Goal: Task Accomplishment & Management: Manage account settings

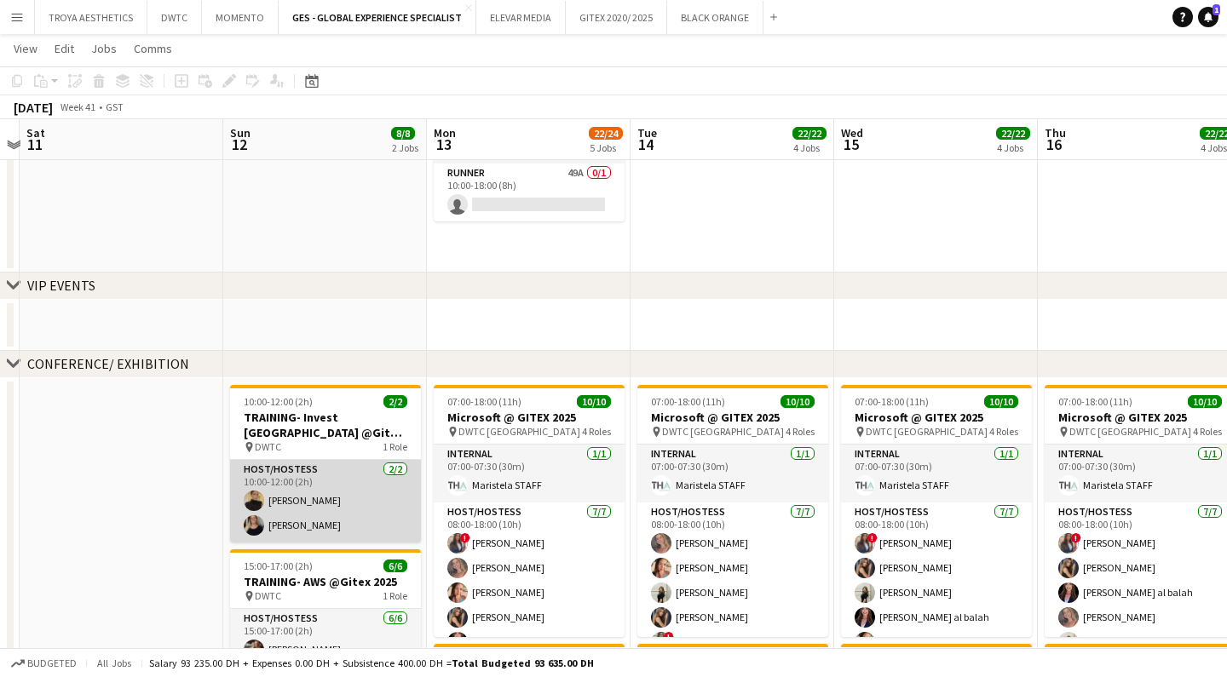
scroll to position [0, 796]
click at [314, 483] on app-card-role "Host/Hostess [DATE] 10:00-12:00 (2h) [PERSON_NAME] [PERSON_NAME]" at bounding box center [324, 501] width 191 height 83
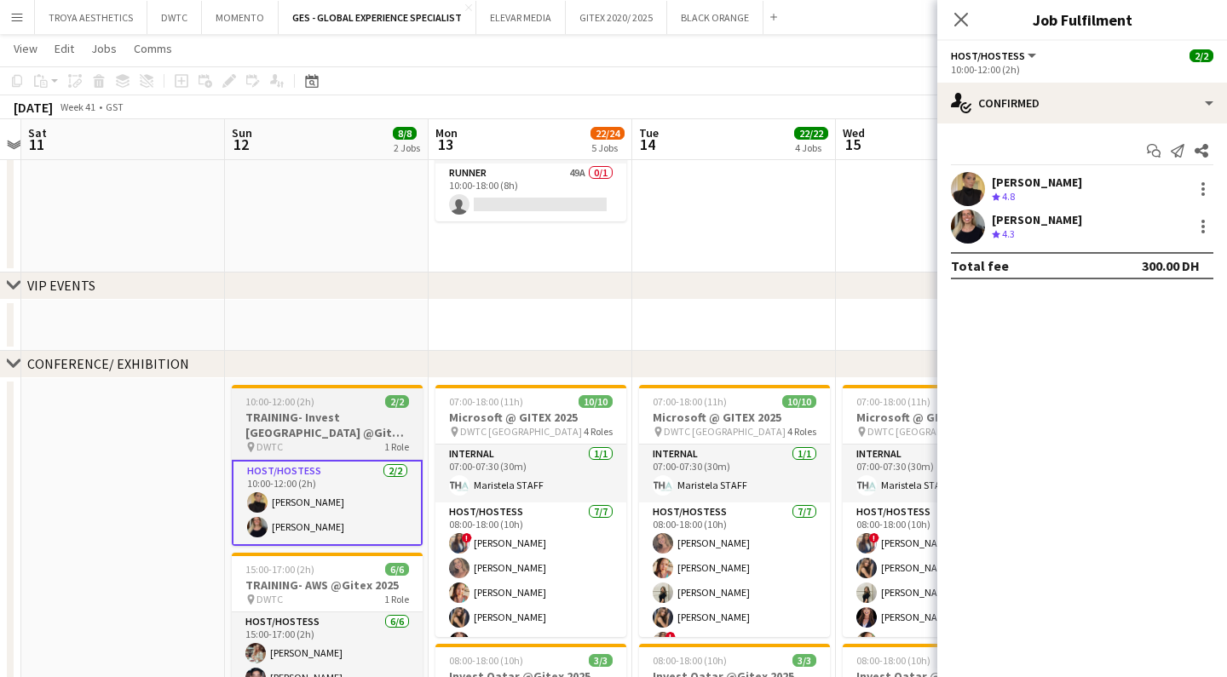
click at [301, 433] on h3 "TRAINING- Invest [GEOGRAPHIC_DATA] @Gitex 2025" at bounding box center [327, 425] width 191 height 31
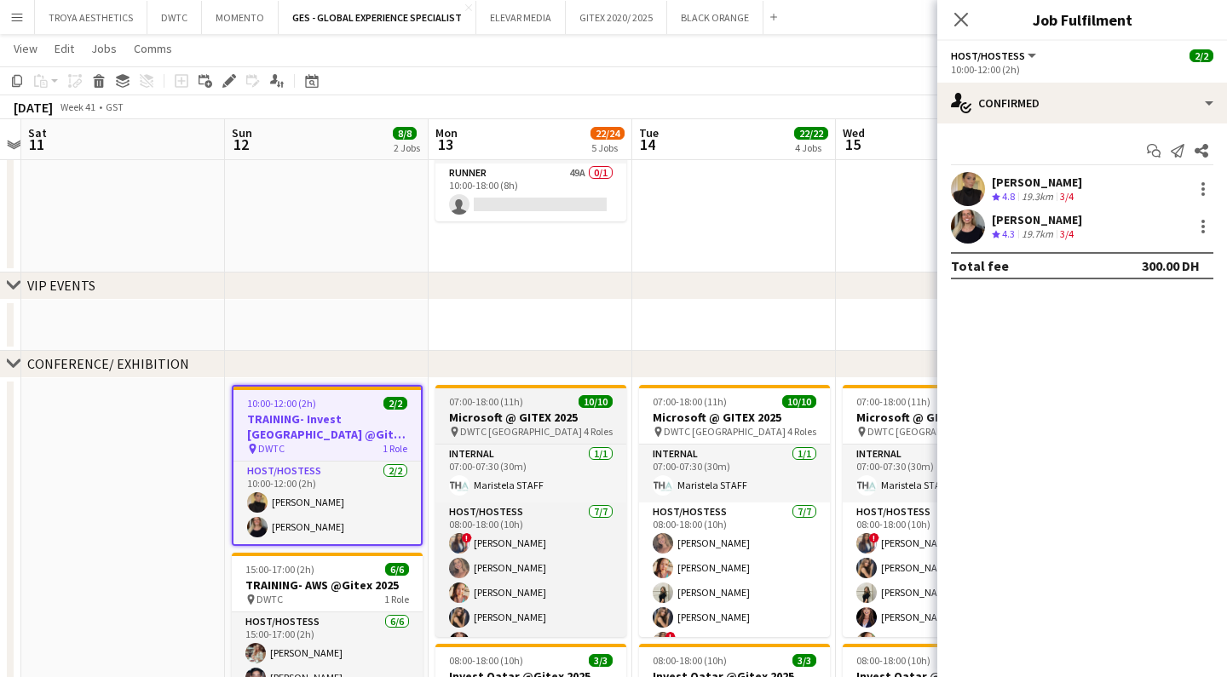
scroll to position [0, 793]
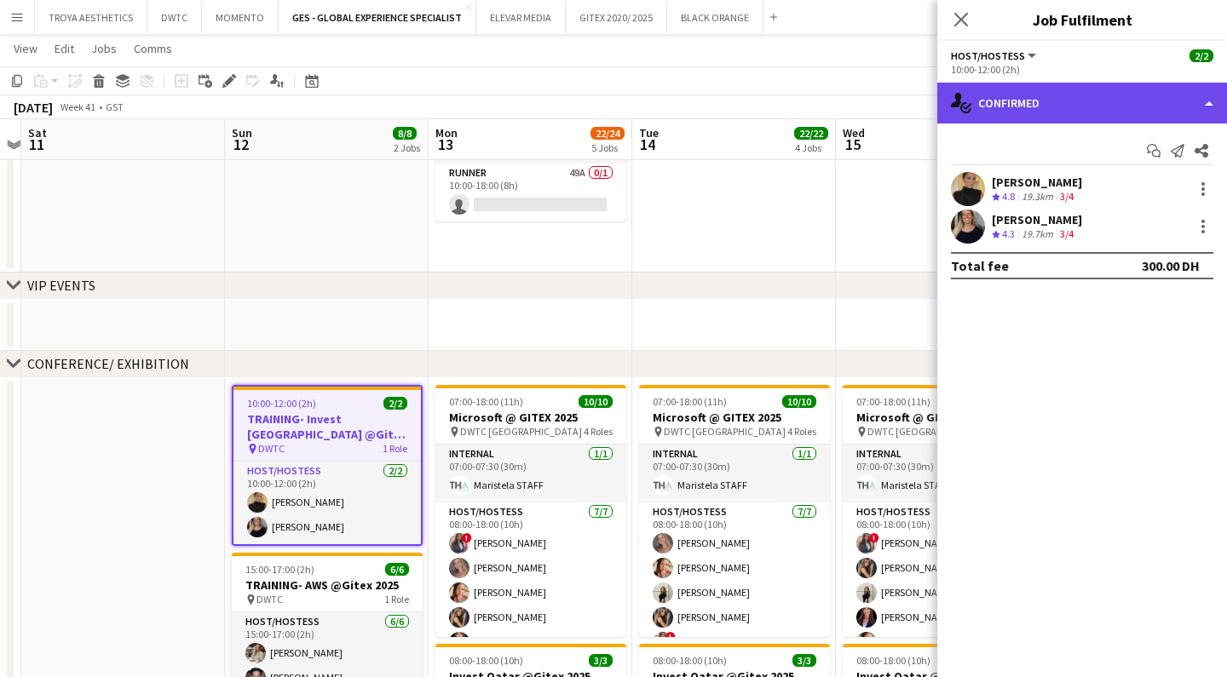
click at [1093, 105] on div "single-neutral-actions-check-2 Confirmed" at bounding box center [1082, 103] width 290 height 41
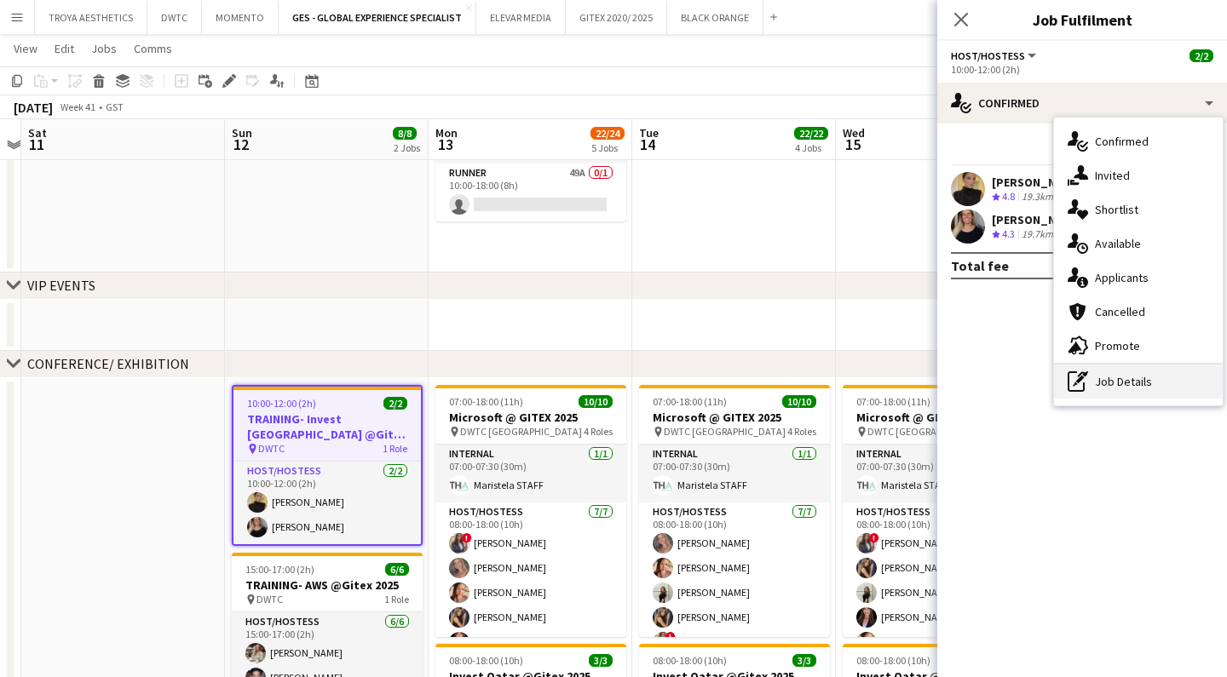
click at [1137, 377] on div "pen-write Job Details" at bounding box center [1138, 382] width 169 height 34
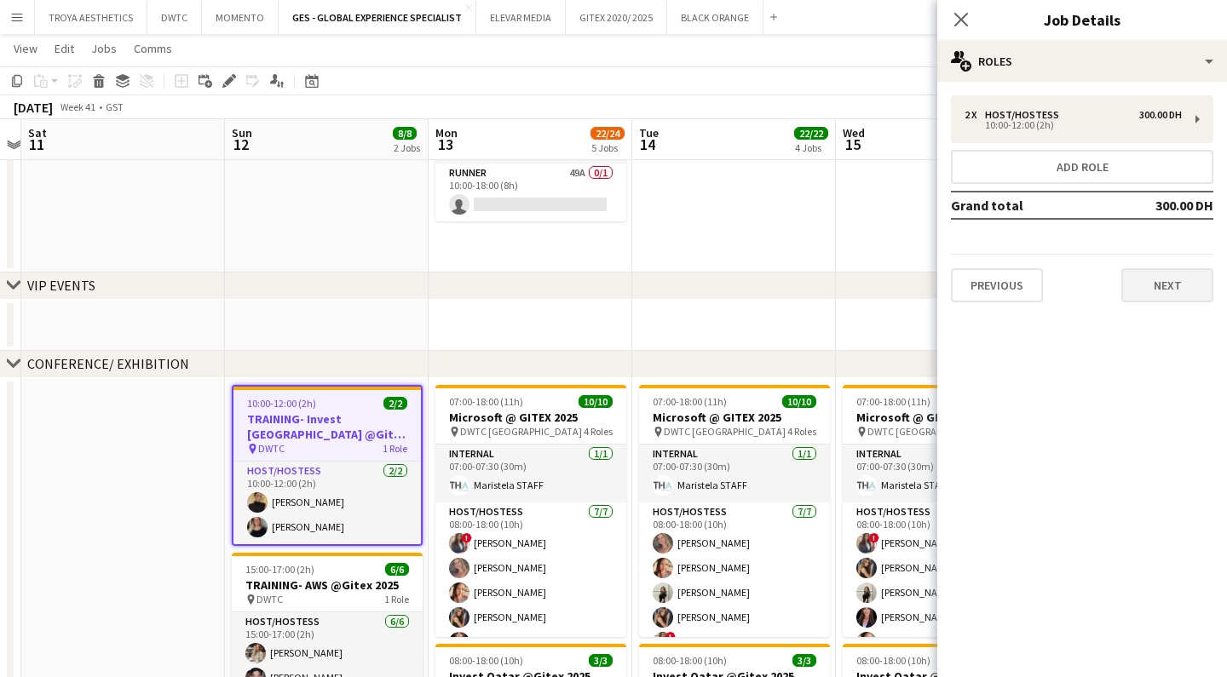
click at [1150, 282] on button "Next" at bounding box center [1167, 285] width 92 height 34
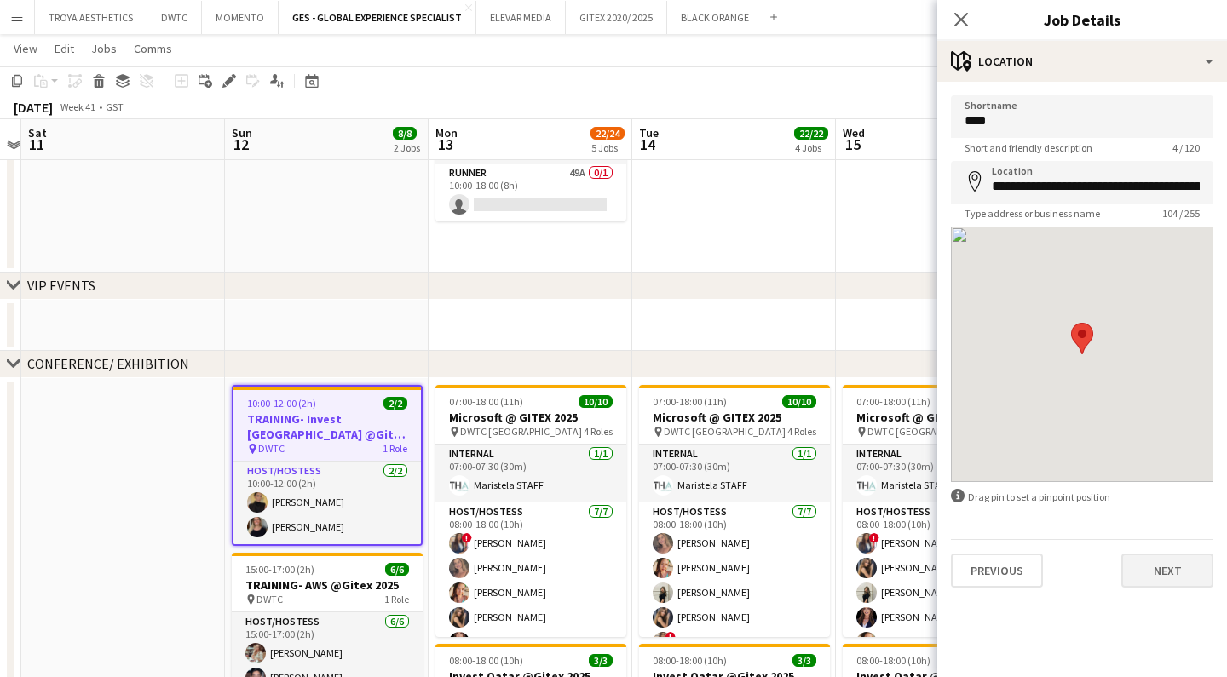
click at [1169, 582] on button "Next" at bounding box center [1167, 571] width 92 height 34
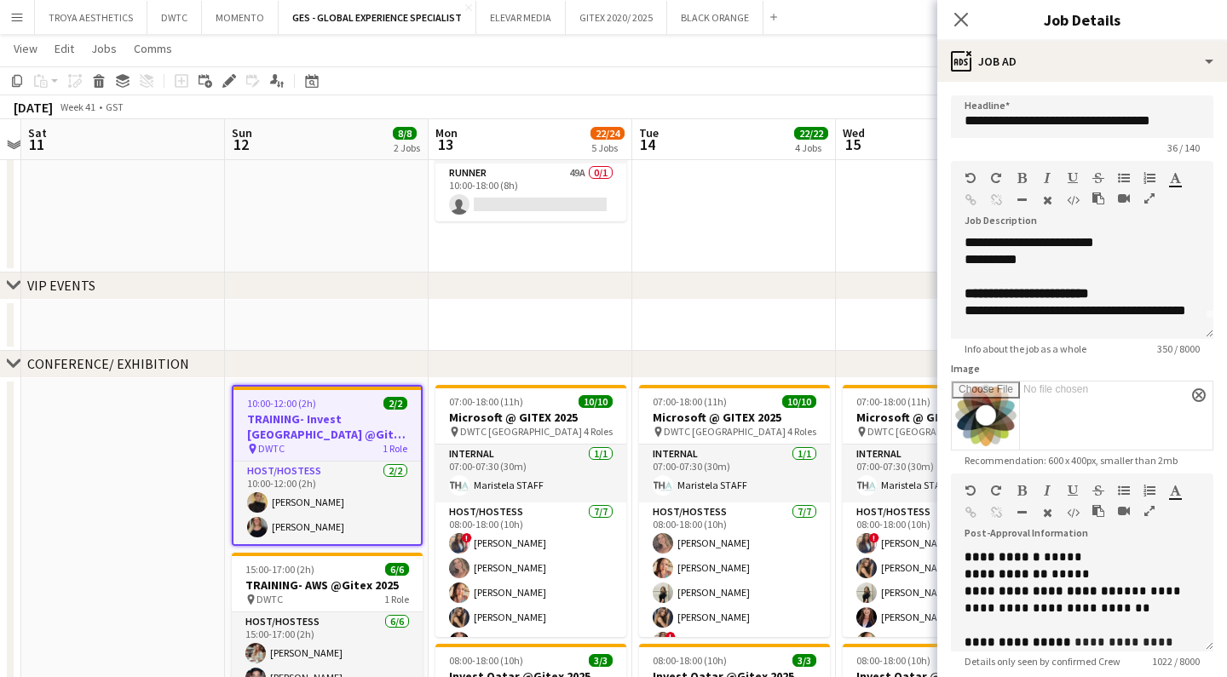
scroll to position [19, 0]
click at [1010, 314] on span "**********" at bounding box center [1074, 311] width 221 height 13
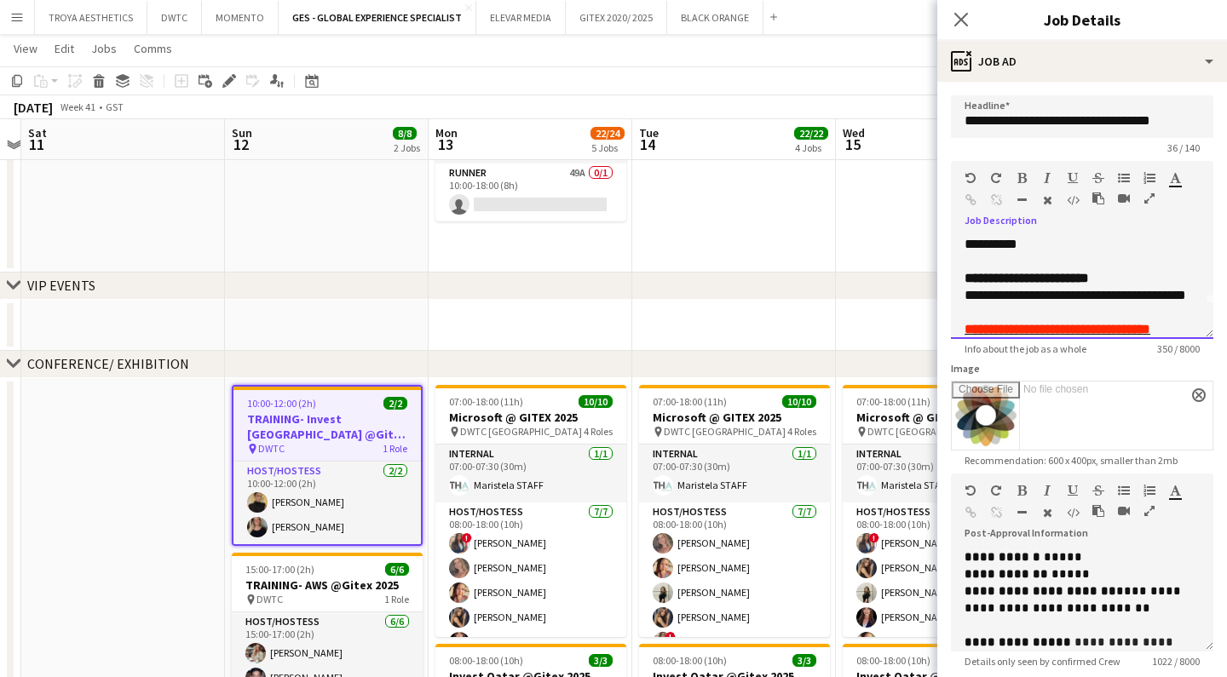
scroll to position [43, 0]
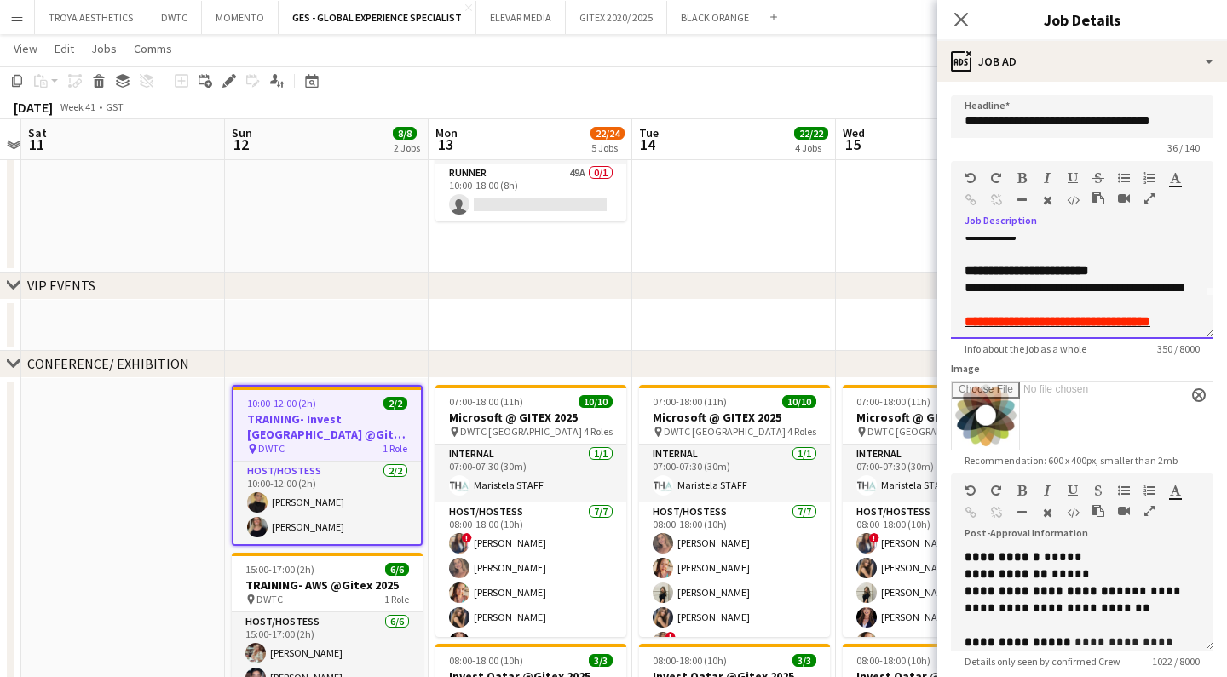
click at [1061, 296] on div "**********" at bounding box center [1081, 287] width 235 height 17
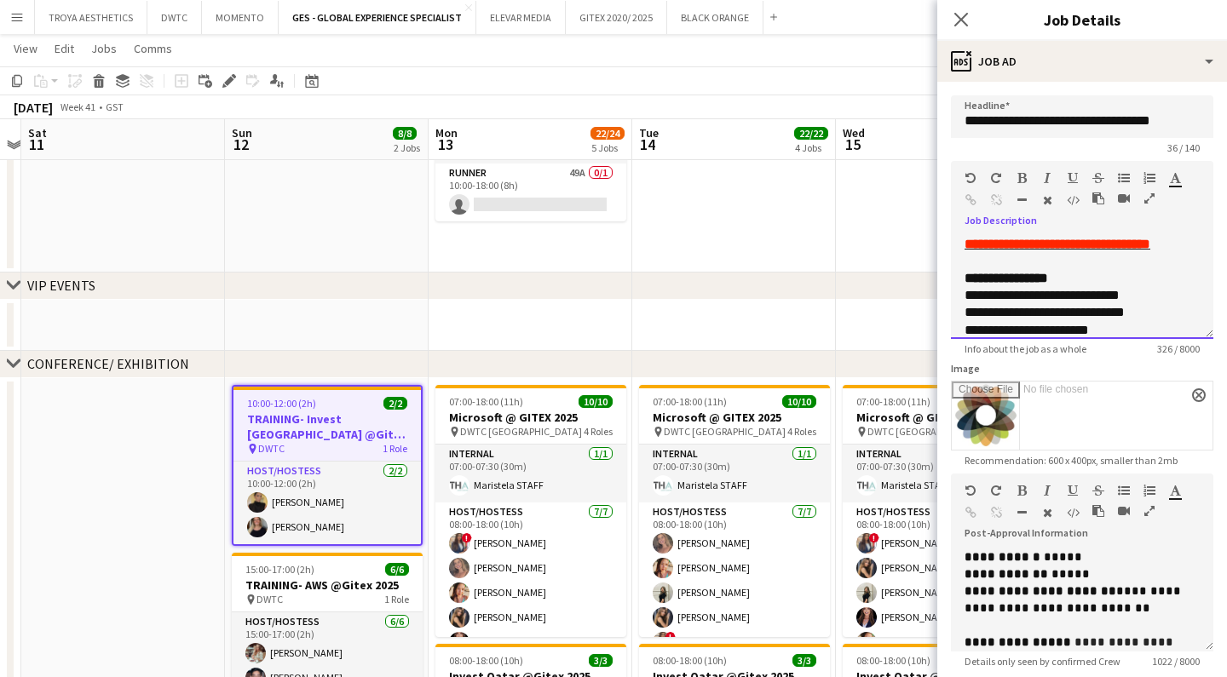
scroll to position [151, 0]
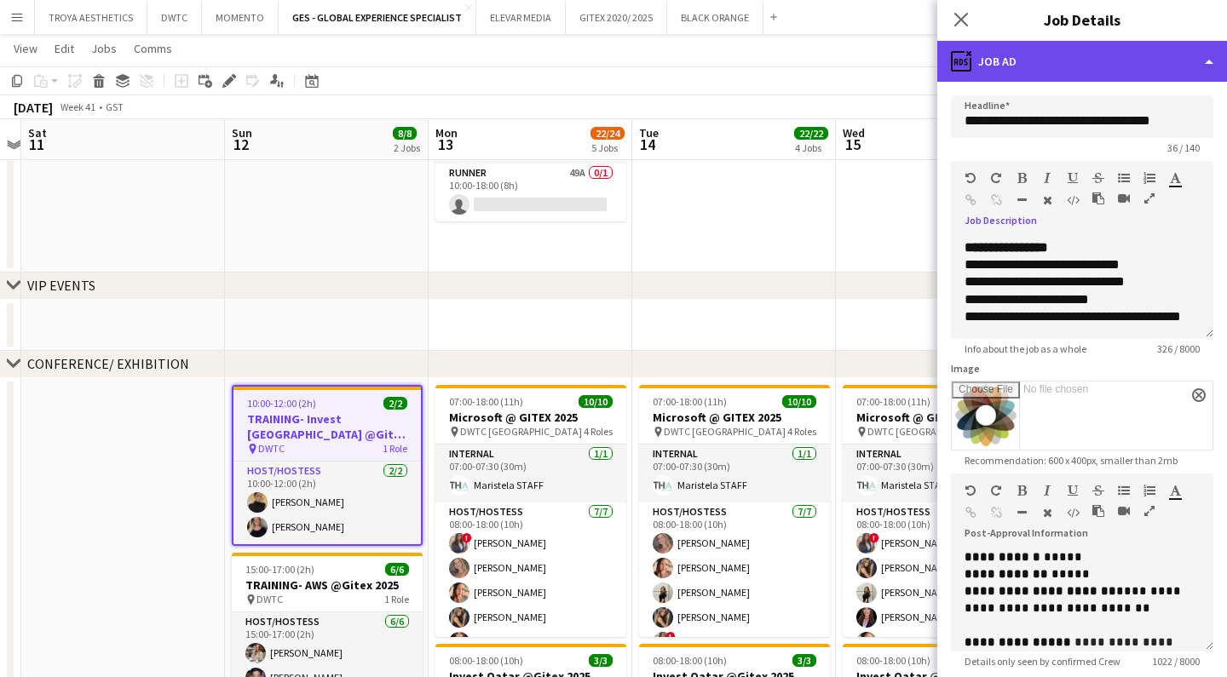
click at [1084, 58] on div "ads-window Job Ad" at bounding box center [1082, 61] width 290 height 41
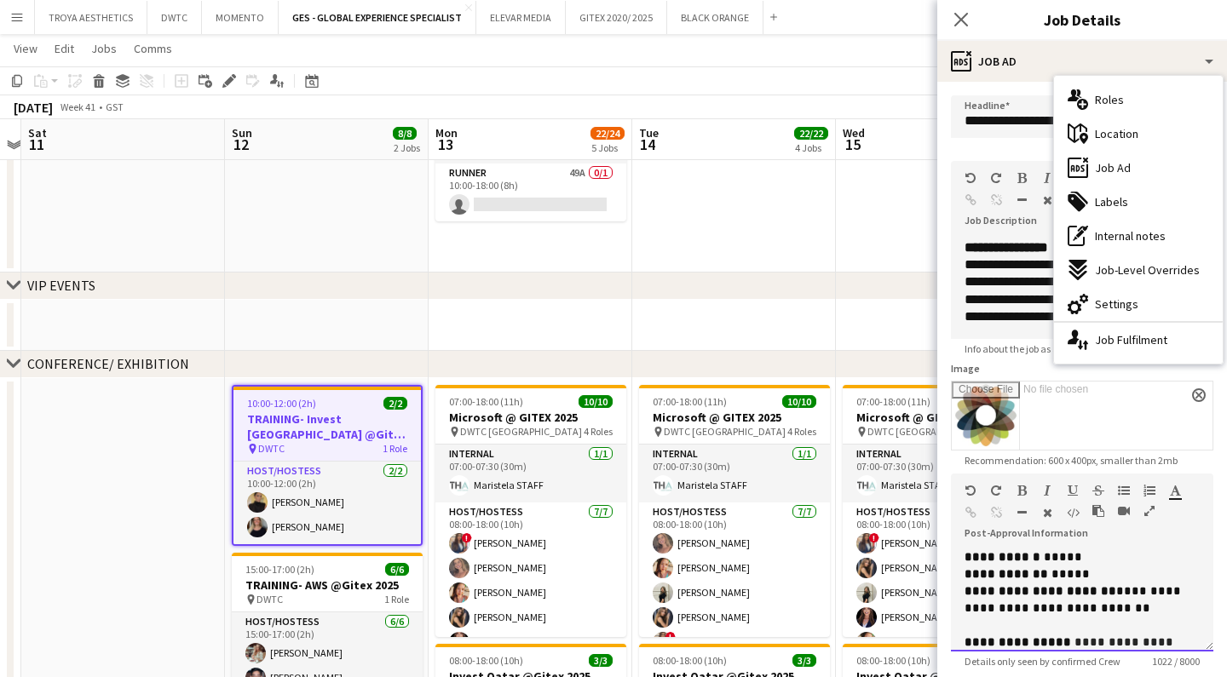
click at [1102, 590] on span "**********" at bounding box center [1040, 591] width 152 height 12
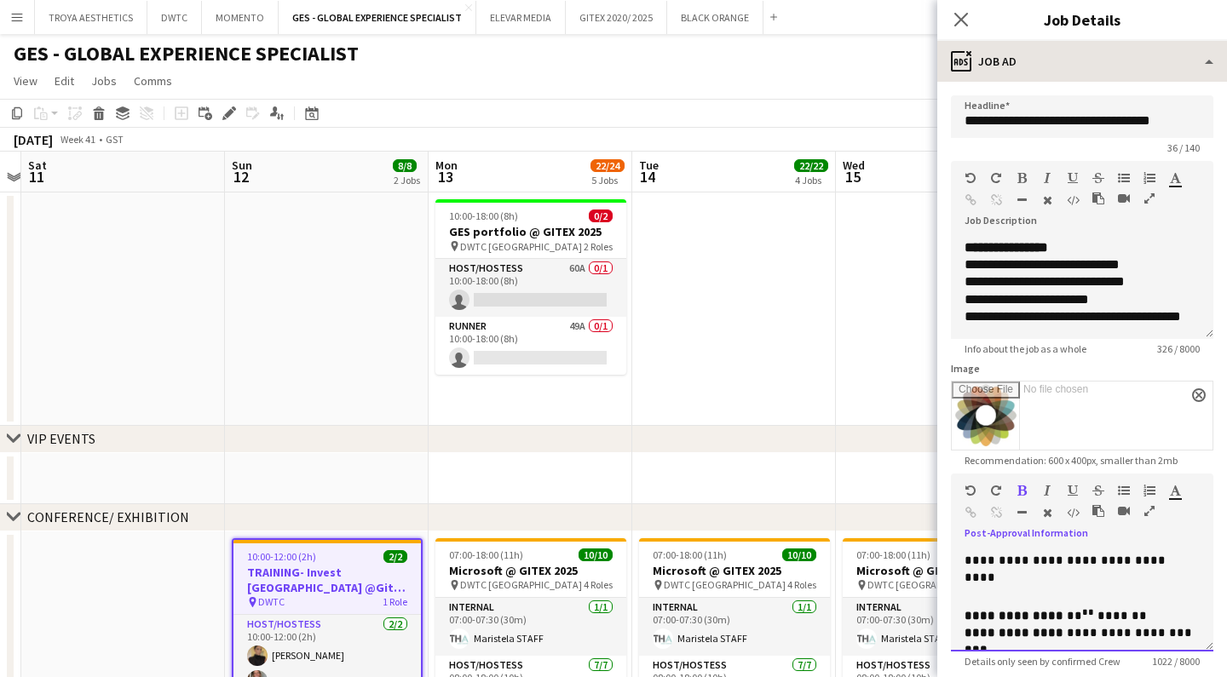
scroll to position [0, 0]
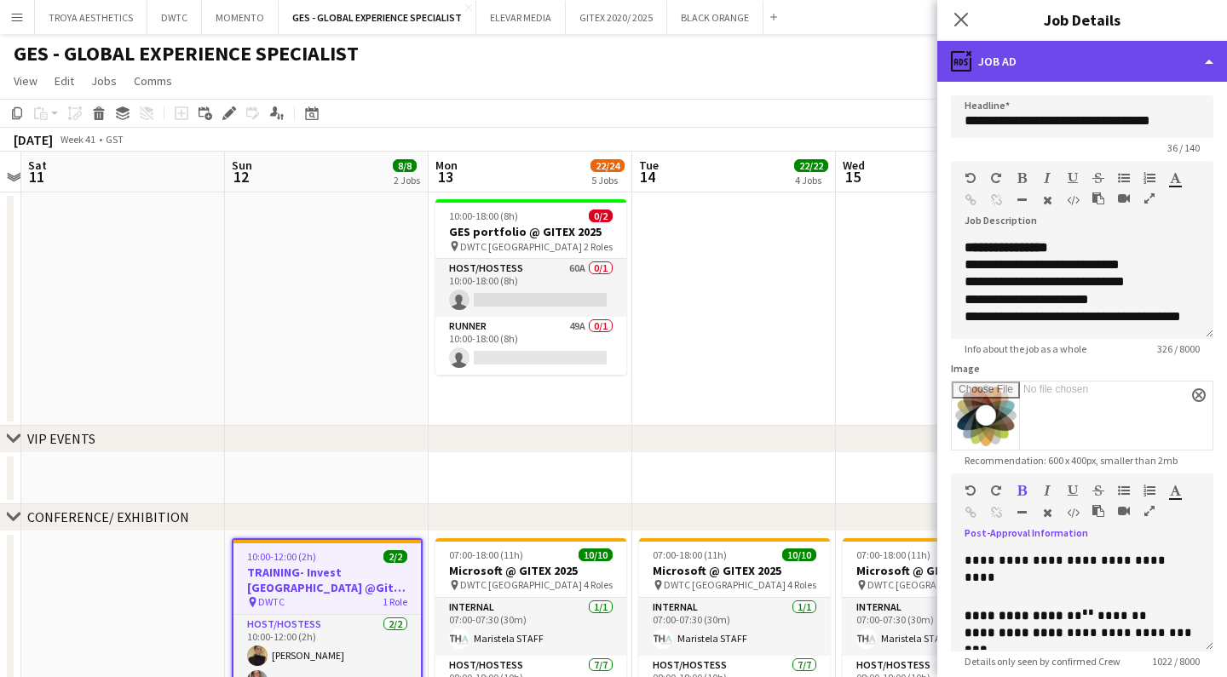
click at [1037, 61] on div "ads-window Job Ad" at bounding box center [1082, 61] width 290 height 41
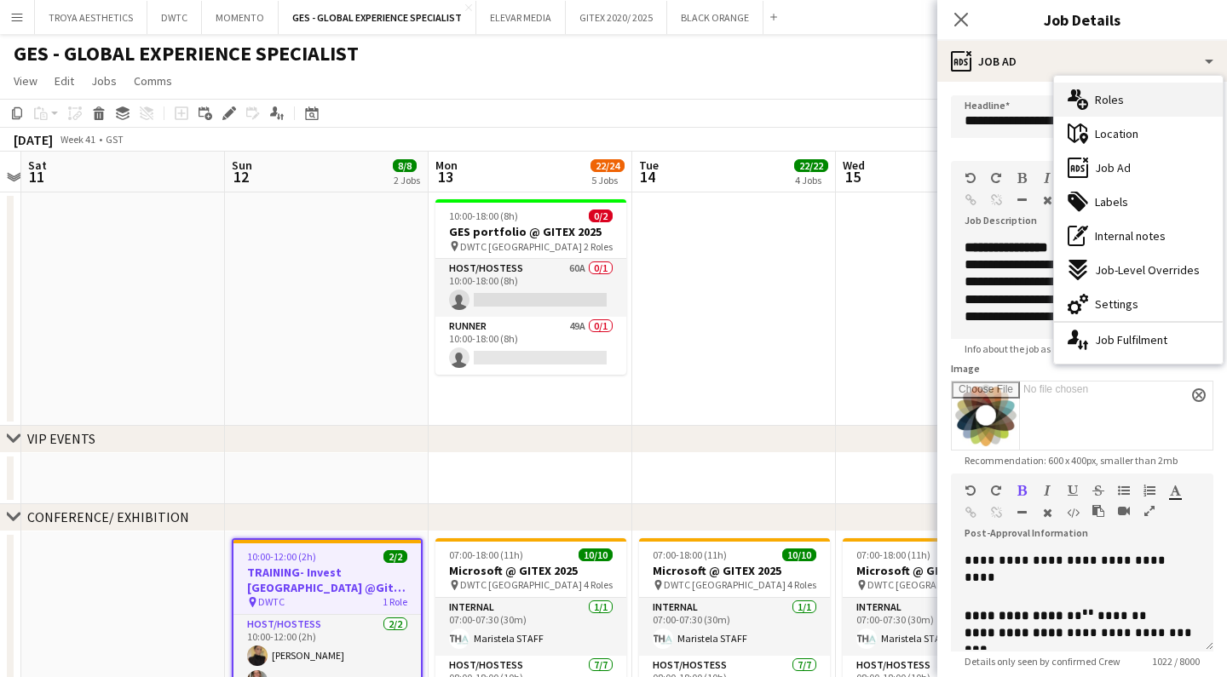
click at [1128, 111] on div "multiple-users-add Roles" at bounding box center [1138, 100] width 169 height 34
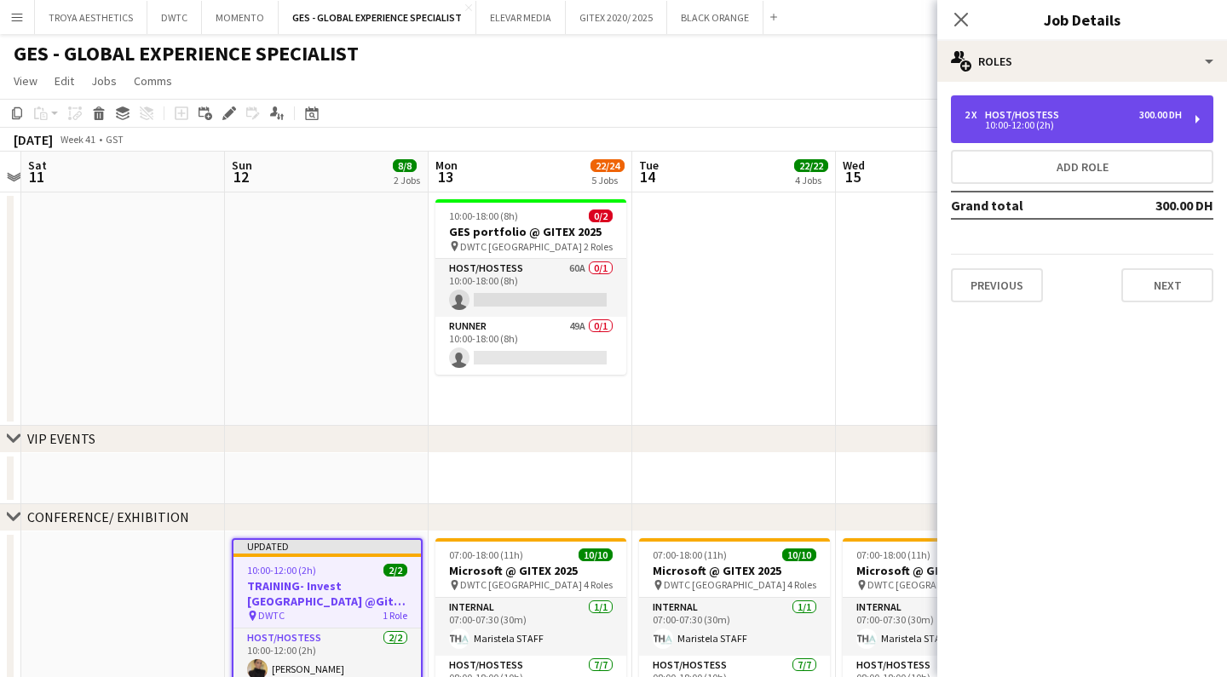
click at [1053, 117] on div "Host/Hostess" at bounding box center [1025, 115] width 81 height 12
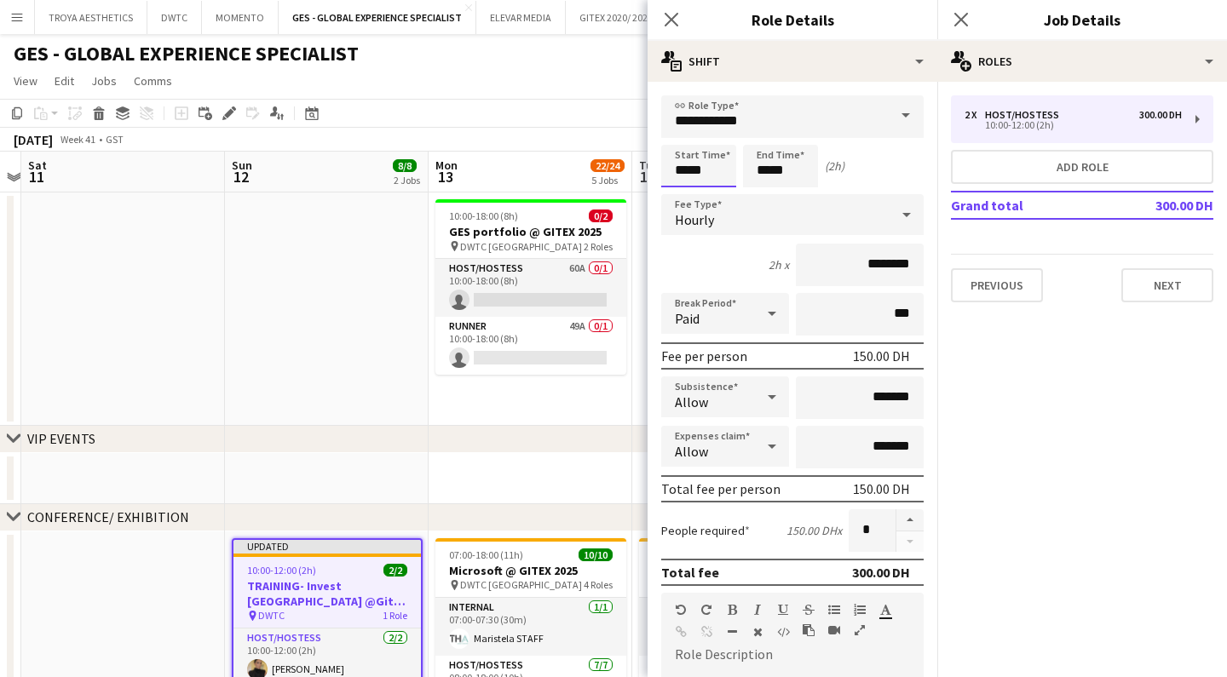
click at [687, 174] on input "*****" at bounding box center [698, 166] width 75 height 43
type input "*****"
click at [686, 134] on div at bounding box center [681, 136] width 34 height 17
click at [786, 167] on input "*****" at bounding box center [780, 166] width 75 height 43
type input "*****"
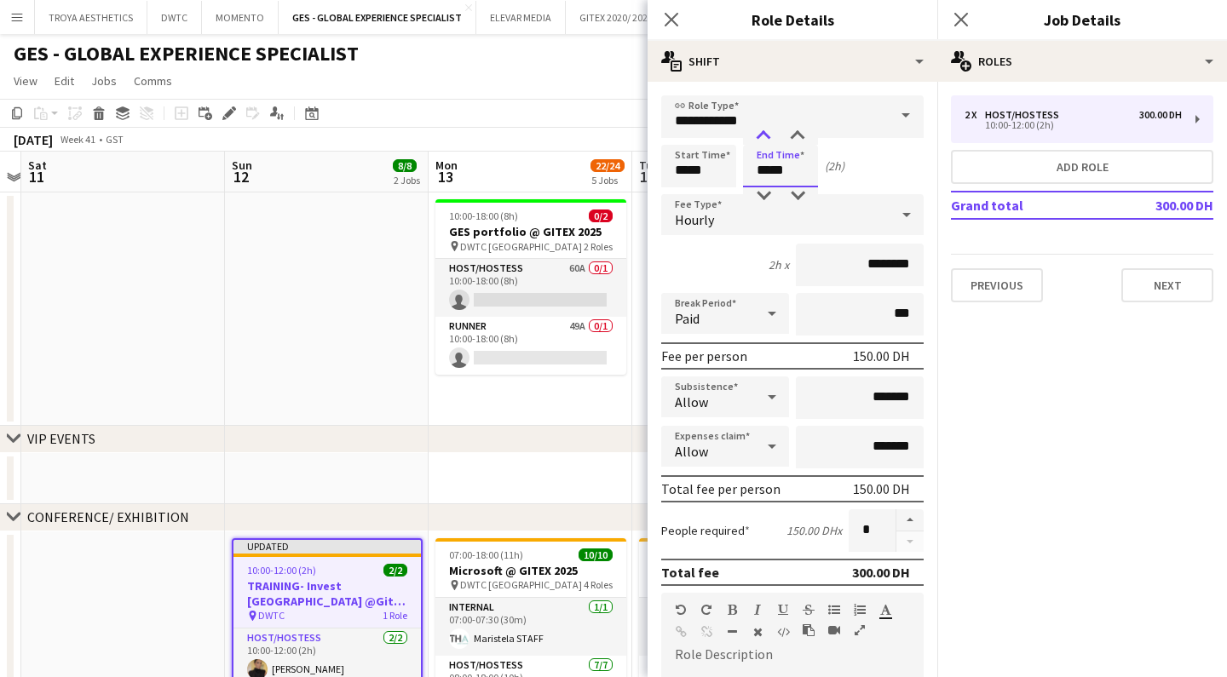
click at [765, 134] on div at bounding box center [763, 136] width 34 height 17
click at [883, 177] on div "Start Time ***** End Time ***** (2h)" at bounding box center [792, 166] width 262 height 43
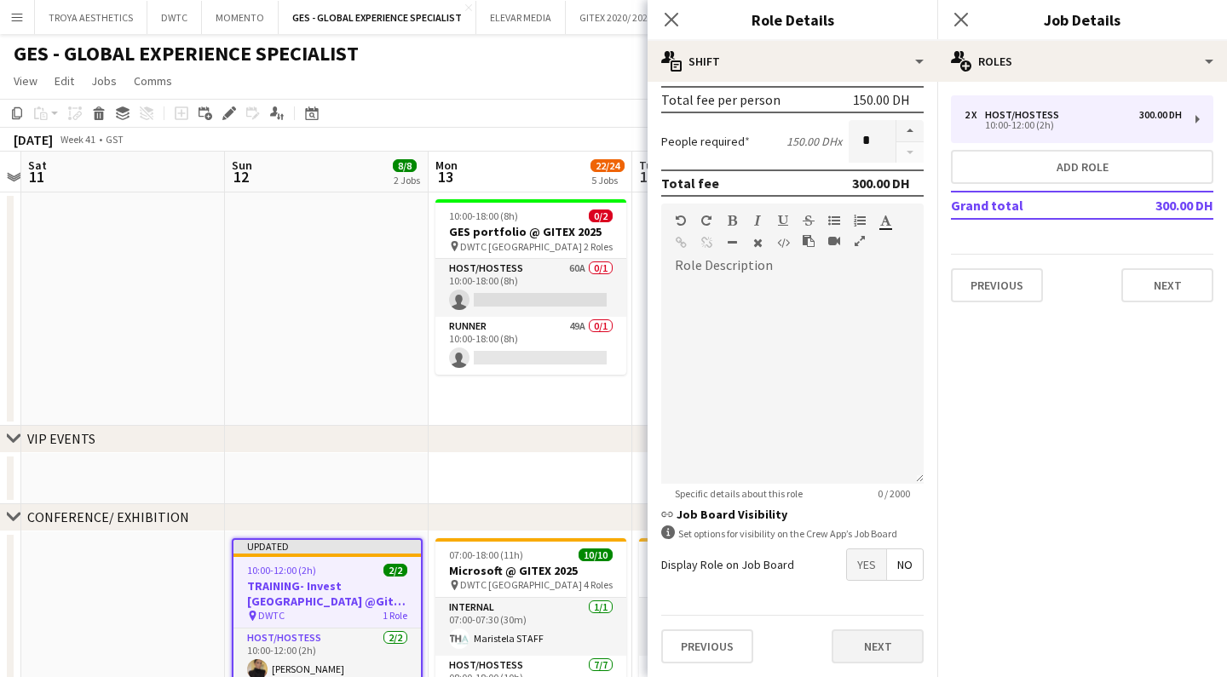
scroll to position [389, 0]
click at [885, 646] on button "Next" at bounding box center [877, 647] width 92 height 34
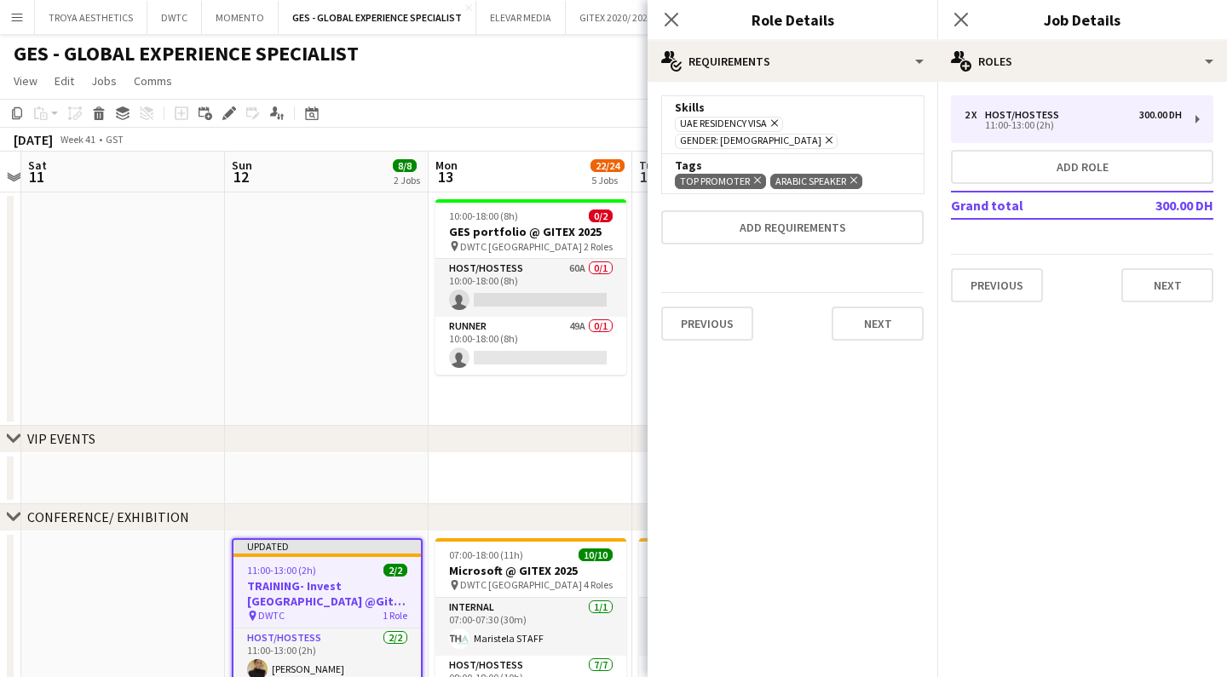
scroll to position [0, 0]
click at [861, 307] on button "Next" at bounding box center [877, 324] width 92 height 34
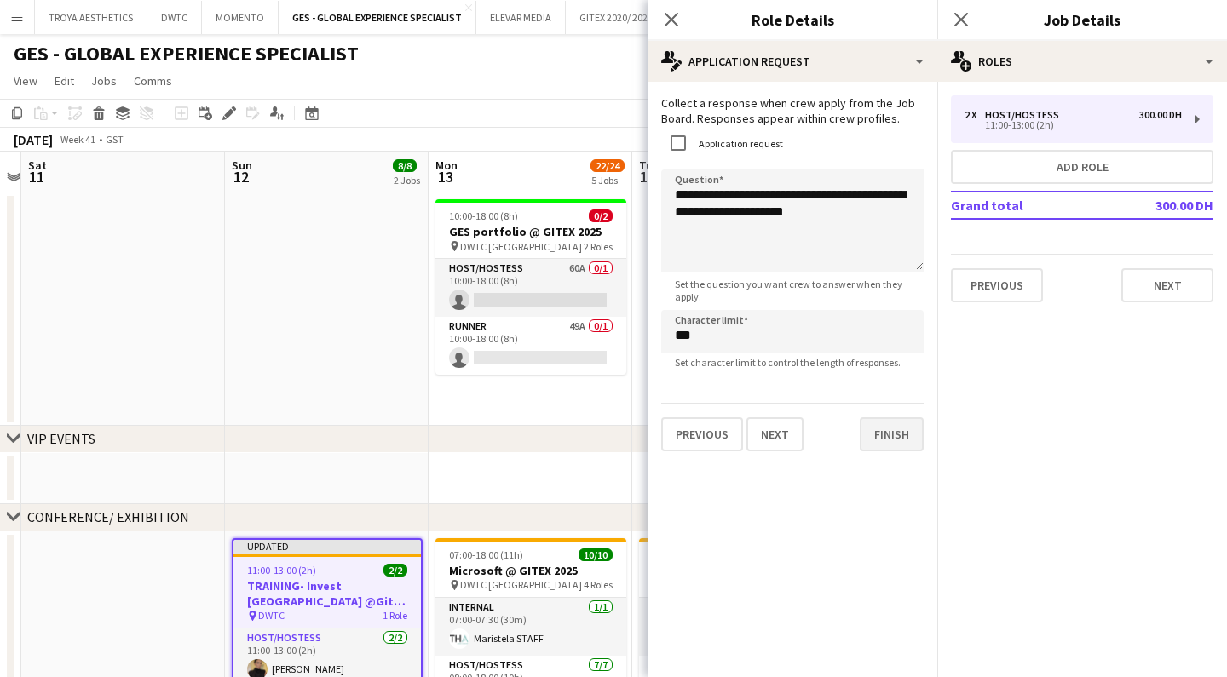
click at [898, 436] on button "Finish" at bounding box center [892, 434] width 64 height 34
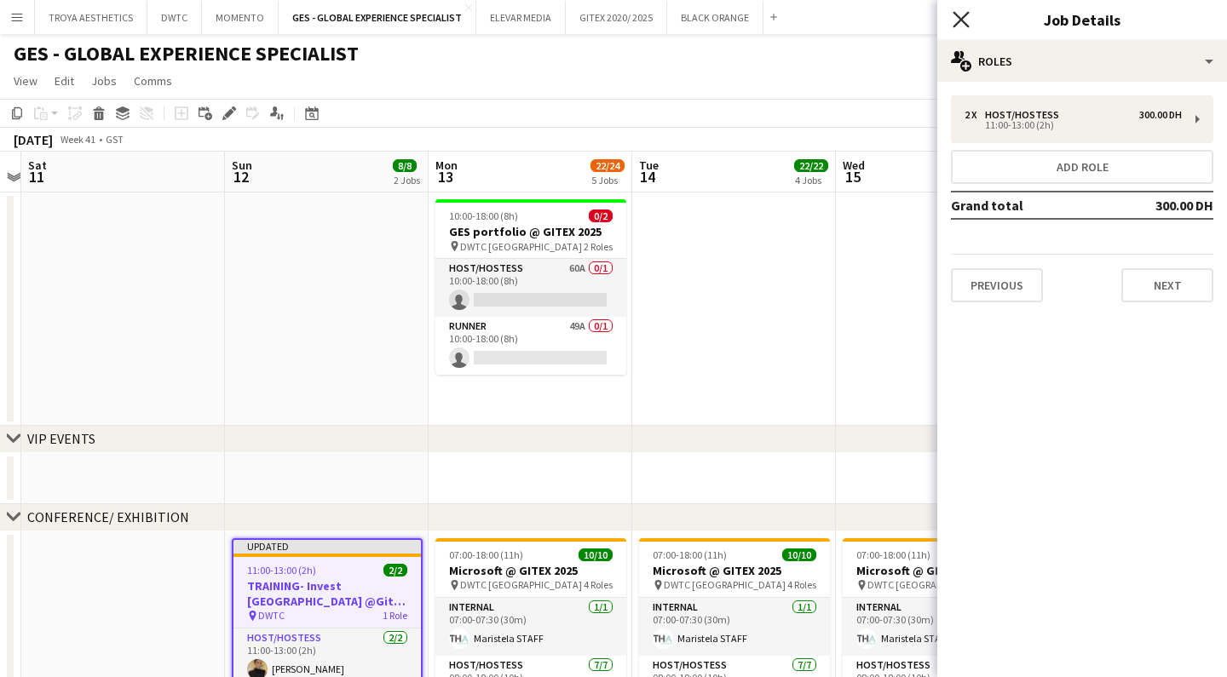
click at [958, 16] on icon at bounding box center [960, 19] width 16 height 16
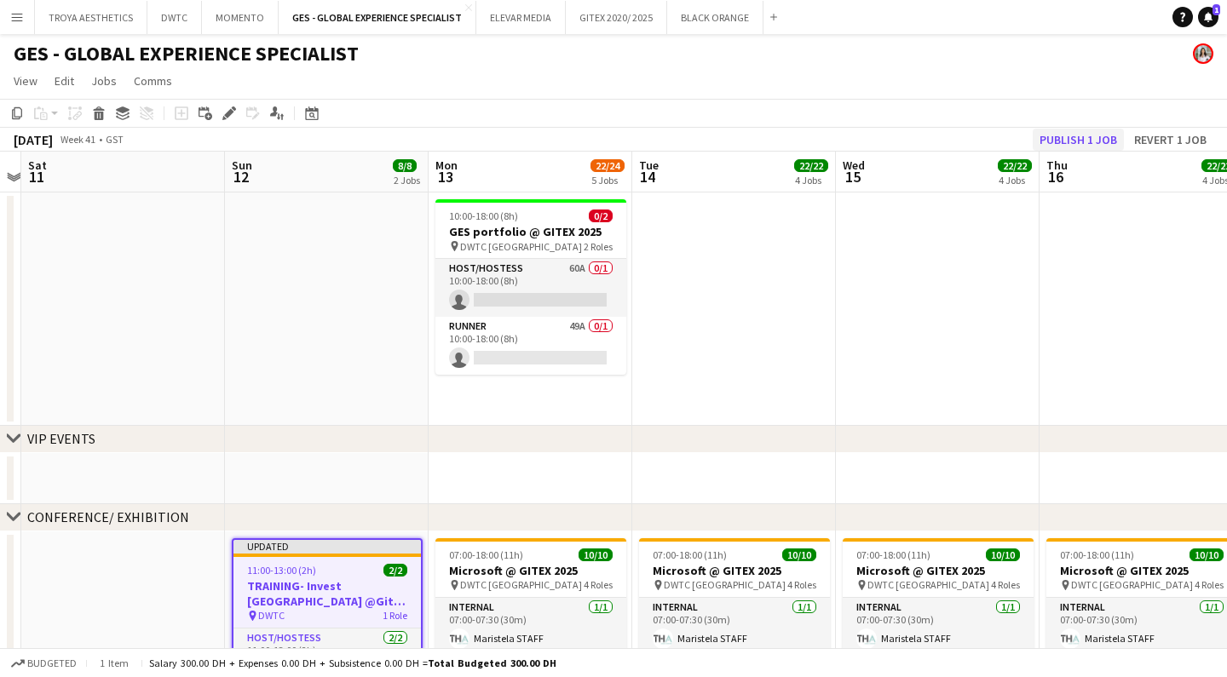
click at [1068, 139] on button "Publish 1 job" at bounding box center [1078, 140] width 91 height 22
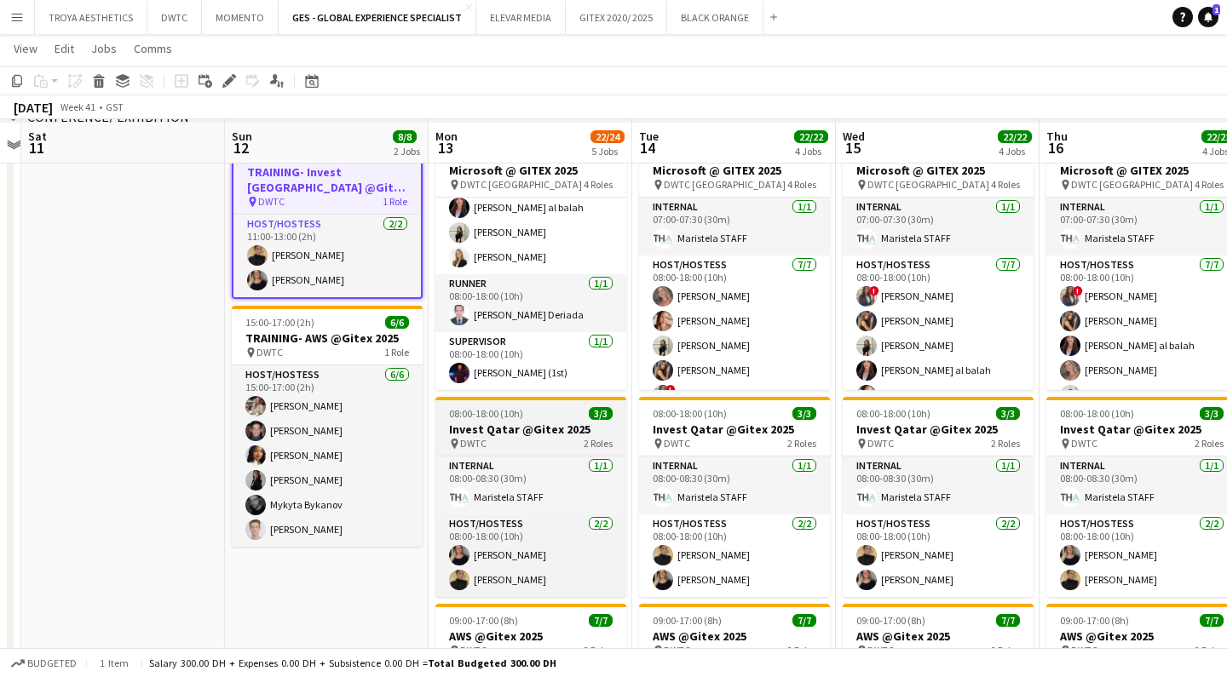
scroll to position [402, 0]
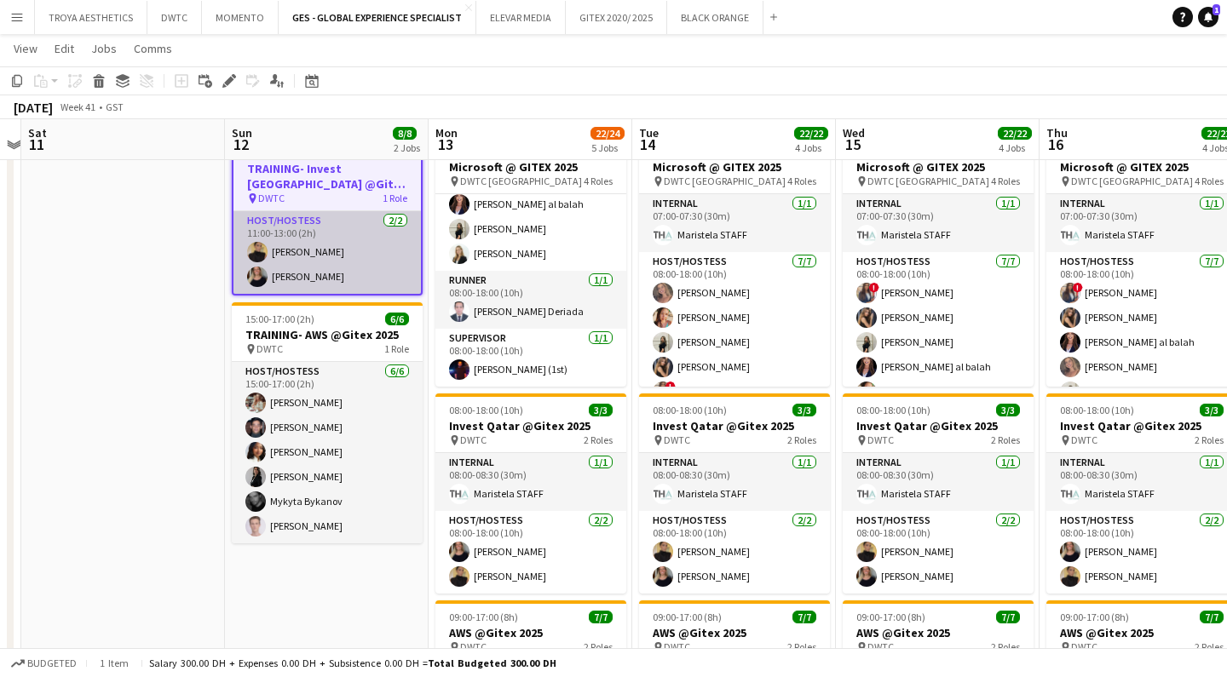
click at [313, 245] on app-card-role "Host/Hostess [DATE] 11:00-13:00 (2h) [PERSON_NAME] [PERSON_NAME]" at bounding box center [326, 252] width 187 height 83
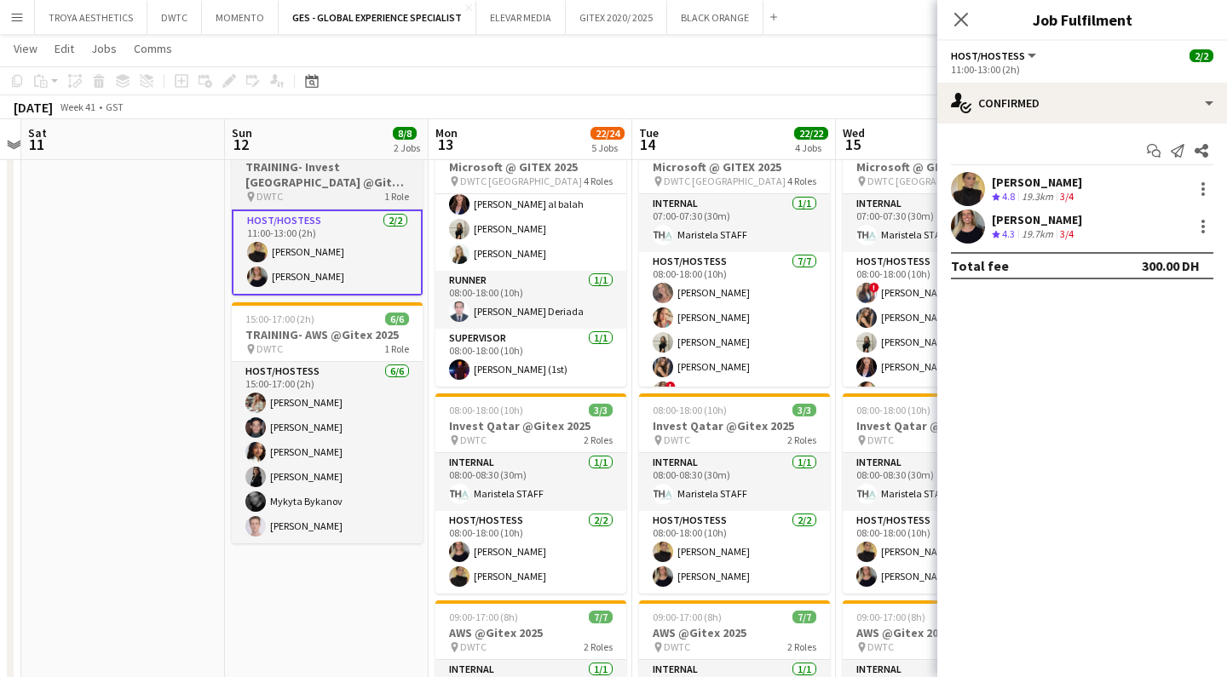
click at [332, 195] on div "pin DWTC 1 Role" at bounding box center [327, 197] width 191 height 14
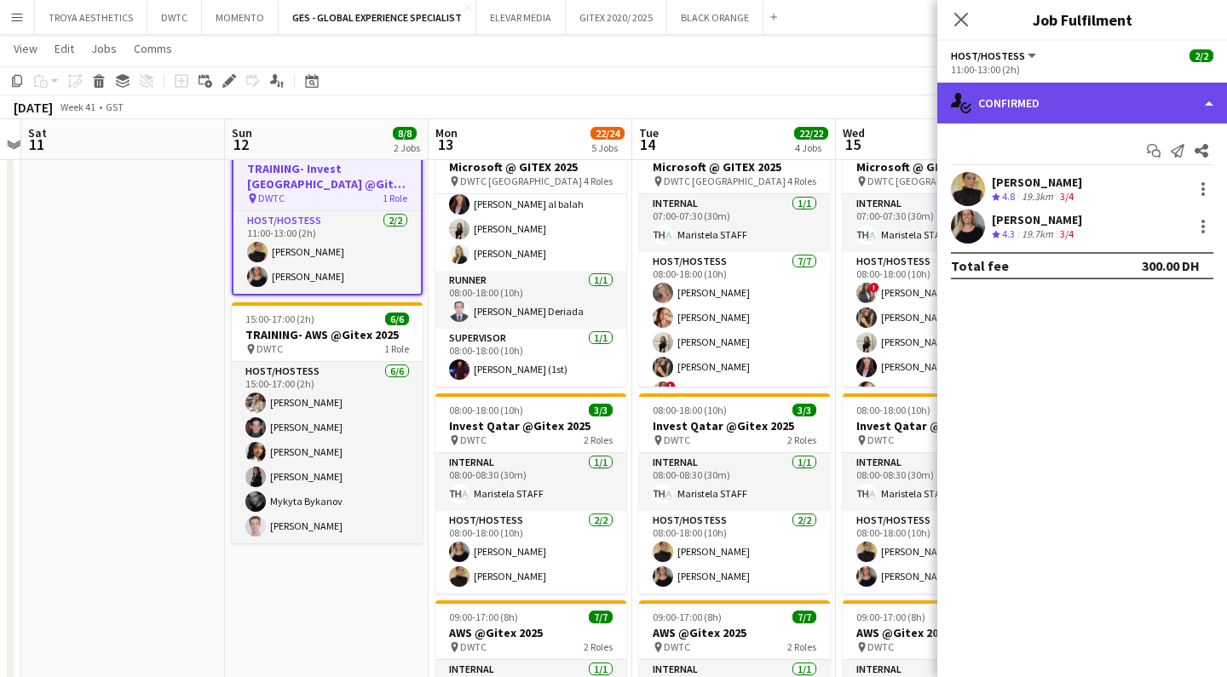
click at [1148, 106] on div "single-neutral-actions-check-2 Confirmed" at bounding box center [1082, 103] width 290 height 41
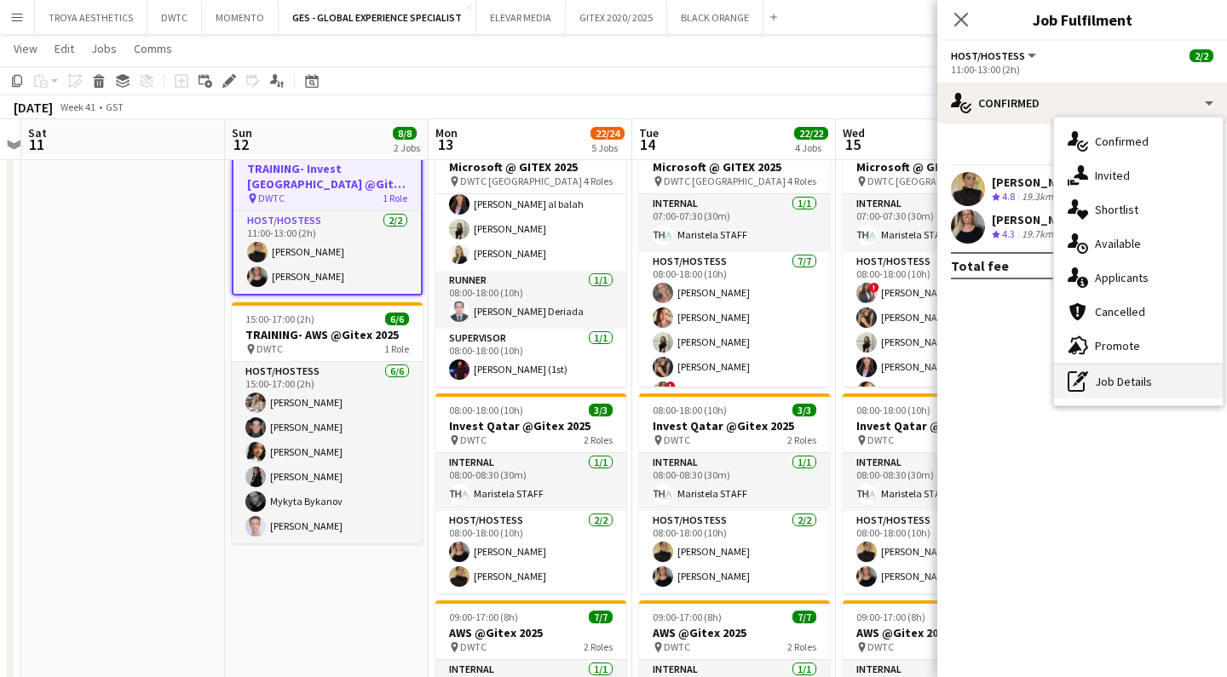
click at [1131, 382] on div "pen-write Job Details" at bounding box center [1138, 382] width 169 height 34
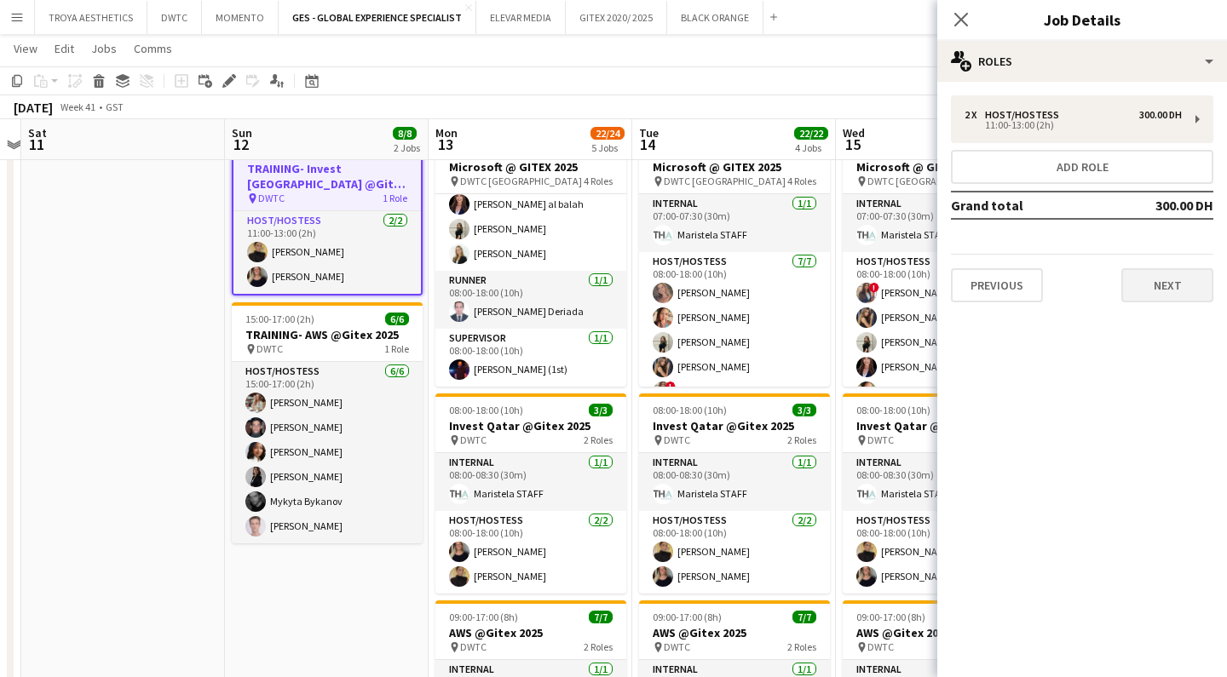
click at [1168, 292] on button "Next" at bounding box center [1167, 285] width 92 height 34
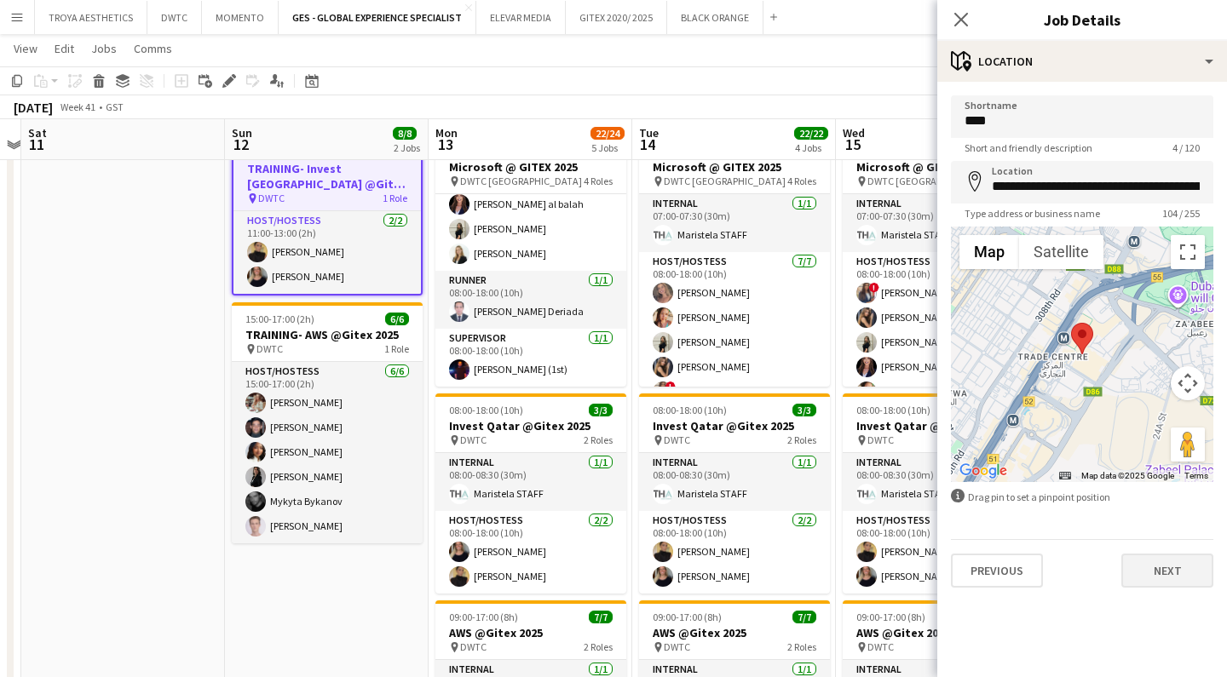
click at [1177, 567] on button "Next" at bounding box center [1167, 571] width 92 height 34
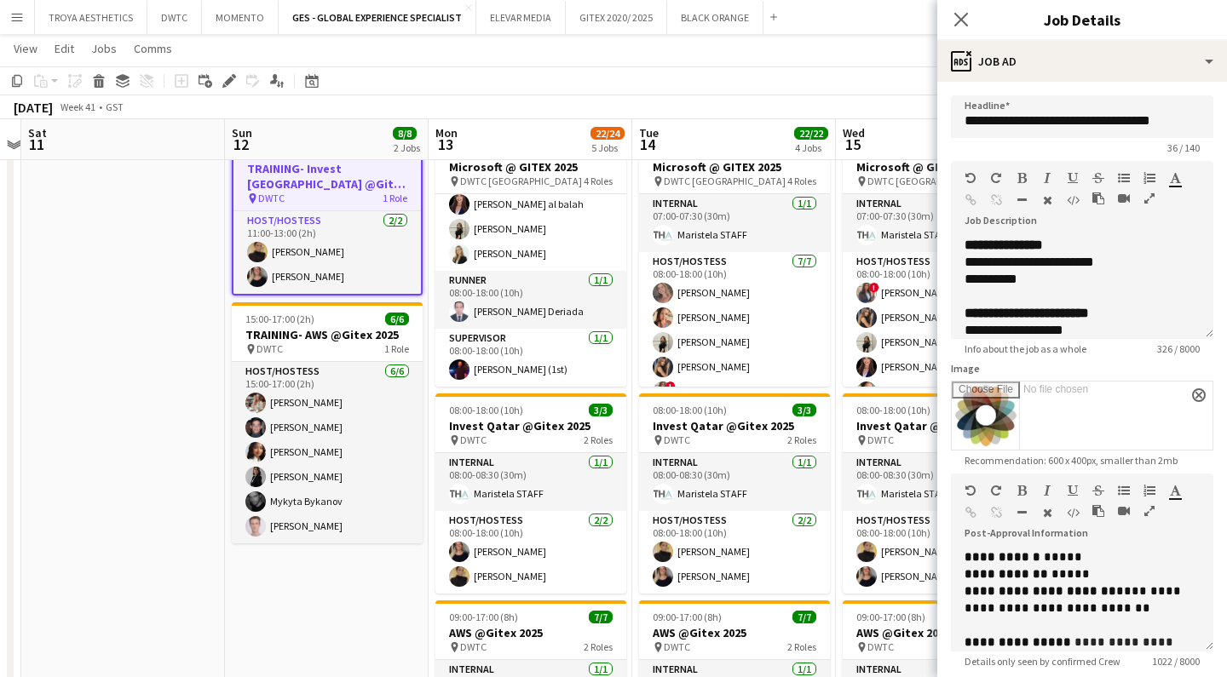
scroll to position [5, 0]
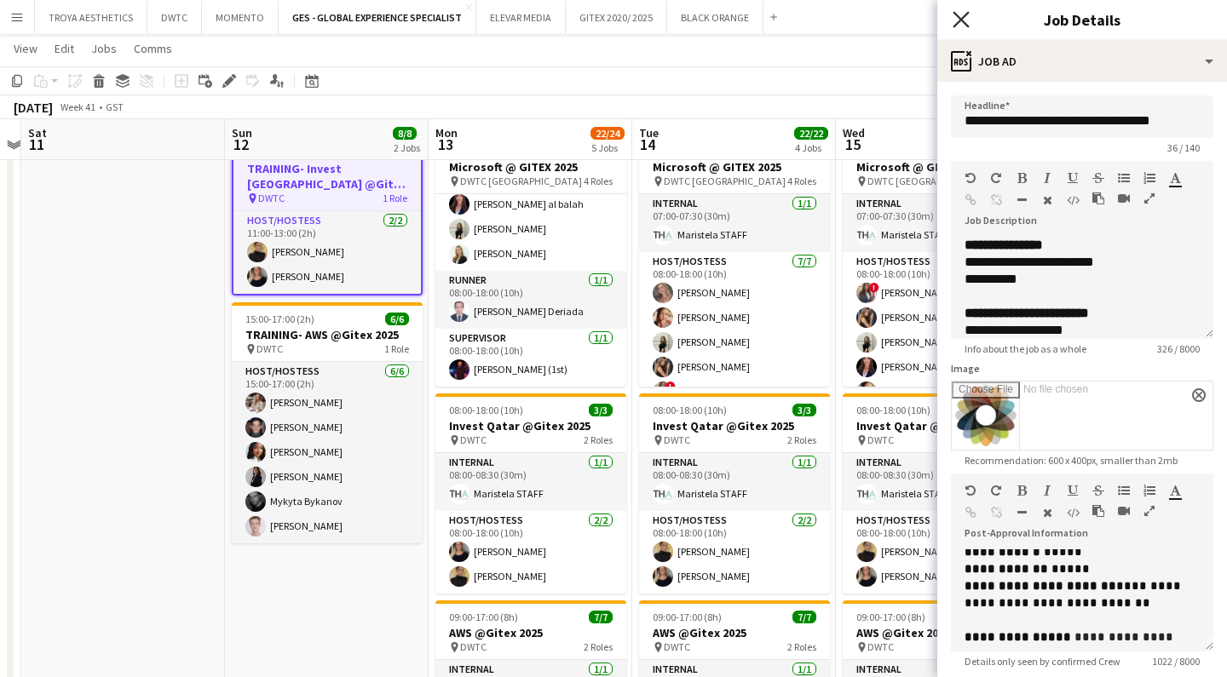
click at [961, 20] on icon at bounding box center [960, 19] width 16 height 16
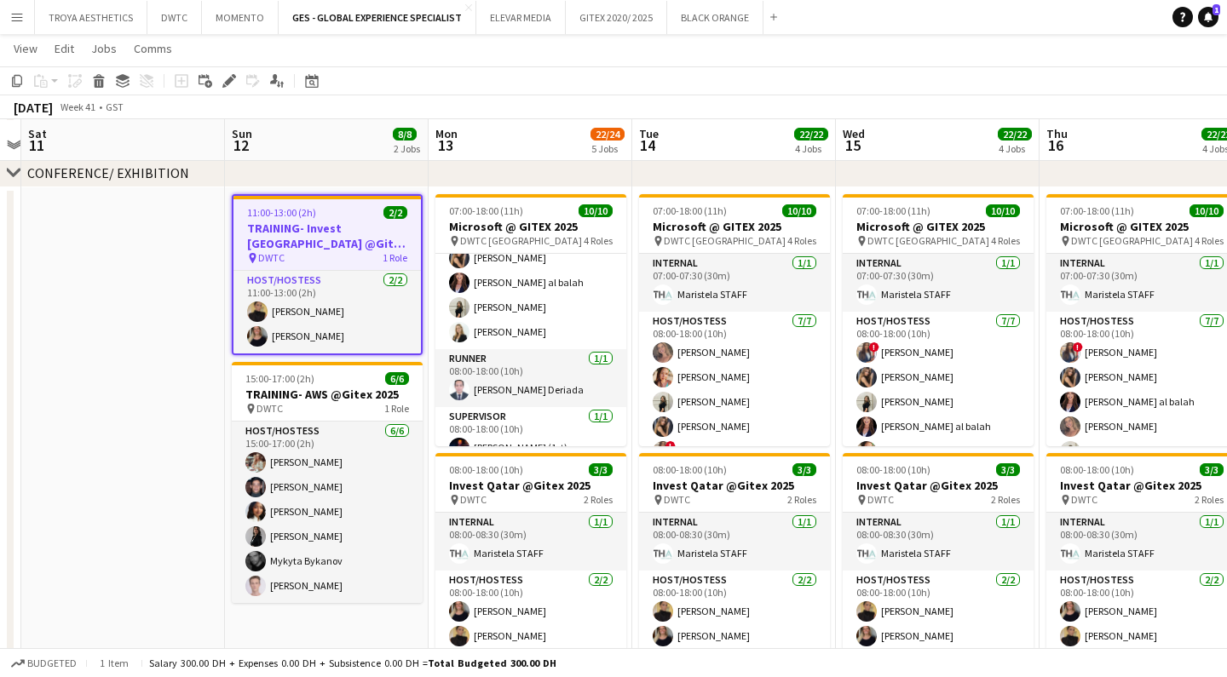
scroll to position [343, 0]
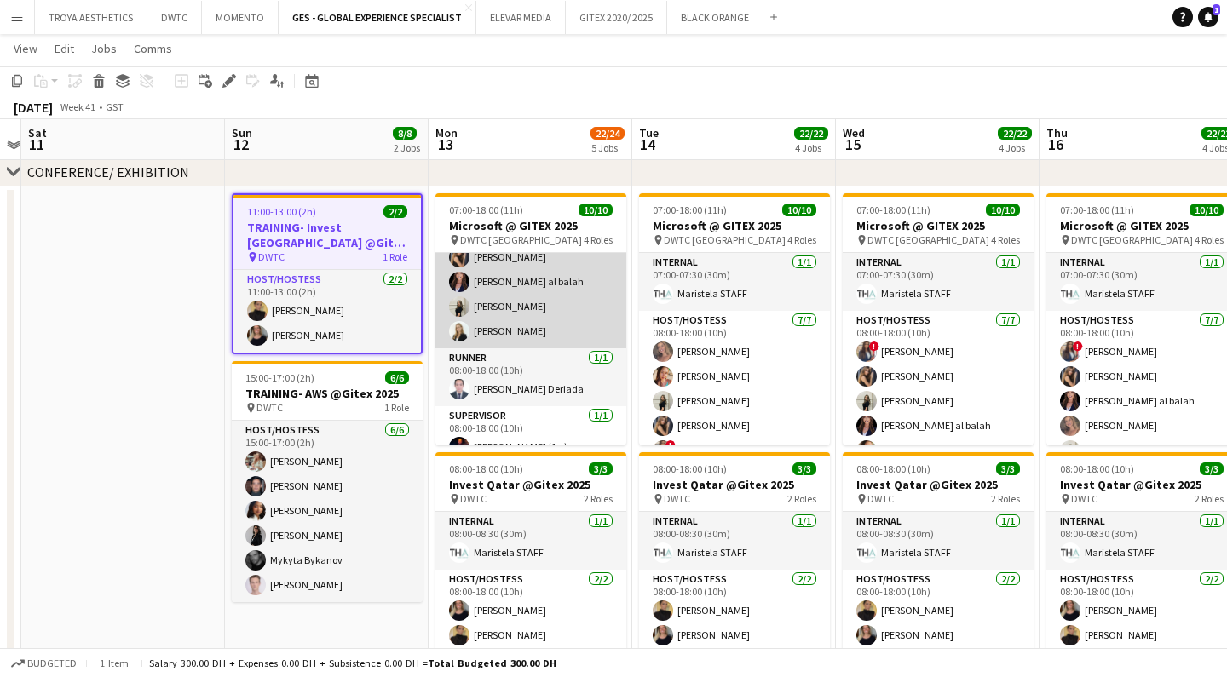
click at [530, 316] on app-card-role "Host/Hostess [DATE] 08:00-18:00 (10h) ! [PERSON_NAME] [PERSON_NAME] Punchita [P…" at bounding box center [530, 245] width 191 height 206
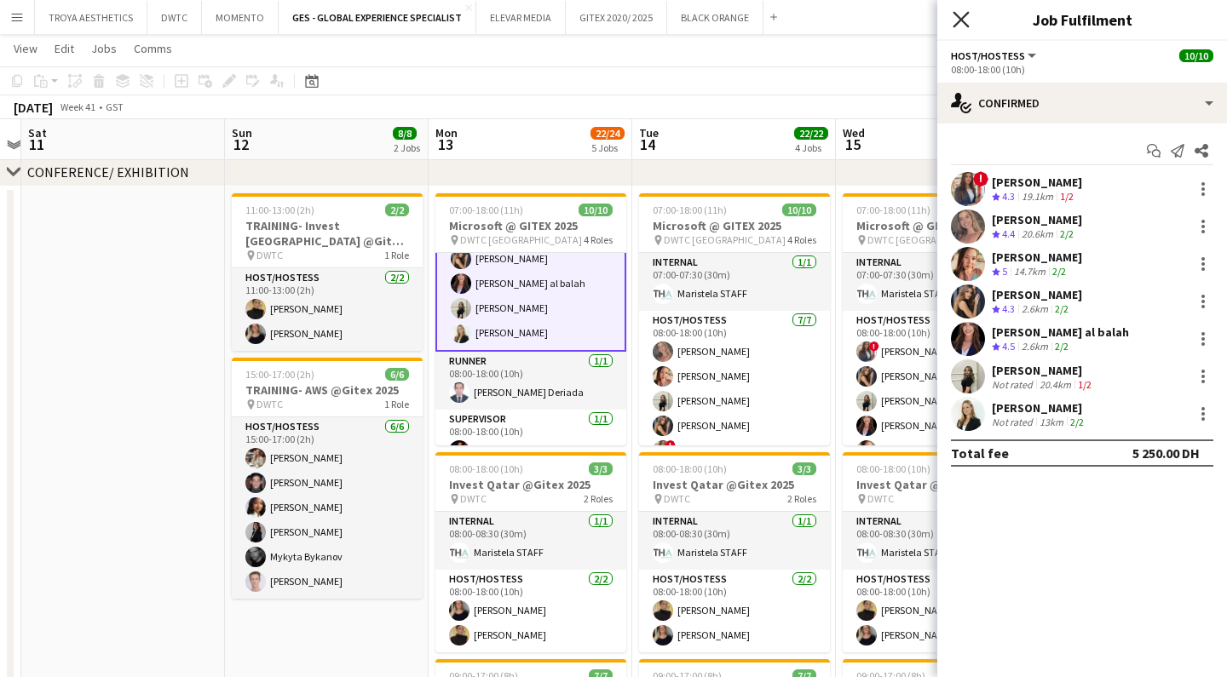
click at [958, 16] on icon at bounding box center [960, 19] width 16 height 16
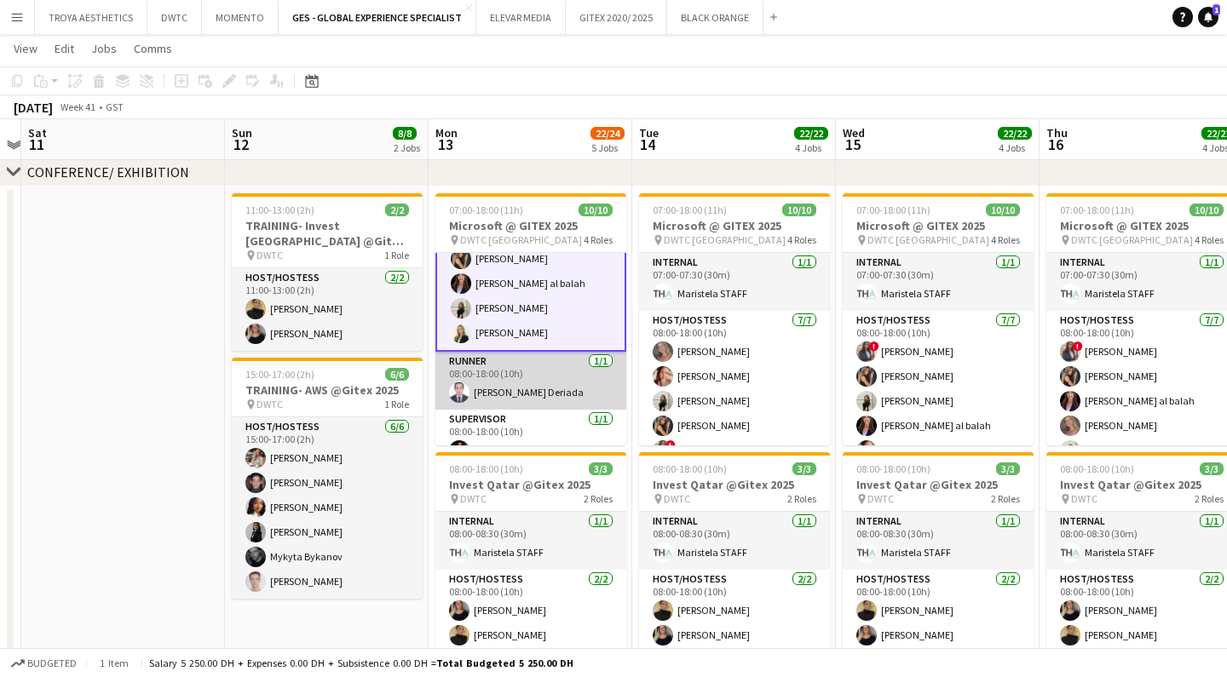
click at [511, 377] on app-card-role "Runner [DATE] 08:00-18:00 (10h) [PERSON_NAME] Deriada" at bounding box center [530, 381] width 191 height 58
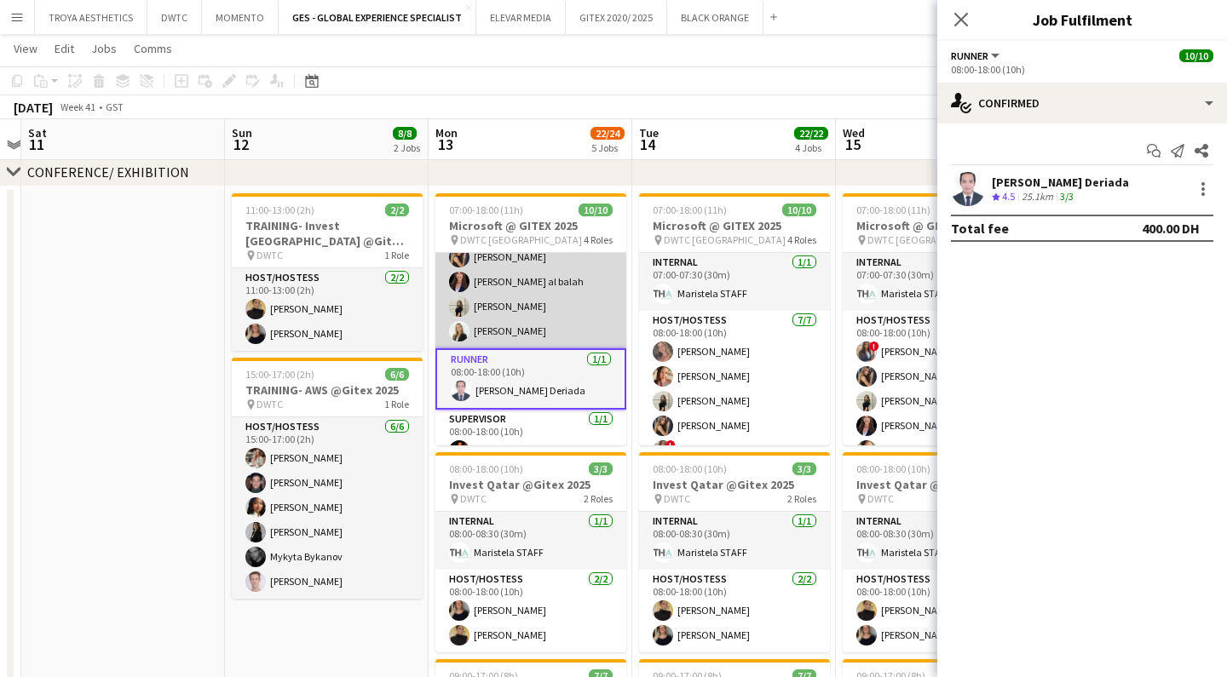
click at [509, 315] on app-card-role "Host/Hostess [DATE] 08:00-18:00 (10h) ! [PERSON_NAME] [PERSON_NAME] Punchita [P…" at bounding box center [530, 245] width 191 height 206
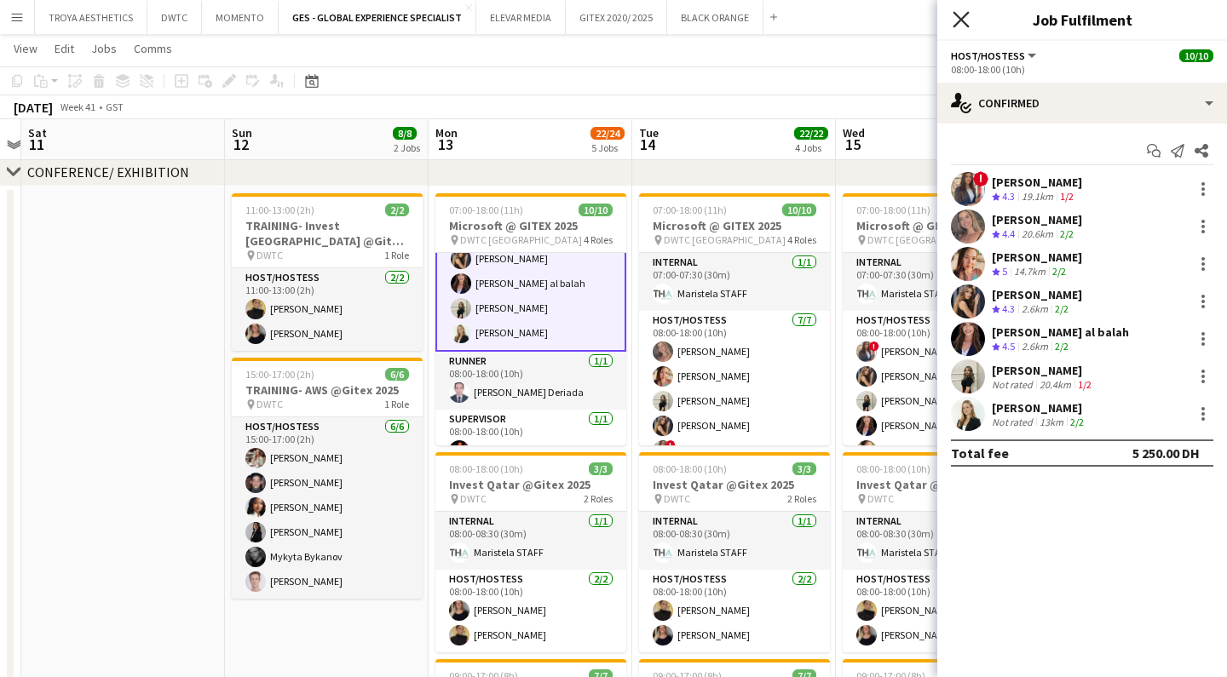
click at [959, 21] on icon at bounding box center [960, 19] width 16 height 16
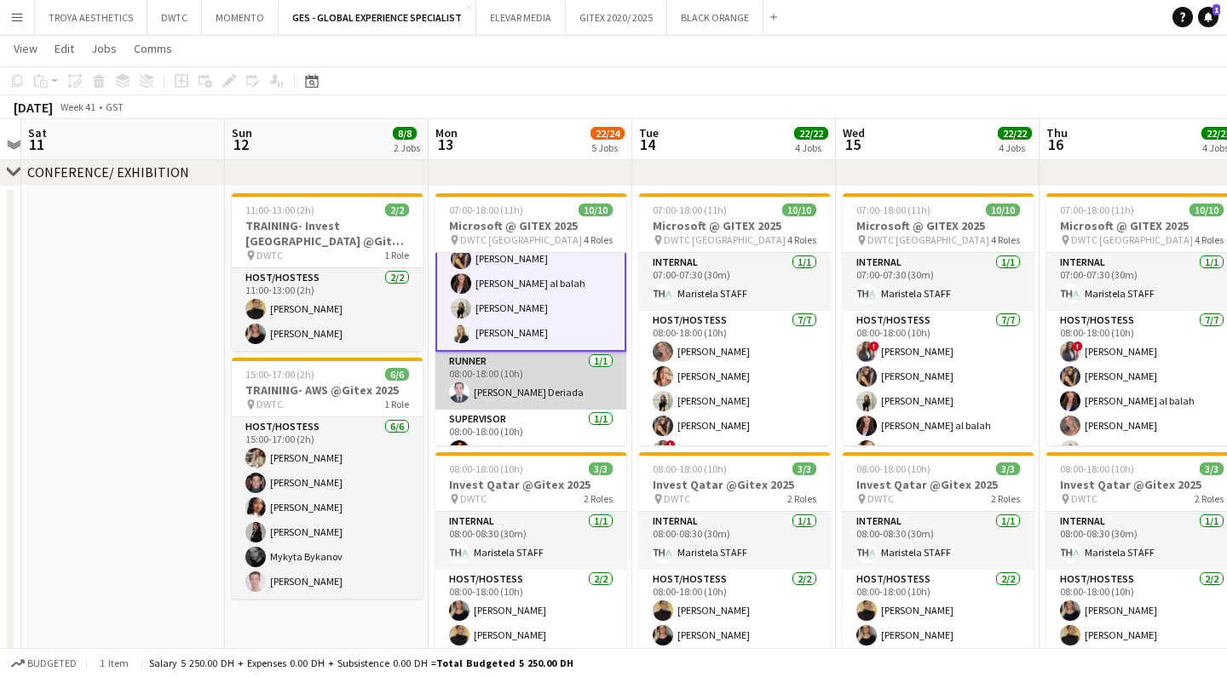
click at [523, 371] on app-card-role "Runner [DATE] 08:00-18:00 (10h) [PERSON_NAME] Deriada" at bounding box center [530, 381] width 191 height 58
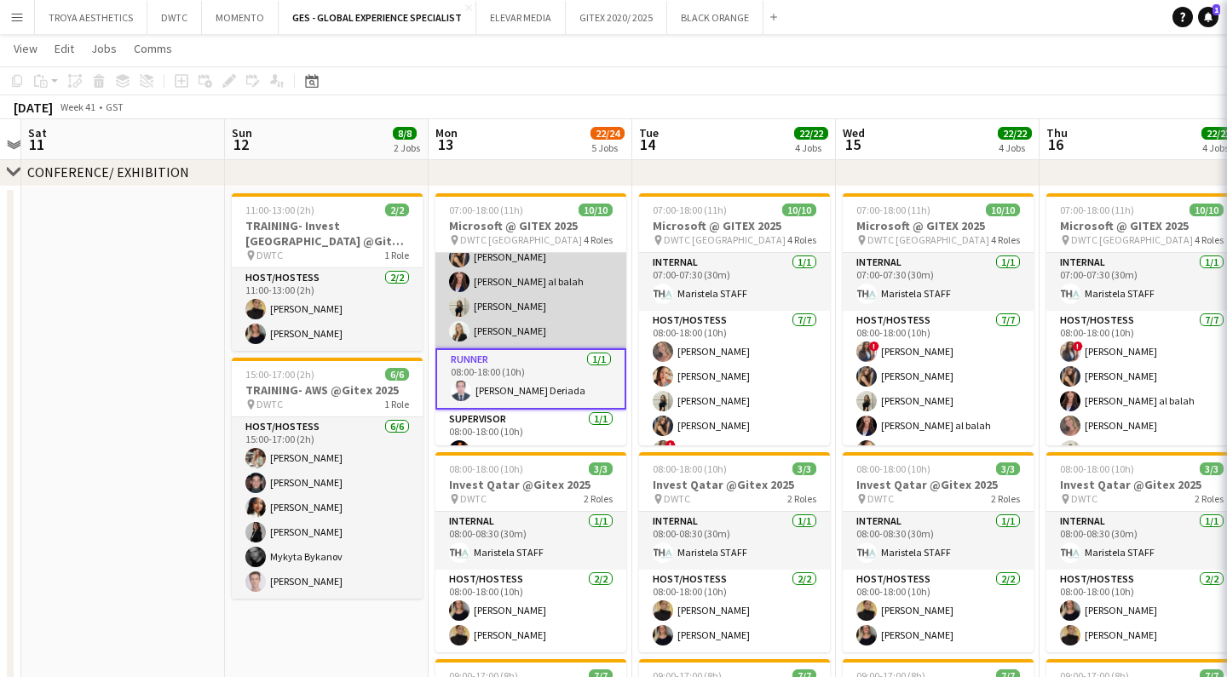
click at [511, 301] on app-card-role "Host/Hostess [DATE] 08:00-18:00 (10h) ! [PERSON_NAME] [PERSON_NAME] Punchita [P…" at bounding box center [530, 245] width 191 height 206
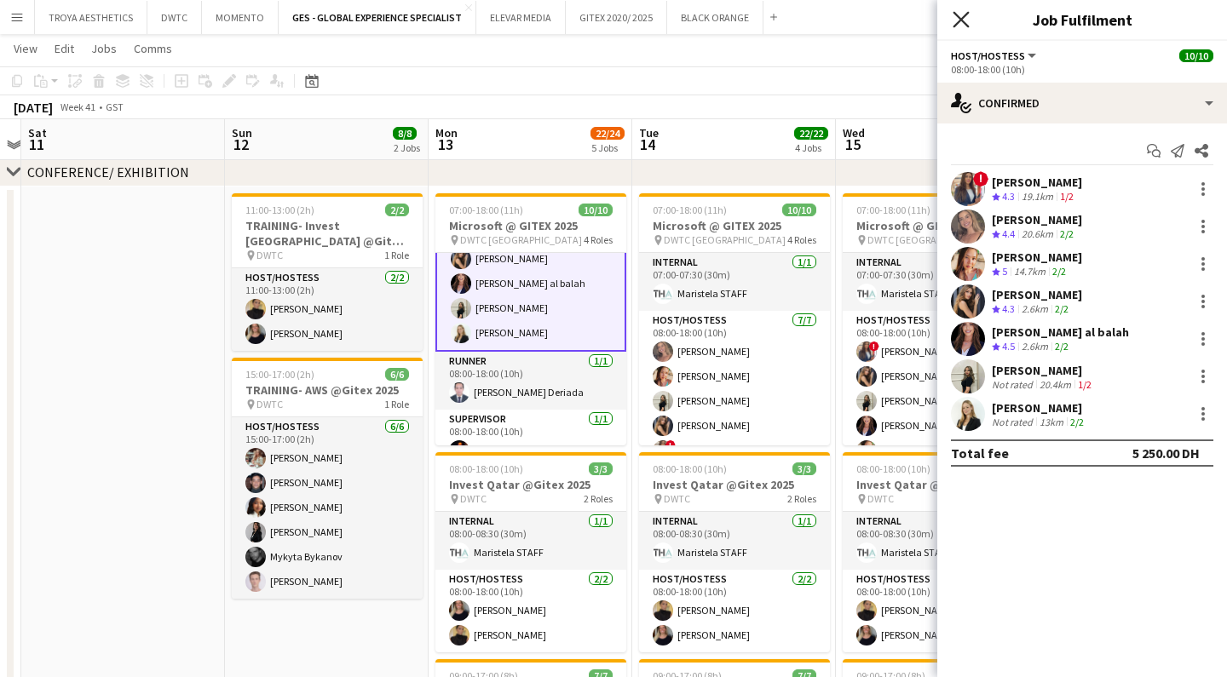
click at [962, 22] on icon "Close pop-in" at bounding box center [960, 19] width 16 height 16
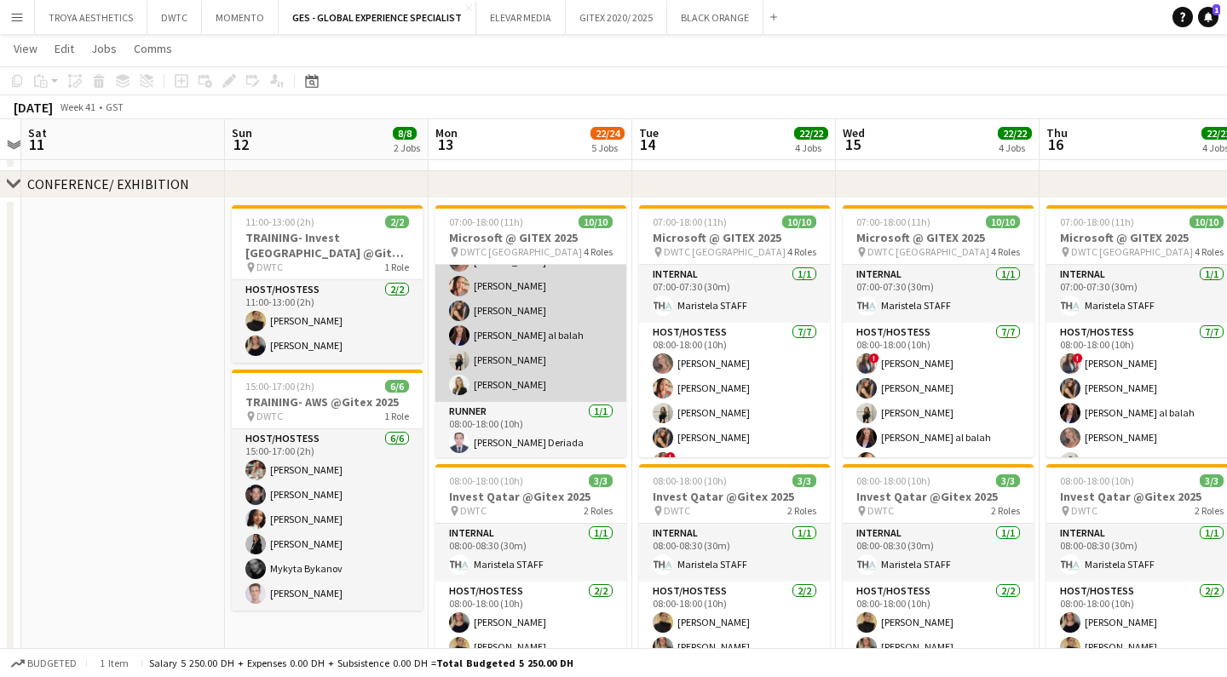
scroll to position [126, 0]
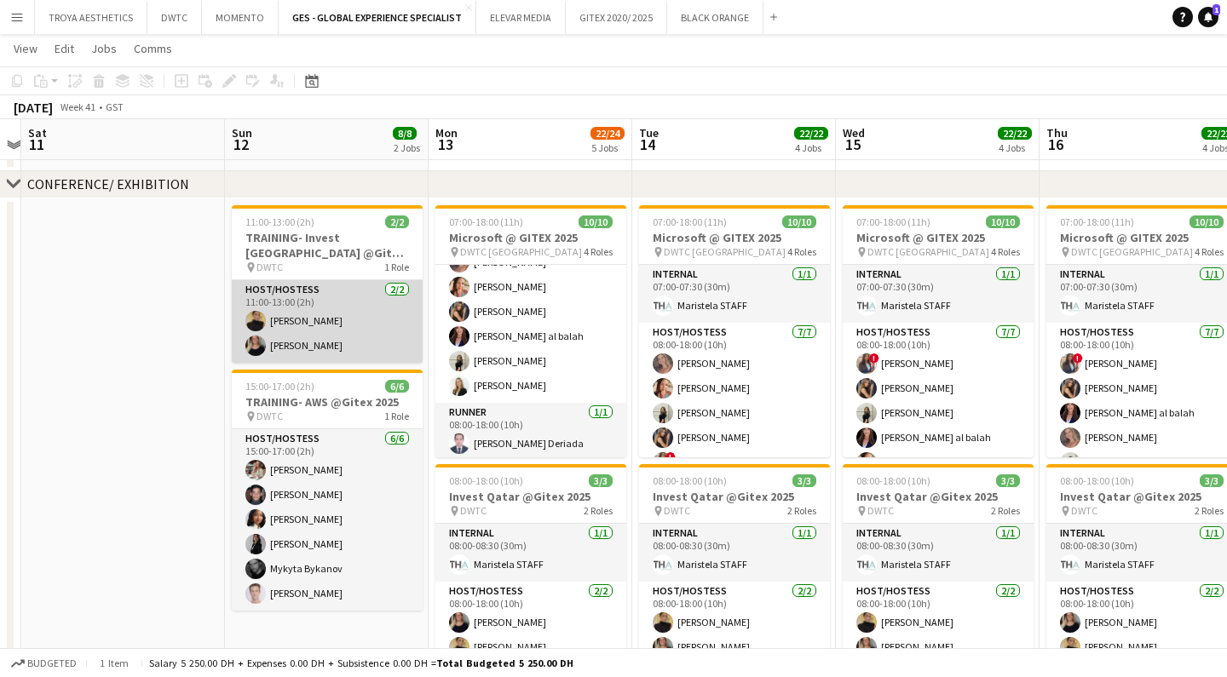
click at [369, 337] on app-card-role "Host/Hostess [DATE] 11:00-13:00 (2h) [PERSON_NAME] [PERSON_NAME]" at bounding box center [327, 321] width 191 height 83
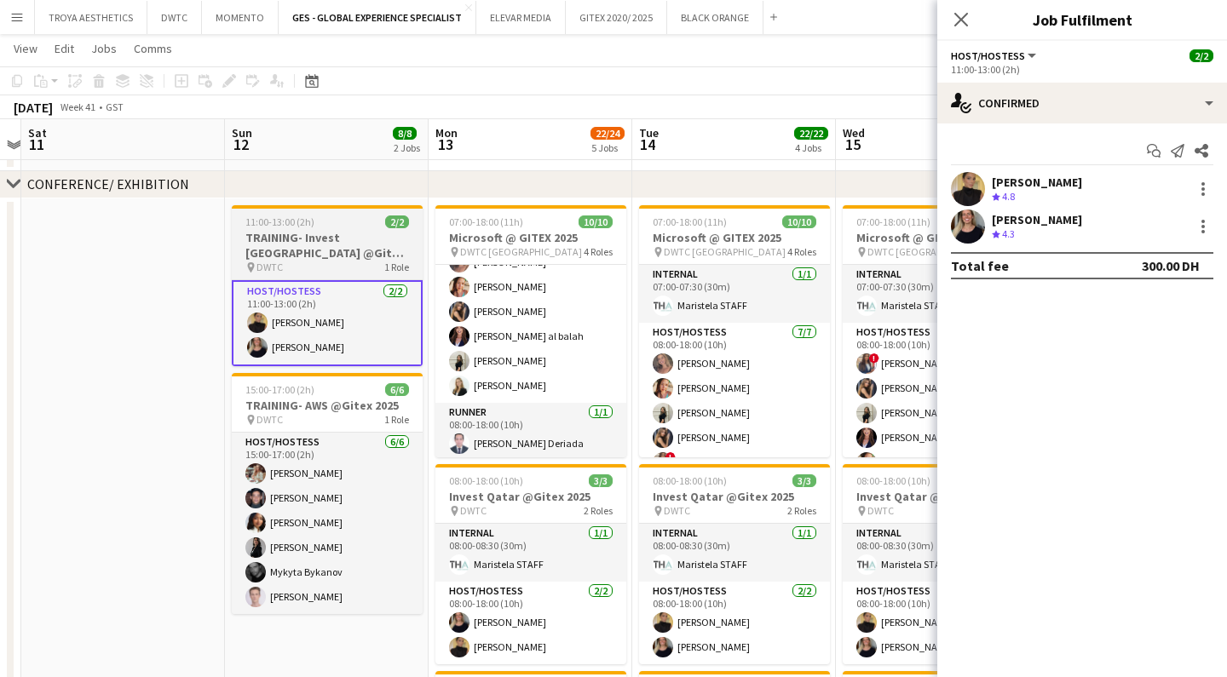
click at [318, 247] on h3 "TRAINING- Invest [GEOGRAPHIC_DATA] @Gitex 2025" at bounding box center [327, 245] width 191 height 31
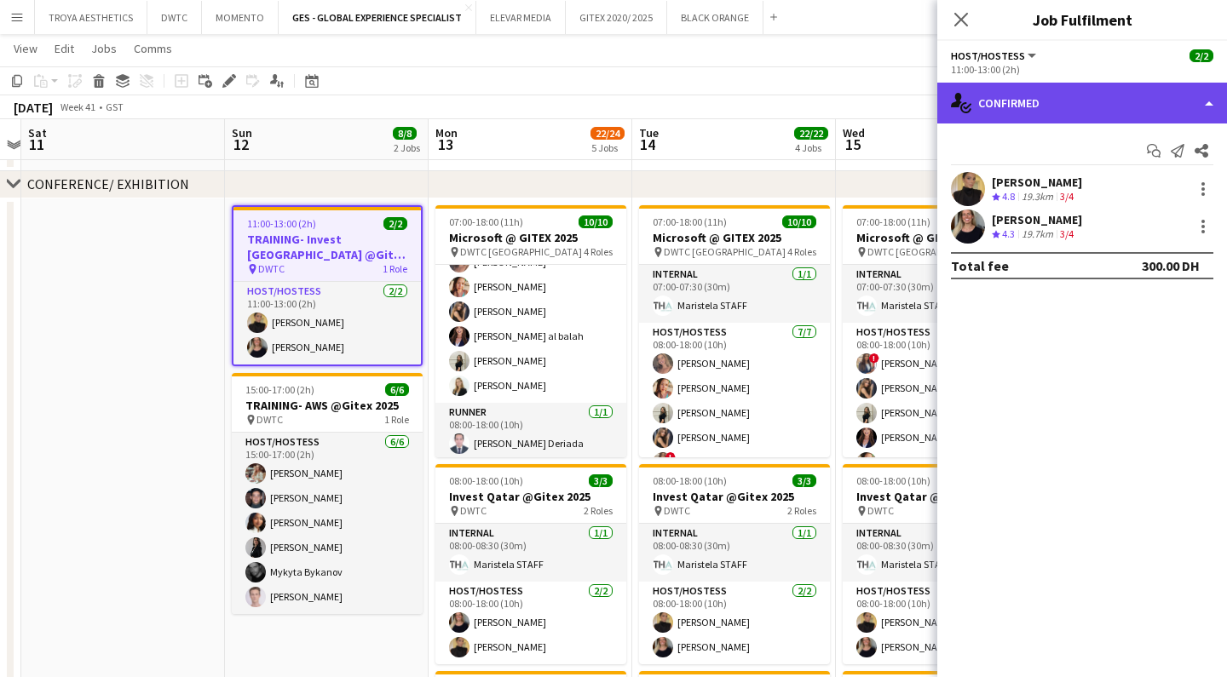
click at [1095, 115] on div "single-neutral-actions-check-2 Confirmed" at bounding box center [1082, 103] width 290 height 41
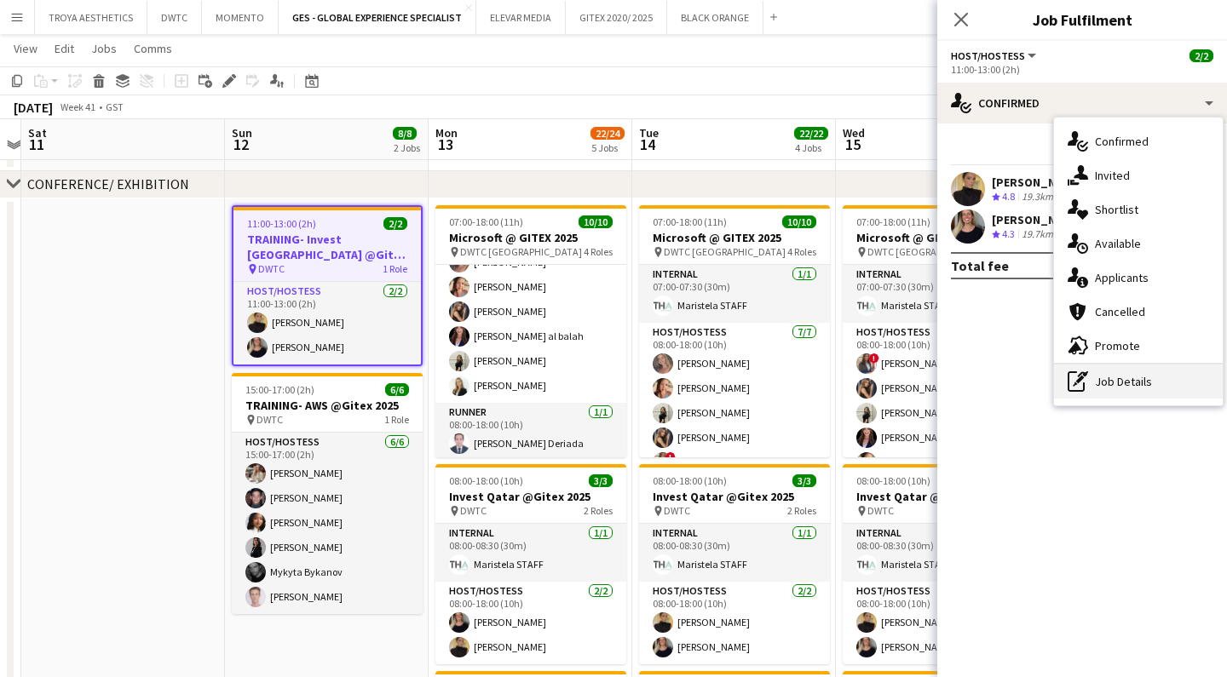
click at [1119, 374] on div "pen-write Job Details" at bounding box center [1138, 382] width 169 height 34
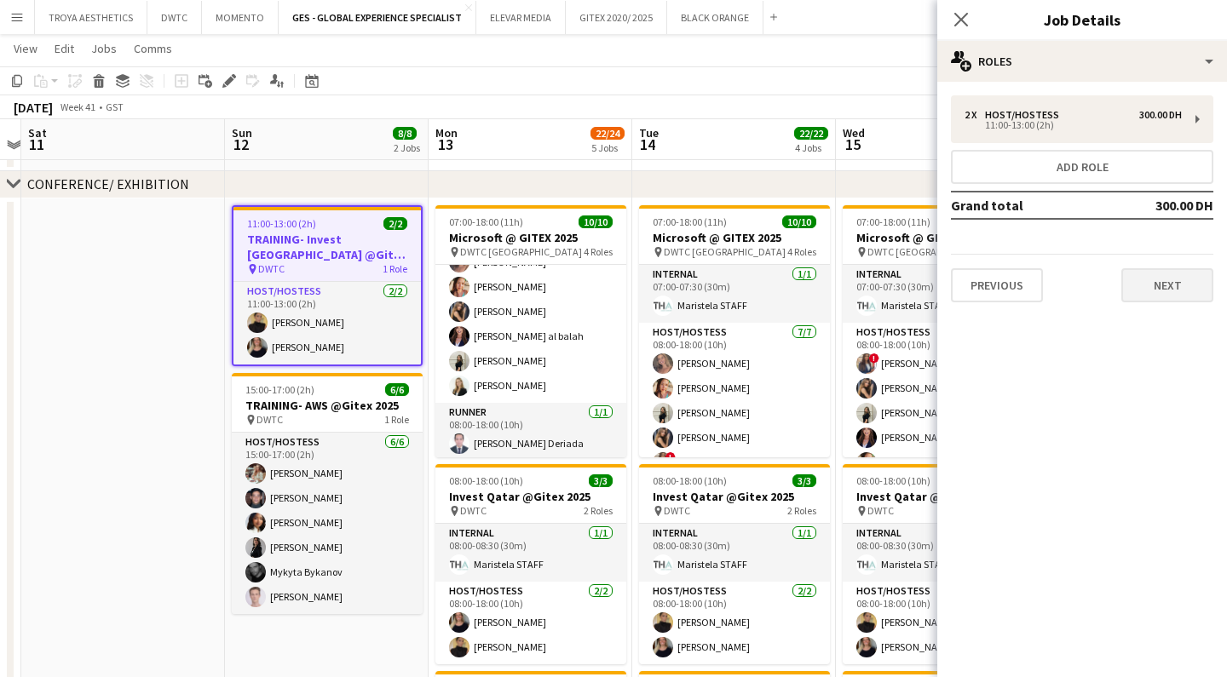
click at [1137, 279] on button "Next" at bounding box center [1167, 285] width 92 height 34
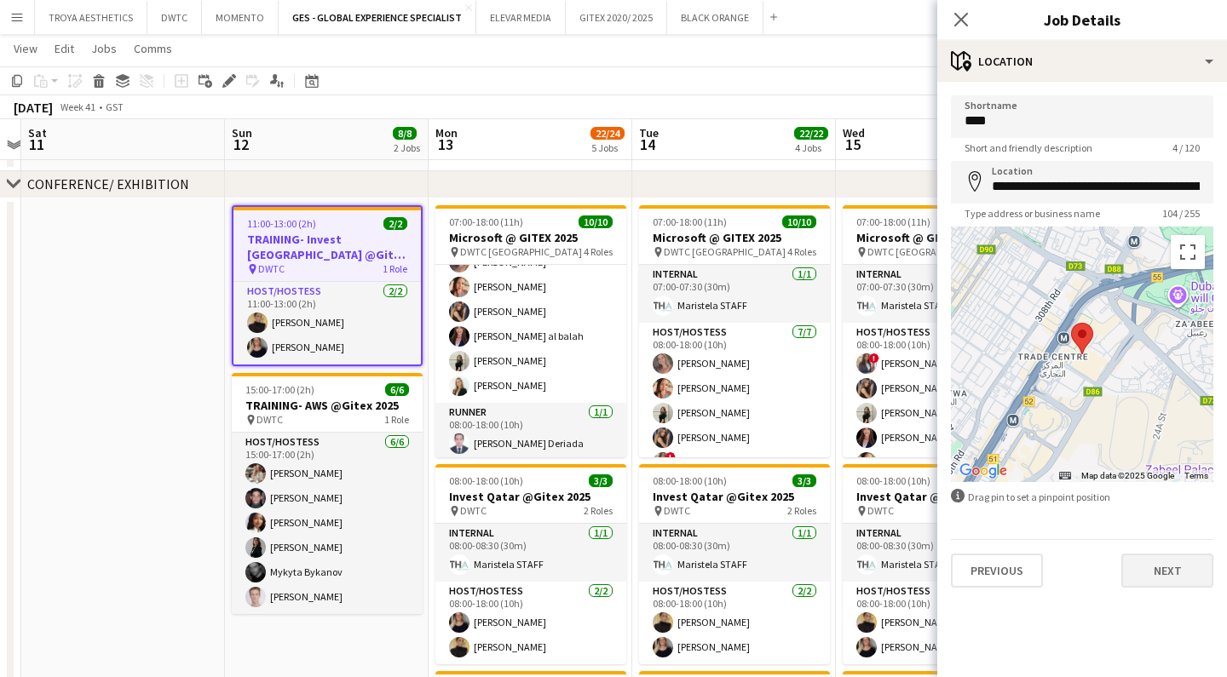
click at [1179, 561] on button "Next" at bounding box center [1167, 571] width 92 height 34
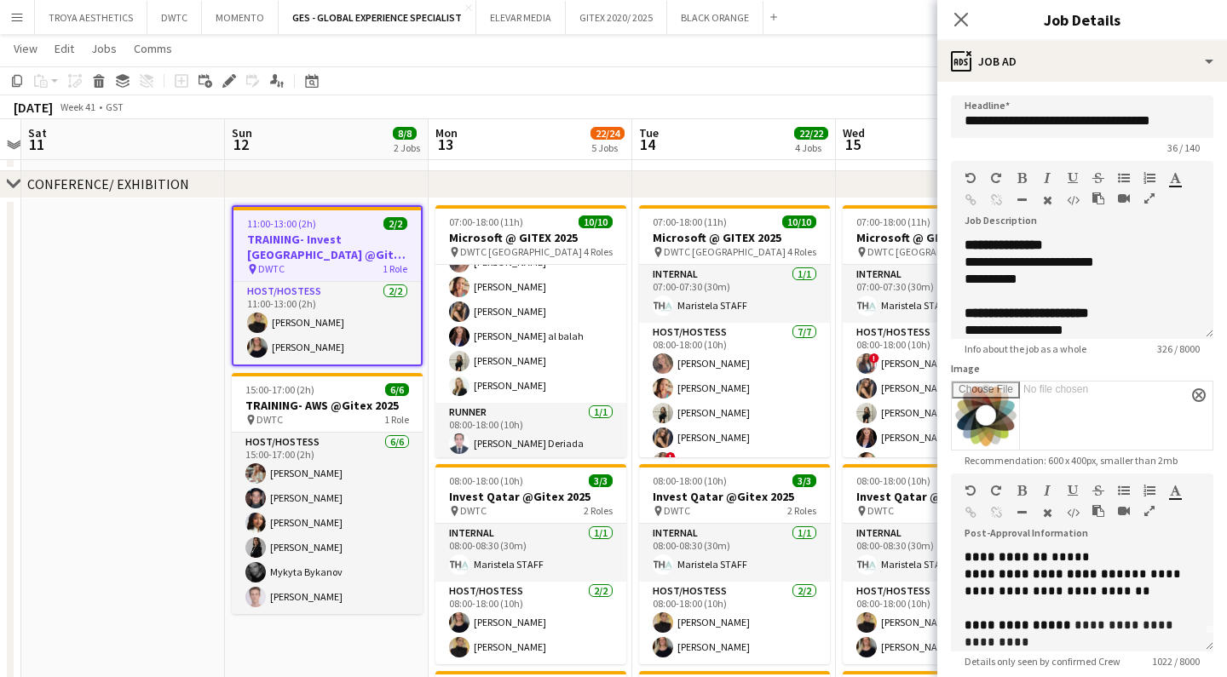
scroll to position [20, 0]
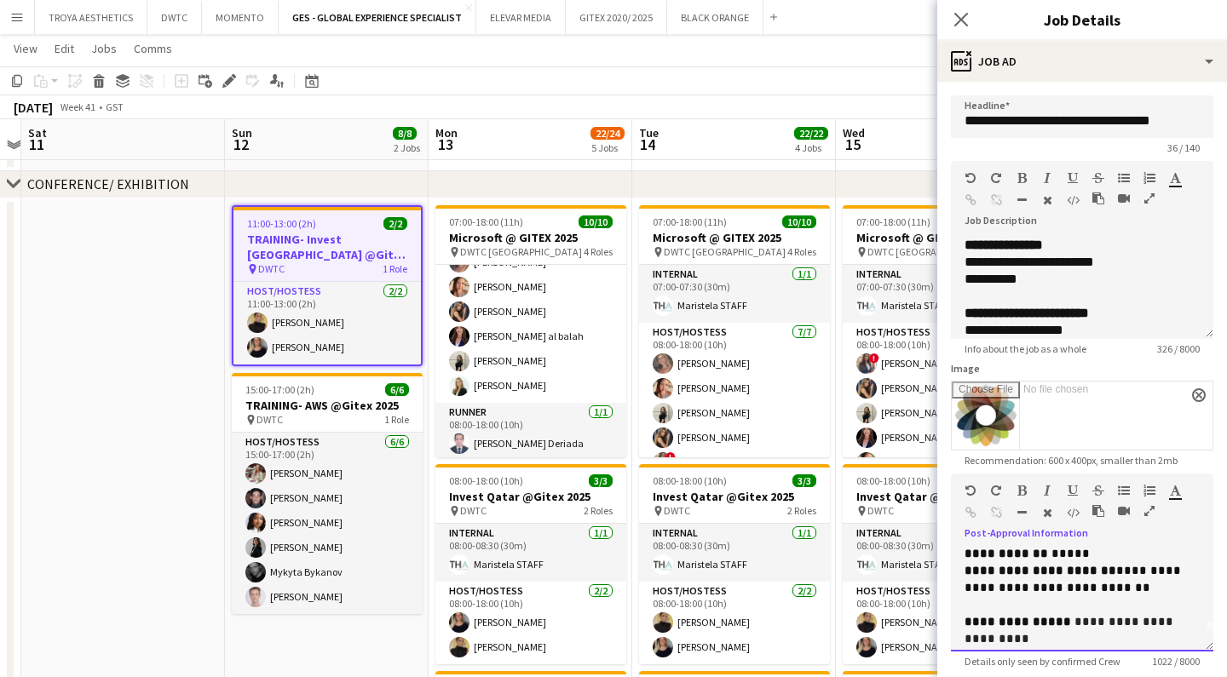
click at [1072, 582] on span "**********" at bounding box center [1074, 579] width 220 height 29
drag, startPoint x: 1114, startPoint y: 585, endPoint x: 1153, endPoint y: 584, distance: 38.3
click at [1150, 585] on span at bounding box center [1151, 588] width 3 height 12
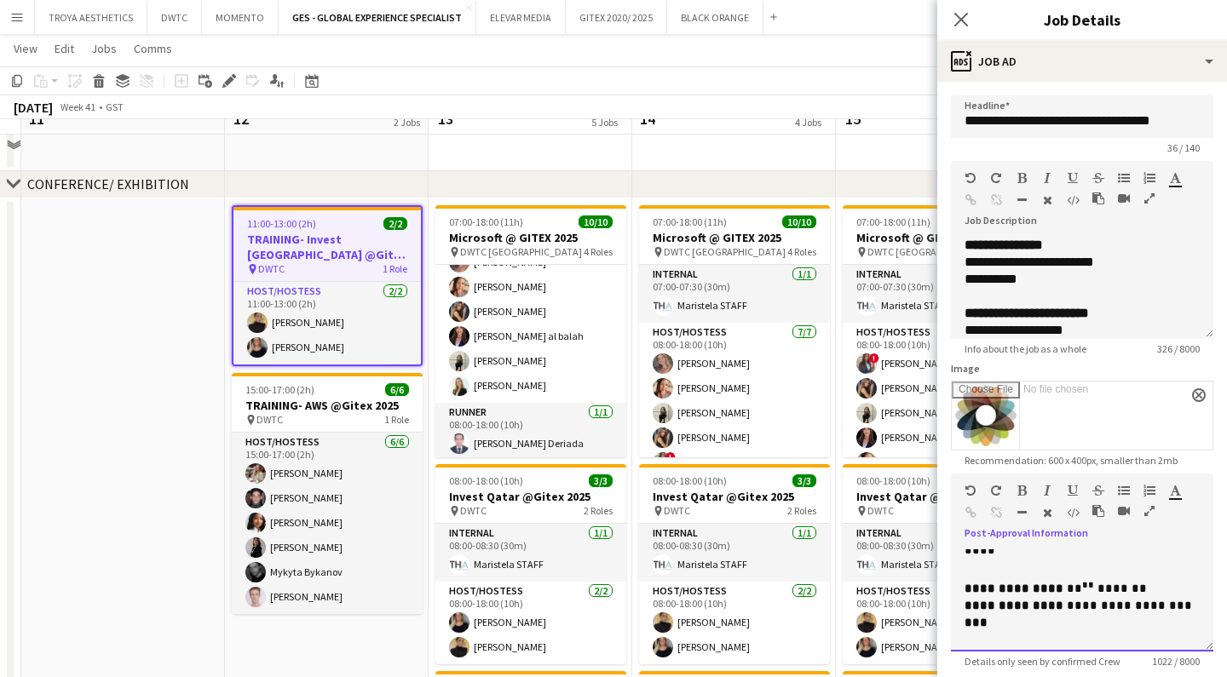
scroll to position [291, 0]
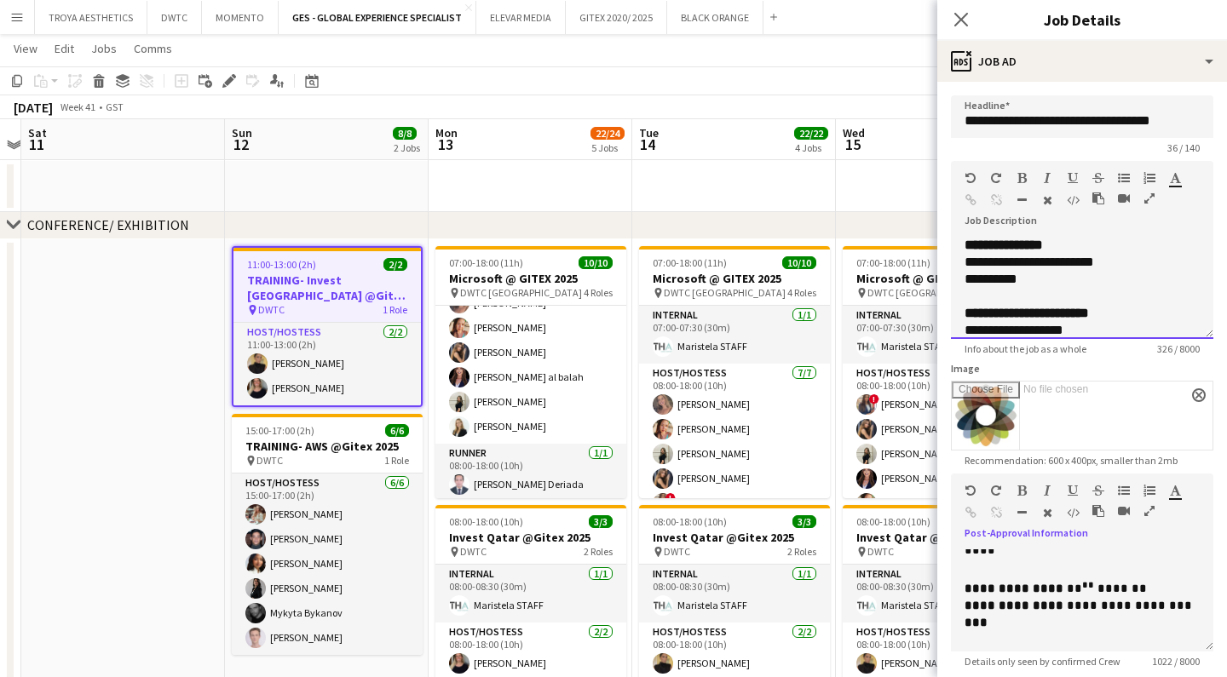
drag, startPoint x: 974, startPoint y: 279, endPoint x: 1019, endPoint y: 283, distance: 45.4
click at [974, 279] on div "**********" at bounding box center [1081, 279] width 235 height 17
click at [1051, 282] on div "**********" at bounding box center [1081, 279] width 235 height 17
click at [1012, 279] on div "**********" at bounding box center [1081, 279] width 235 height 17
click at [1041, 279] on div "**********" at bounding box center [1081, 279] width 235 height 17
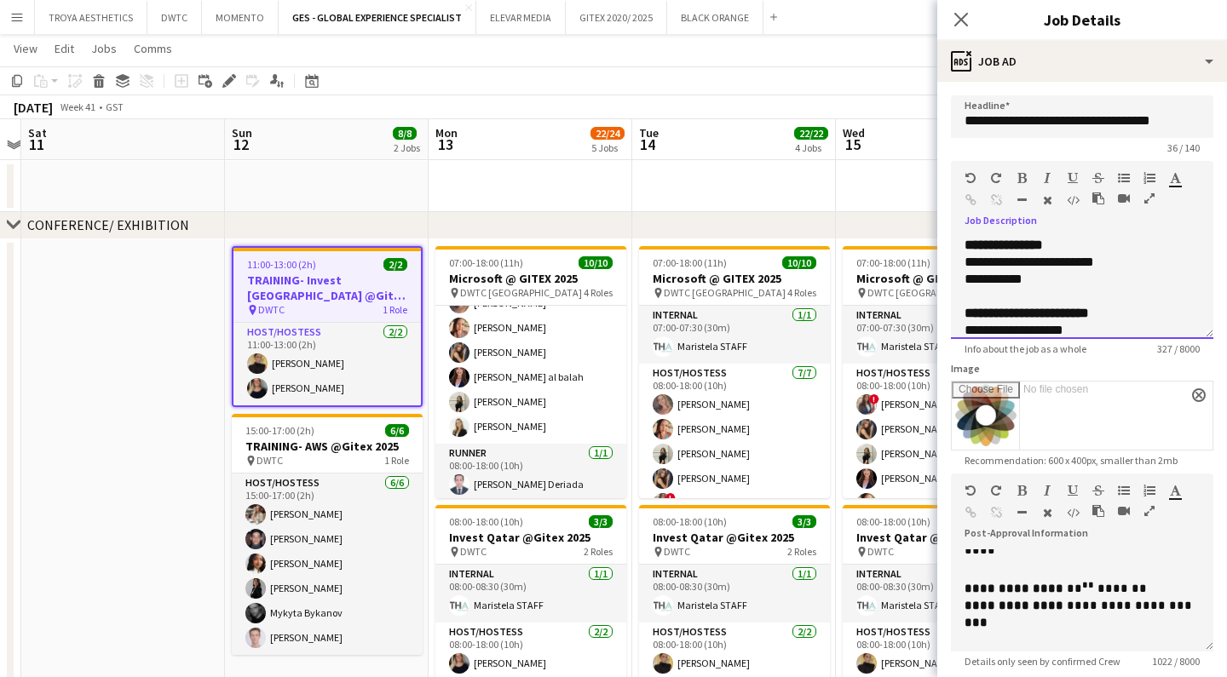
scroll to position [1, 0]
click at [1052, 279] on div "**********" at bounding box center [1081, 278] width 235 height 17
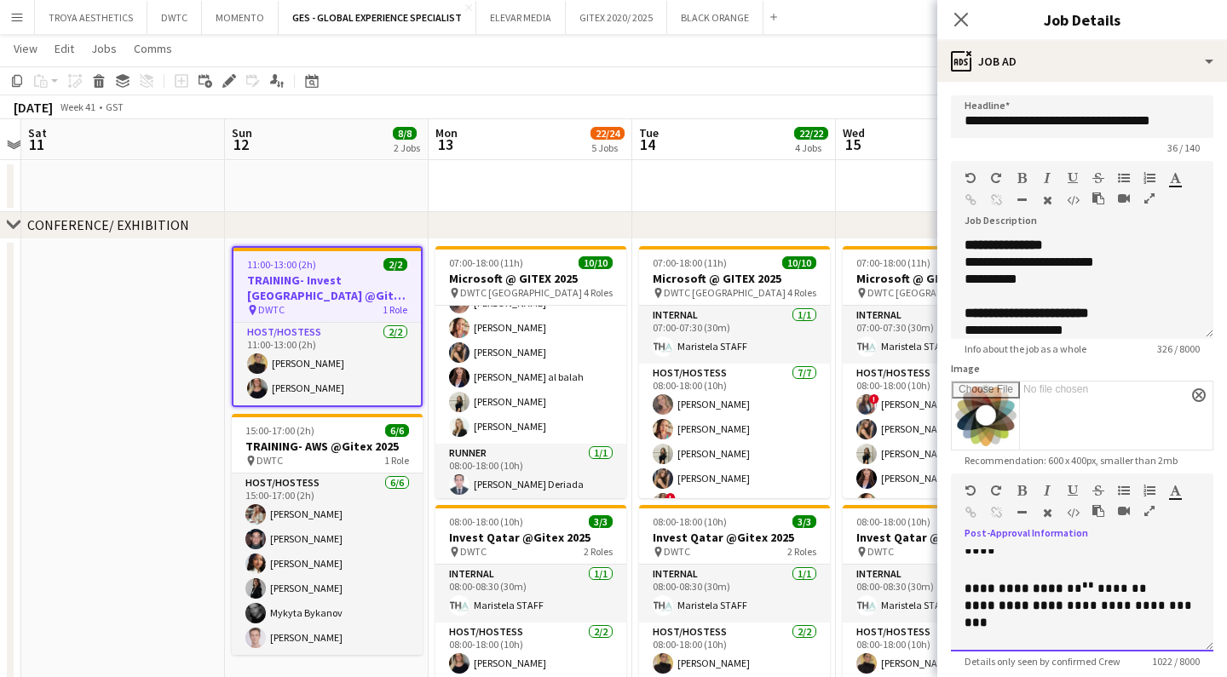
click at [1061, 651] on span "**********" at bounding box center [1077, 665] width 227 height 29
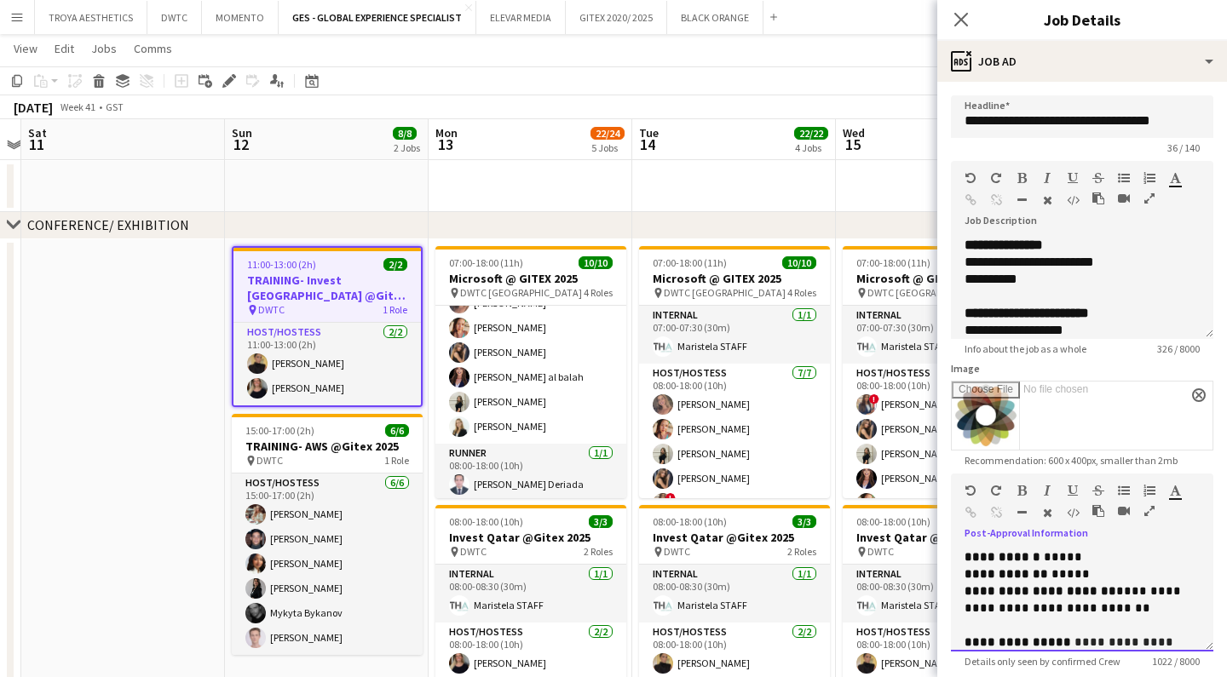
click at [1095, 575] on p "**********" at bounding box center [1081, 575] width 235 height 17
click at [1112, 617] on p "**********" at bounding box center [1081, 601] width 235 height 34
click at [1042, 620] on p at bounding box center [1081, 626] width 235 height 17
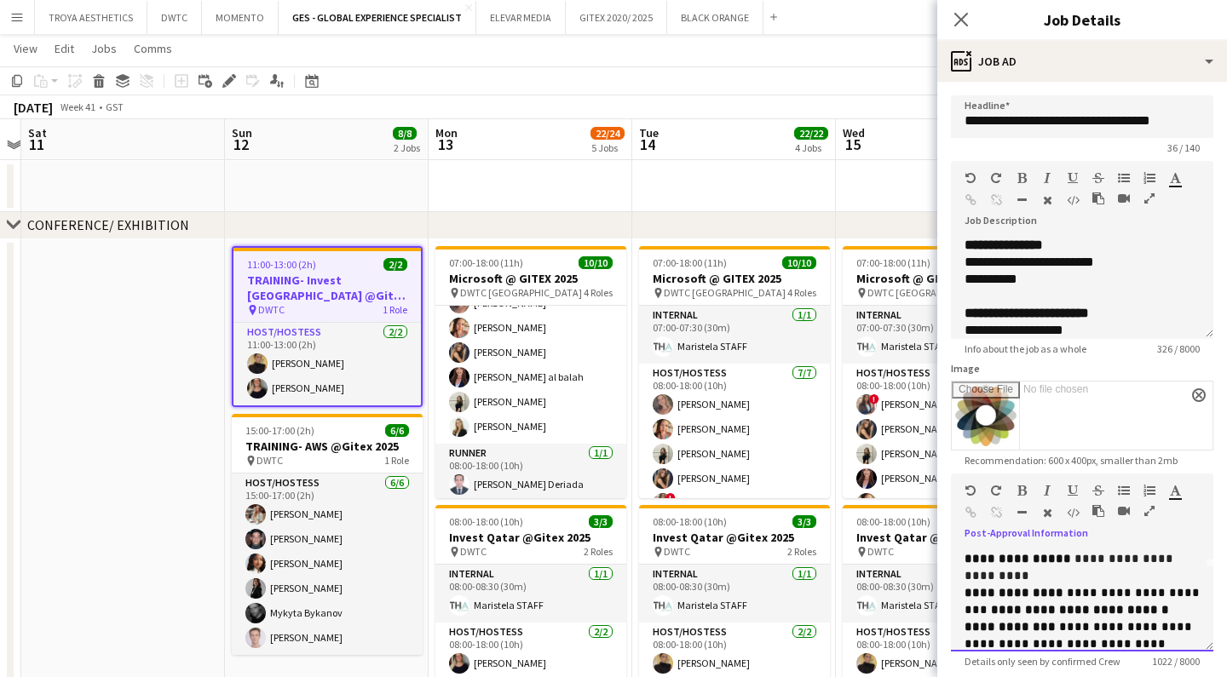
scroll to position [84, 0]
drag, startPoint x: 1194, startPoint y: 609, endPoint x: 967, endPoint y: 595, distance: 227.9
click at [967, 595] on p "**********" at bounding box center [1081, 601] width 235 height 34
click at [1050, 615] on span "**********" at bounding box center [1079, 610] width 231 height 46
click at [1113, 610] on span "**********" at bounding box center [1079, 610] width 231 height 46
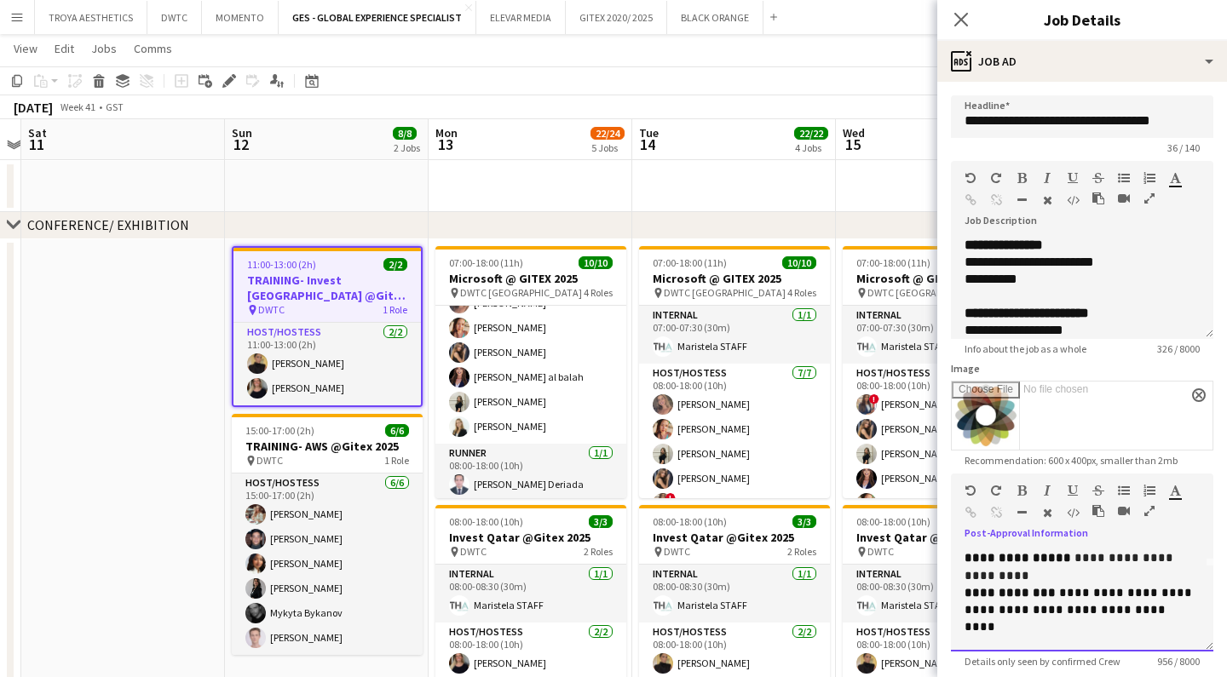
click at [1042, 636] on p at bounding box center [1081, 644] width 235 height 17
drag, startPoint x: 1190, startPoint y: 611, endPoint x: 965, endPoint y: 595, distance: 225.4
click at [965, 595] on p "**********" at bounding box center [1081, 610] width 235 height 51
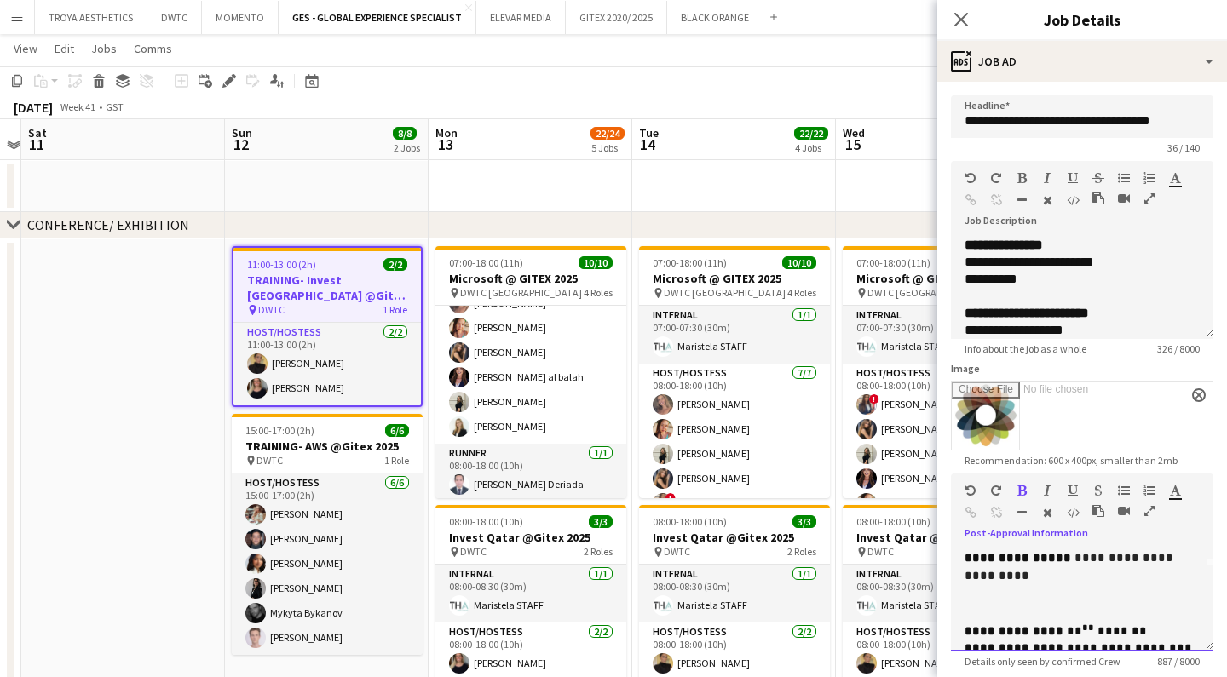
click at [1006, 603] on p at bounding box center [1081, 610] width 235 height 17
click at [1014, 612] on p at bounding box center [1081, 610] width 235 height 17
click at [1017, 581] on p "**********" at bounding box center [1081, 567] width 235 height 35
drag, startPoint x: 997, startPoint y: 574, endPoint x: 964, endPoint y: 561, distance: 34.8
click at [964, 561] on p "**********" at bounding box center [1081, 567] width 235 height 35
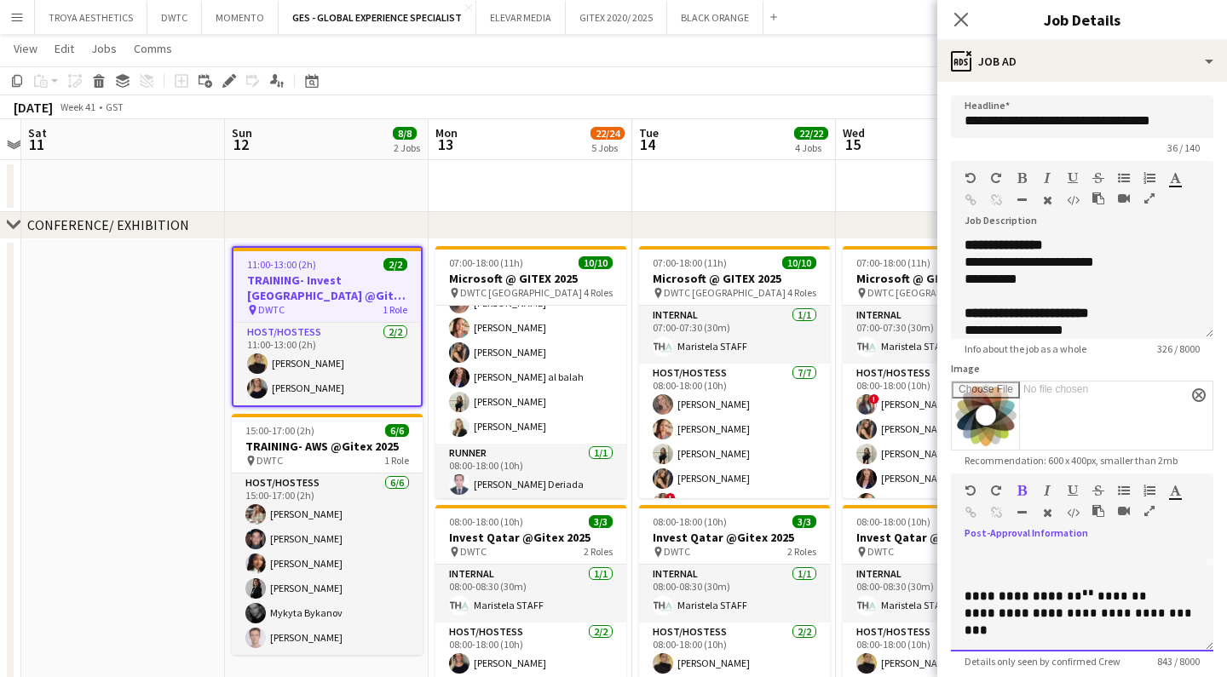
click at [966, 591] on span "**********" at bounding box center [1013, 596] width 99 height 12
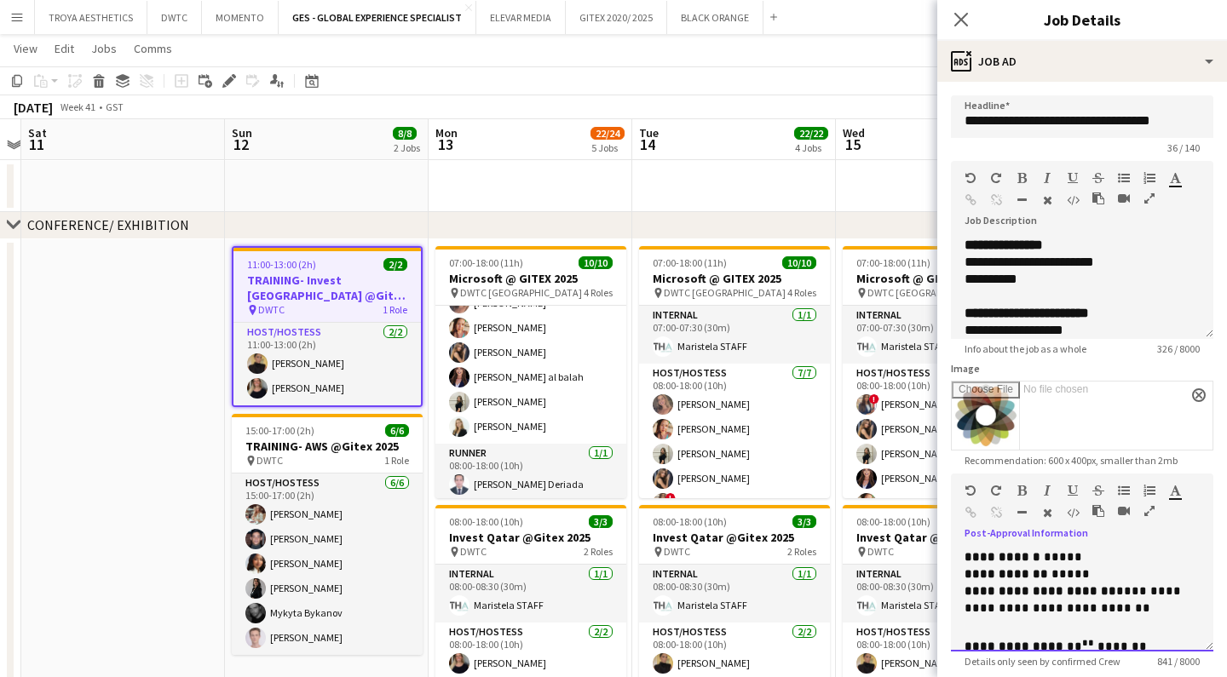
scroll to position [0, 0]
drag, startPoint x: 1096, startPoint y: 556, endPoint x: 969, endPoint y: 554, distance: 127.0
click at [969, 554] on p "**********" at bounding box center [1081, 557] width 235 height 17
click at [967, 574] on span "**********" at bounding box center [1005, 574] width 83 height 12
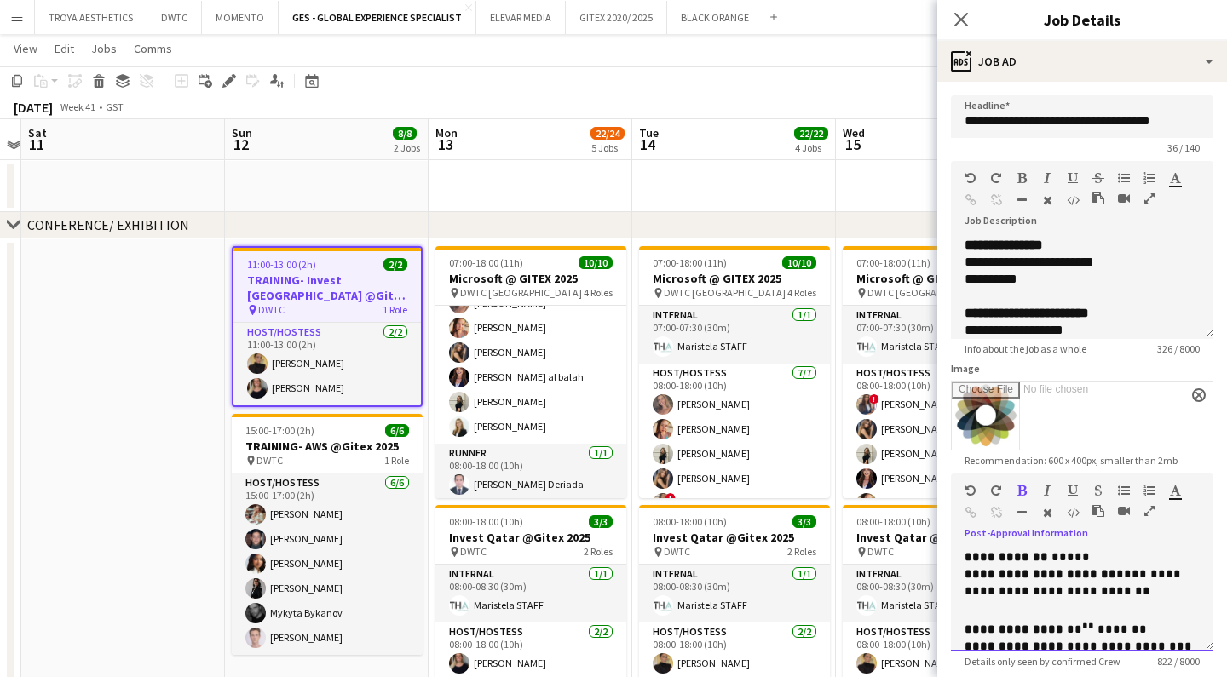
click at [1018, 610] on p at bounding box center [1081, 609] width 235 height 17
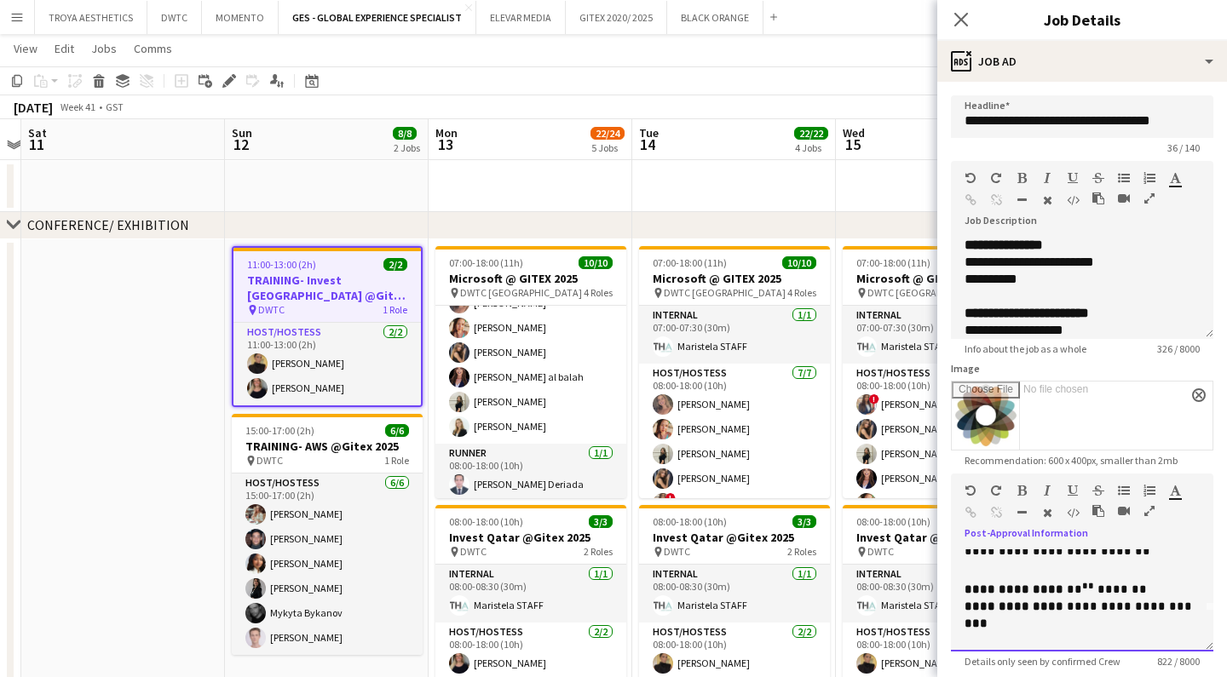
scroll to position [34, 0]
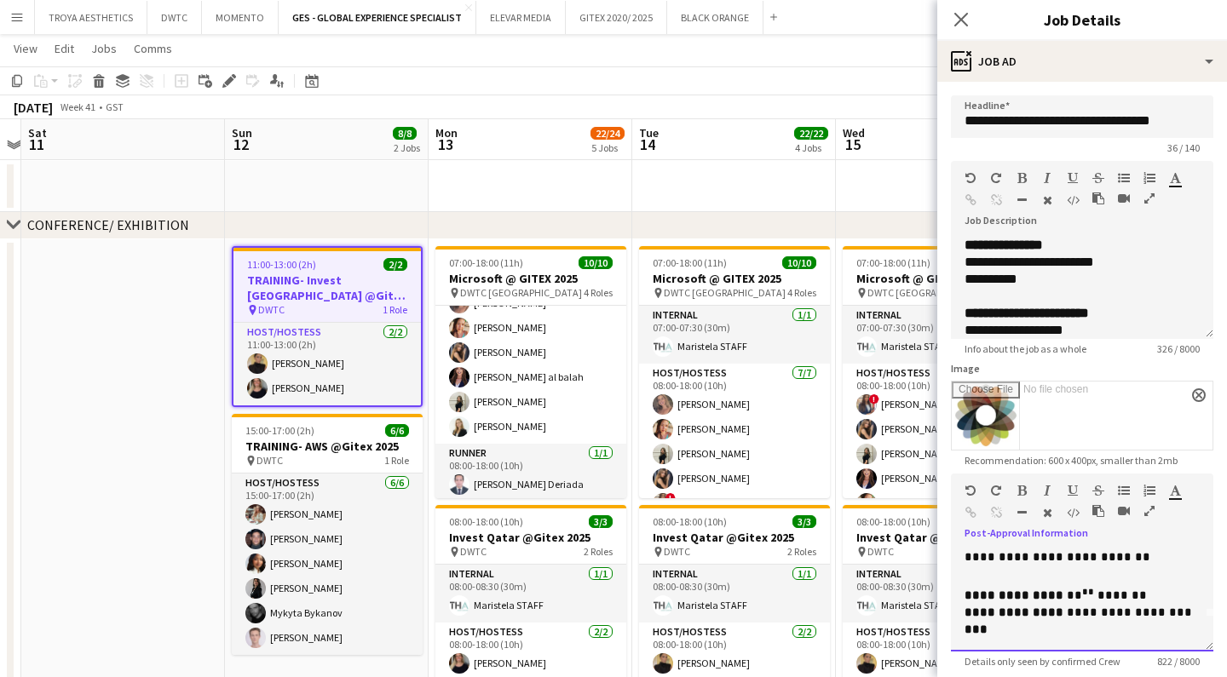
click at [1078, 611] on span "**********" at bounding box center [1131, 613] width 129 height 12
click at [1070, 629] on p "**********" at bounding box center [1081, 622] width 235 height 34
drag, startPoint x: 1145, startPoint y: 616, endPoint x: 963, endPoint y: 613, distance: 182.3
click at [963, 613] on div "**********" at bounding box center [1082, 600] width 262 height 102
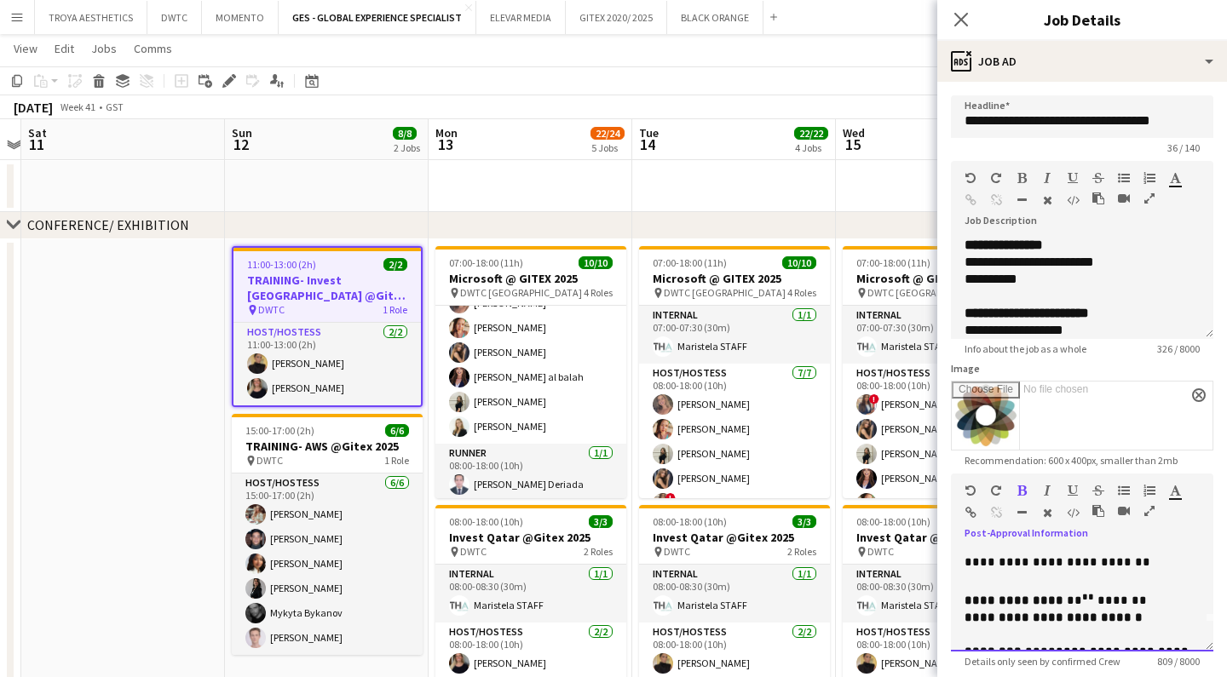
scroll to position [28, 0]
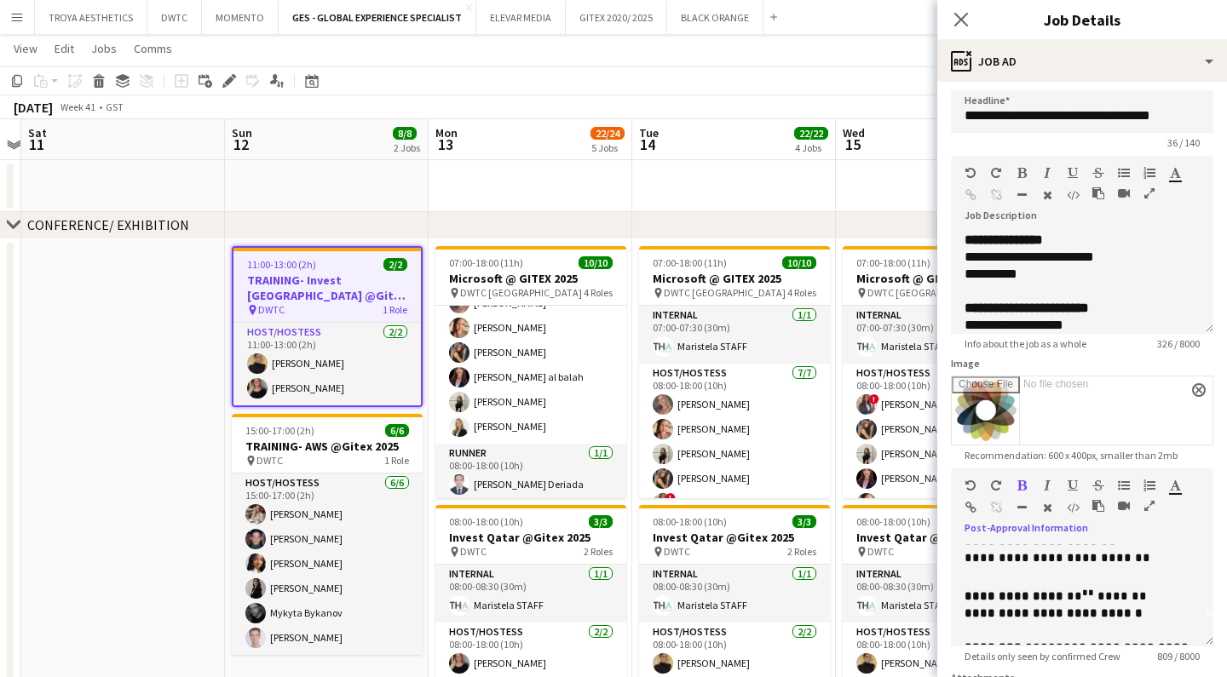
click at [1179, 490] on span "button" at bounding box center [1175, 486] width 11 height 14
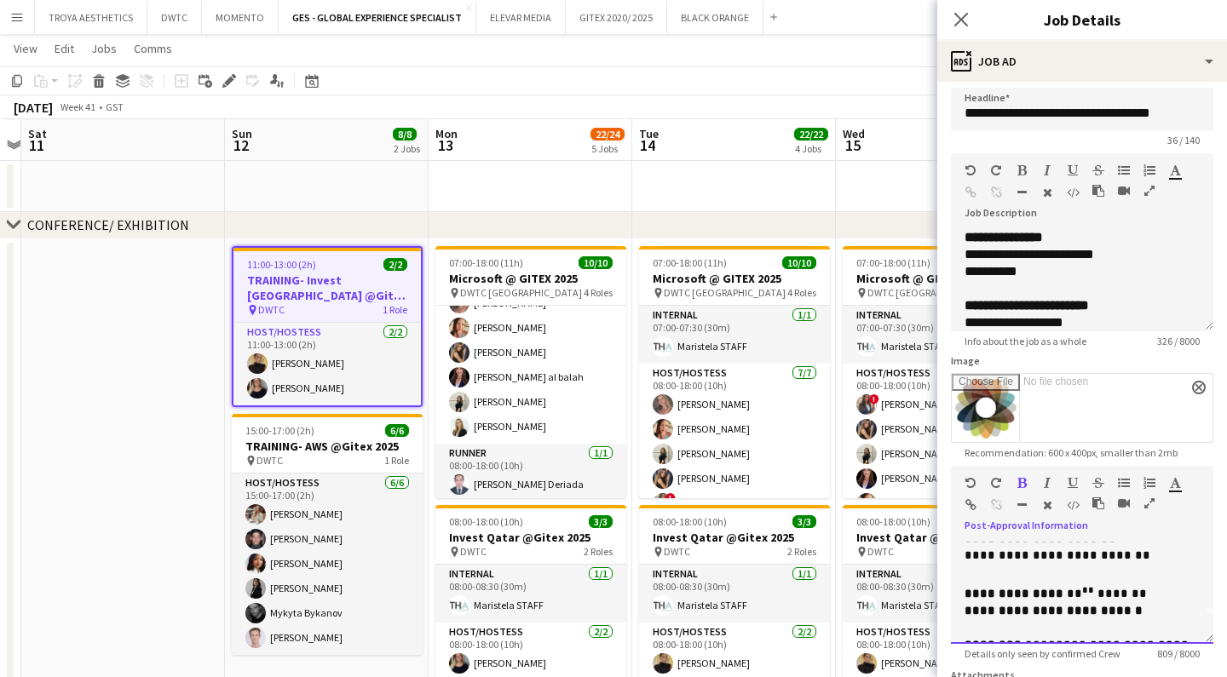
scroll to position [291, 0]
click at [1176, 485] on icon "button" at bounding box center [1175, 483] width 11 height 12
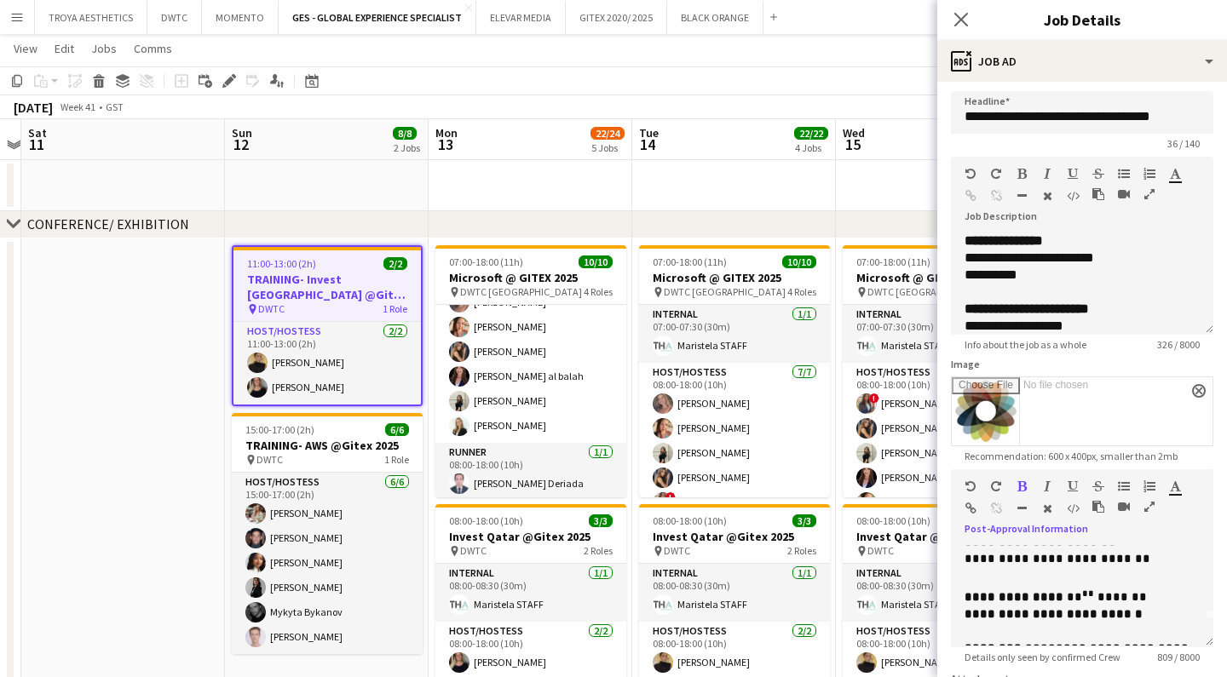
click at [1176, 485] on icon "button" at bounding box center [1175, 486] width 11 height 12
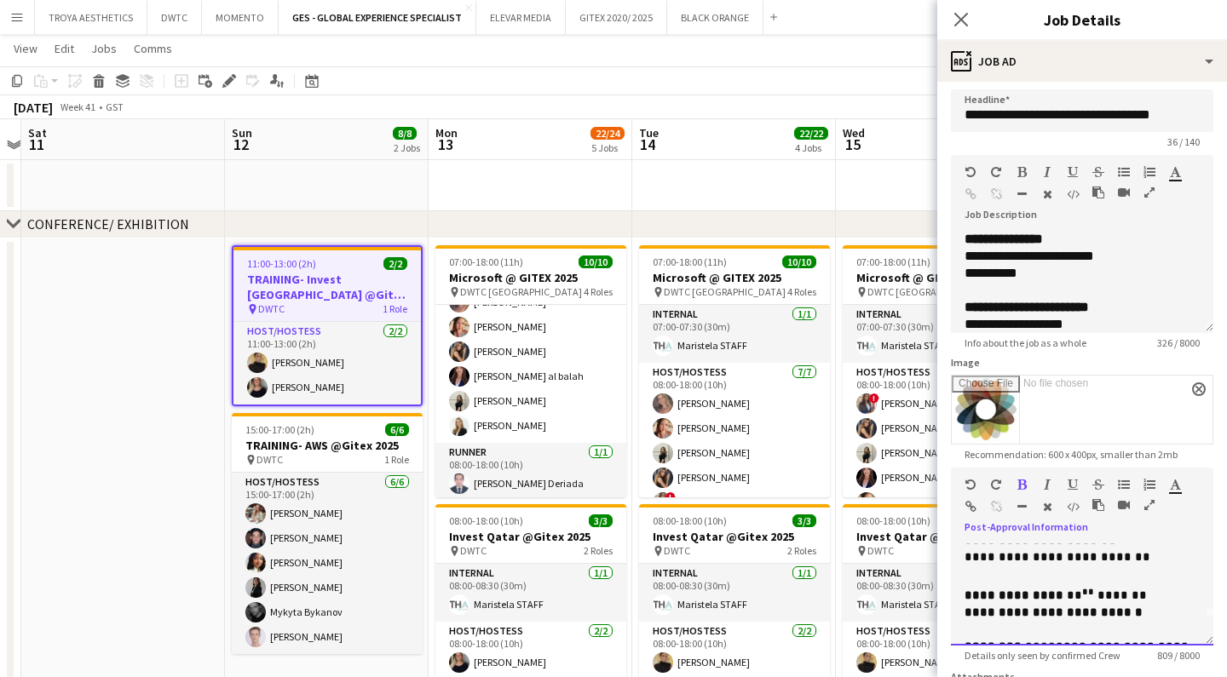
type input "*******"
click at [1151, 611] on p "**********" at bounding box center [1081, 613] width 235 height 17
click at [1062, 622] on p at bounding box center [1081, 630] width 235 height 17
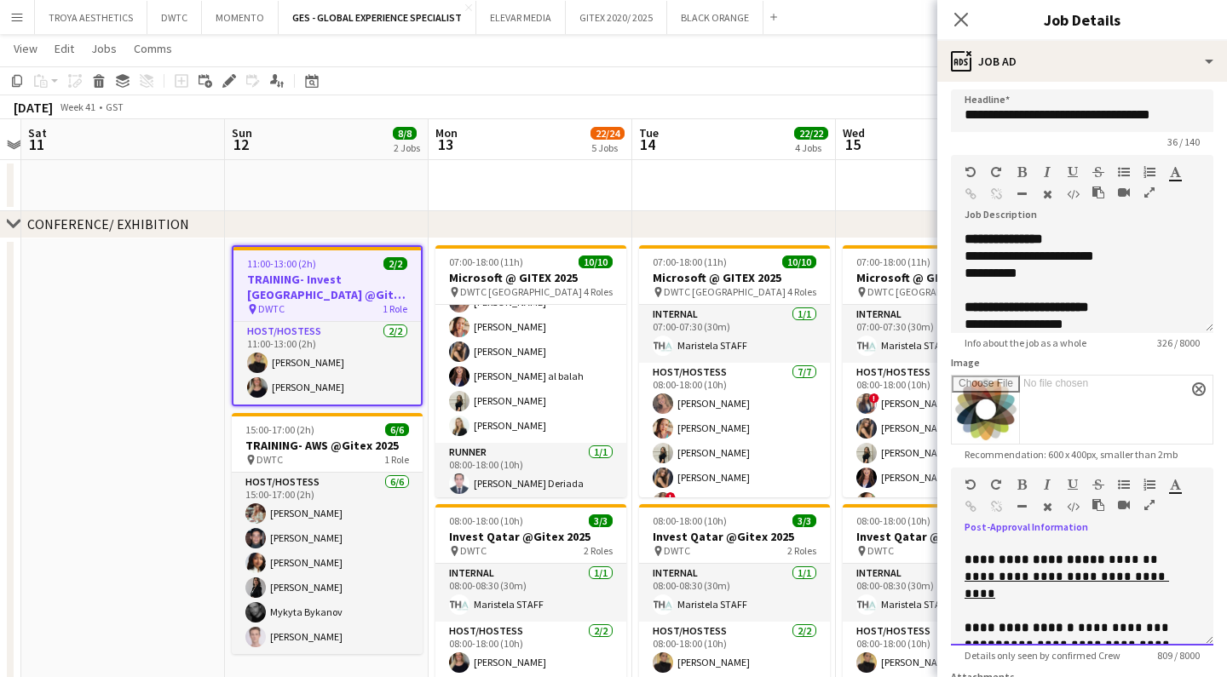
scroll to position [508, 0]
click at [1143, 639] on p "**********" at bounding box center [1081, 664] width 235 height 51
click at [909, 113] on div "[DATE] Week 41 • GST" at bounding box center [613, 107] width 1227 height 24
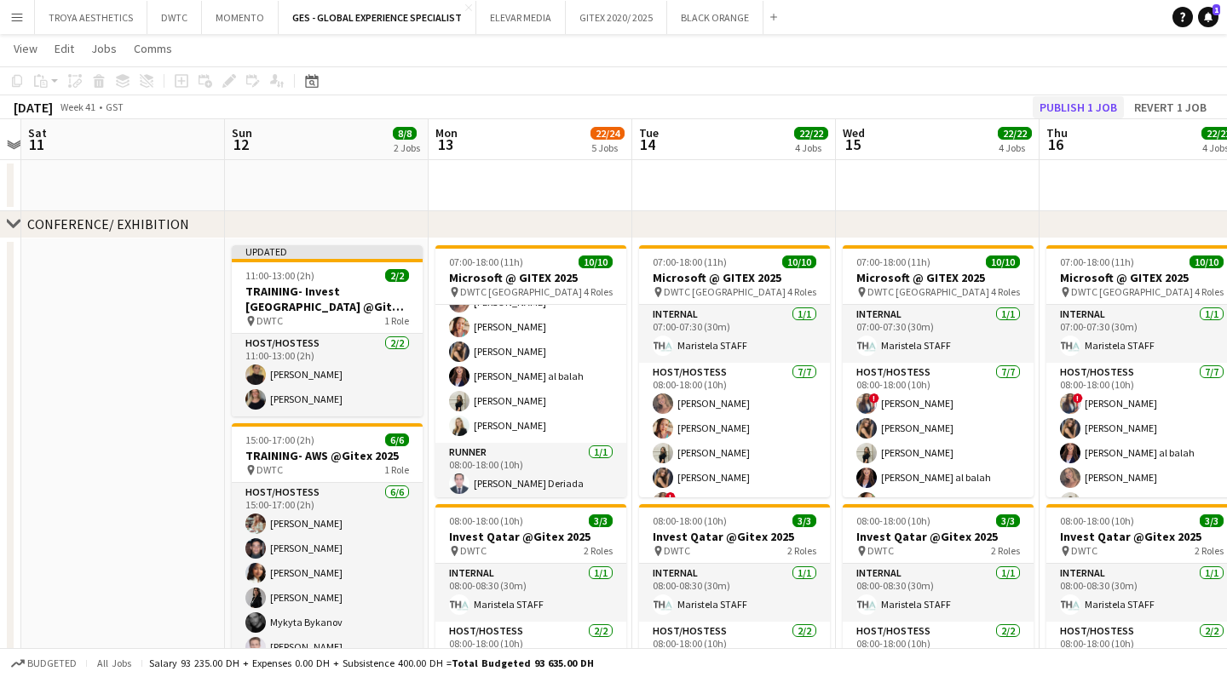
click at [1072, 108] on button "Publish 1 job" at bounding box center [1078, 107] width 91 height 22
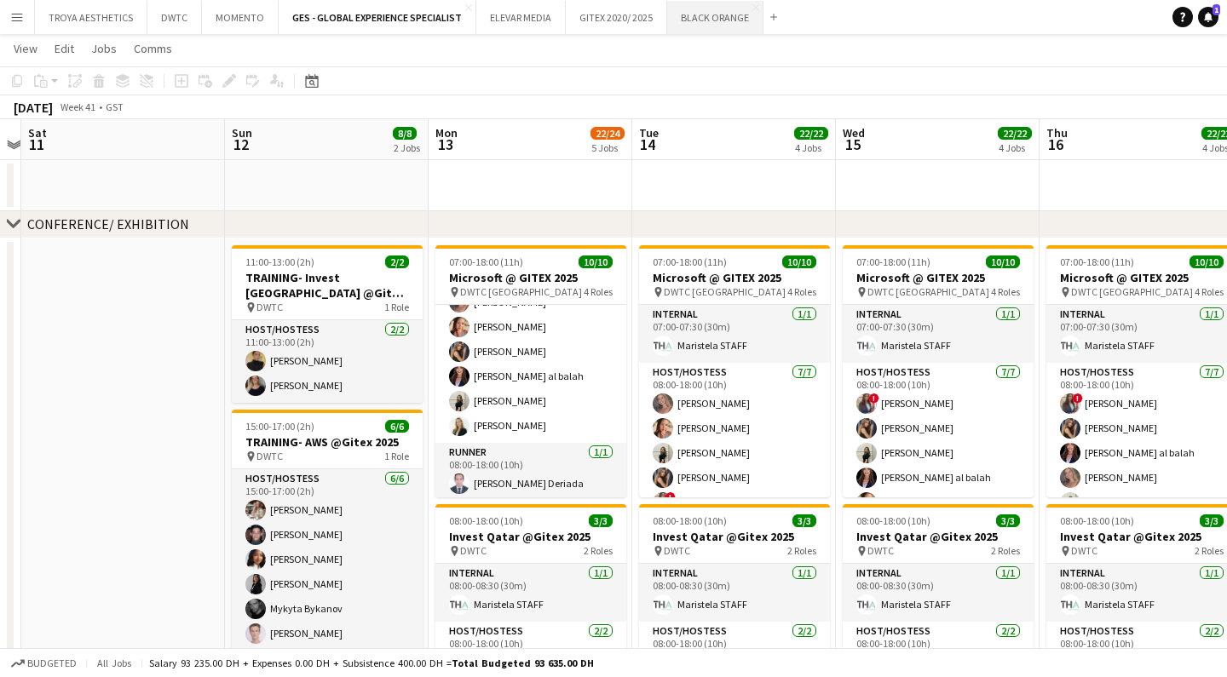
click at [702, 25] on button "BLACK ORANGE Close" at bounding box center [715, 17] width 96 height 33
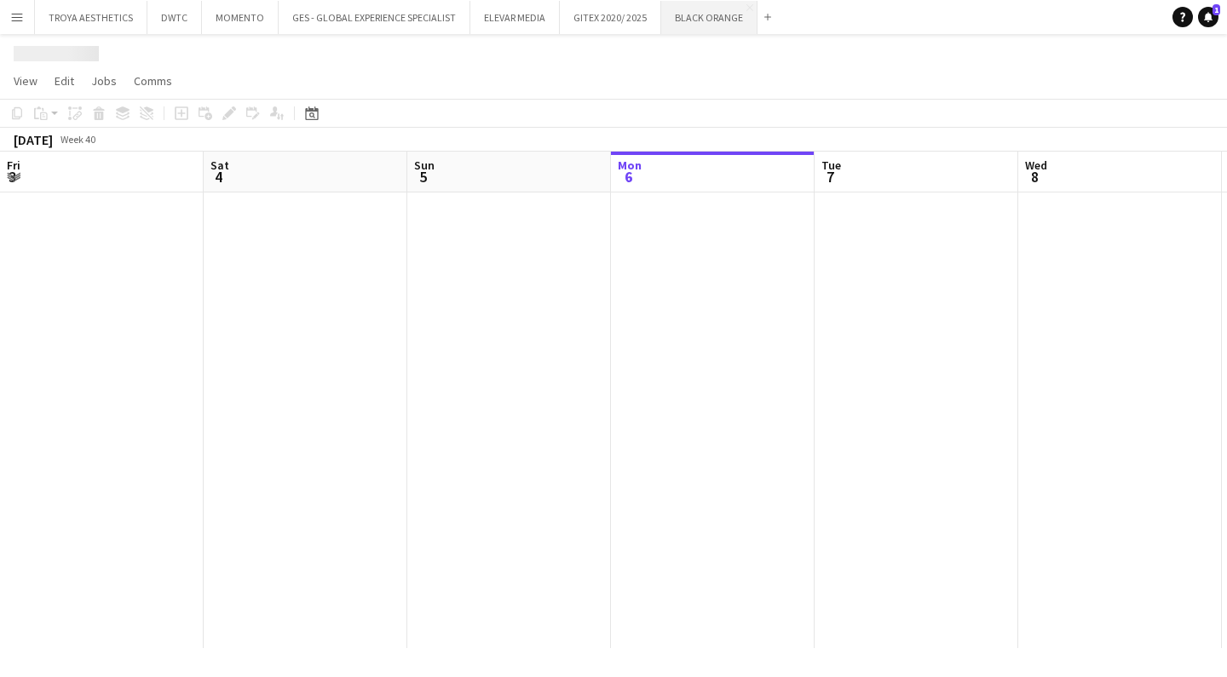
scroll to position [0, 407]
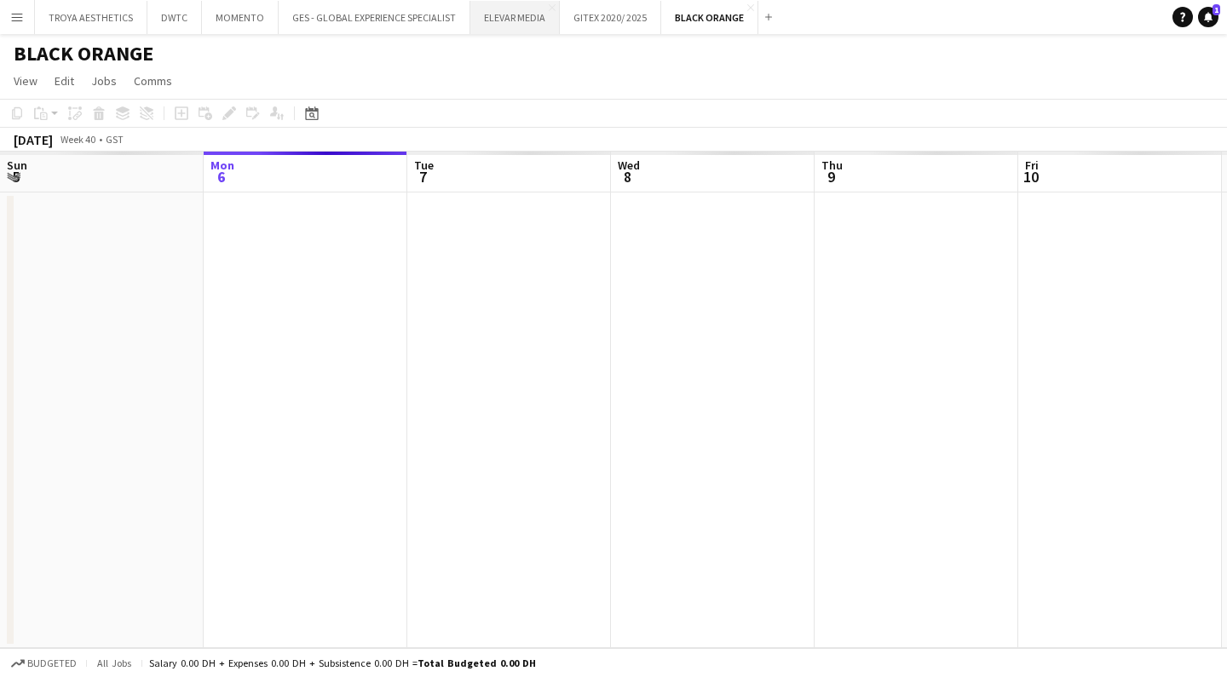
click at [503, 22] on button "ELEVAR MEDIA Close" at bounding box center [514, 17] width 89 height 33
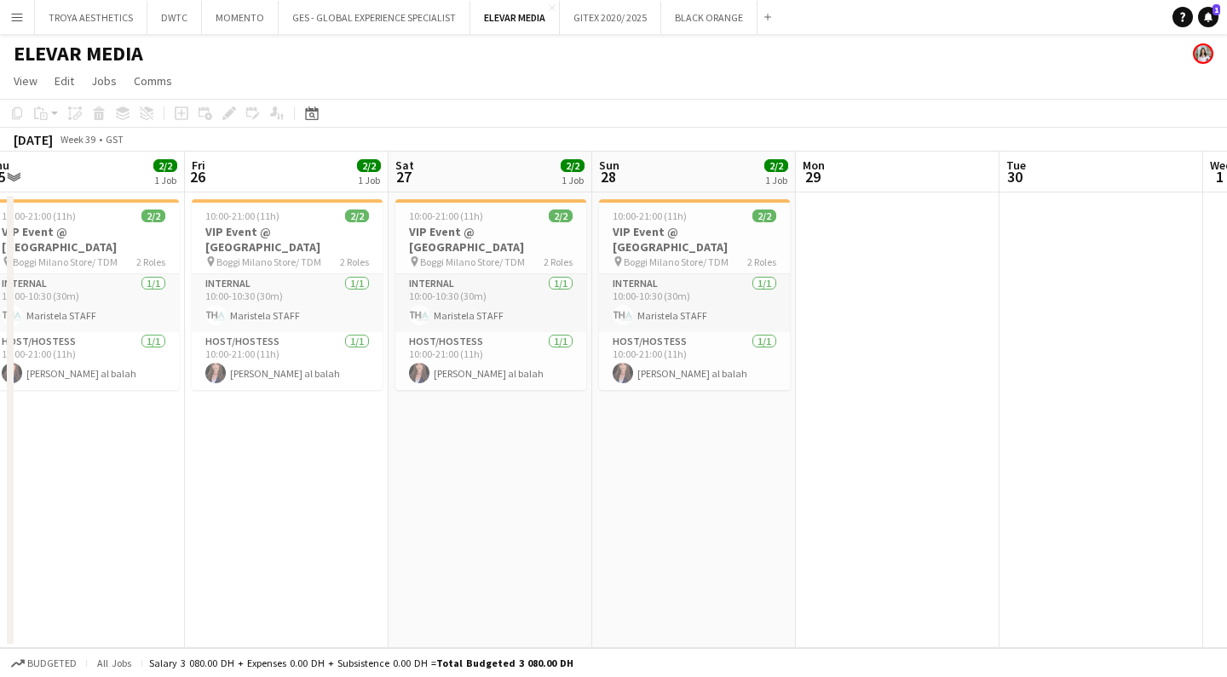
scroll to position [0, 426]
drag, startPoint x: 499, startPoint y: 12, endPoint x: 302, endPoint y: 10, distance: 196.8
click at [280, 18] on div "TROYA AESTHETICS Close DWTC Close MOMENTO Close GES - GLOBAL EXPERIENCE SPECIAL…" at bounding box center [406, 17] width 744 height 34
drag, startPoint x: 506, startPoint y: 17, endPoint x: 314, endPoint y: 17, distance: 191.7
click at [314, 17] on div "TROYA AESTHETICS Close DWTC Close MOMENTO Close GES - GLOBAL EXPERIENCE SPECIAL…" at bounding box center [406, 17] width 744 height 34
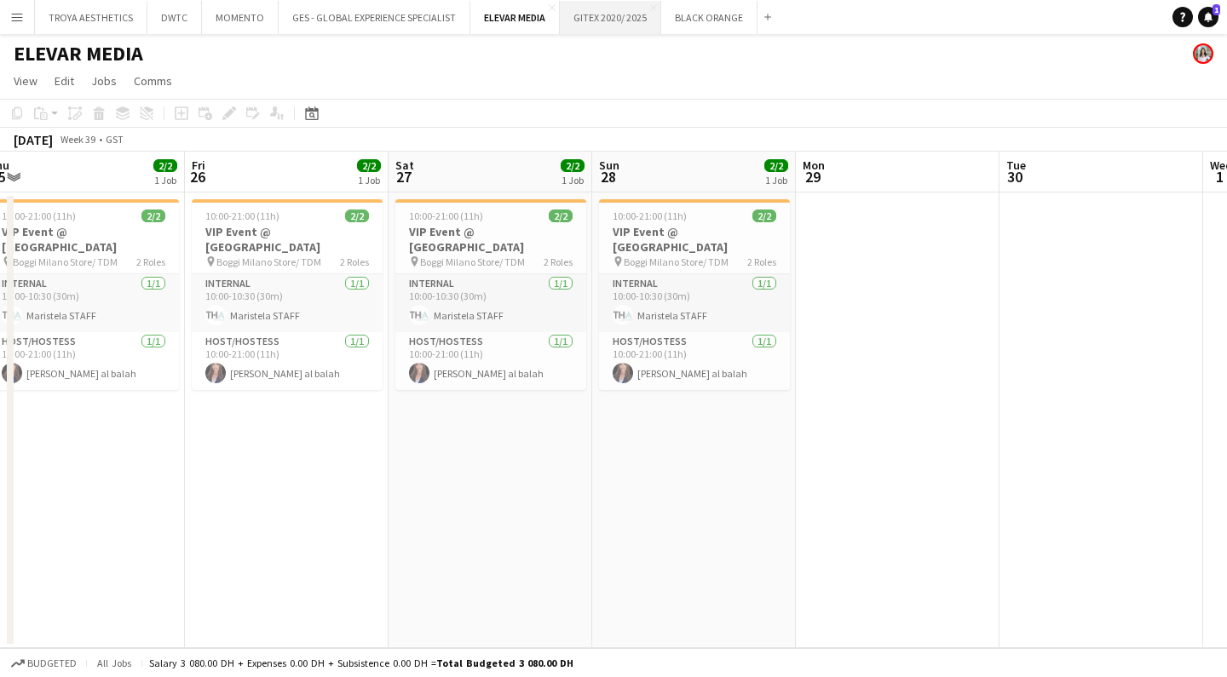
drag, startPoint x: 371, startPoint y: 11, endPoint x: 603, endPoint y: 21, distance: 232.8
click at [603, 21] on div "TROYA AESTHETICS Close DWTC Close MOMENTO Close GES - GLOBAL EXPERIENCE SPECIAL…" at bounding box center [406, 17] width 744 height 34
drag, startPoint x: 613, startPoint y: 15, endPoint x: 722, endPoint y: 26, distance: 109.5
click at [613, 15] on button "GITEX 2020/ 2025 Close" at bounding box center [610, 17] width 101 height 33
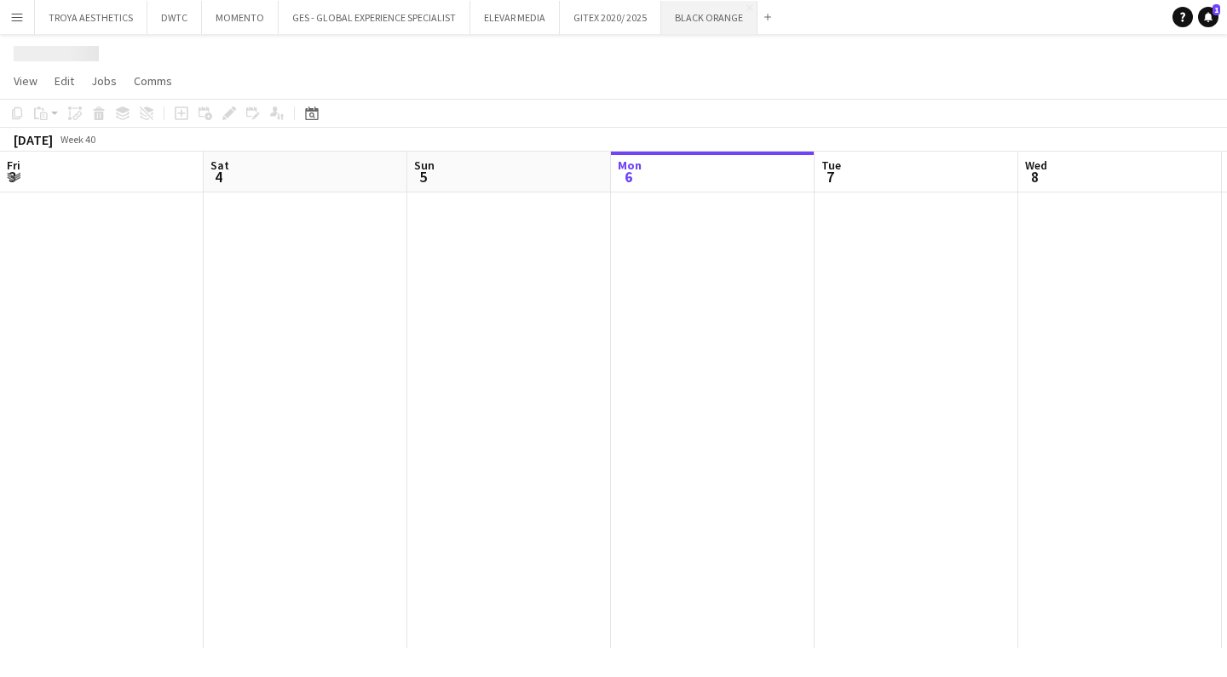
scroll to position [0, 407]
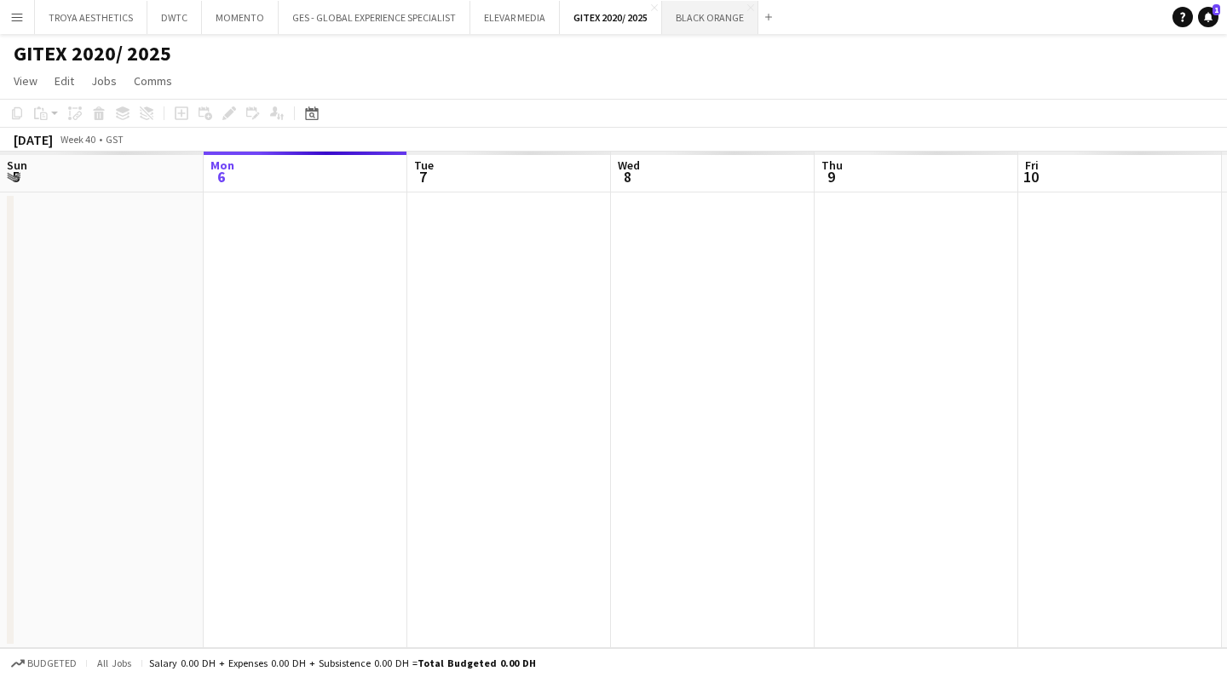
click at [716, 20] on button "BLACK ORANGE Close" at bounding box center [710, 17] width 96 height 33
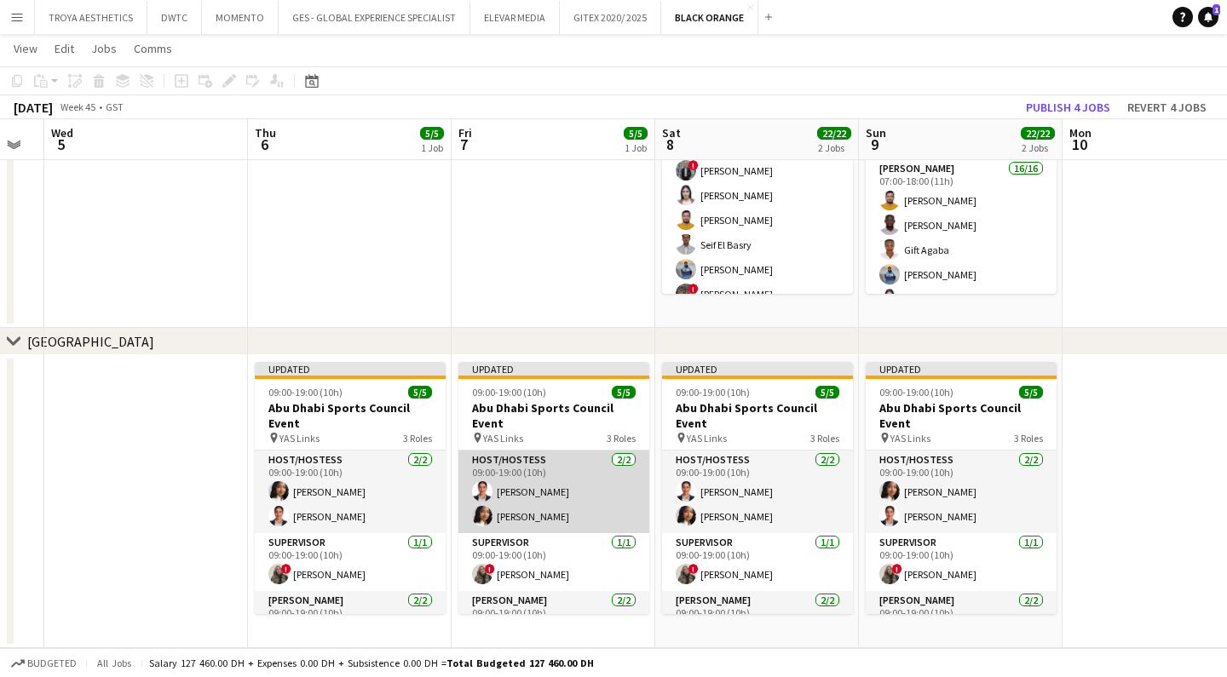
scroll to position [0, 777]
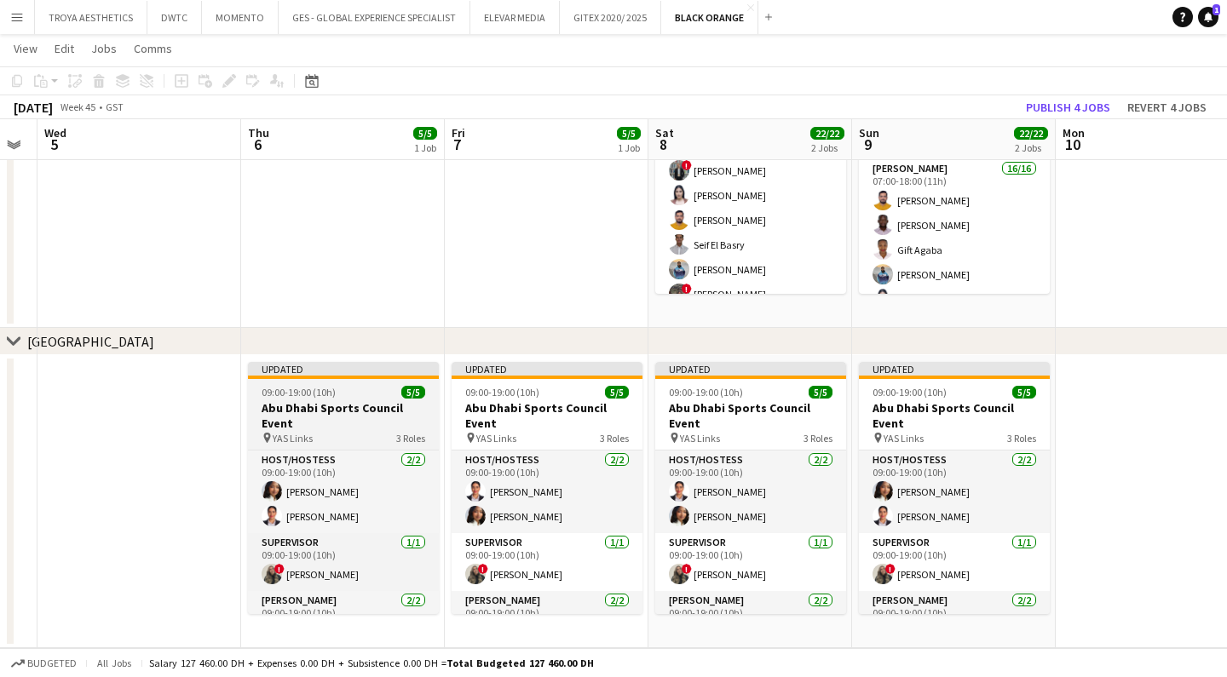
click at [365, 434] on div "pin YAS Links 3 Roles" at bounding box center [343, 438] width 191 height 14
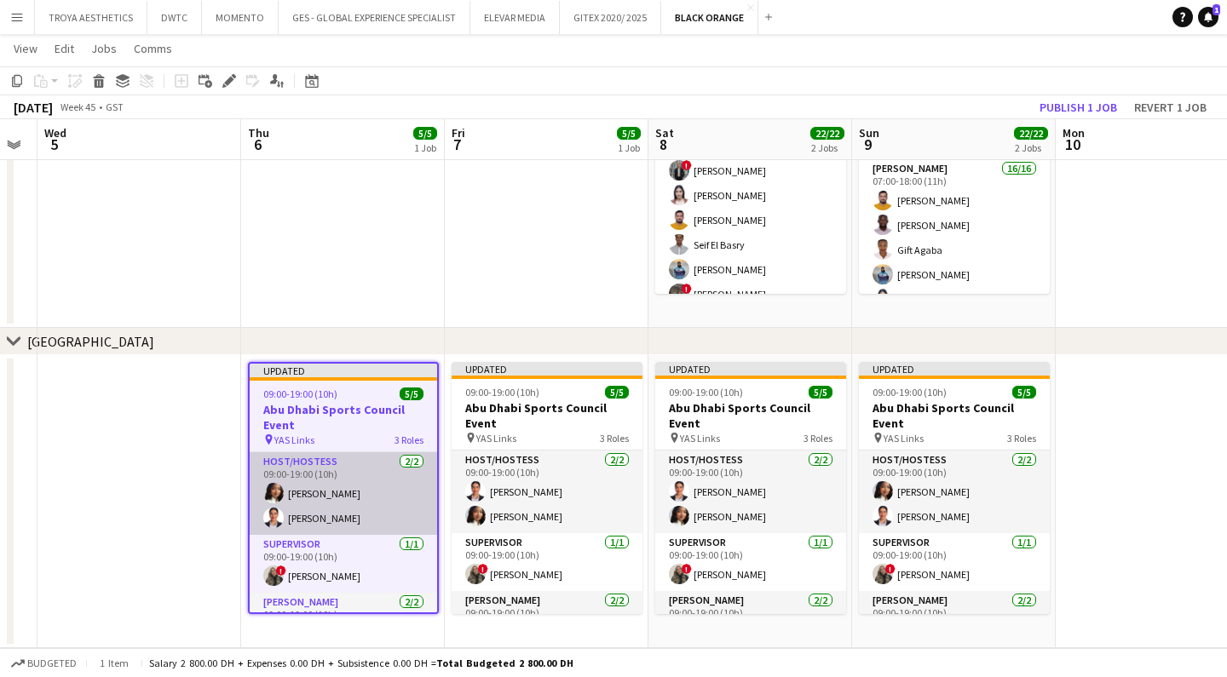
click at [351, 497] on app-card-role "Host/Hostess [DATE] 09:00-19:00 (10h) [PERSON_NAME] [PERSON_NAME] Benfilali" at bounding box center [343, 493] width 187 height 83
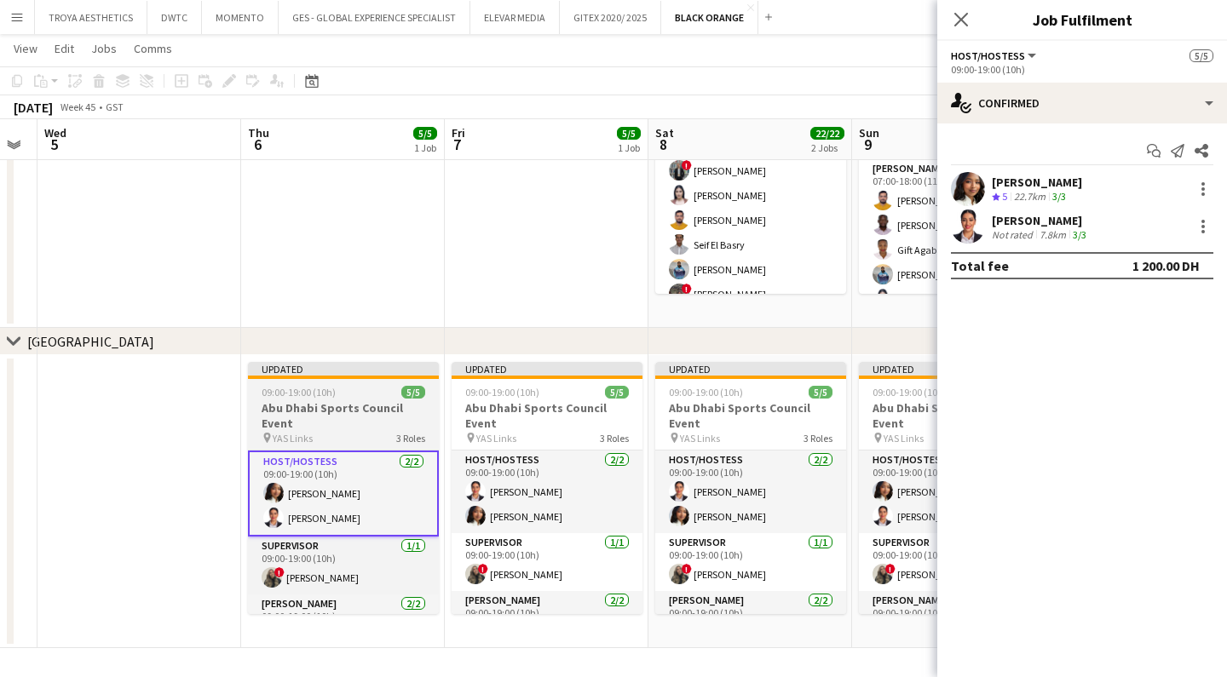
click at [348, 423] on h3 "Abu Dhabi Sports Council Event" at bounding box center [343, 415] width 191 height 31
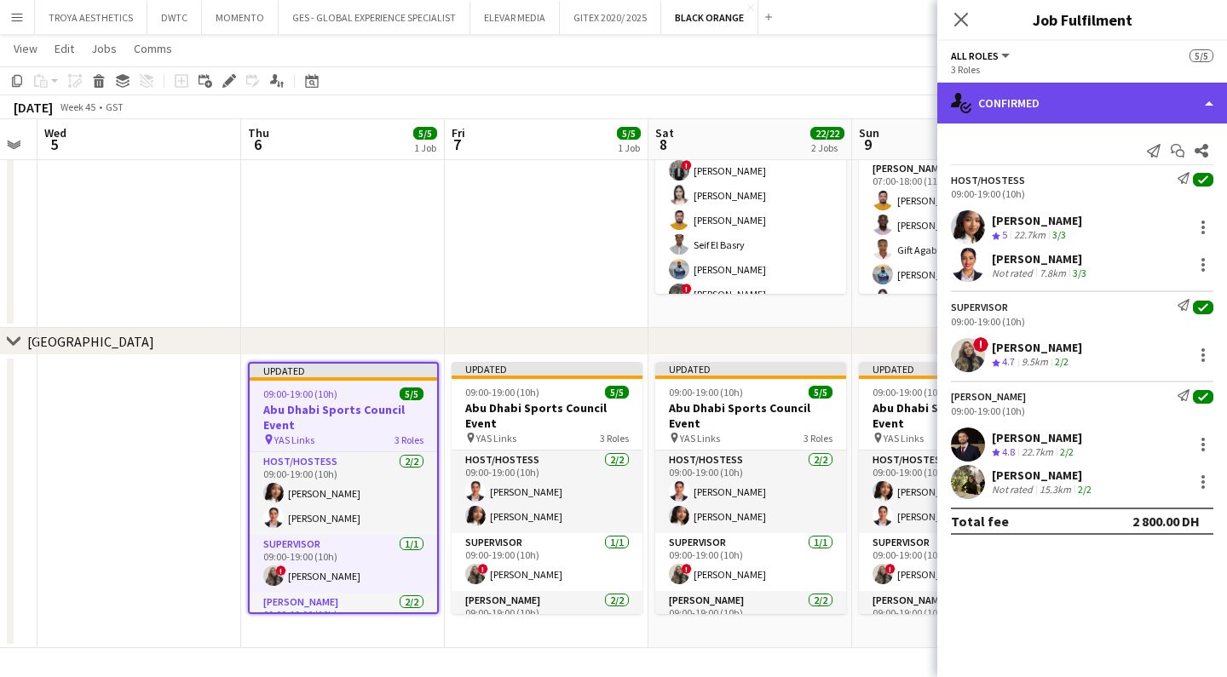
click at [1135, 112] on div "single-neutral-actions-check-2 Confirmed" at bounding box center [1082, 103] width 290 height 41
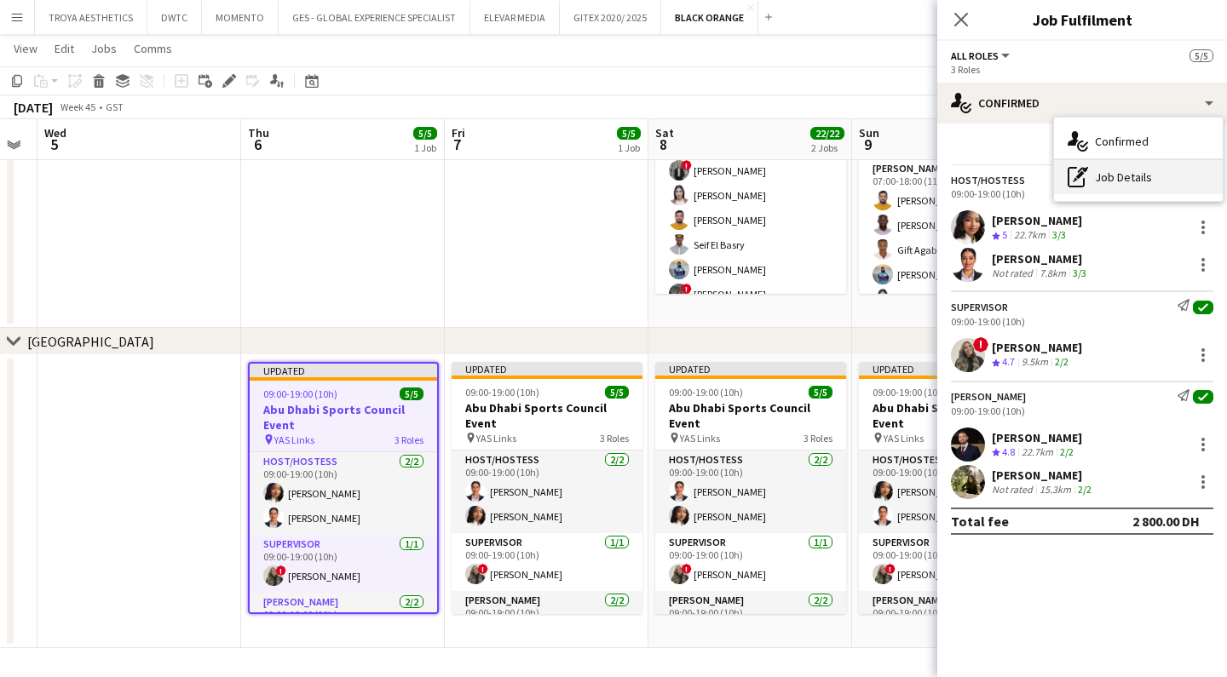
click at [1142, 175] on div "pen-write Job Details" at bounding box center [1138, 177] width 169 height 34
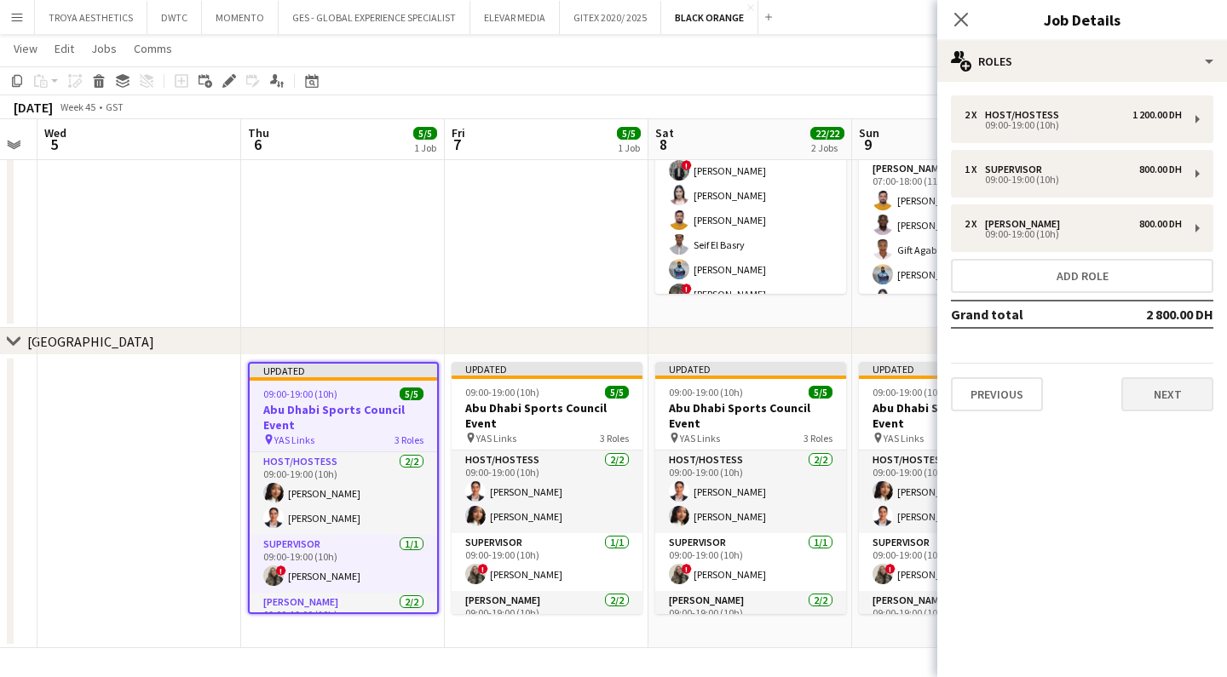
click at [1177, 390] on button "Next" at bounding box center [1167, 394] width 92 height 34
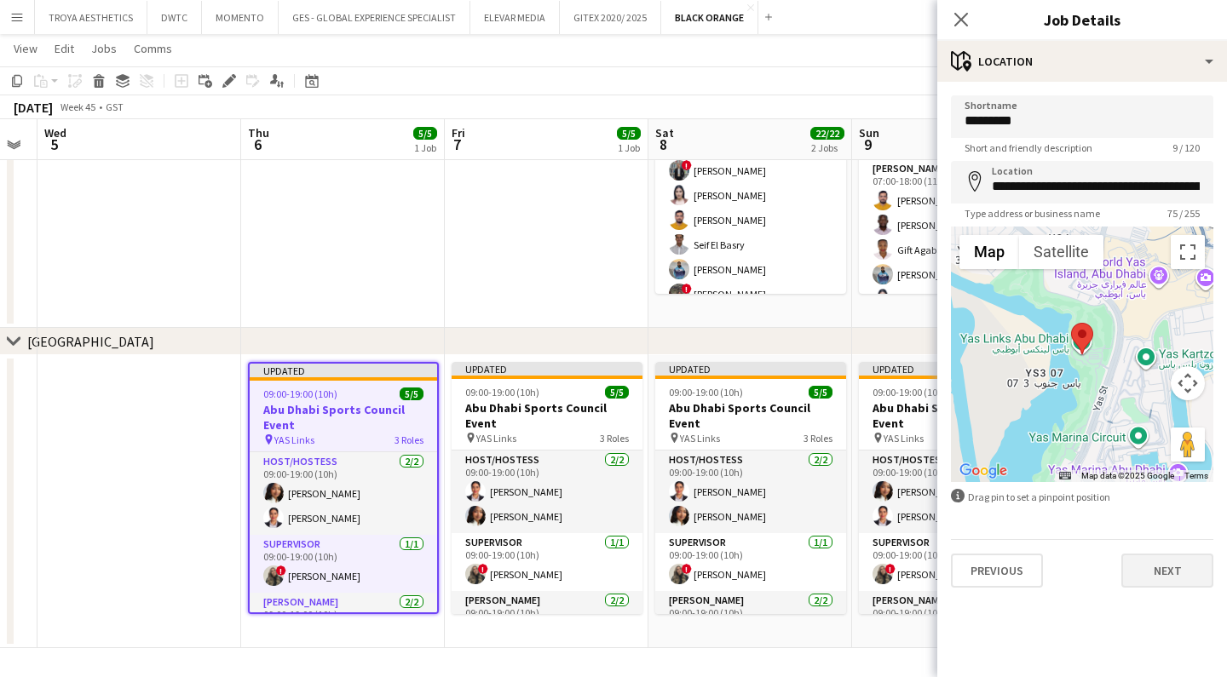
click at [1154, 568] on button "Next" at bounding box center [1167, 571] width 92 height 34
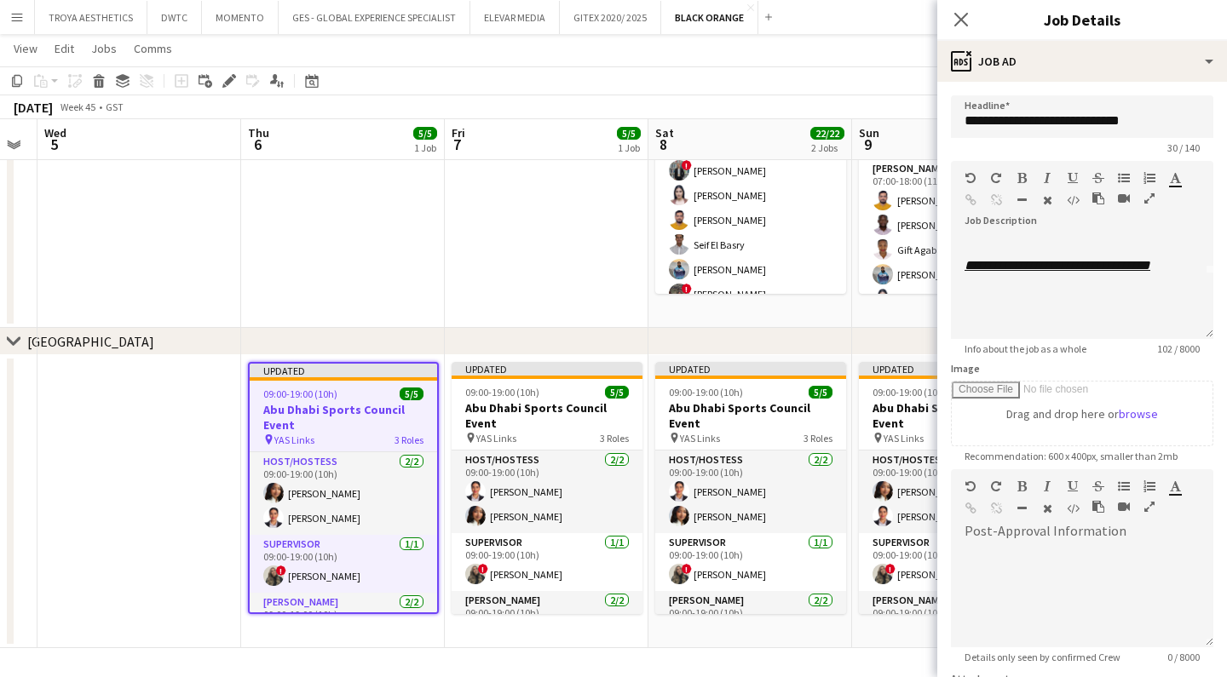
scroll to position [65, 0]
click at [956, 14] on icon at bounding box center [960, 19] width 16 height 16
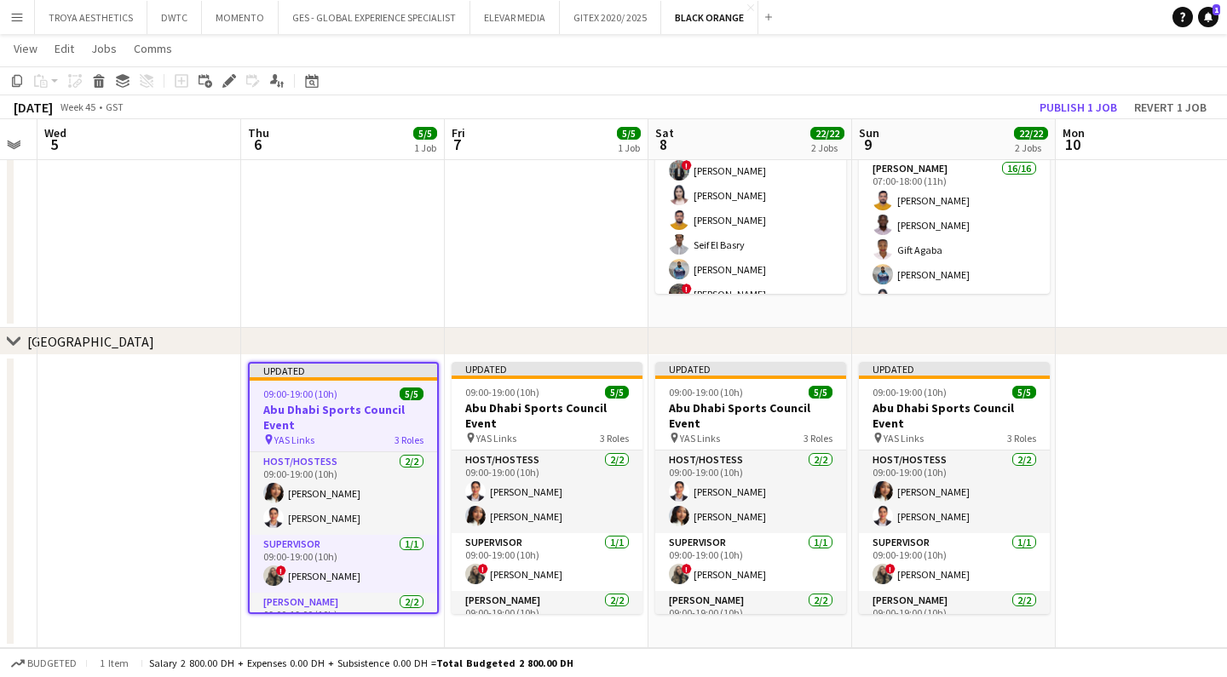
click at [397, 314] on app-date-cell at bounding box center [343, 181] width 204 height 293
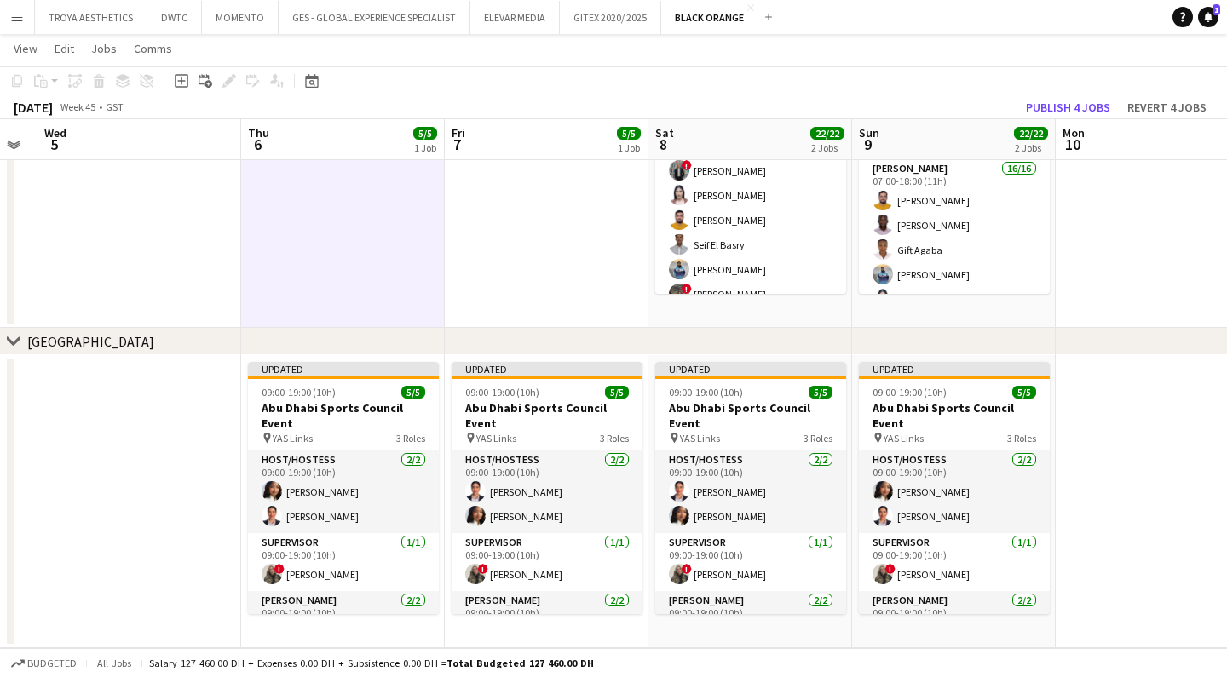
click at [483, 303] on app-date-cell at bounding box center [547, 181] width 204 height 293
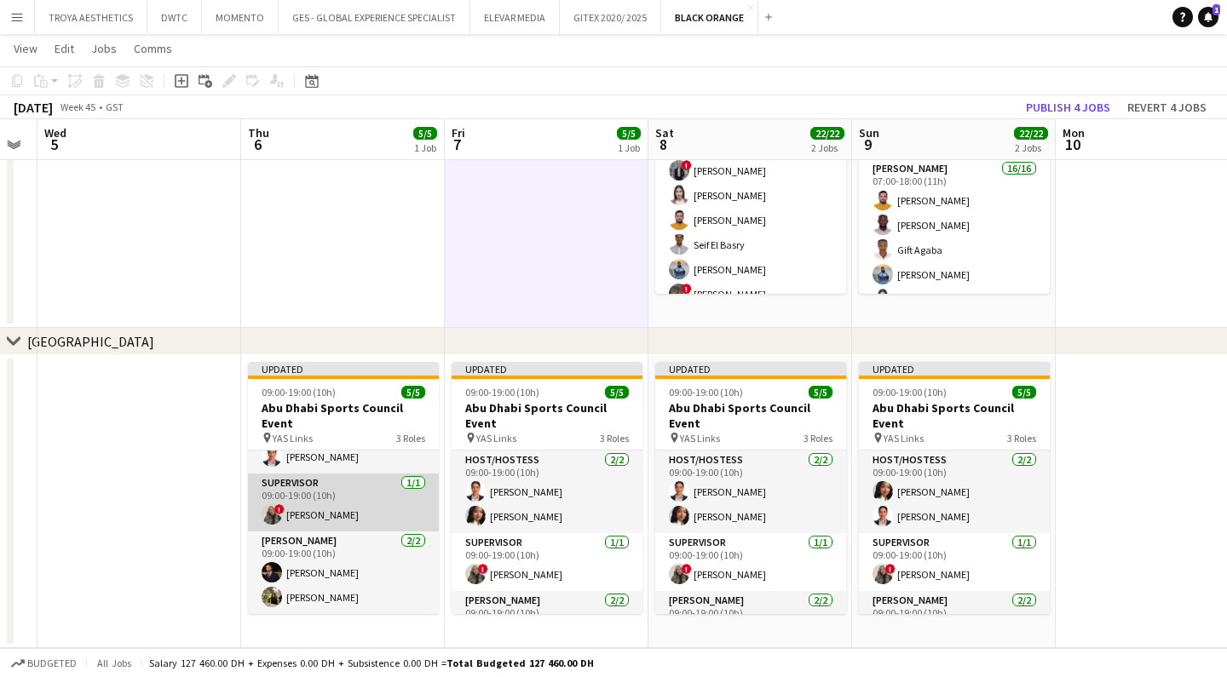
scroll to position [60, 0]
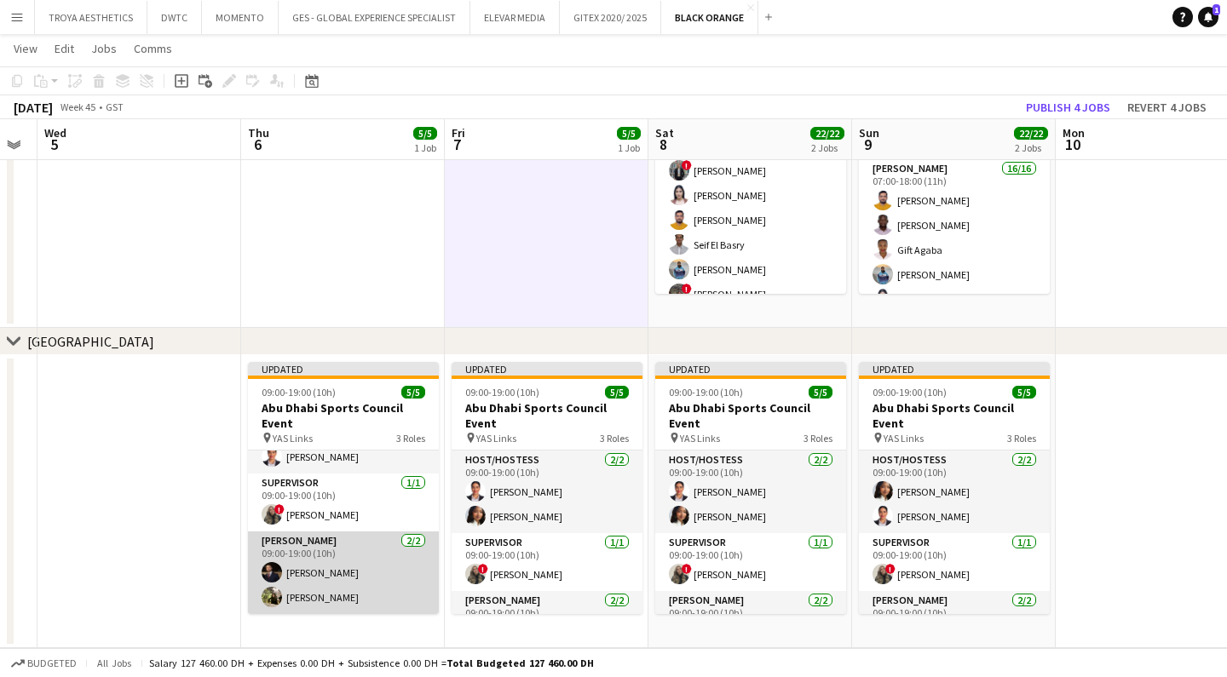
click at [320, 584] on app-card-role "[PERSON_NAME] [DATE] 09:00-19:00 (10h) [PERSON_NAME] [PERSON_NAME]" at bounding box center [343, 573] width 191 height 83
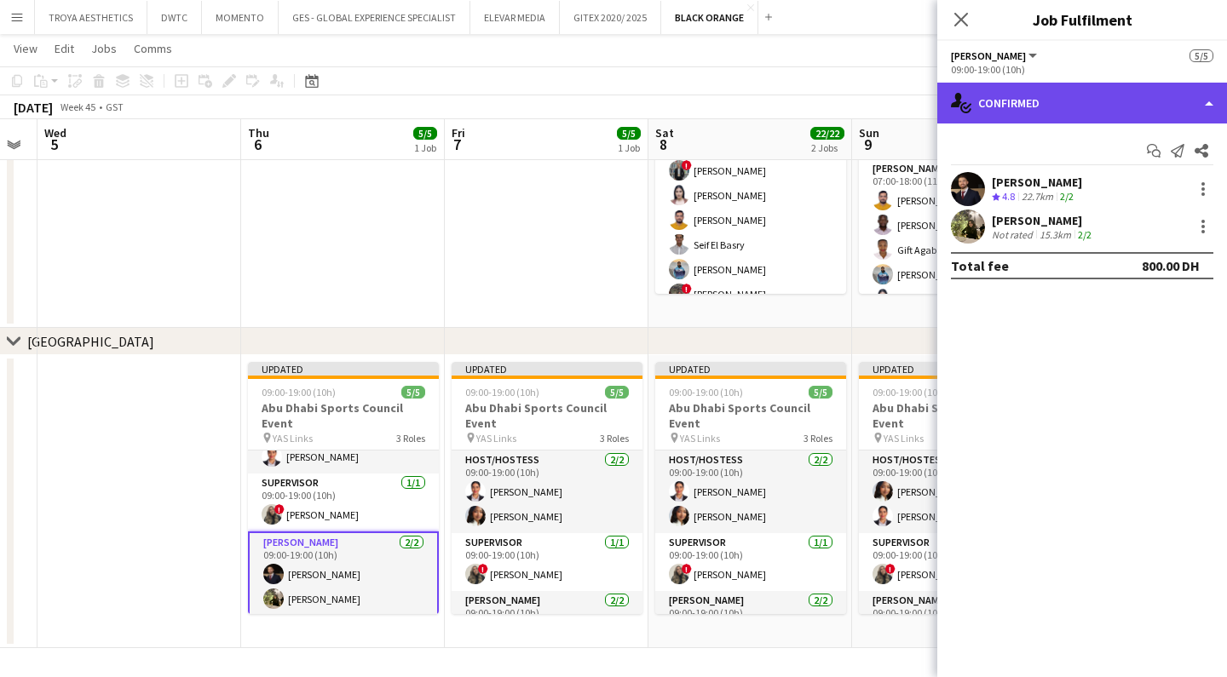
click at [1008, 104] on div "single-neutral-actions-check-2 Confirmed" at bounding box center [1082, 103] width 290 height 41
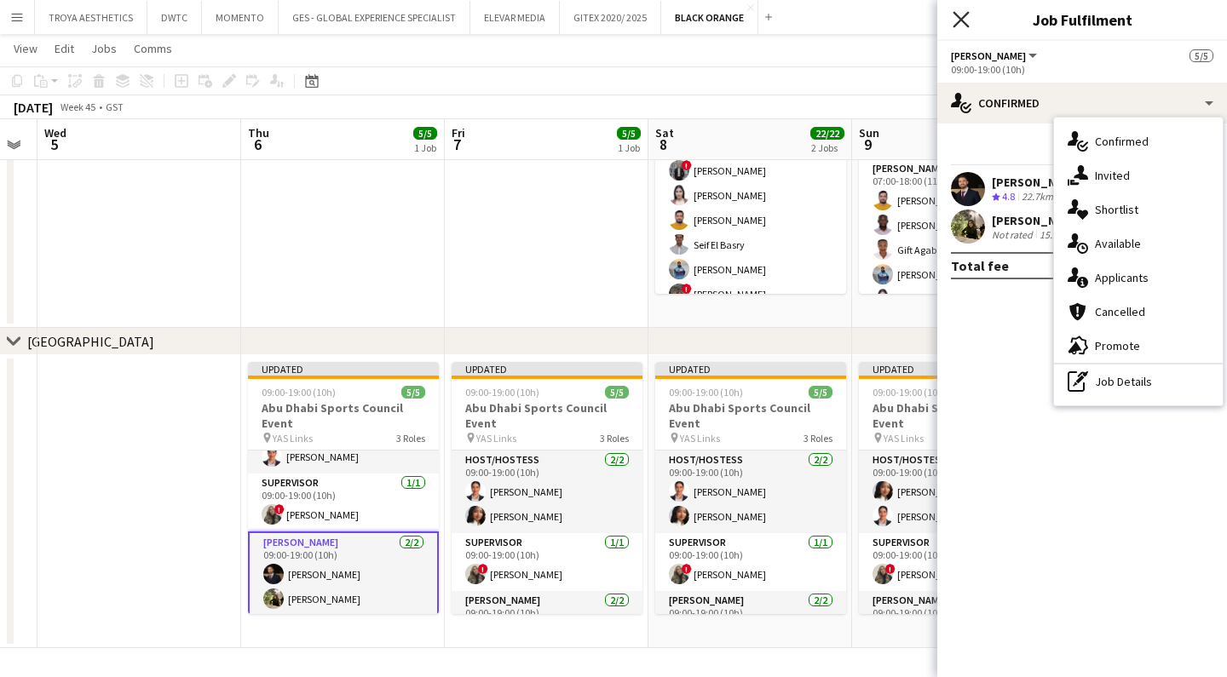
click at [962, 20] on icon at bounding box center [960, 19] width 16 height 16
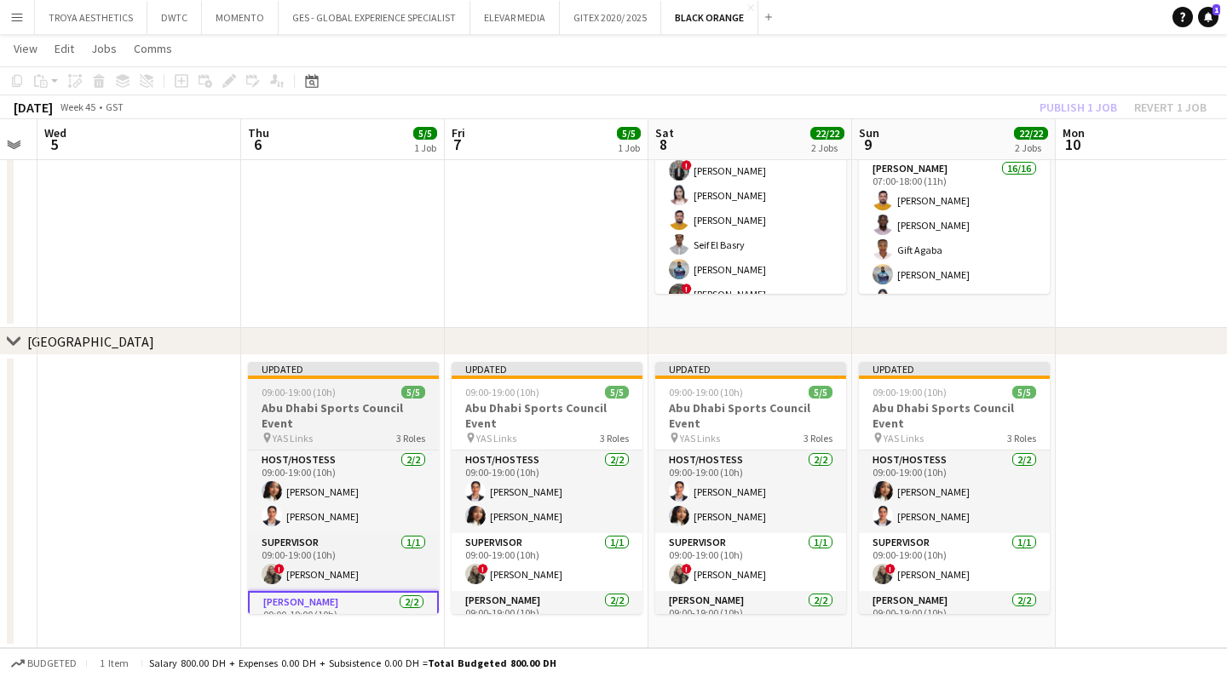
scroll to position [0, 0]
click at [326, 421] on h3 "Abu Dhabi Sports Council Event" at bounding box center [343, 415] width 191 height 31
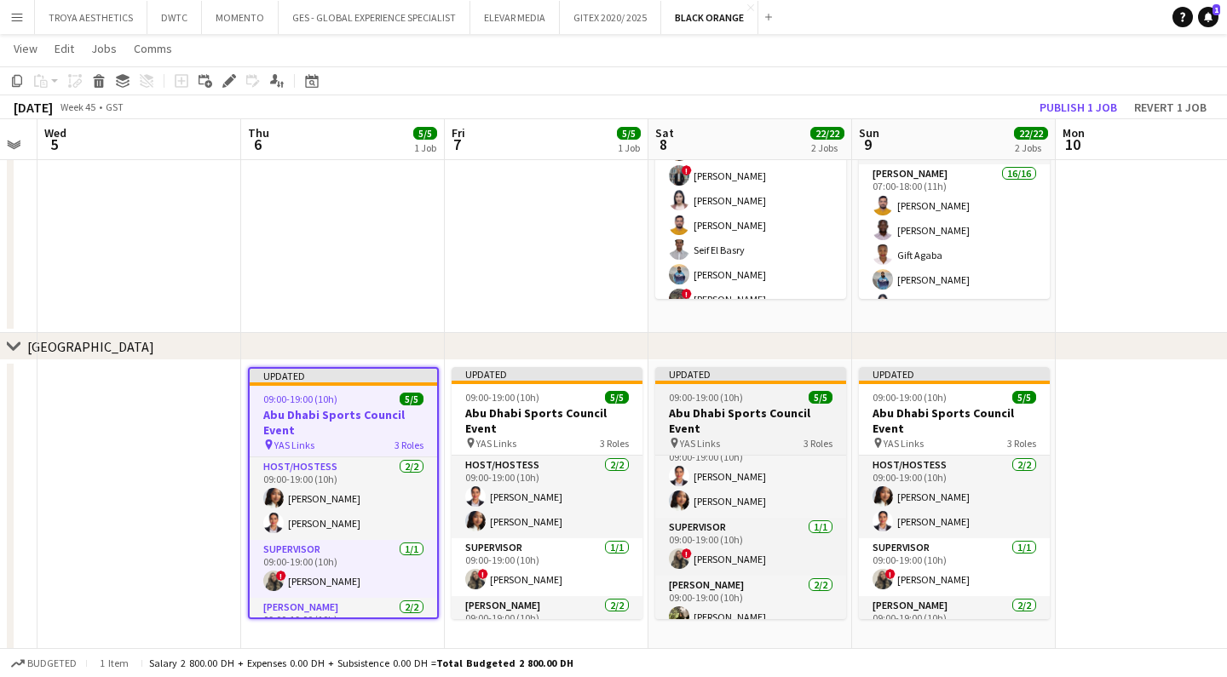
scroll to position [39, 0]
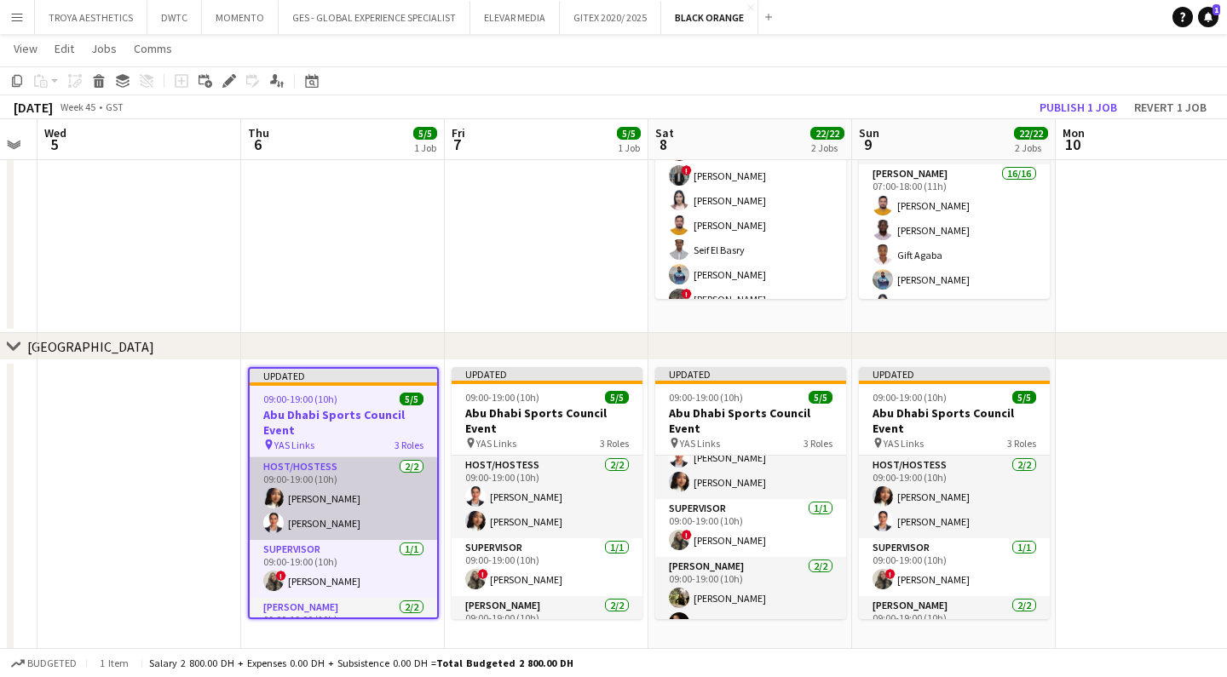
click at [296, 503] on app-card-role "Host/Hostess [DATE] 09:00-19:00 (10h) [PERSON_NAME] [PERSON_NAME] Benfilali" at bounding box center [343, 498] width 187 height 83
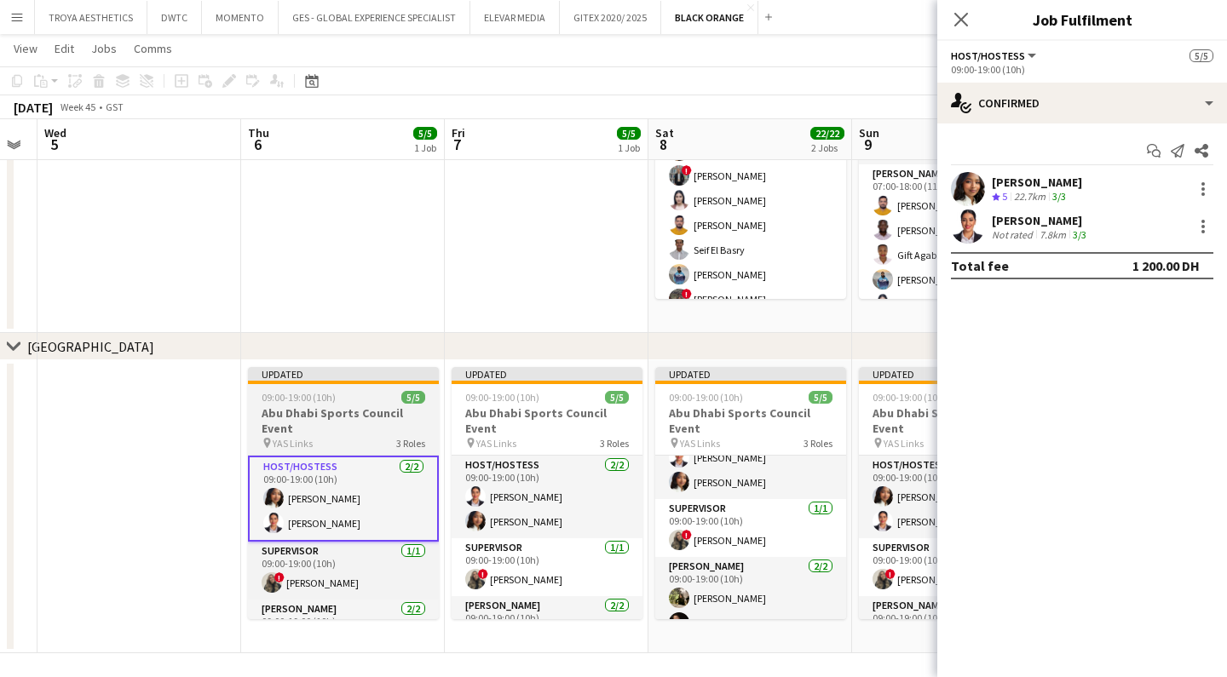
click at [310, 439] on span "YAS Links" at bounding box center [293, 443] width 40 height 13
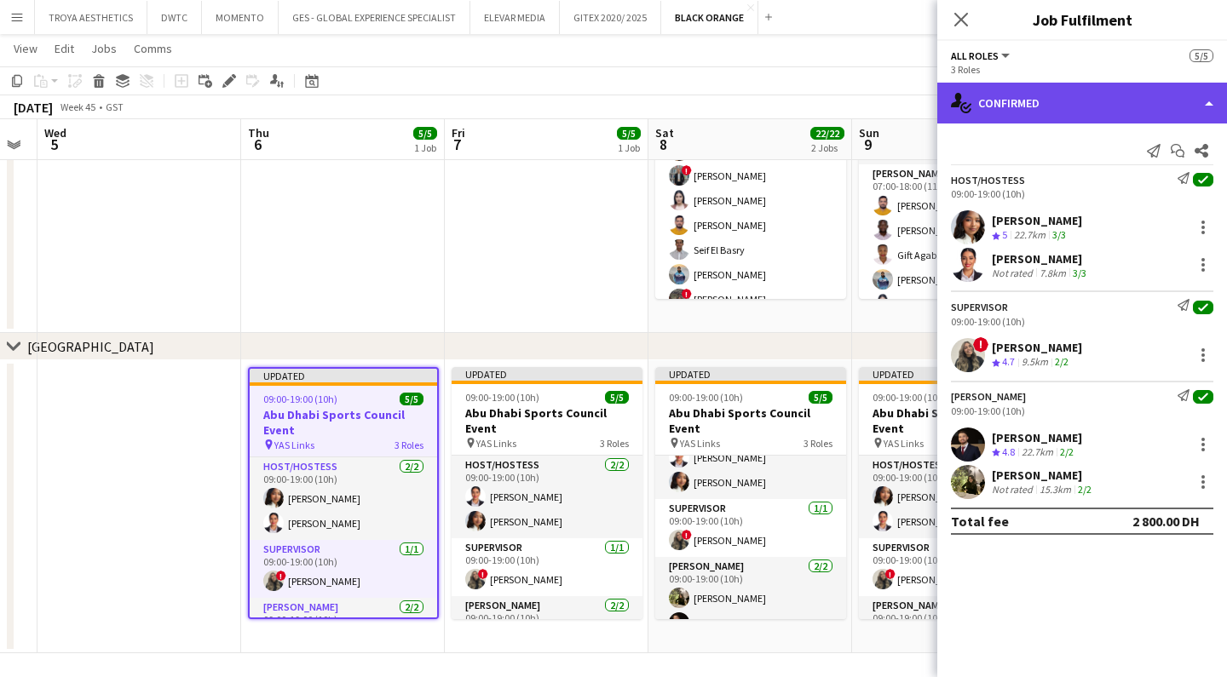
click at [1064, 104] on div "single-neutral-actions-check-2 Confirmed" at bounding box center [1082, 103] width 290 height 41
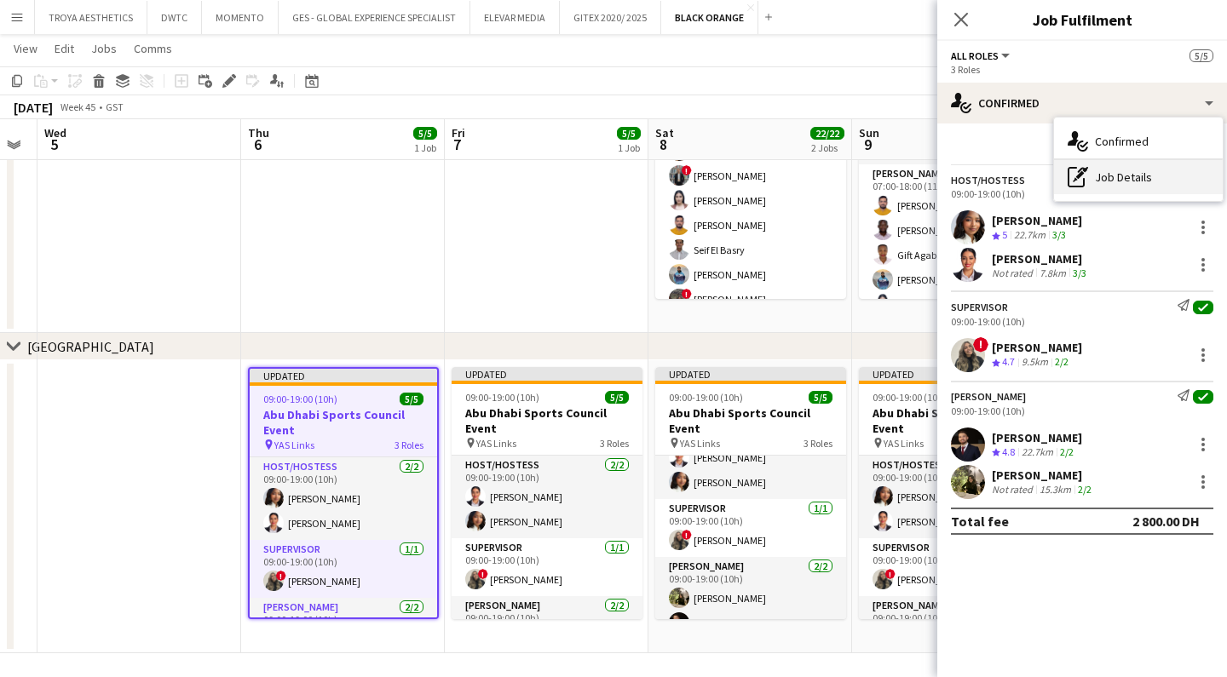
click at [1136, 173] on div "pen-write Job Details" at bounding box center [1138, 177] width 169 height 34
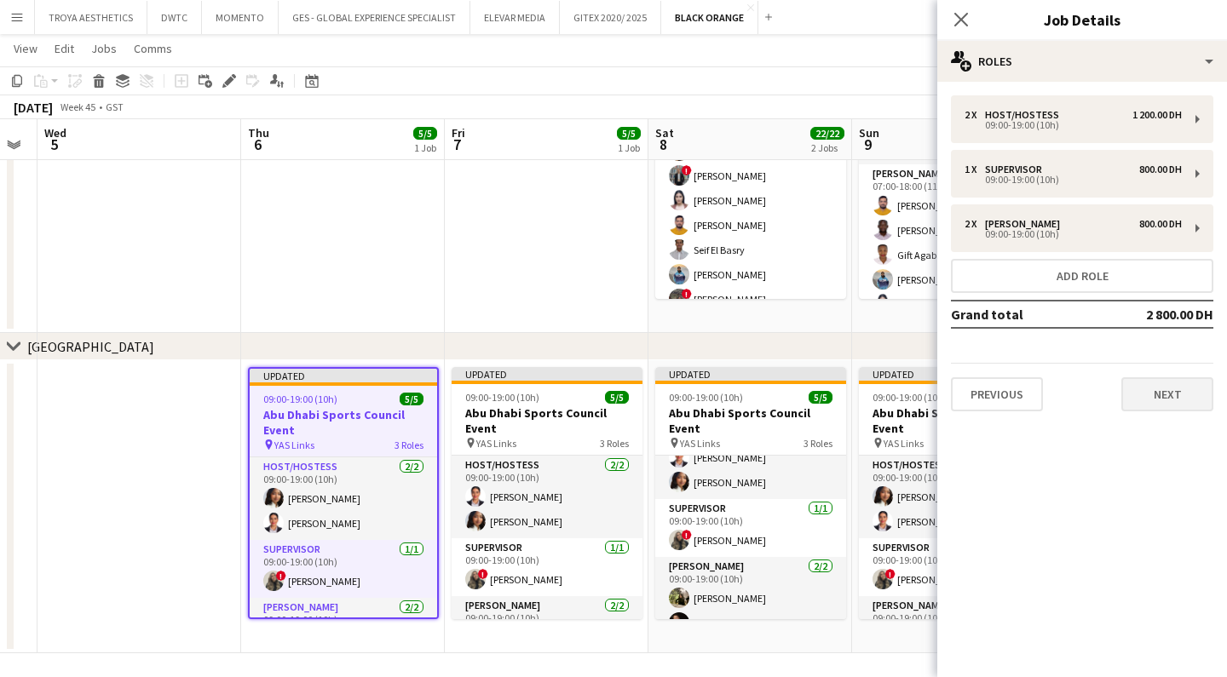
click at [1164, 397] on button "Next" at bounding box center [1167, 394] width 92 height 34
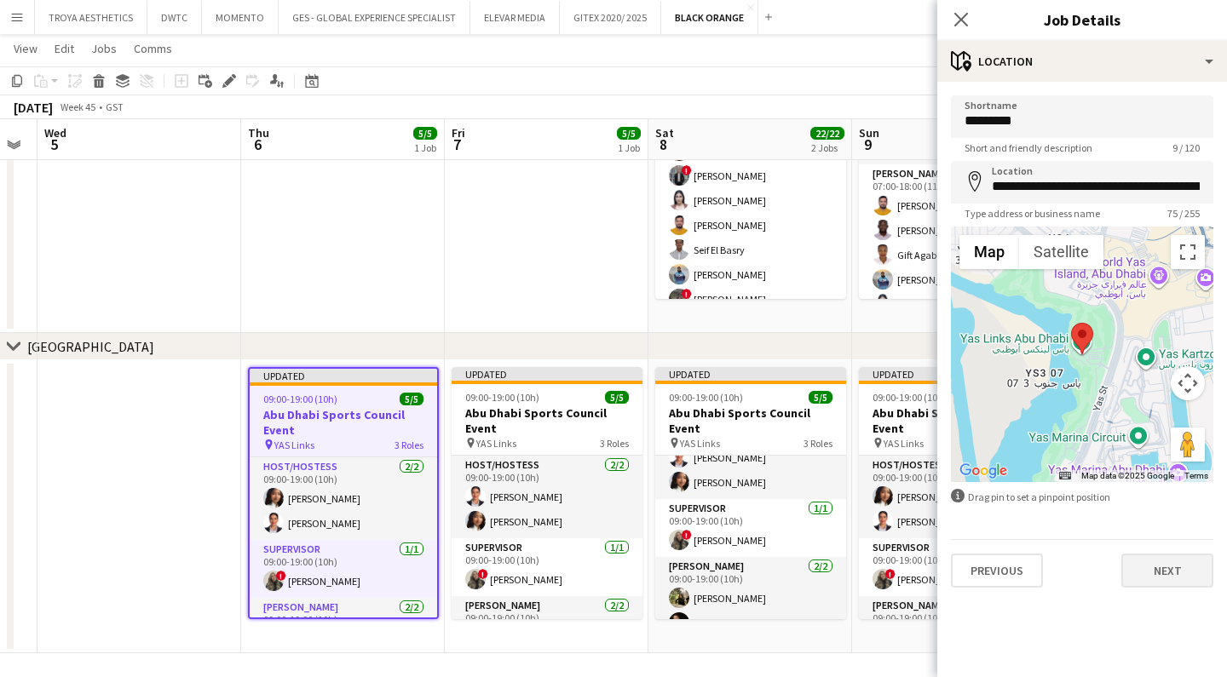
click at [1145, 575] on button "Next" at bounding box center [1167, 571] width 92 height 34
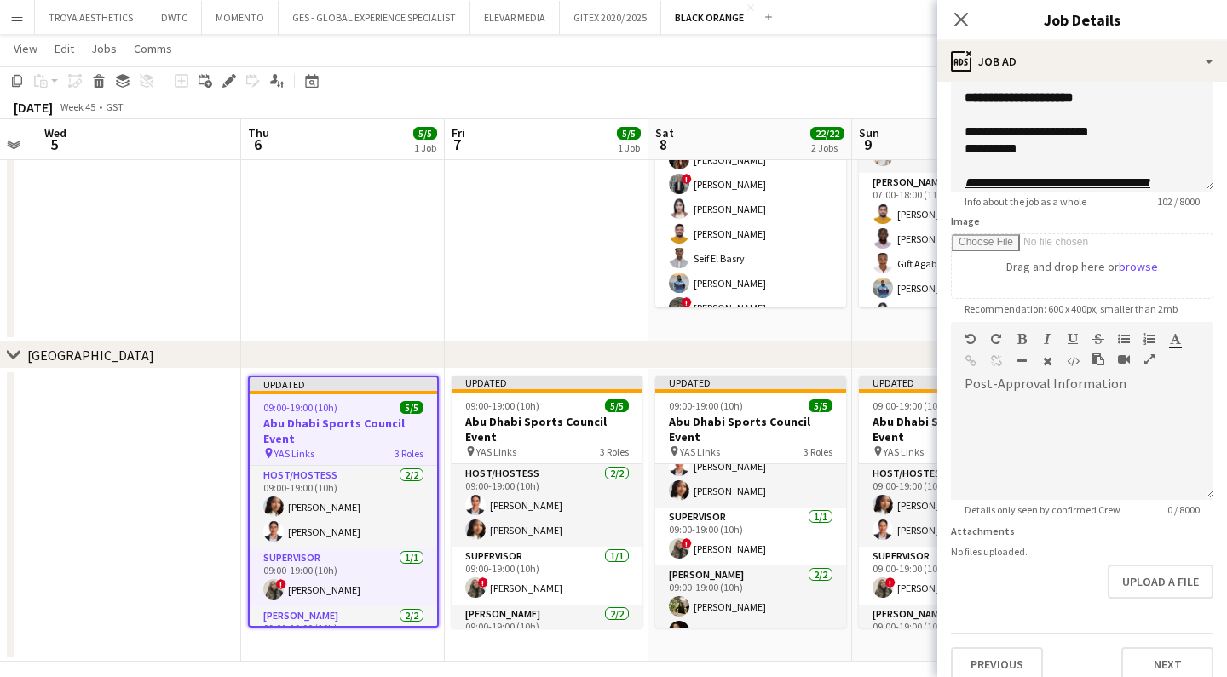
scroll to position [153, 0]
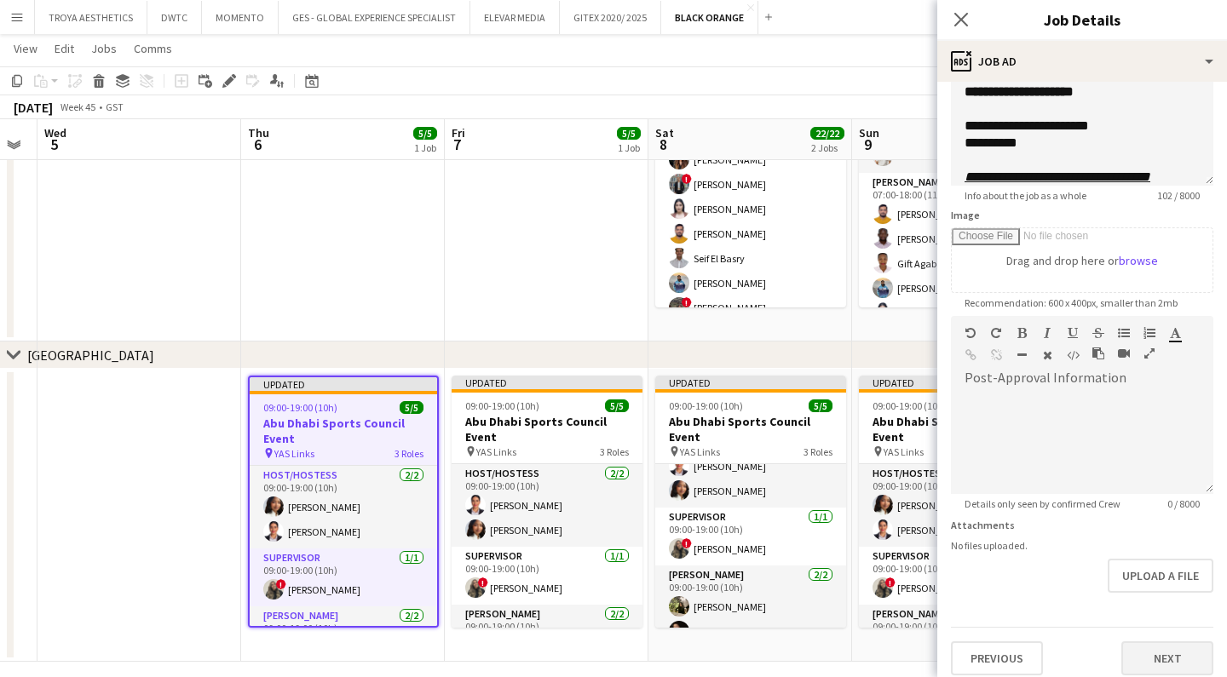
click at [1170, 658] on button "Next" at bounding box center [1167, 658] width 92 height 34
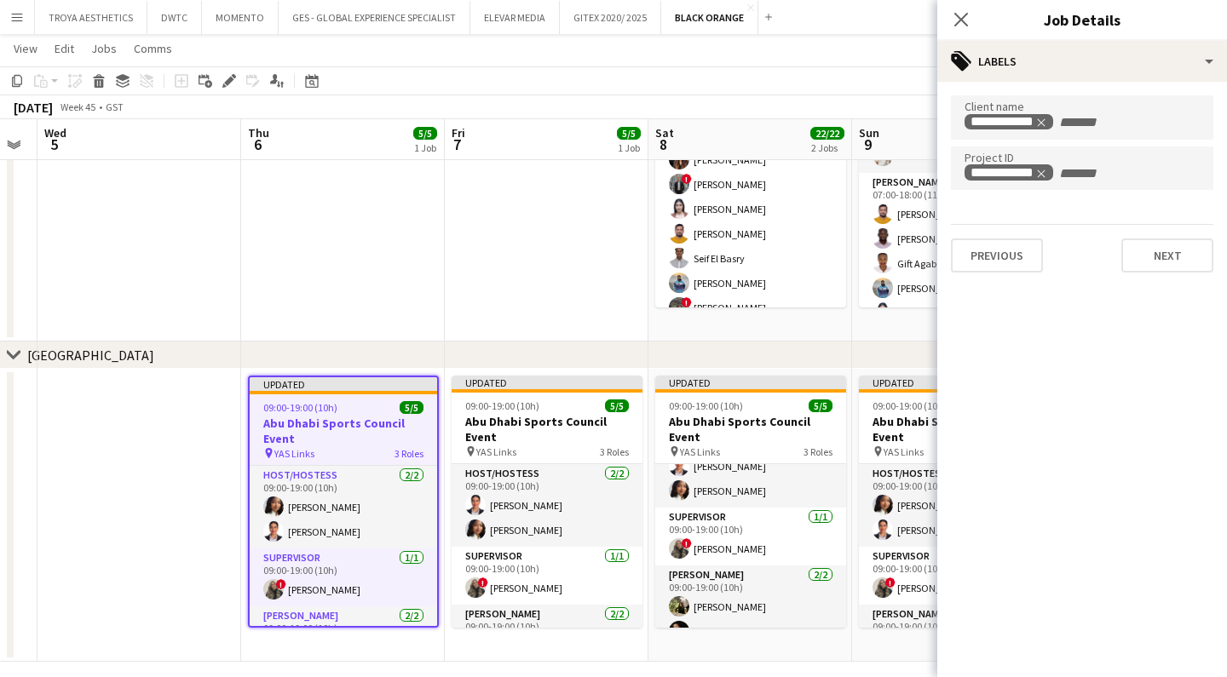
scroll to position [0, 0]
click at [1145, 255] on button "Next" at bounding box center [1167, 256] width 92 height 34
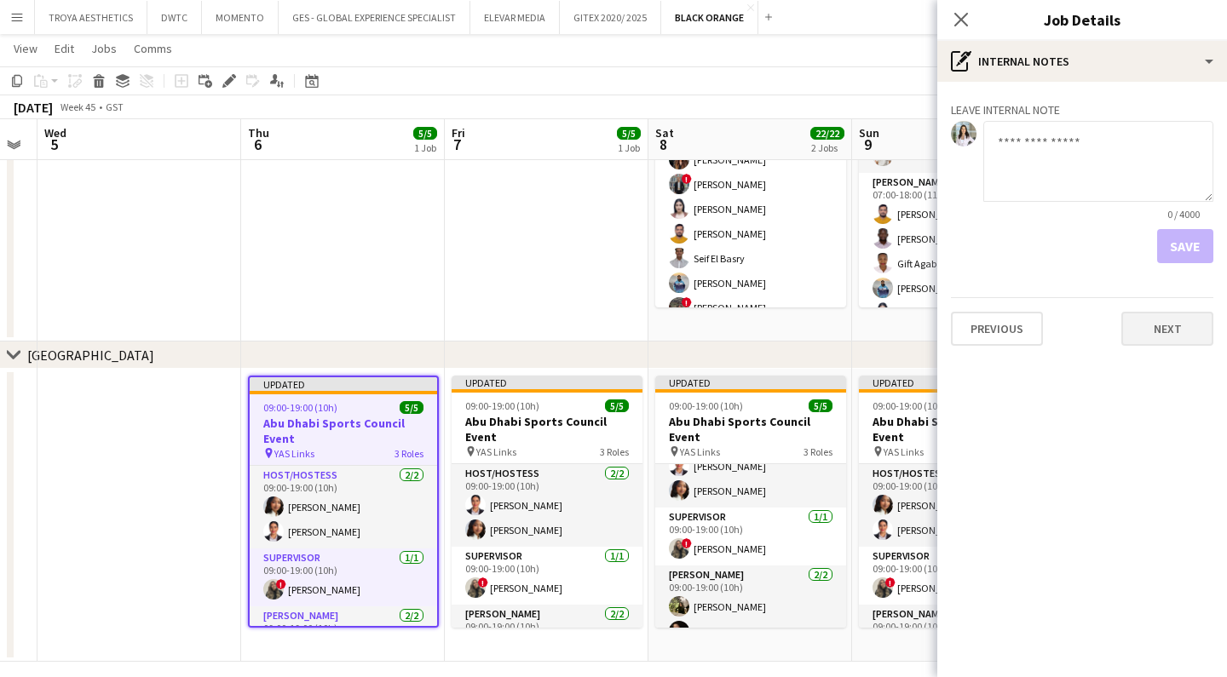
click at [1163, 330] on button "Next" at bounding box center [1167, 329] width 92 height 34
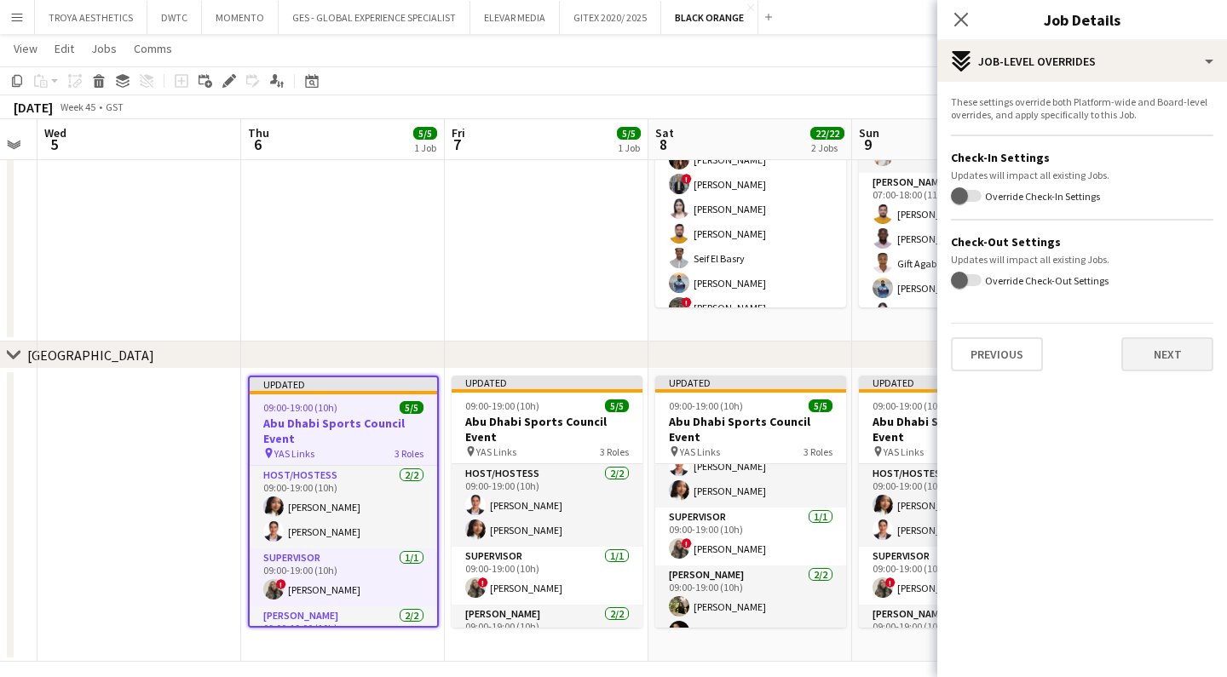
click at [1148, 363] on button "Next" at bounding box center [1167, 354] width 92 height 34
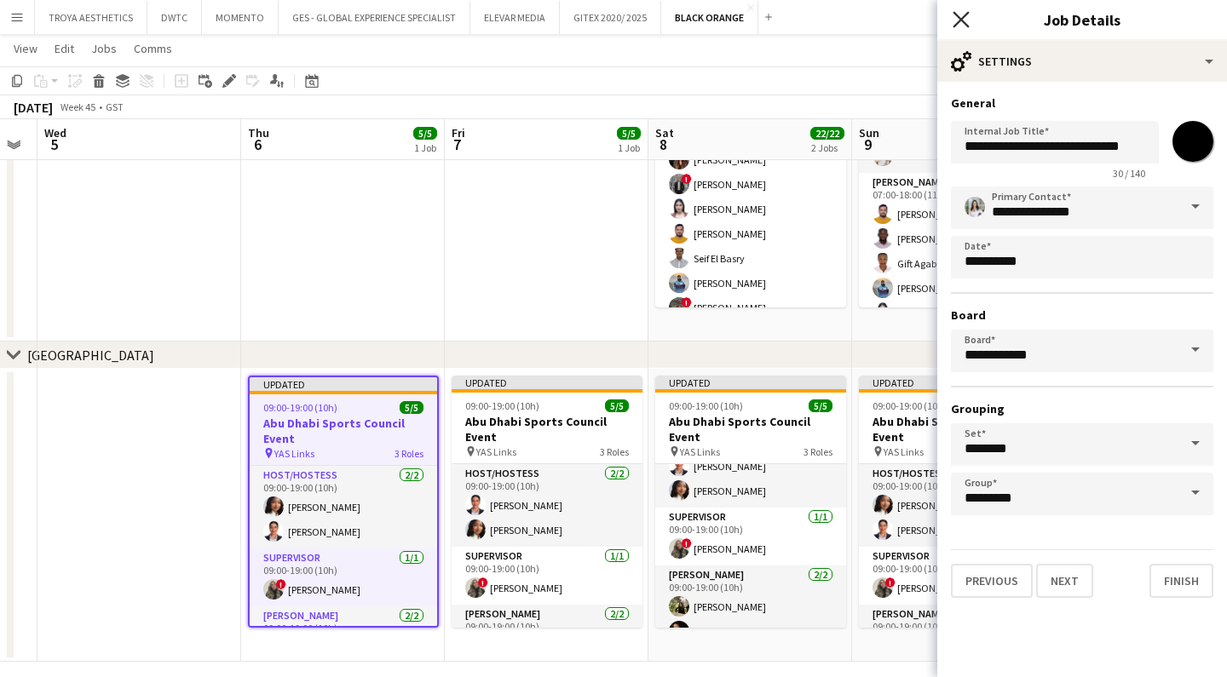
click at [953, 19] on icon "Close pop-in" at bounding box center [960, 19] width 16 height 16
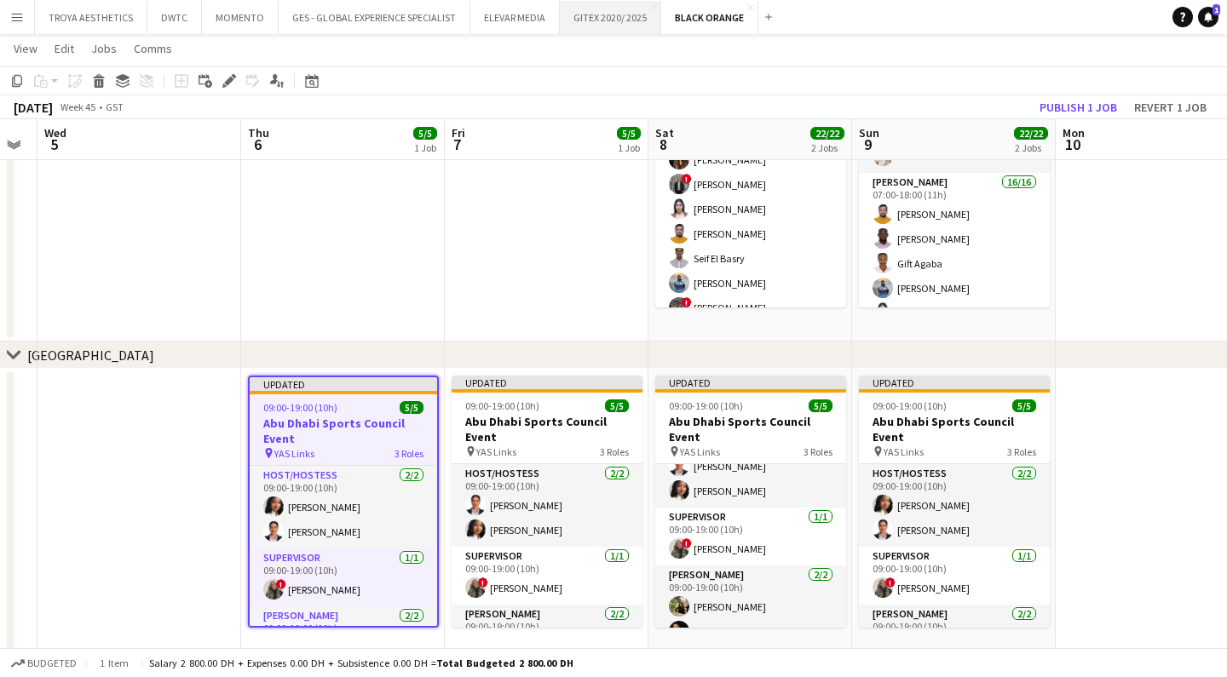
click at [599, 23] on button "GITEX 2020/ 2025 Close" at bounding box center [610, 17] width 101 height 33
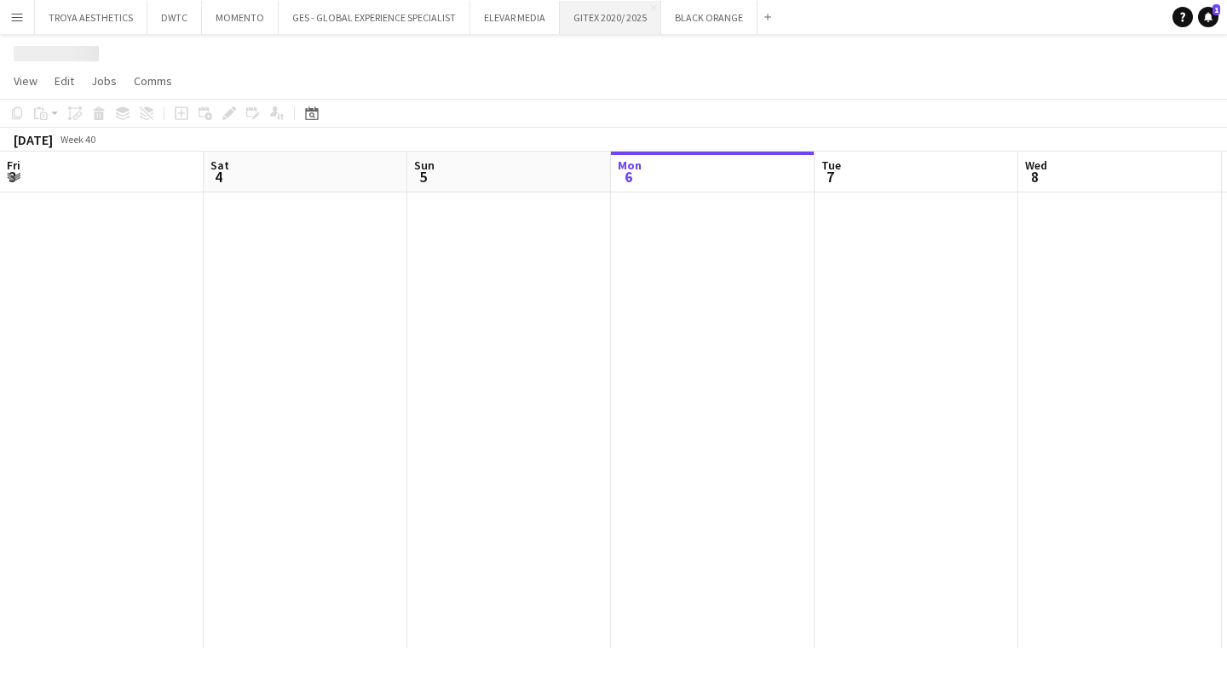
scroll to position [0, 407]
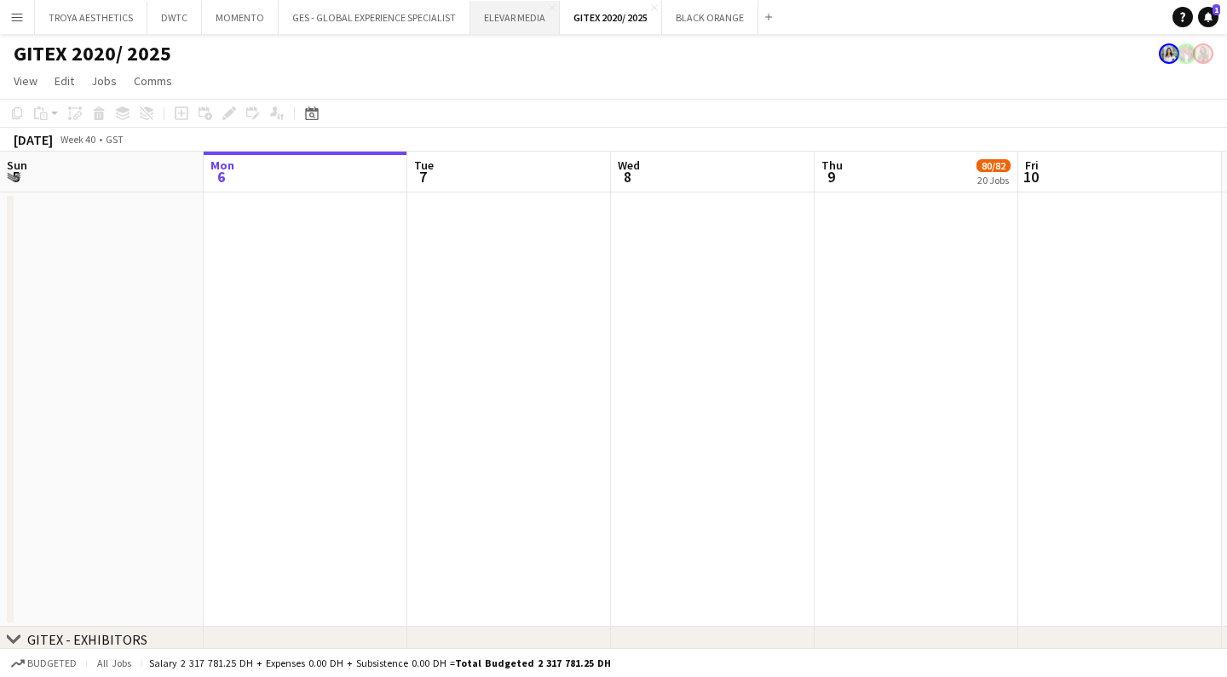
click at [512, 16] on button "ELEVAR MEDIA Close" at bounding box center [514, 17] width 89 height 33
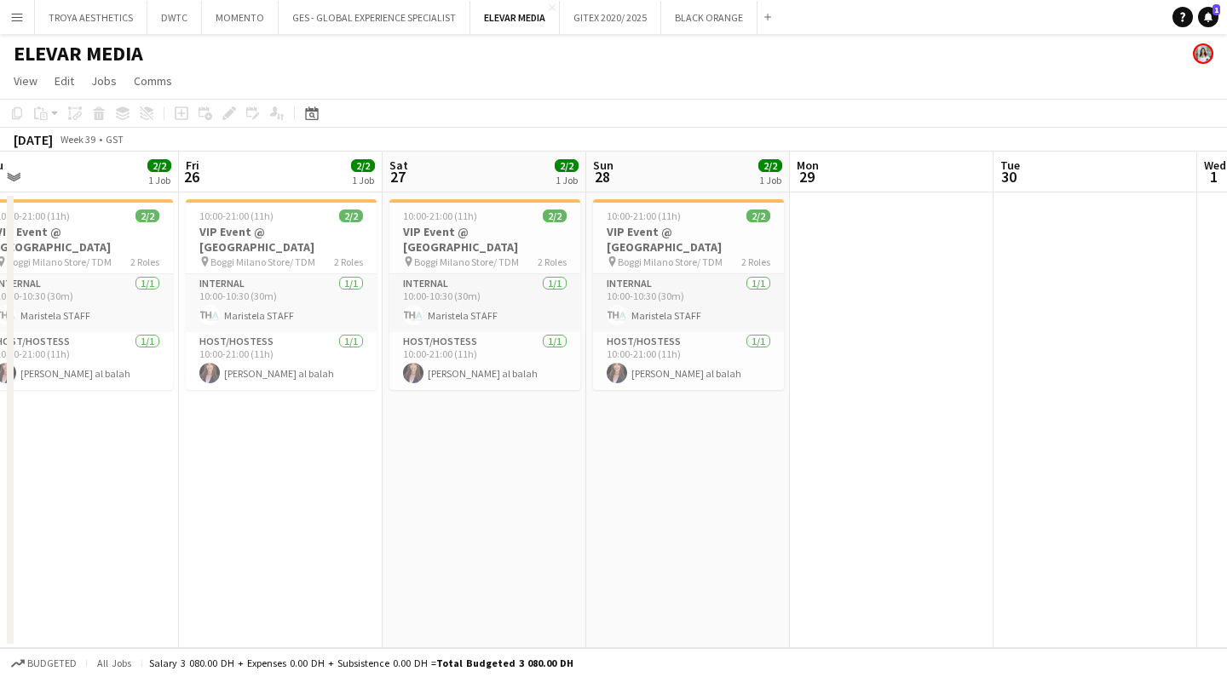
scroll to position [0, 413]
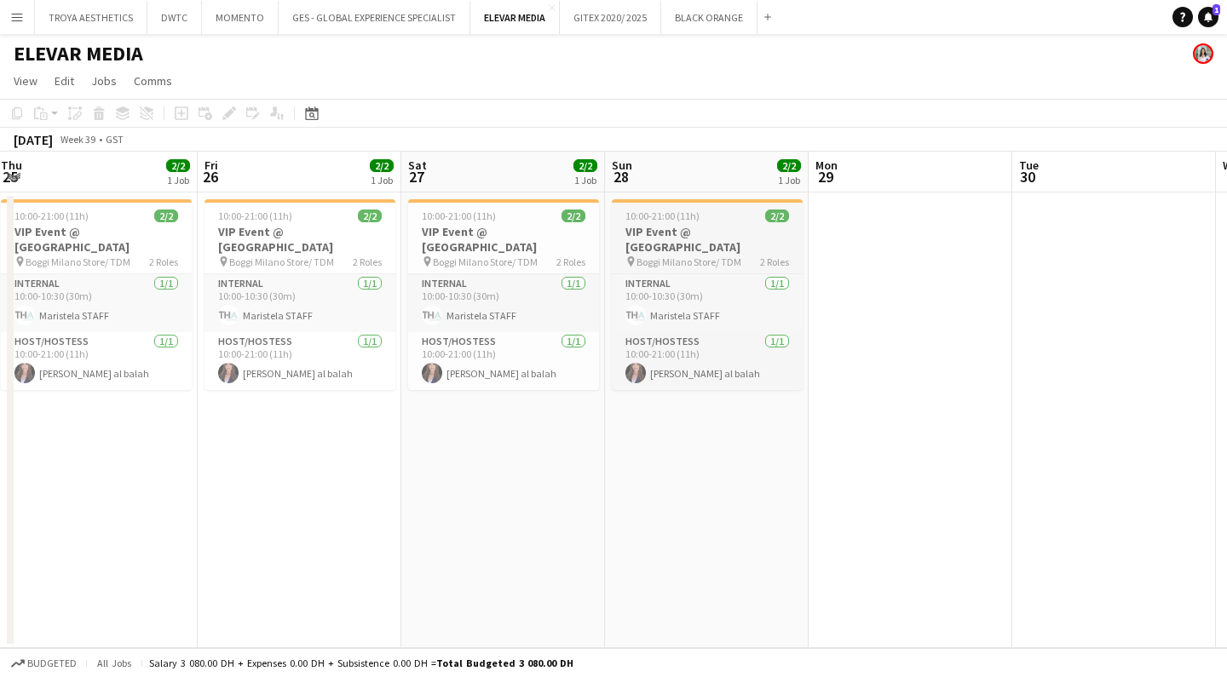
click at [675, 253] on h3 "VIP Event @ [GEOGRAPHIC_DATA]" at bounding box center [707, 239] width 191 height 31
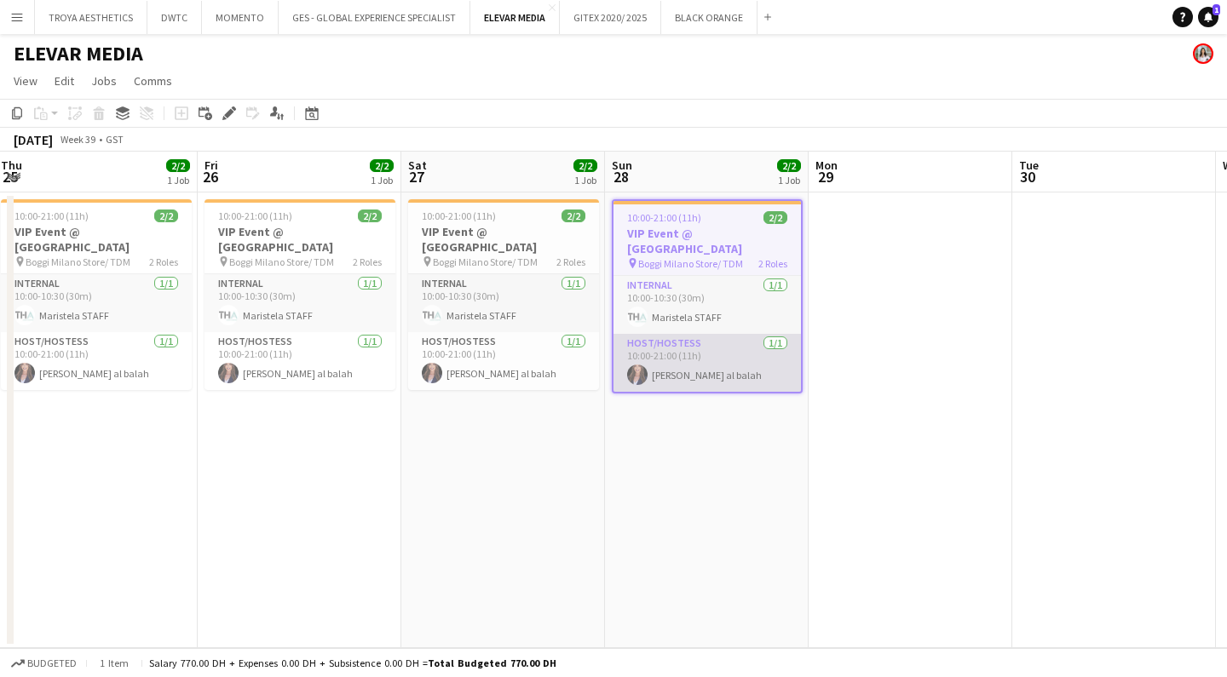
click at [682, 360] on app-card-role "Host/Hostess [DATE] 10:00-21:00 (11h) [PERSON_NAME] al balah" at bounding box center [706, 363] width 187 height 58
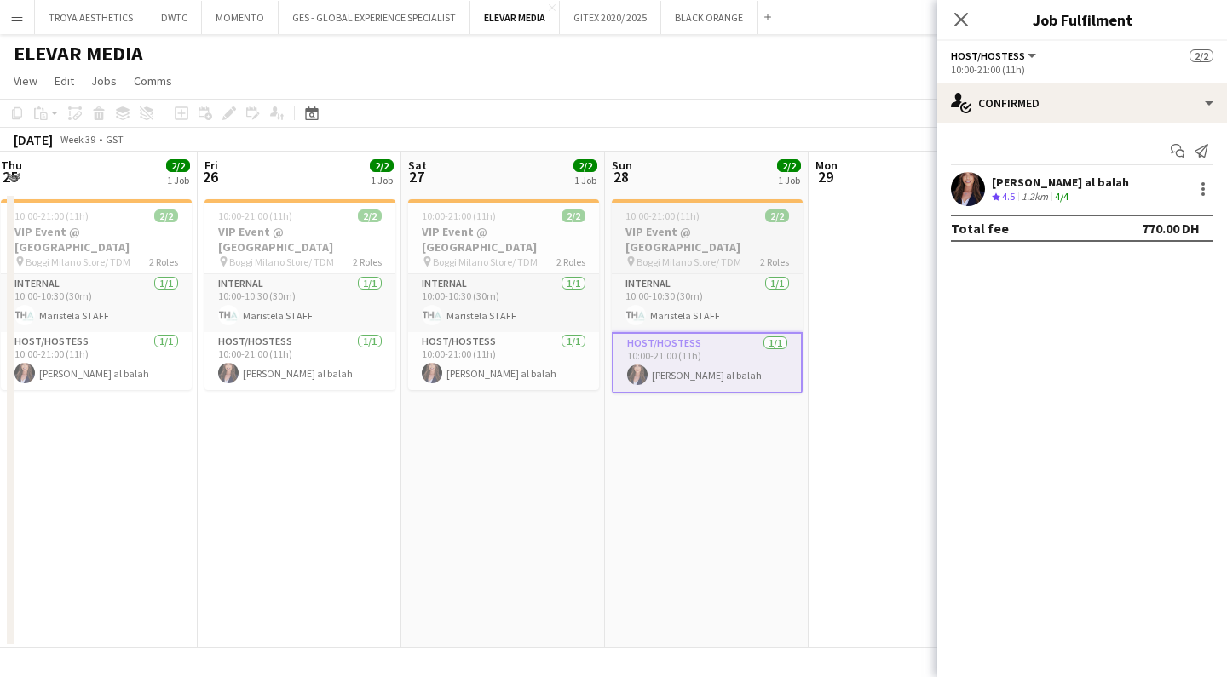
click at [666, 235] on h3 "VIP Event @ [GEOGRAPHIC_DATA]" at bounding box center [707, 239] width 191 height 31
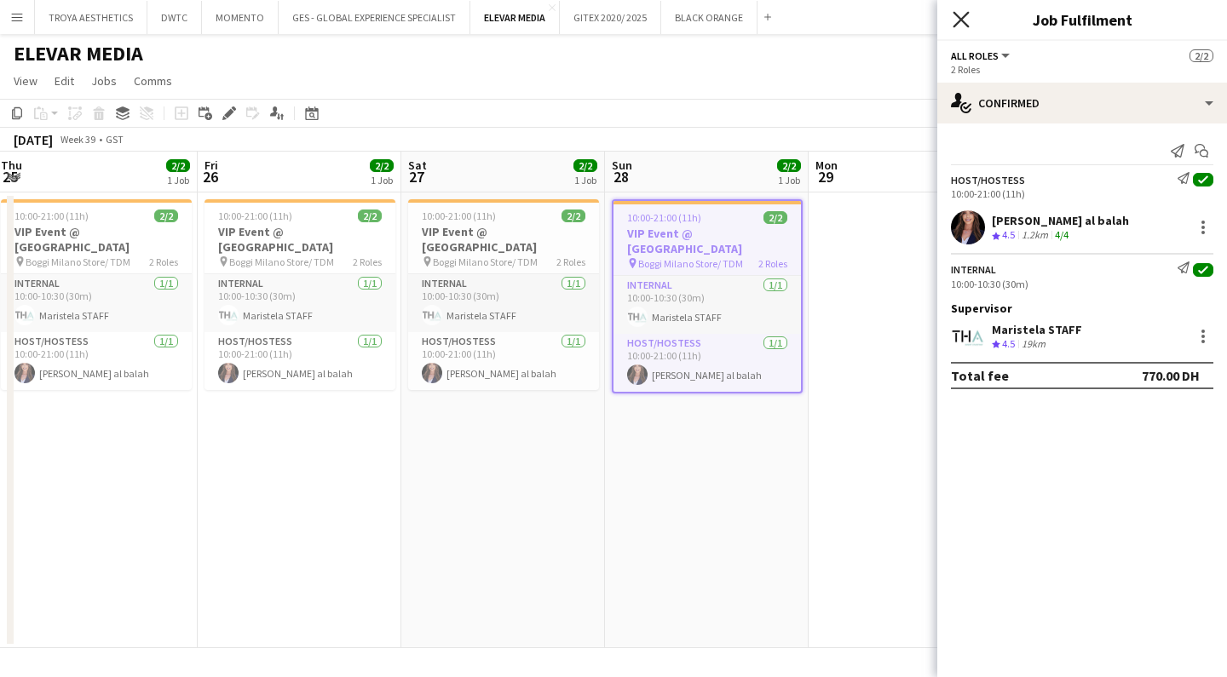
click at [960, 21] on icon at bounding box center [960, 19] width 16 height 16
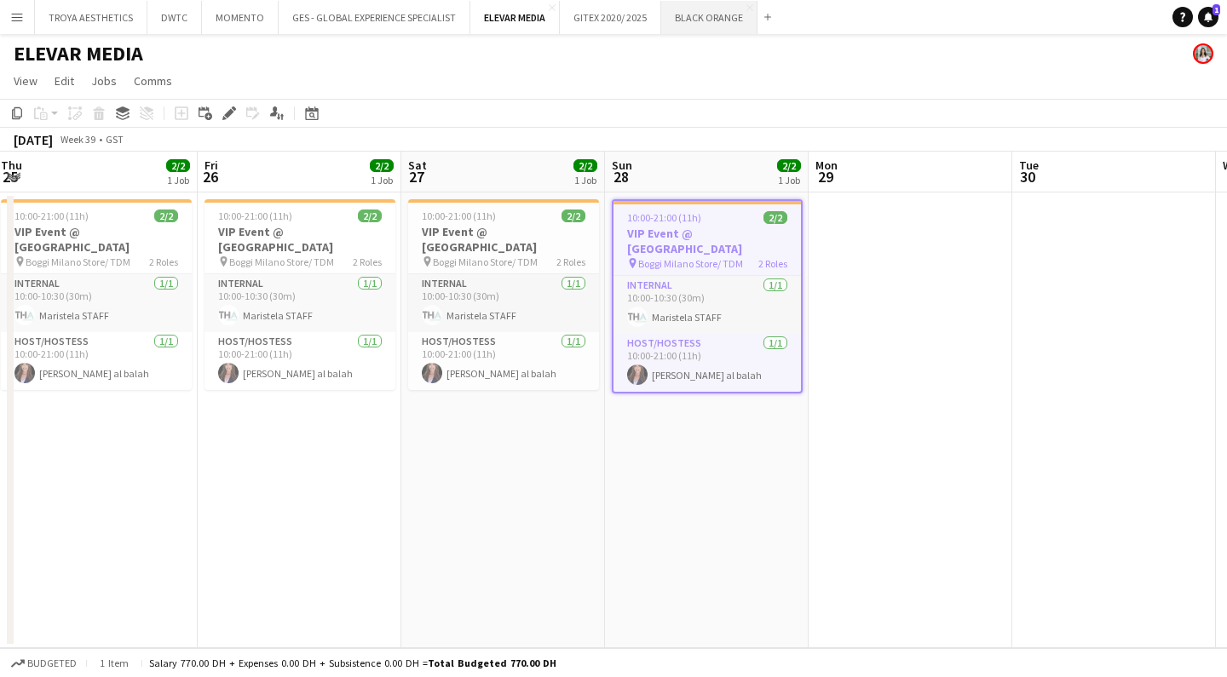
click at [704, 17] on button "BLACK ORANGE Close" at bounding box center [709, 17] width 96 height 33
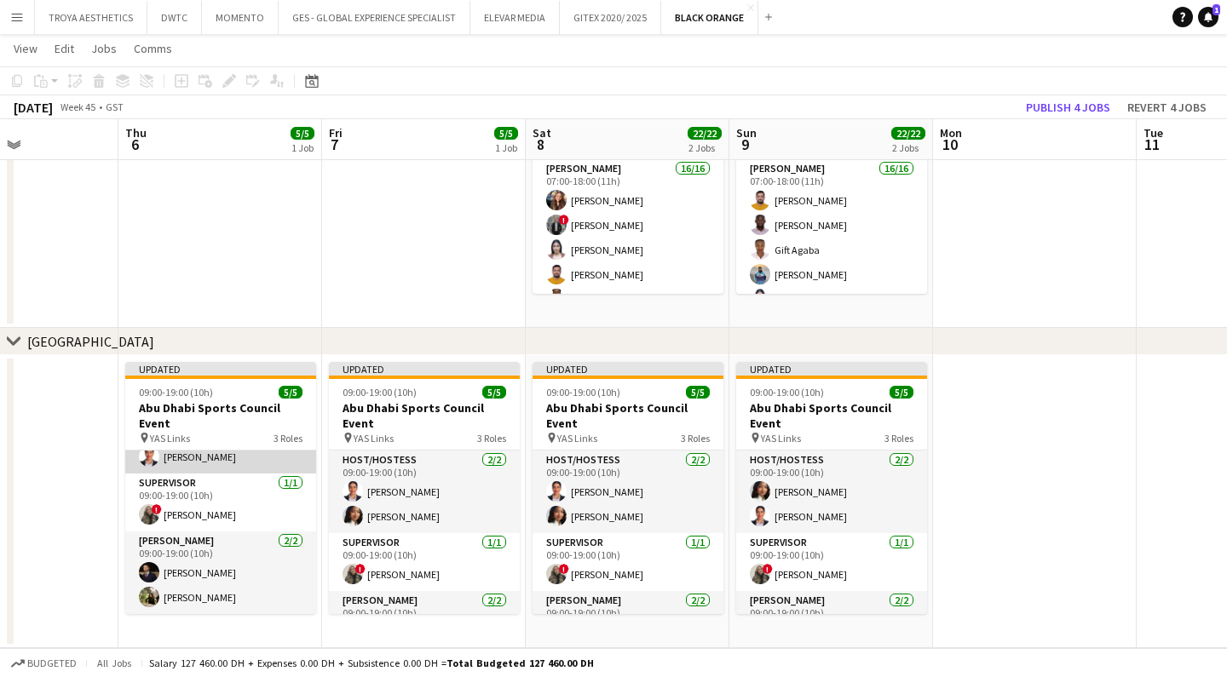
scroll to position [60, 0]
click at [1170, 109] on button "Revert 4 jobs" at bounding box center [1166, 107] width 93 height 22
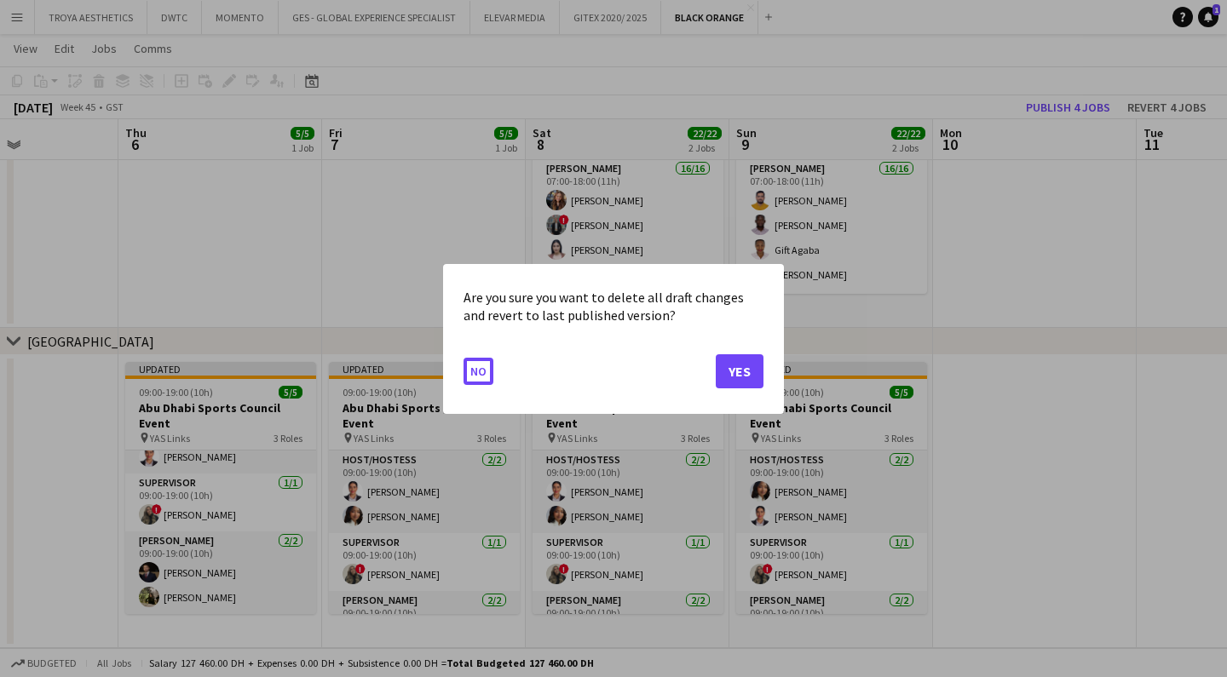
scroll to position [0, 0]
click at [733, 376] on button "Yes" at bounding box center [740, 371] width 48 height 34
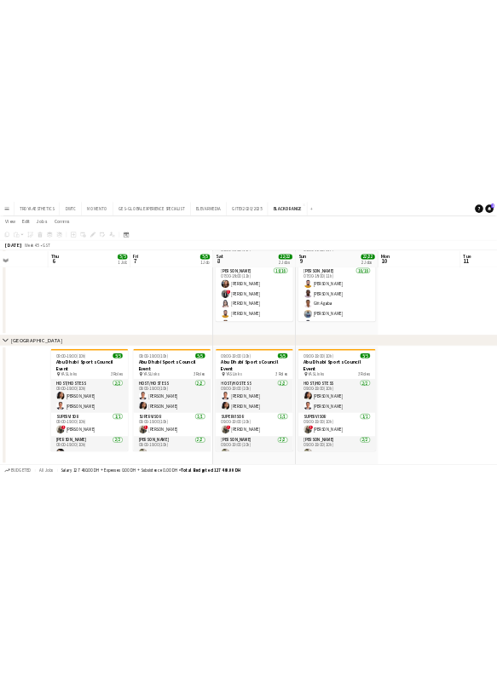
scroll to position [234, 0]
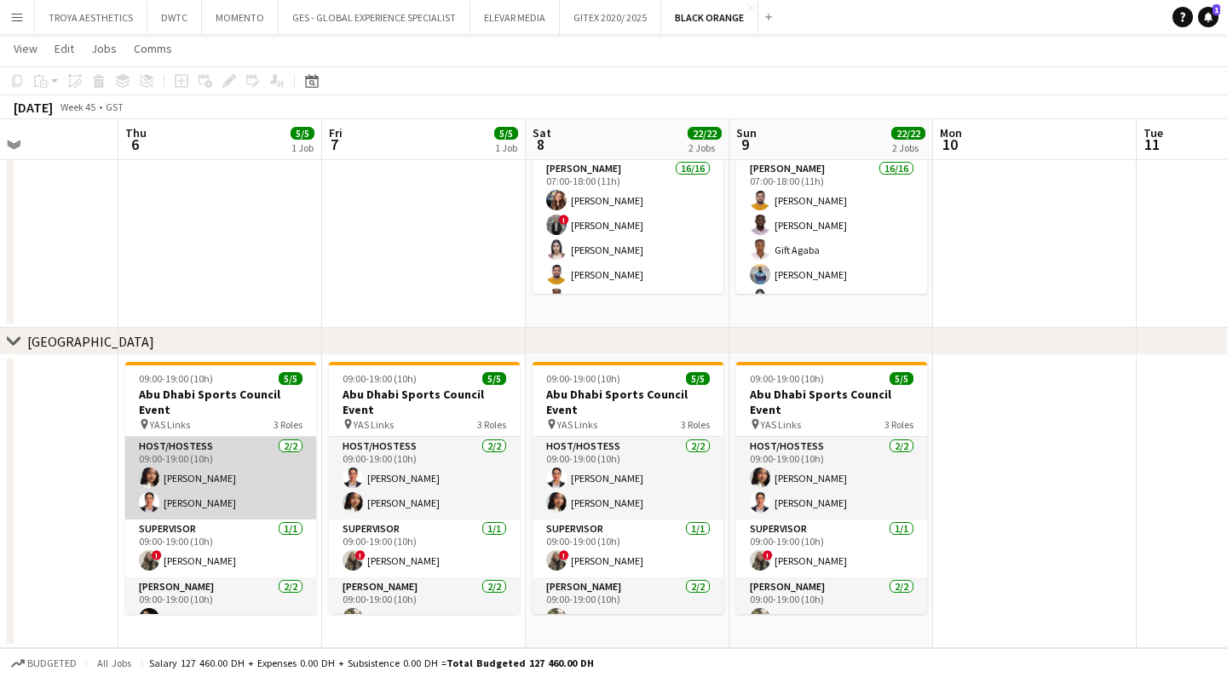
click at [237, 475] on app-card-role "Host/Hostess [DATE] 09:00-19:00 (10h) [PERSON_NAME] [PERSON_NAME] Benfilali" at bounding box center [220, 478] width 191 height 83
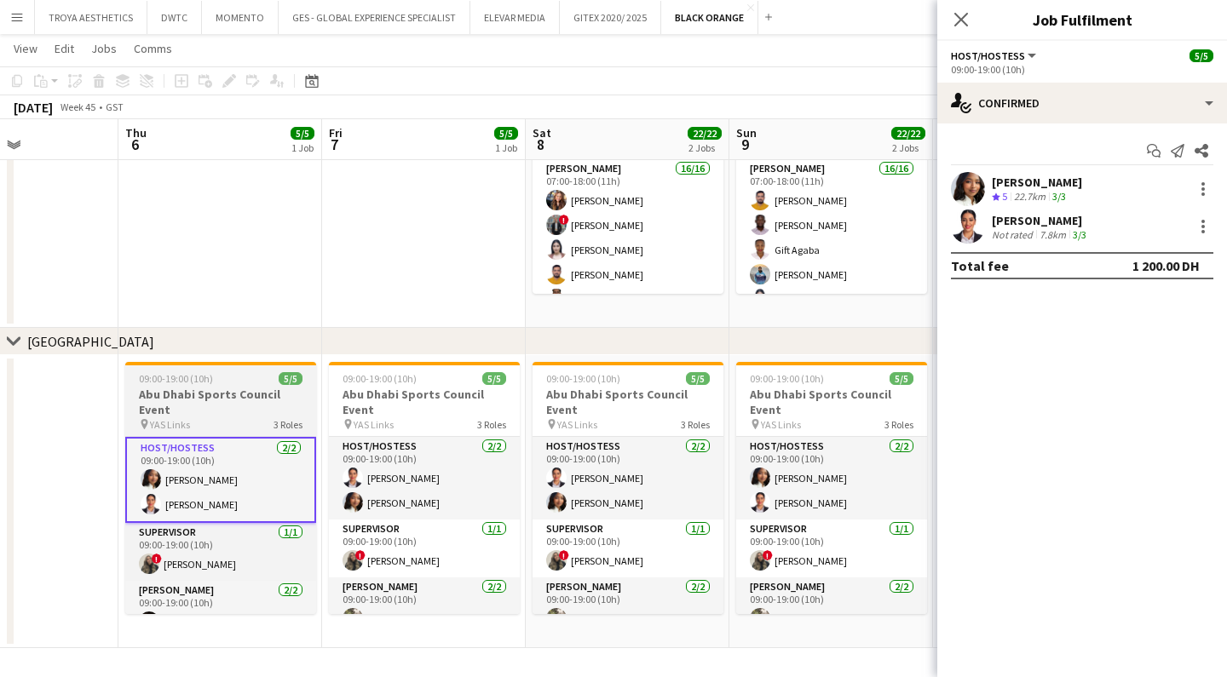
click at [219, 415] on h3 "Abu Dhabi Sports Council Event" at bounding box center [220, 402] width 191 height 31
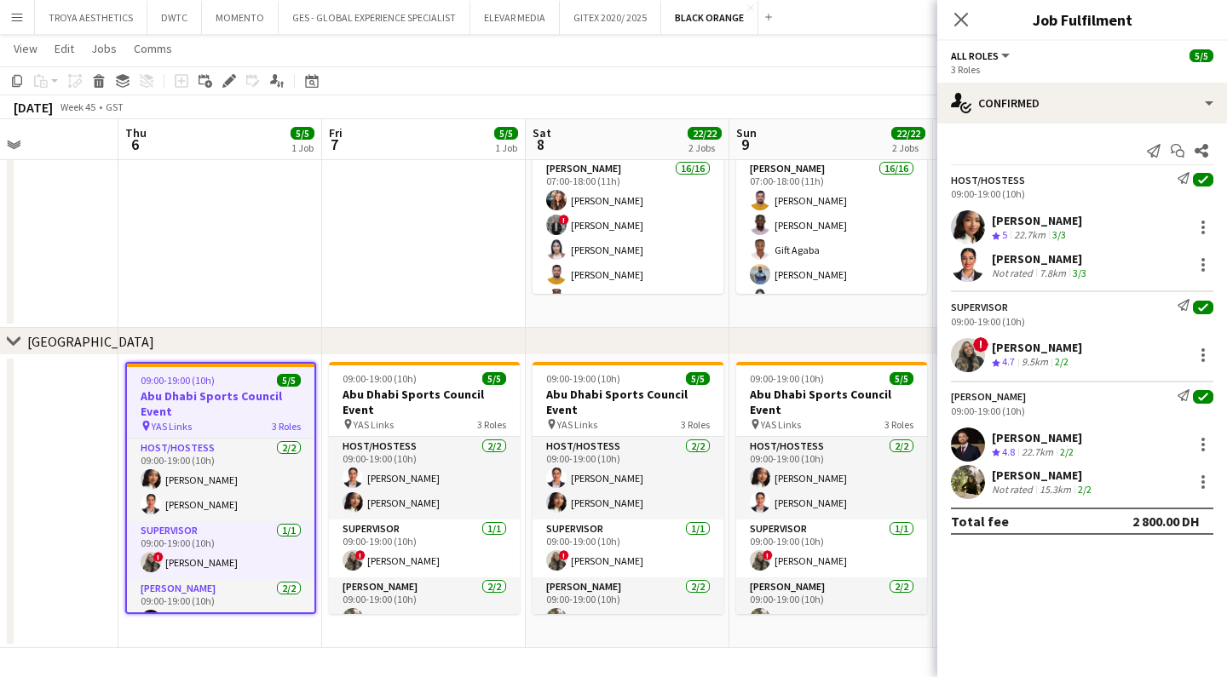
click at [1037, 220] on div "[PERSON_NAME]" at bounding box center [1037, 220] width 90 height 15
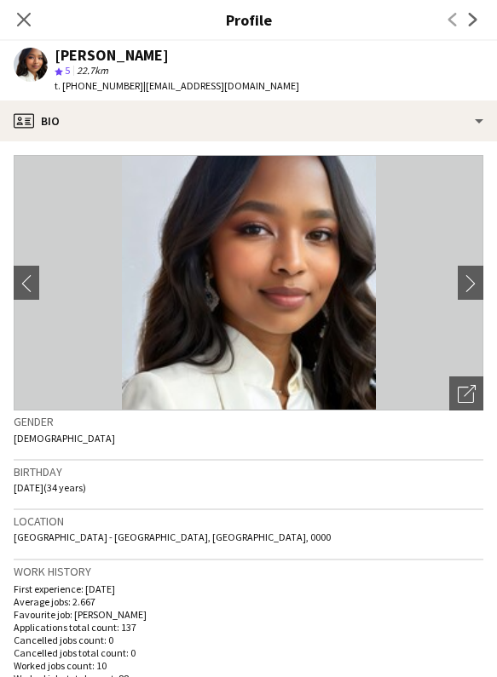
drag, startPoint x: 246, startPoint y: 85, endPoint x: 134, endPoint y: 87, distance: 112.5
click at [143, 87] on span "| [EMAIL_ADDRESS][DOMAIN_NAME]" at bounding box center [221, 85] width 156 height 13
copy span "[EMAIL_ADDRESS][DOMAIN_NAME]"
click at [245, 85] on span "| [EMAIL_ADDRESS][DOMAIN_NAME]" at bounding box center [221, 85] width 156 height 13
click at [251, 86] on div "[PERSON_NAME] 5 22.7km t. [PHONE_NUMBER] | [EMAIL_ADDRESS][DOMAIN_NAME]" at bounding box center [156, 71] width 313 height 60
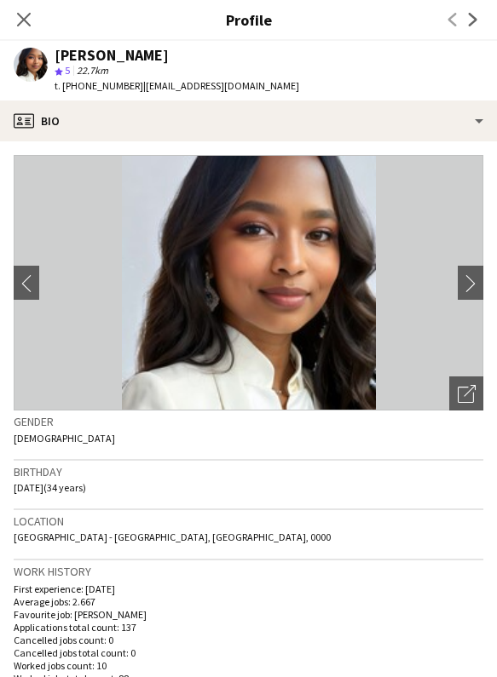
drag, startPoint x: 256, startPoint y: 87, endPoint x: 135, endPoint y: 89, distance: 121.0
click at [135, 89] on div "[PERSON_NAME] 5 22.7km t. [PHONE_NUMBER] | [EMAIL_ADDRESS][DOMAIN_NAME]" at bounding box center [156, 71] width 313 height 60
copy span "[EMAIL_ADDRESS][DOMAIN_NAME]"
drag, startPoint x: 126, startPoint y: 87, endPoint x: 85, endPoint y: 89, distance: 40.9
click at [85, 89] on span "t. [PHONE_NUMBER]" at bounding box center [99, 85] width 89 height 13
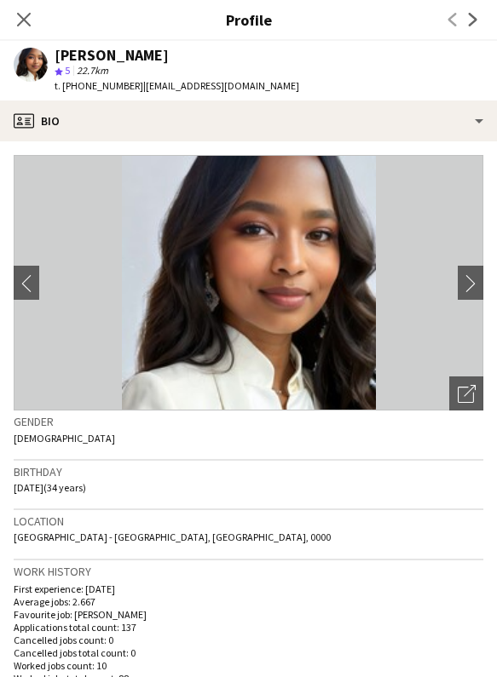
click at [197, 72] on div "star 5 22.7km" at bounding box center [177, 70] width 245 height 15
drag, startPoint x: 129, startPoint y: 88, endPoint x: 82, endPoint y: 89, distance: 46.9
click at [82, 89] on span "t. [PHONE_NUMBER]" at bounding box center [99, 85] width 89 height 13
copy span "502382320"
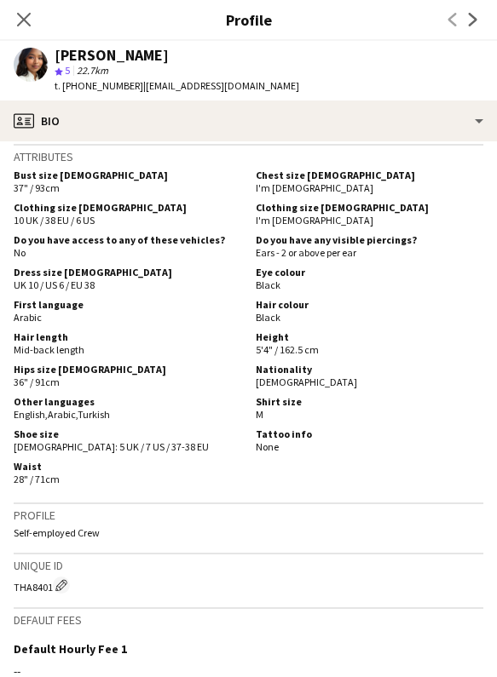
scroll to position [791, 0]
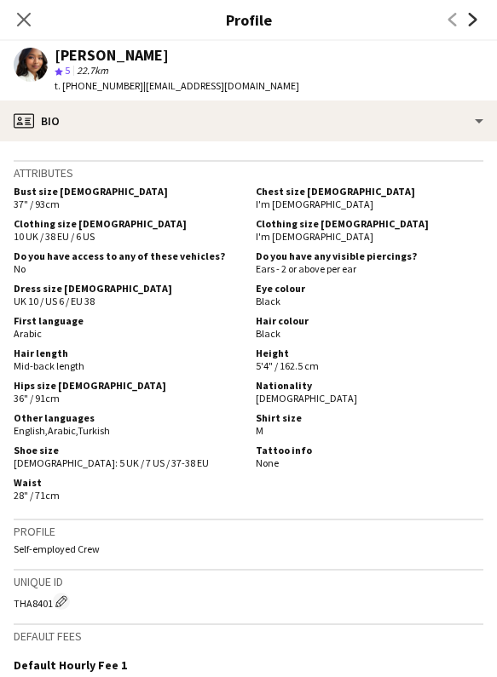
click at [474, 23] on icon "Next" at bounding box center [473, 20] width 14 height 14
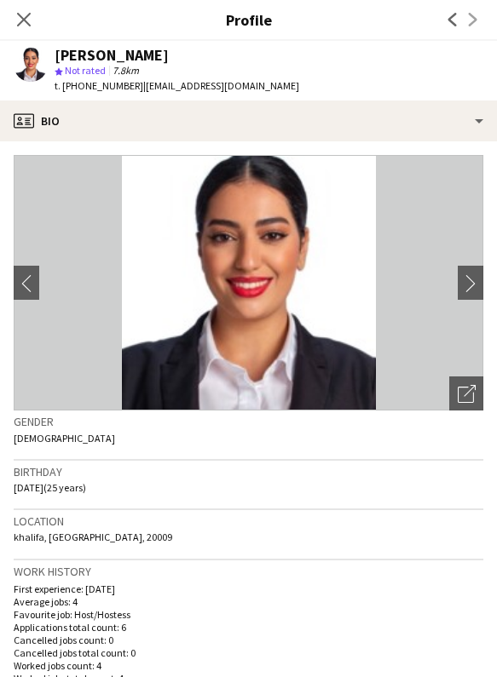
drag, startPoint x: 216, startPoint y: 57, endPoint x: 58, endPoint y: 56, distance: 158.5
click at [58, 56] on div "[PERSON_NAME]" at bounding box center [177, 55] width 245 height 15
copy div "[PERSON_NAME]"
drag, startPoint x: 255, startPoint y: 90, endPoint x: 173, endPoint y: 95, distance: 81.9
click at [136, 89] on div "[PERSON_NAME] star Not rated 7.8km t. [PHONE_NUMBER] | [EMAIL_ADDRESS][DOMAIN_N…" at bounding box center [156, 71] width 313 height 60
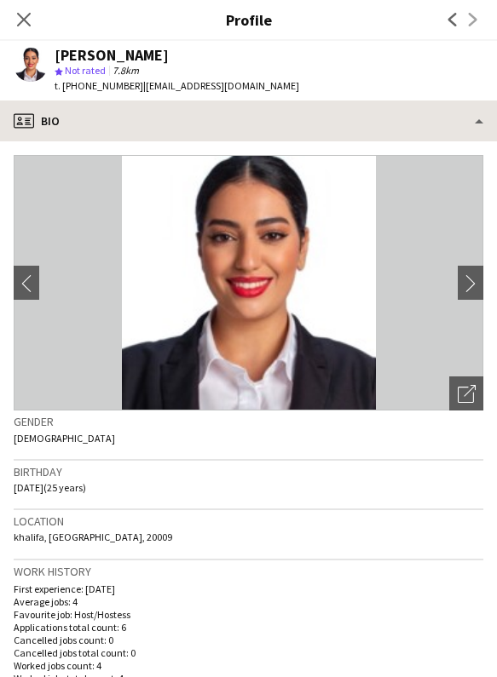
copy span "[EMAIL_ADDRESS][DOMAIN_NAME]"
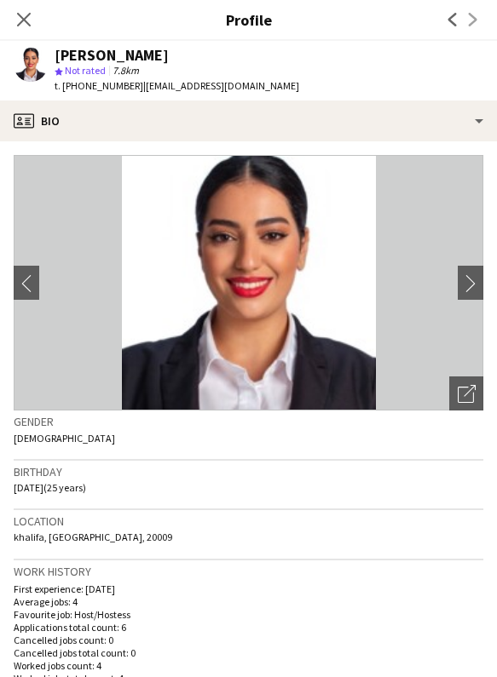
drag, startPoint x: 129, startPoint y: 88, endPoint x: 84, endPoint y: 89, distance: 44.3
click at [84, 89] on span "t. [PHONE_NUMBER]" at bounding box center [99, 85] width 89 height 13
copy span "521008182"
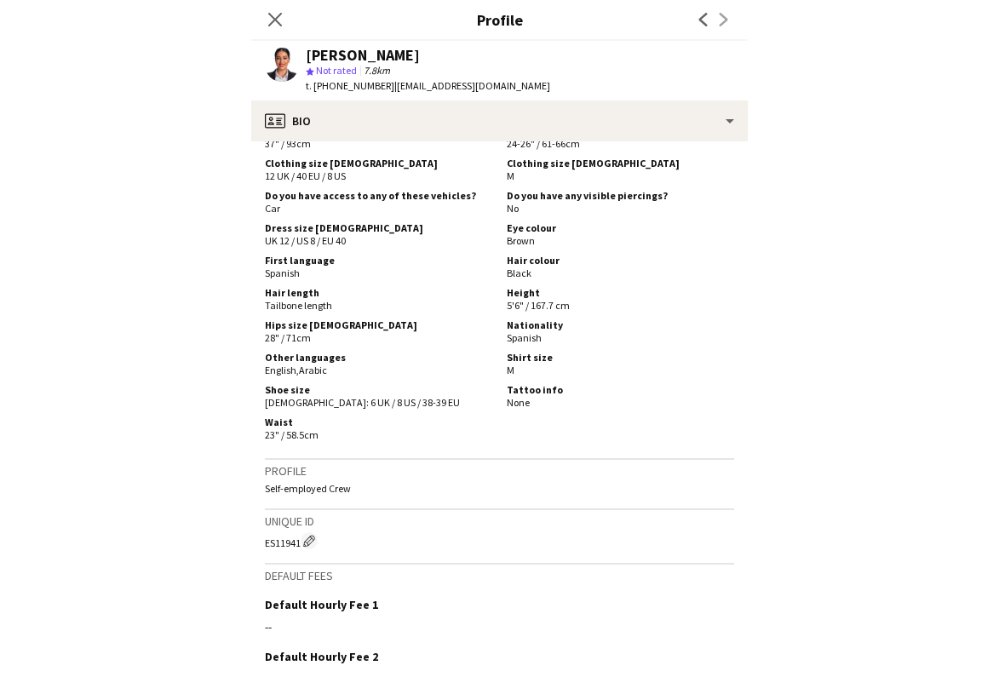
scroll to position [854, 0]
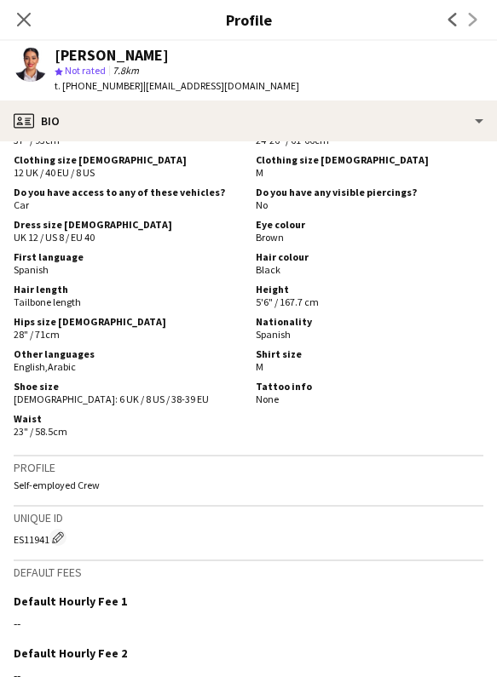
drag, startPoint x: 471, startPoint y: 21, endPoint x: 459, endPoint y: 20, distance: 12.0
click at [471, 20] on div "Previous Next" at bounding box center [463, 19] width 68 height 39
click at [454, 20] on icon "Previous" at bounding box center [453, 20] width 14 height 14
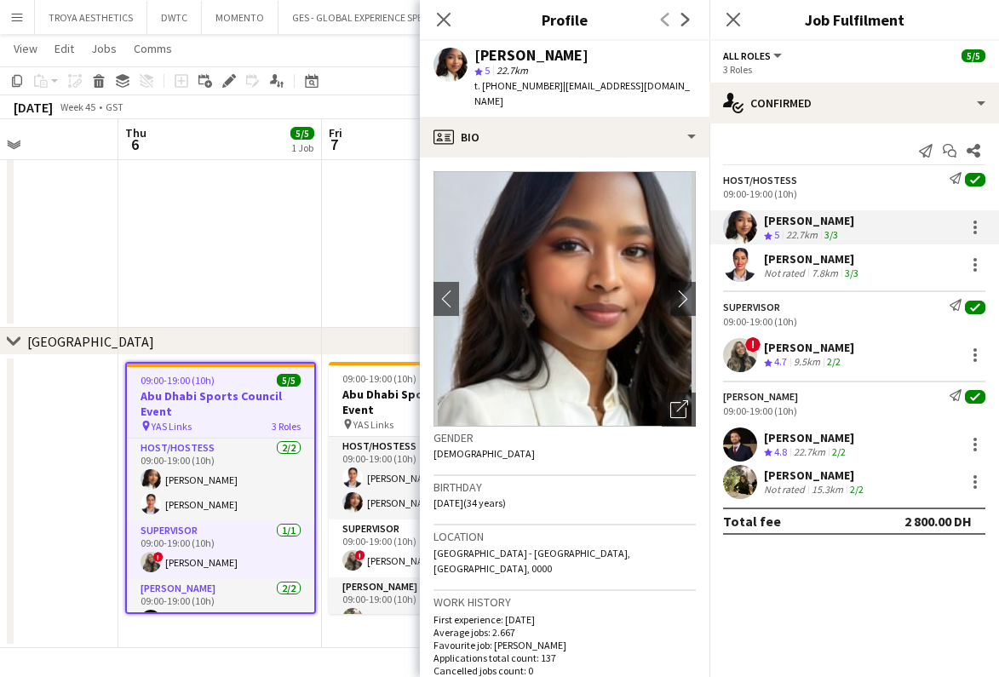
click at [838, 345] on div "[PERSON_NAME]" at bounding box center [809, 347] width 90 height 15
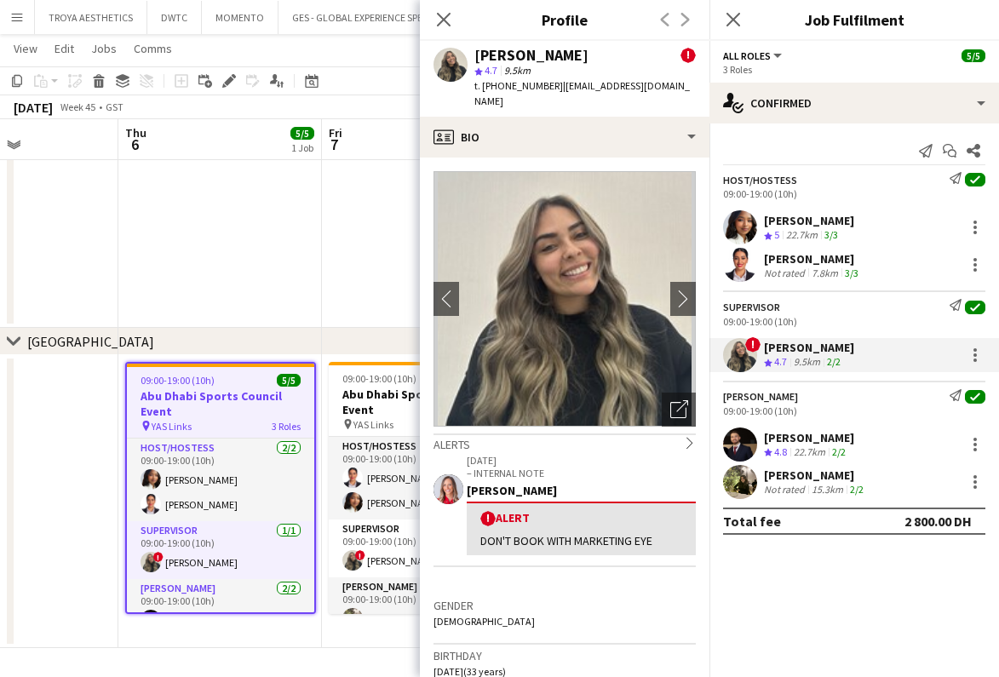
drag, startPoint x: 602, startPoint y: 59, endPoint x: 468, endPoint y: 60, distance: 134.6
click at [468, 60] on div "[PERSON_NAME] ! star 4.7 9.5km t. [PHONE_NUMBER] | [EMAIL_ADDRESS][DOMAIN_NAME]" at bounding box center [565, 79] width 290 height 76
copy div "[PERSON_NAME]"
drag, startPoint x: 690, startPoint y: 87, endPoint x: 555, endPoint y: 87, distance: 134.6
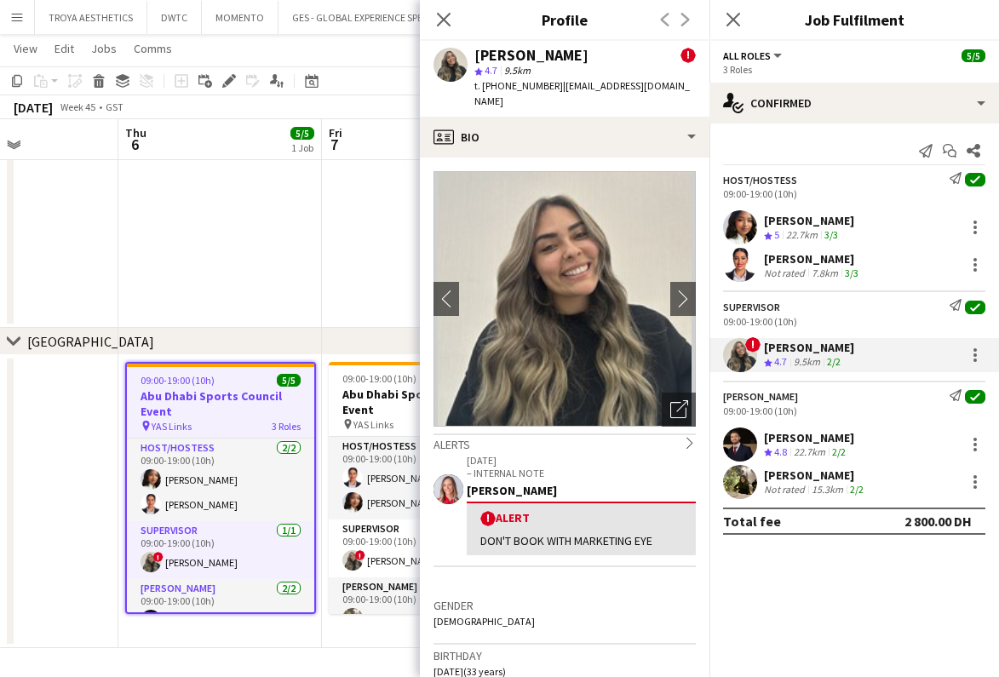
click at [555, 87] on div "[PERSON_NAME] ! star 4.7 9.5km t. [PHONE_NUMBER] | [EMAIL_ADDRESS][DOMAIN_NAME]" at bounding box center [565, 79] width 290 height 76
copy span "[EMAIL_ADDRESS][DOMAIN_NAME]"
drag, startPoint x: 549, startPoint y: 85, endPoint x: 503, endPoint y: 88, distance: 46.1
click at [503, 88] on span "t. [PHONE_NUMBER]" at bounding box center [519, 85] width 89 height 13
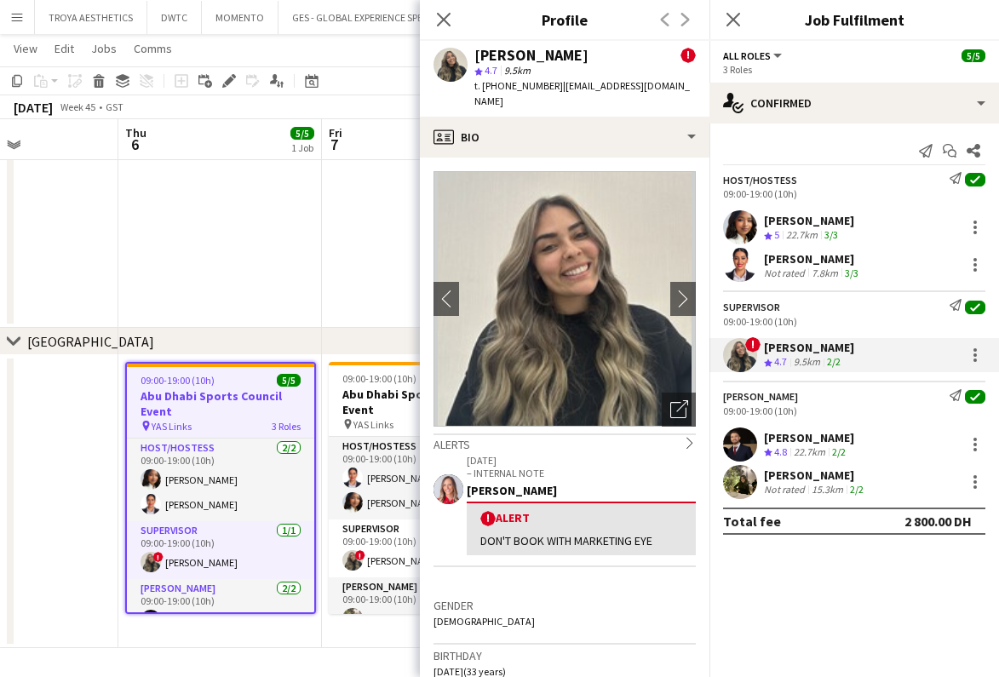
scroll to position [234, 0]
copy span "551620410"
drag, startPoint x: 690, startPoint y: 86, endPoint x: 556, endPoint y: 88, distance: 133.8
click at [556, 88] on div "[PERSON_NAME] ! star 4.7 9.5km t. [PHONE_NUMBER] | [EMAIL_ADDRESS][DOMAIN_NAME]" at bounding box center [565, 79] width 290 height 76
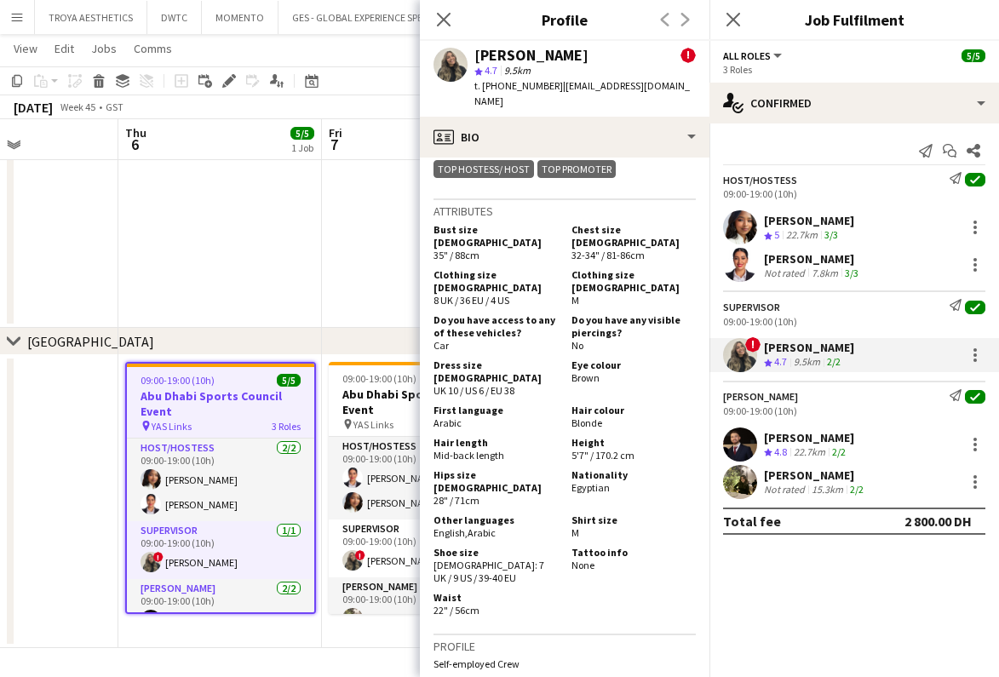
scroll to position [1027, 0]
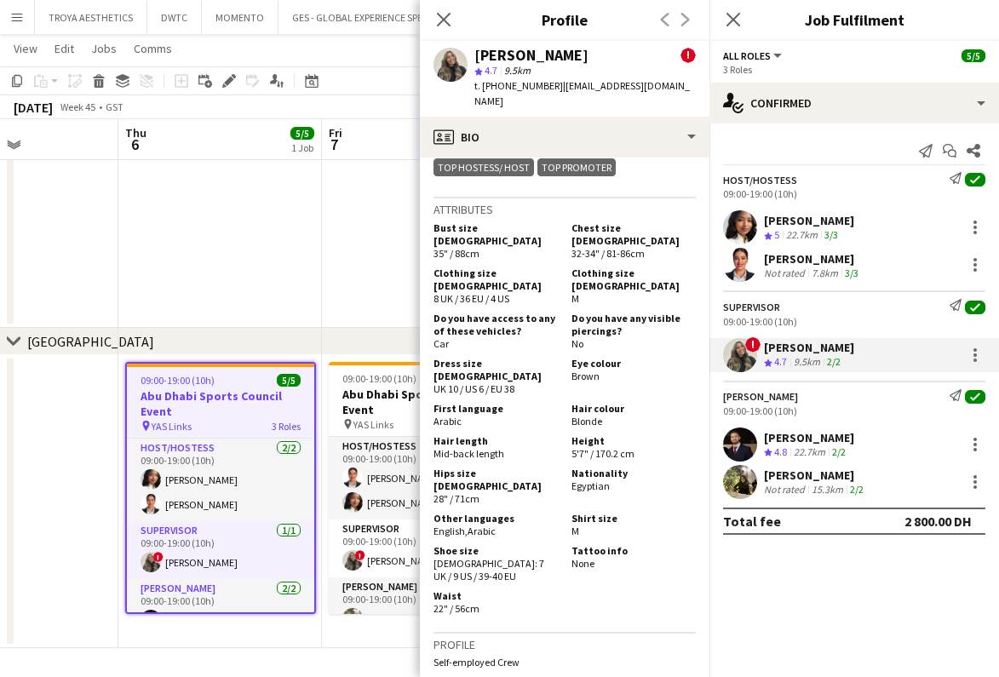
click at [795, 439] on div "[PERSON_NAME]" at bounding box center [809, 437] width 90 height 15
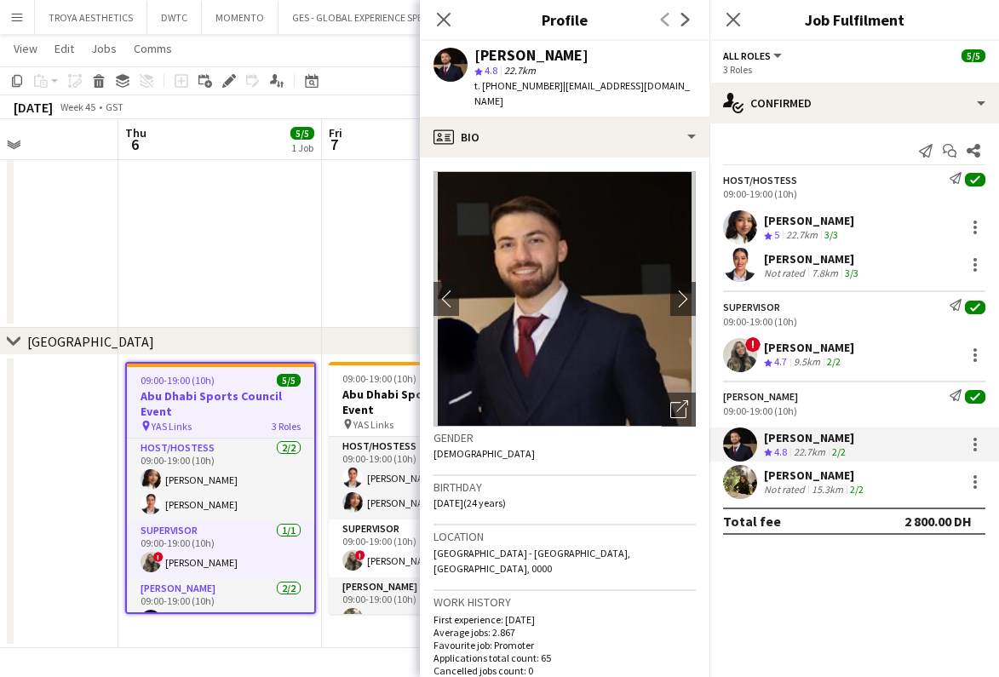
drag, startPoint x: 576, startPoint y: 58, endPoint x: 478, endPoint y: 59, distance: 98.0
click at [478, 59] on div "[PERSON_NAME]" at bounding box center [585, 55] width 221 height 15
drag, startPoint x: 680, startPoint y: 86, endPoint x: 561, endPoint y: 88, distance: 118.4
click at [561, 88] on div "[PERSON_NAME] star 4.8 22.7km t. [PHONE_NUMBER] | [EMAIL_ADDRESS][DOMAIN_NAME]" at bounding box center [565, 79] width 290 height 76
drag, startPoint x: 553, startPoint y: 88, endPoint x: 510, endPoint y: 89, distance: 42.6
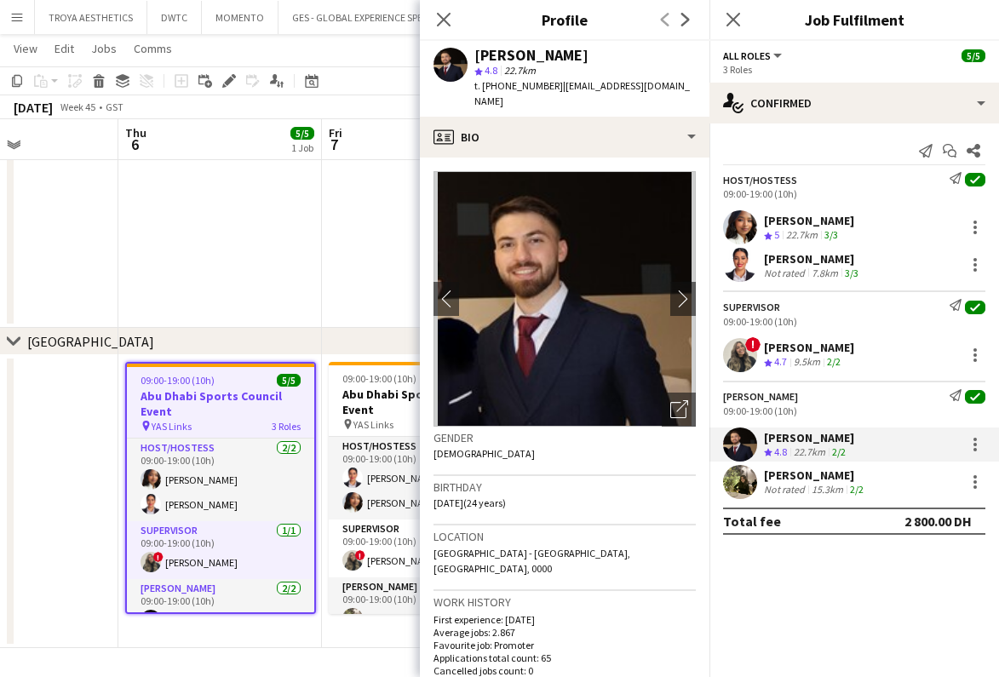
click at [505, 89] on span "t. [PHONE_NUMBER]" at bounding box center [519, 85] width 89 height 13
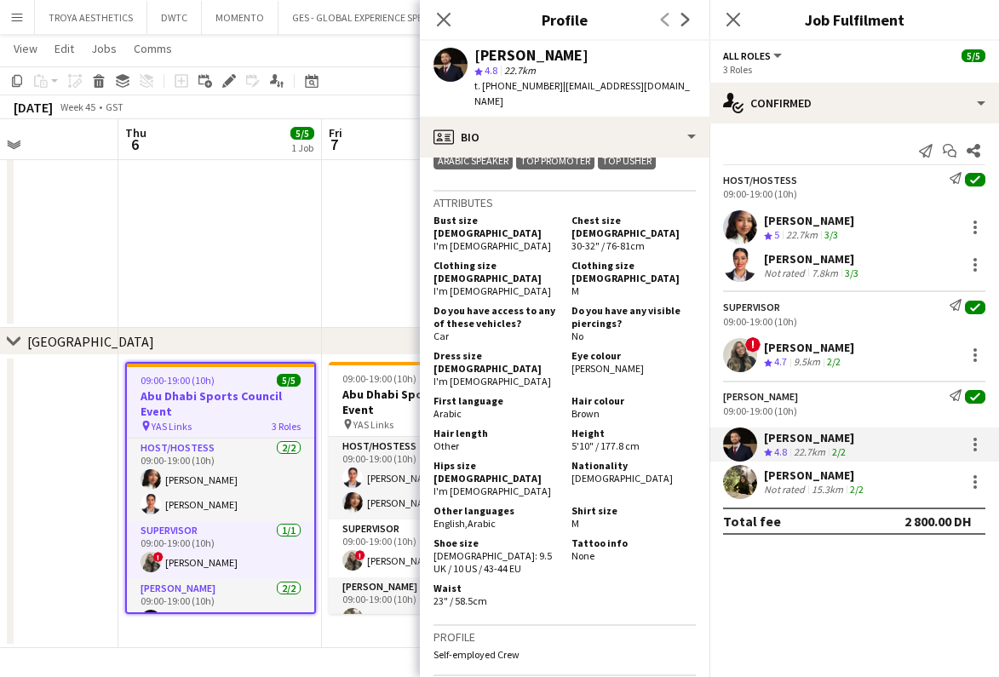
scroll to position [1044, 0]
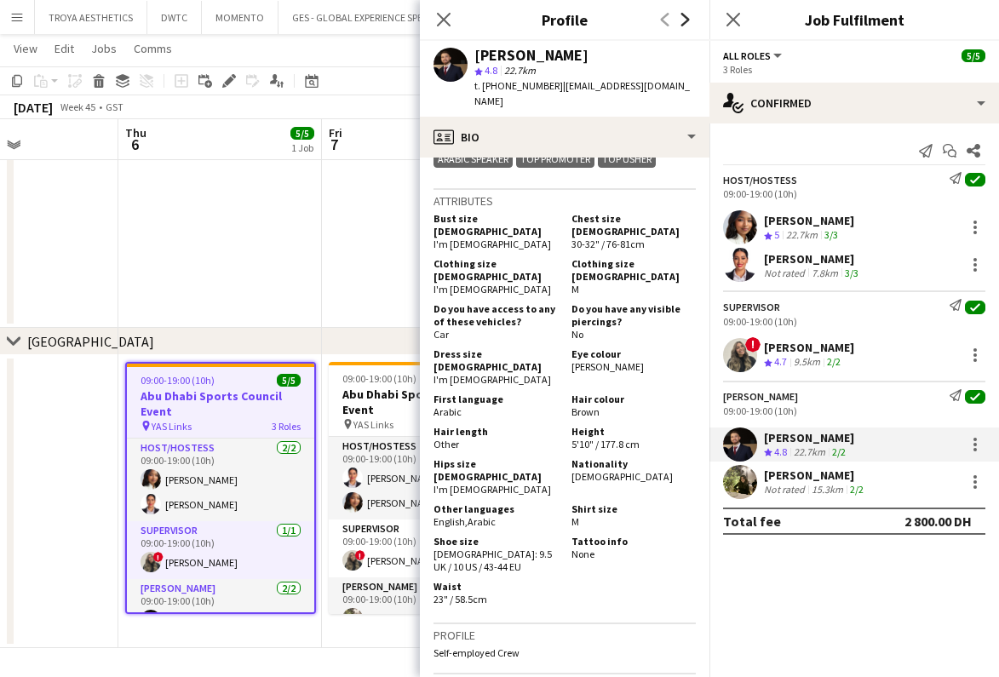
click at [686, 21] on icon at bounding box center [686, 20] width 9 height 14
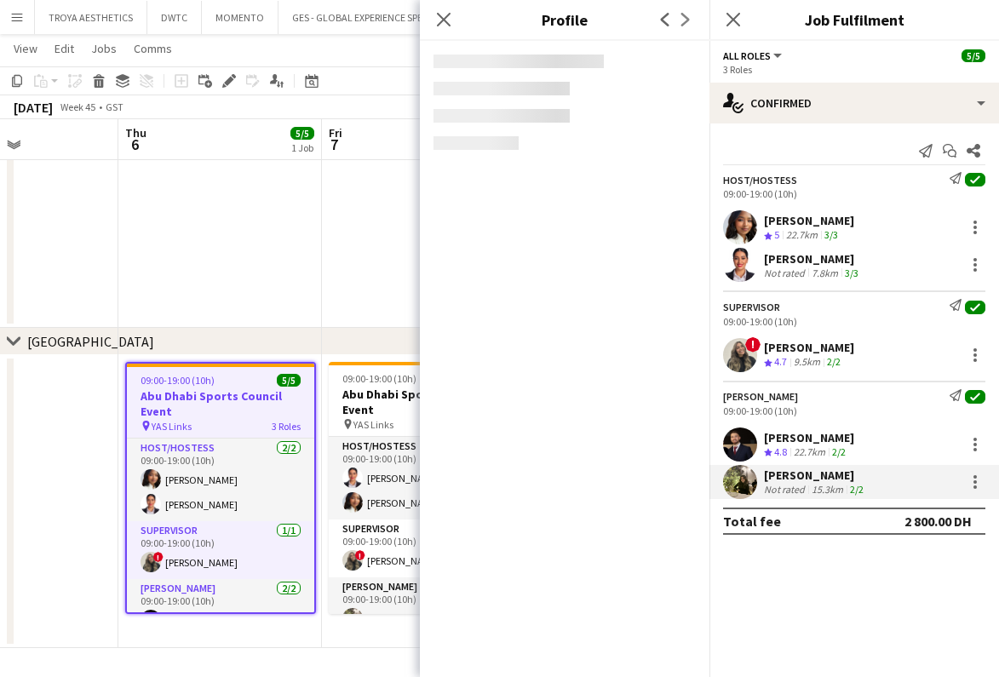
scroll to position [236, 0]
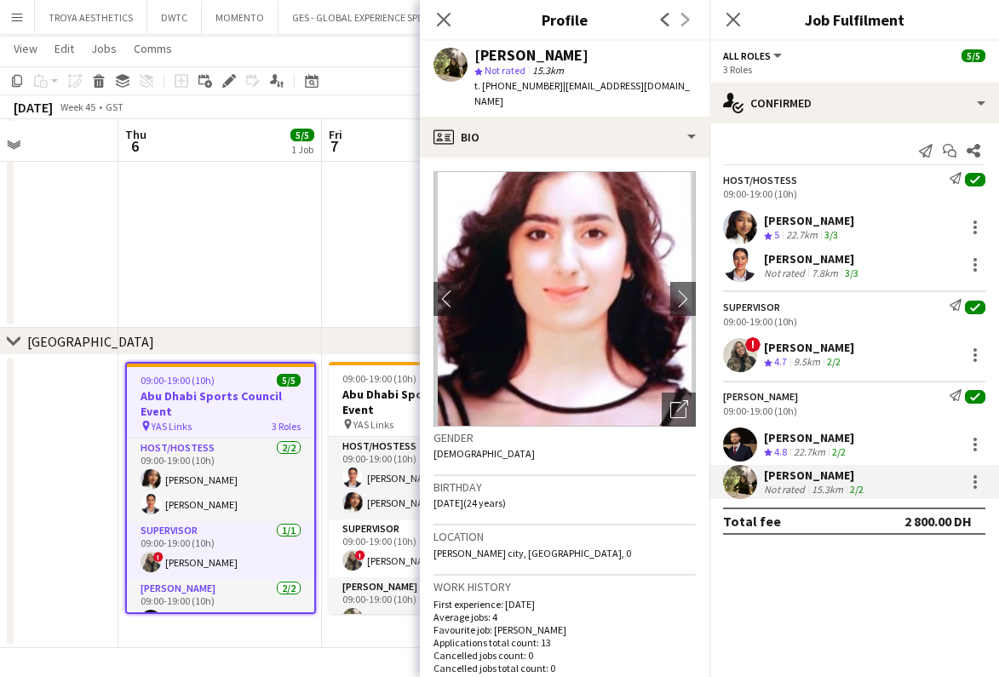
drag, startPoint x: 519, startPoint y: 53, endPoint x: 476, endPoint y: 54, distance: 42.6
click at [476, 54] on div "[PERSON_NAME]" at bounding box center [585, 55] width 221 height 15
drag, startPoint x: 688, startPoint y: 83, endPoint x: 555, endPoint y: 85, distance: 132.9
click at [555, 85] on div "[PERSON_NAME] star Not rated 15.3km t. [PHONE_NUMBER] | [EMAIL_ADDRESS][DOMAIN_…" at bounding box center [565, 79] width 290 height 76
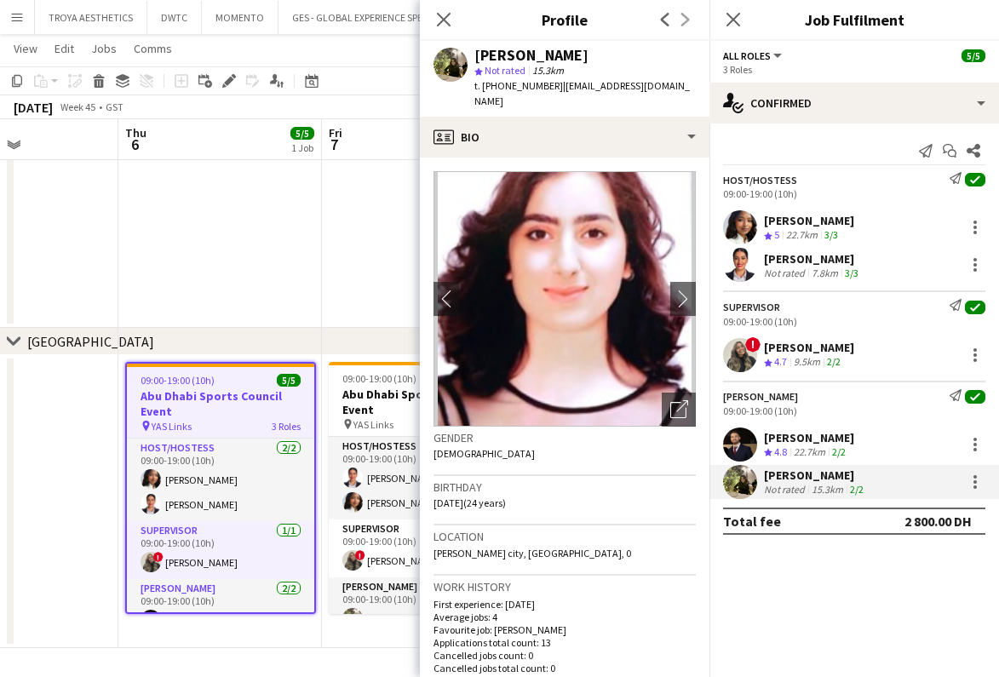
click at [504, 89] on span "t. [PHONE_NUMBER]" at bounding box center [519, 85] width 89 height 13
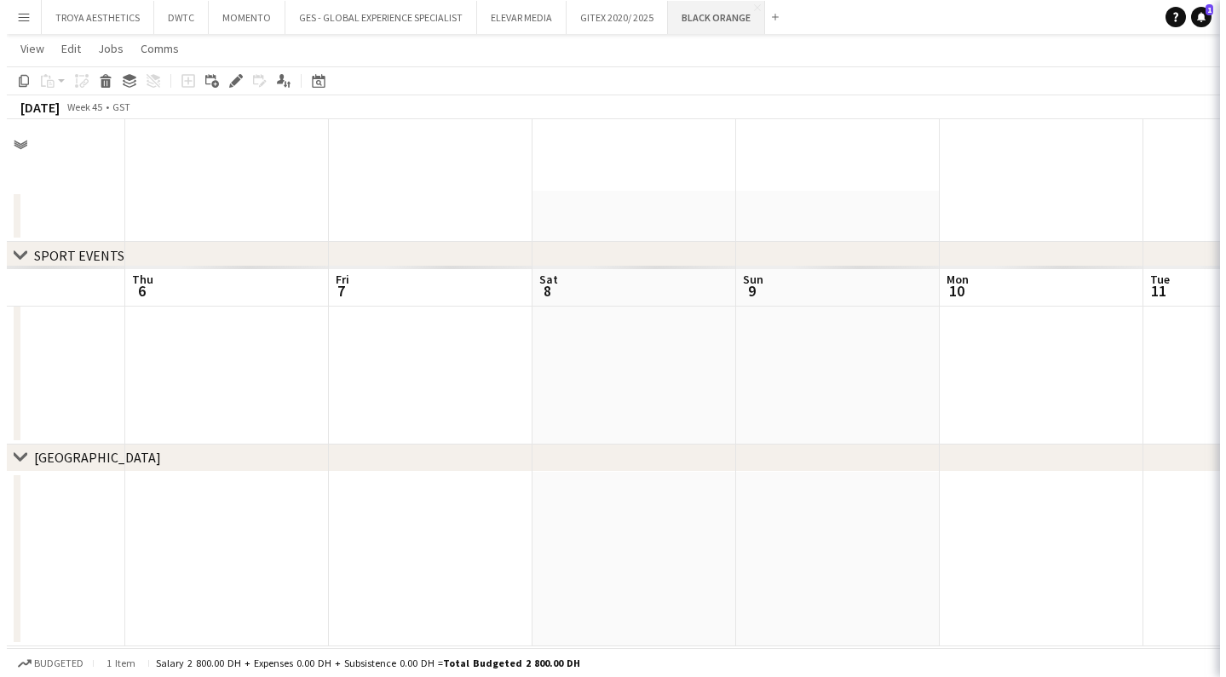
scroll to position [0, 0]
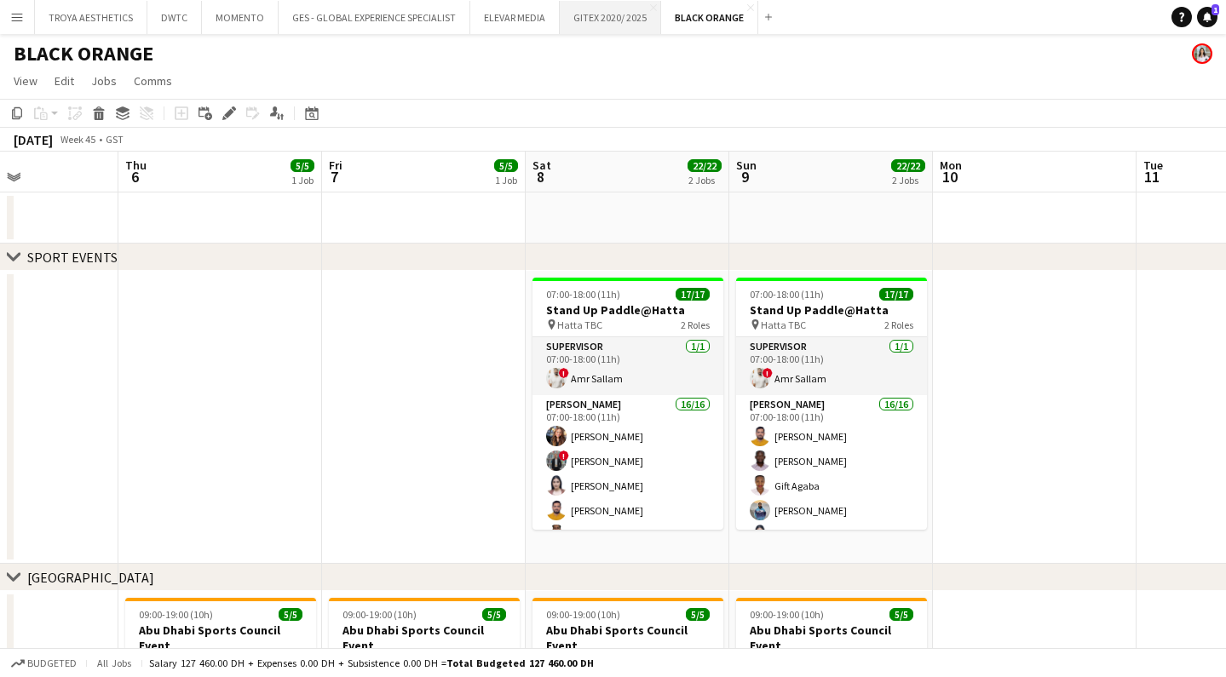
click at [590, 17] on button "GITEX 2020/ 2025 Close" at bounding box center [610, 17] width 101 height 33
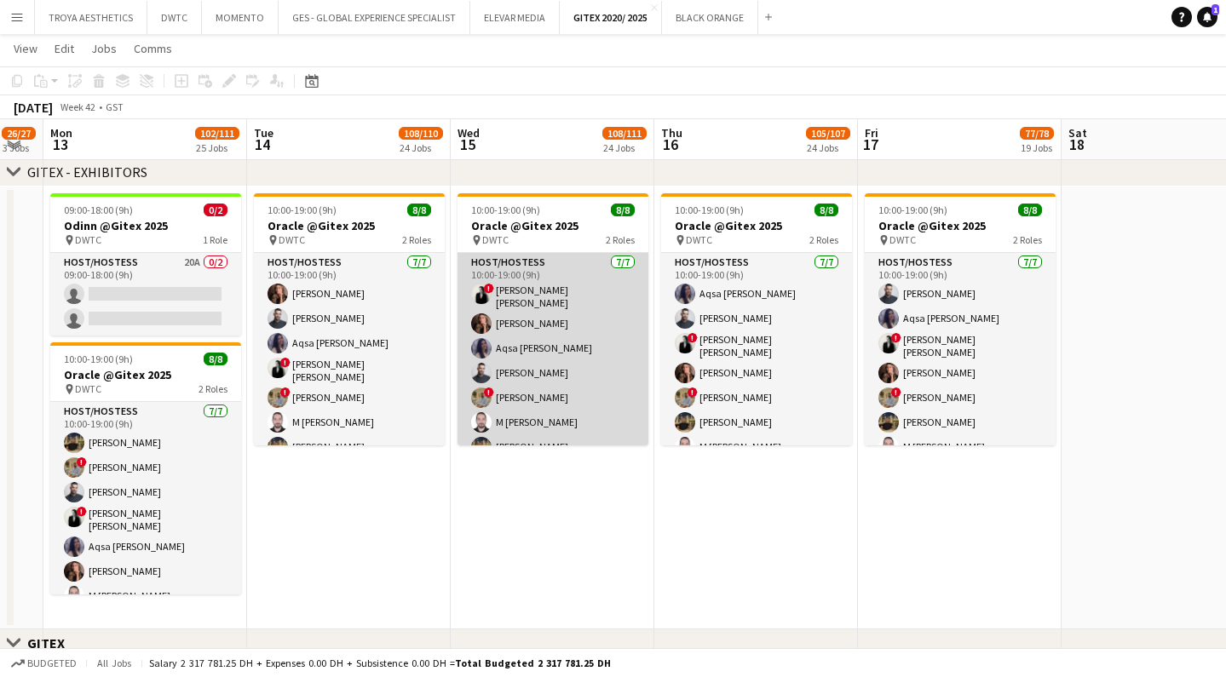
scroll to position [0, 365]
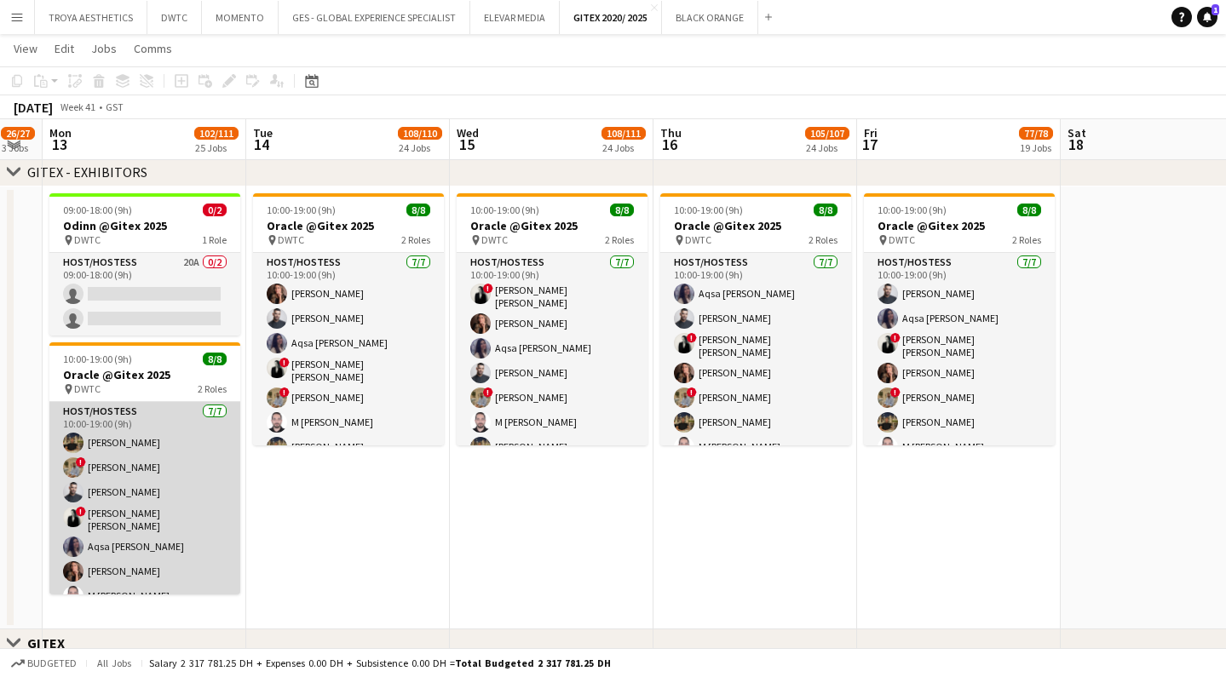
click at [193, 484] on app-card-role "Host/Hostess [DATE] 10:00-19:00 (9h) [PERSON_NAME] ! [PERSON_NAME] ! [PERSON_NA…" at bounding box center [144, 507] width 191 height 211
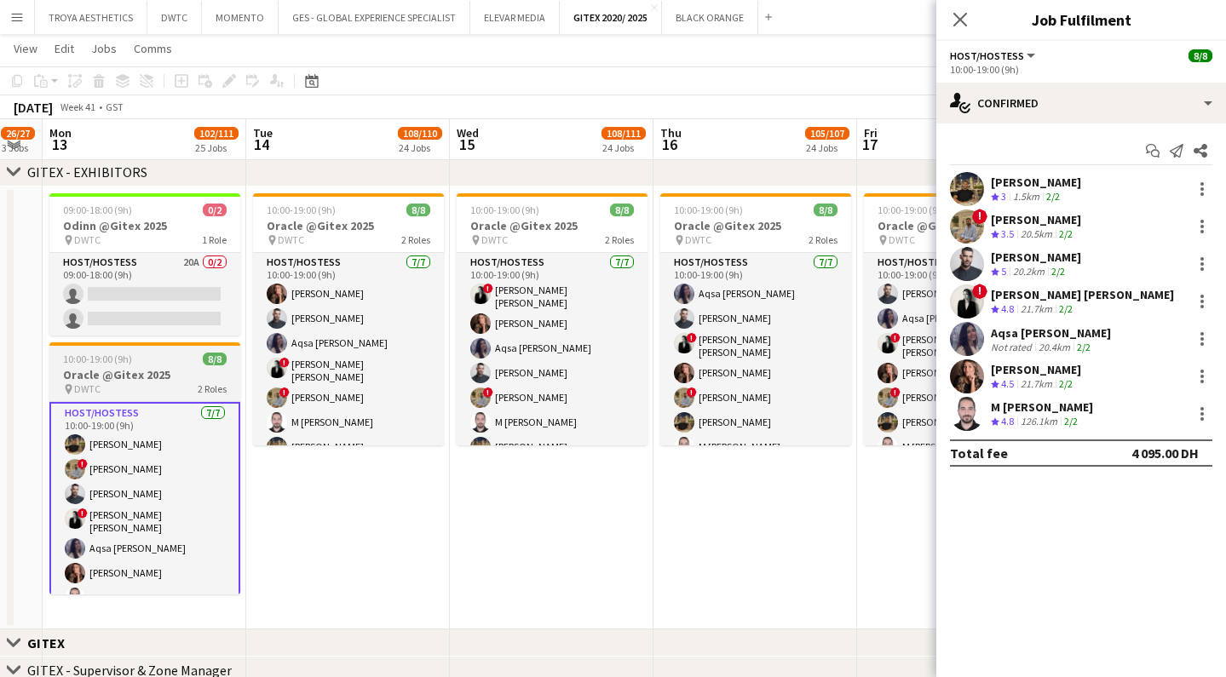
click at [138, 371] on h3 "Oracle @Gitex 2025" at bounding box center [144, 374] width 191 height 15
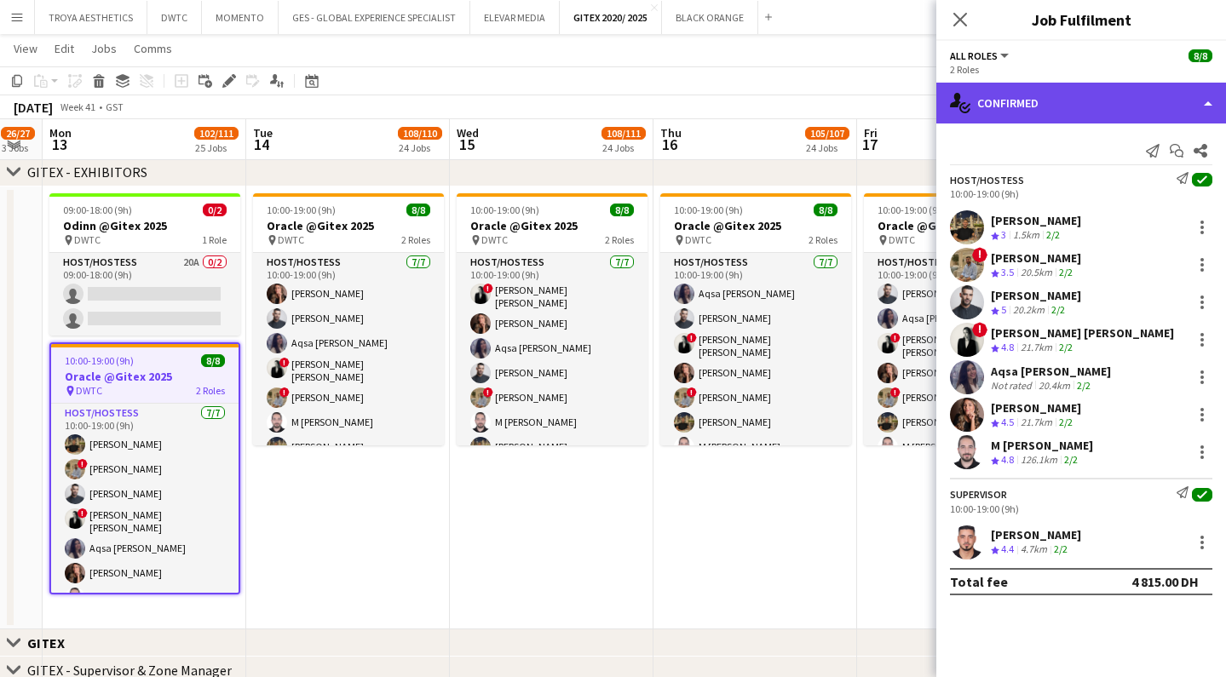
click at [1053, 114] on div "single-neutral-actions-check-2 Confirmed" at bounding box center [1081, 103] width 290 height 41
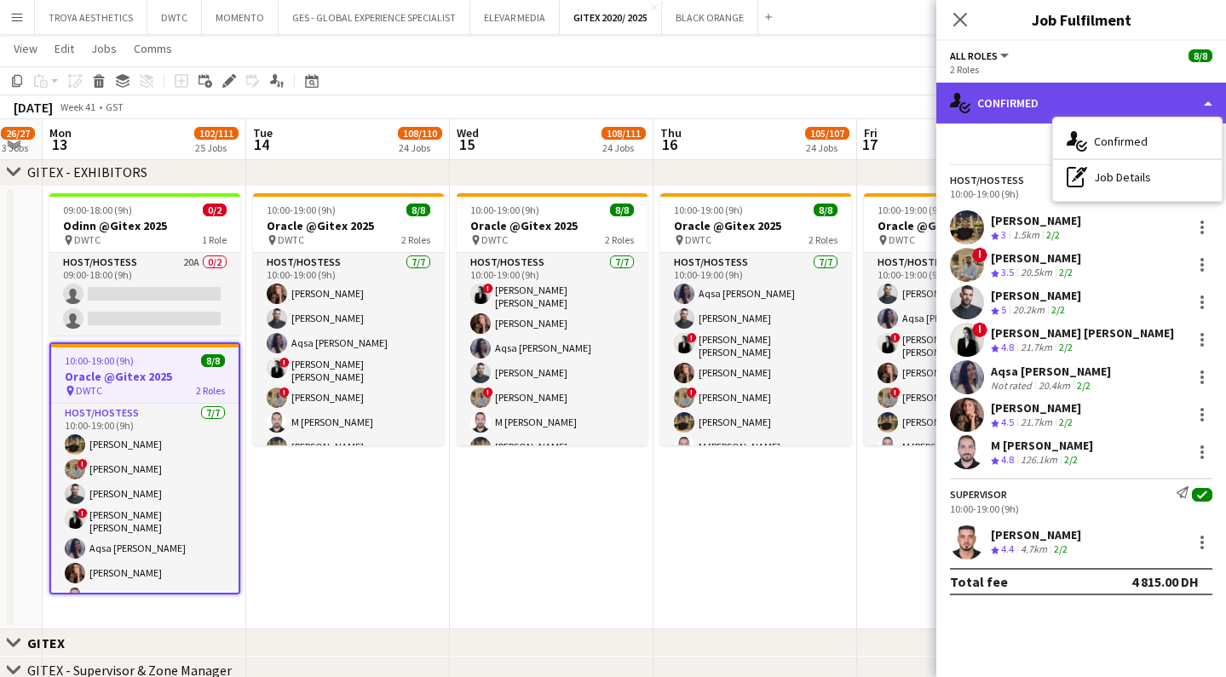
click at [1028, 106] on div "single-neutral-actions-check-2 Confirmed" at bounding box center [1081, 103] width 290 height 41
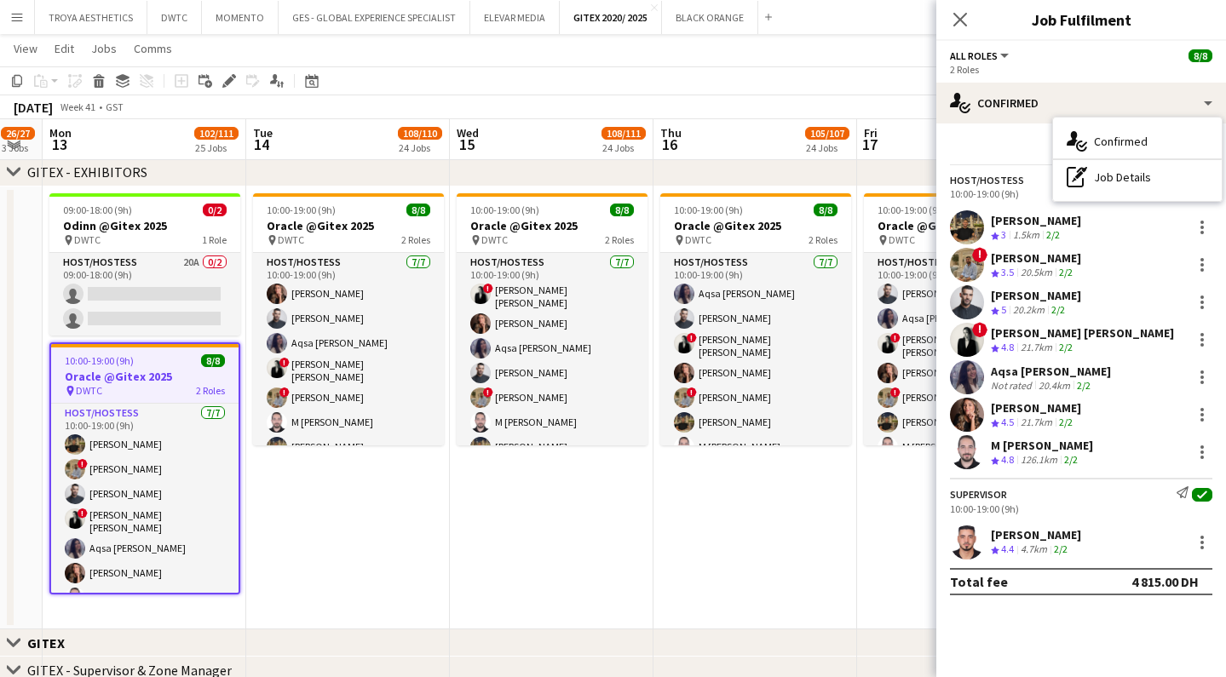
click at [295, 560] on app-date-cell "10:00-19:00 (9h) 8/8 Oracle @Gitex 2025 pin DWTC 2 Roles Host/Hostess [DATE] 10…" at bounding box center [348, 409] width 204 height 444
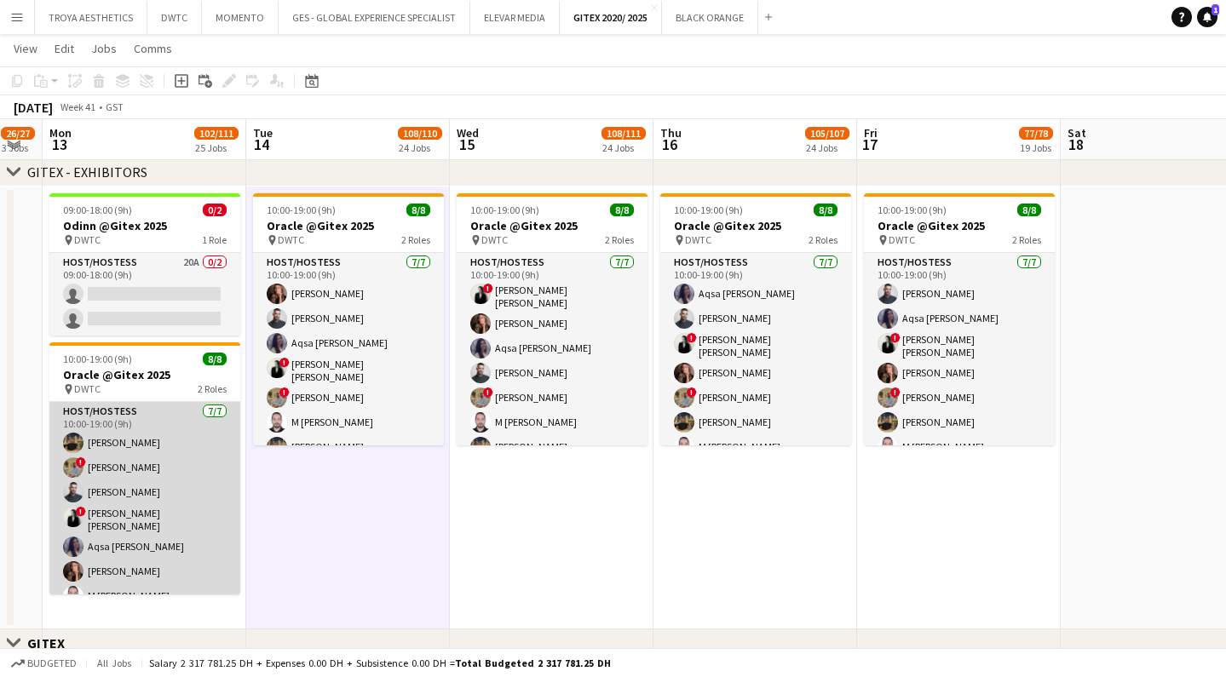
click at [210, 482] on app-card-role "Host/Hostess [DATE] 10:00-19:00 (9h) [PERSON_NAME] ! [PERSON_NAME] ! [PERSON_NA…" at bounding box center [144, 507] width 191 height 211
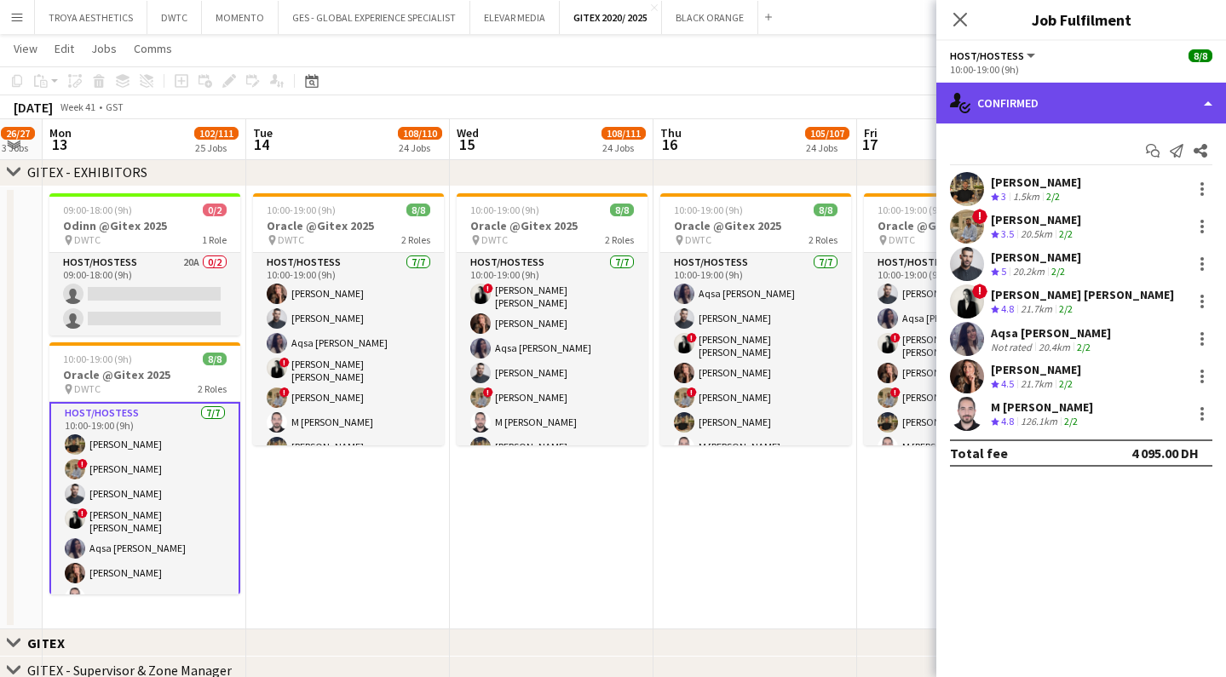
click at [1028, 112] on div "single-neutral-actions-check-2 Confirmed" at bounding box center [1081, 103] width 290 height 41
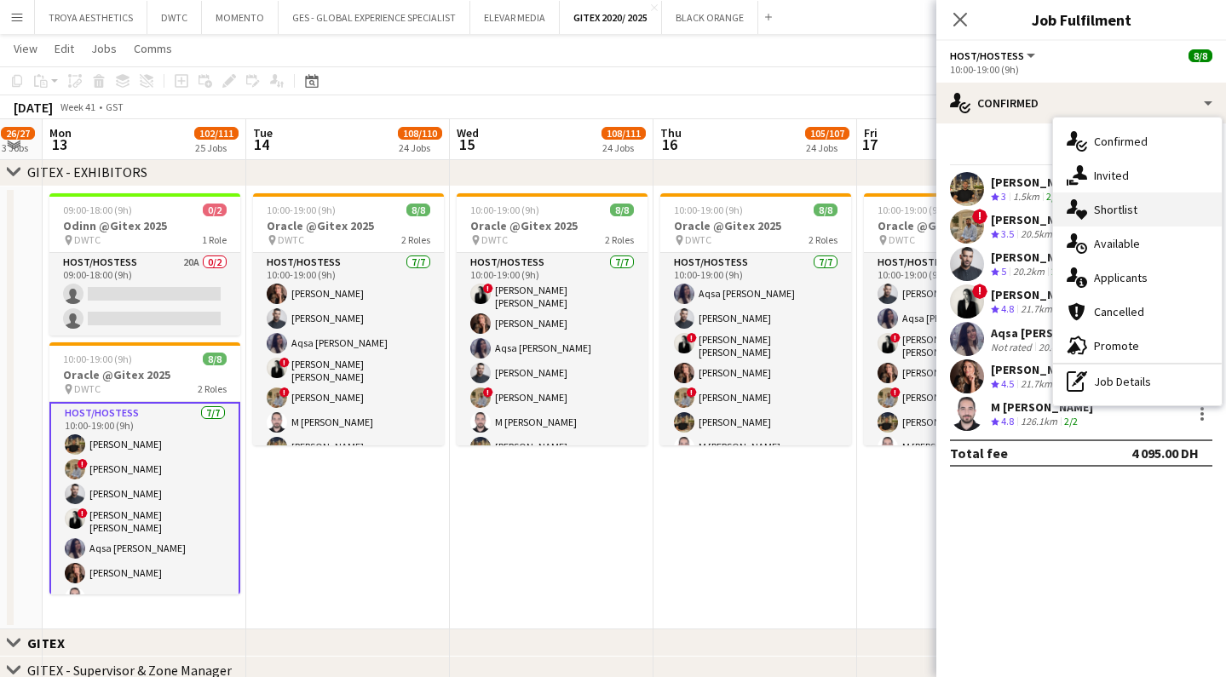
click at [1119, 209] on span "Shortlist" at bounding box center [1115, 209] width 43 height 15
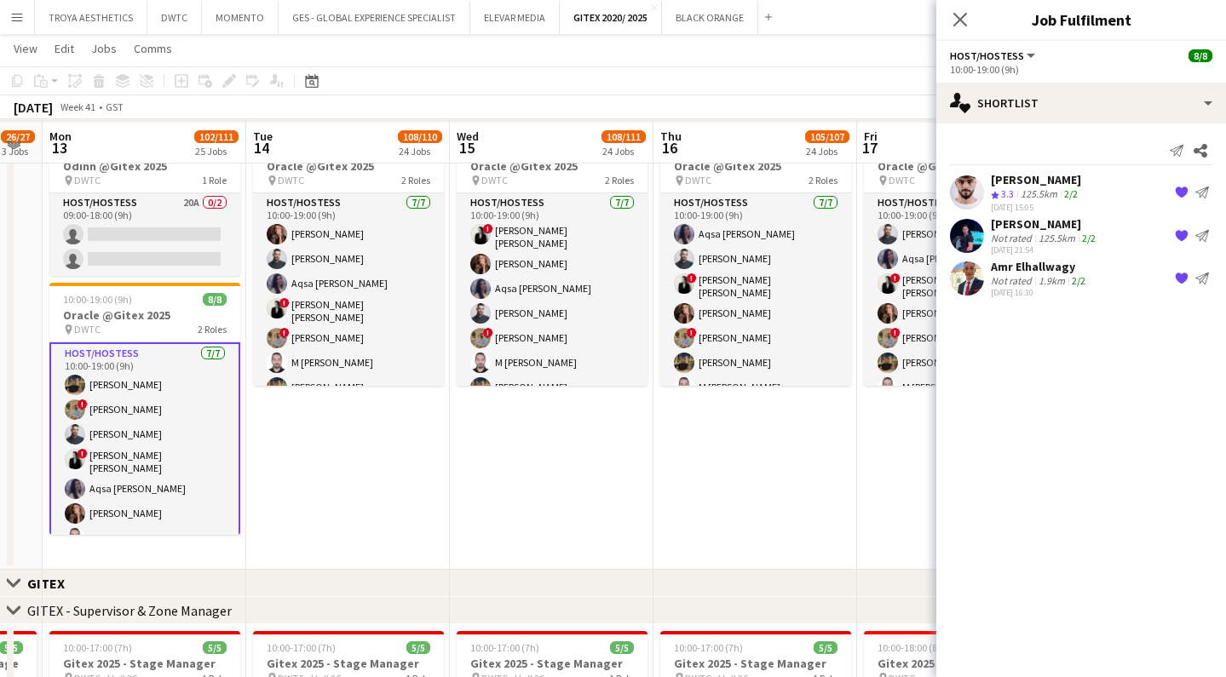
scroll to position [529, 0]
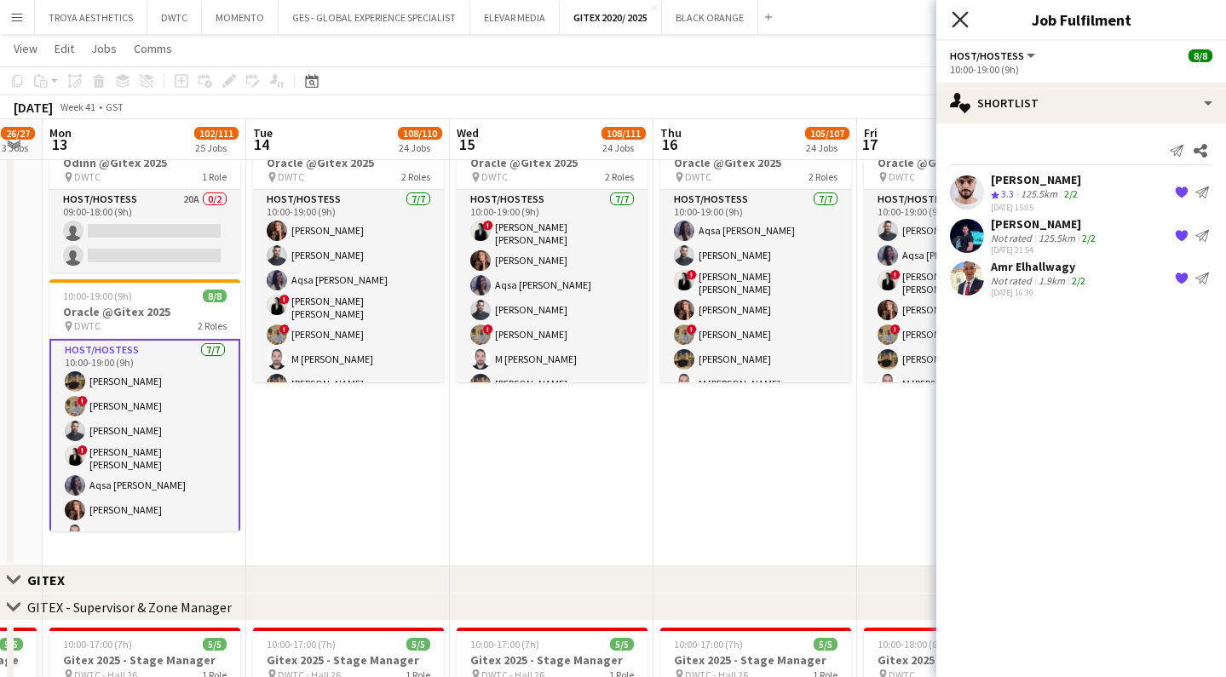
click at [956, 24] on icon at bounding box center [960, 19] width 16 height 16
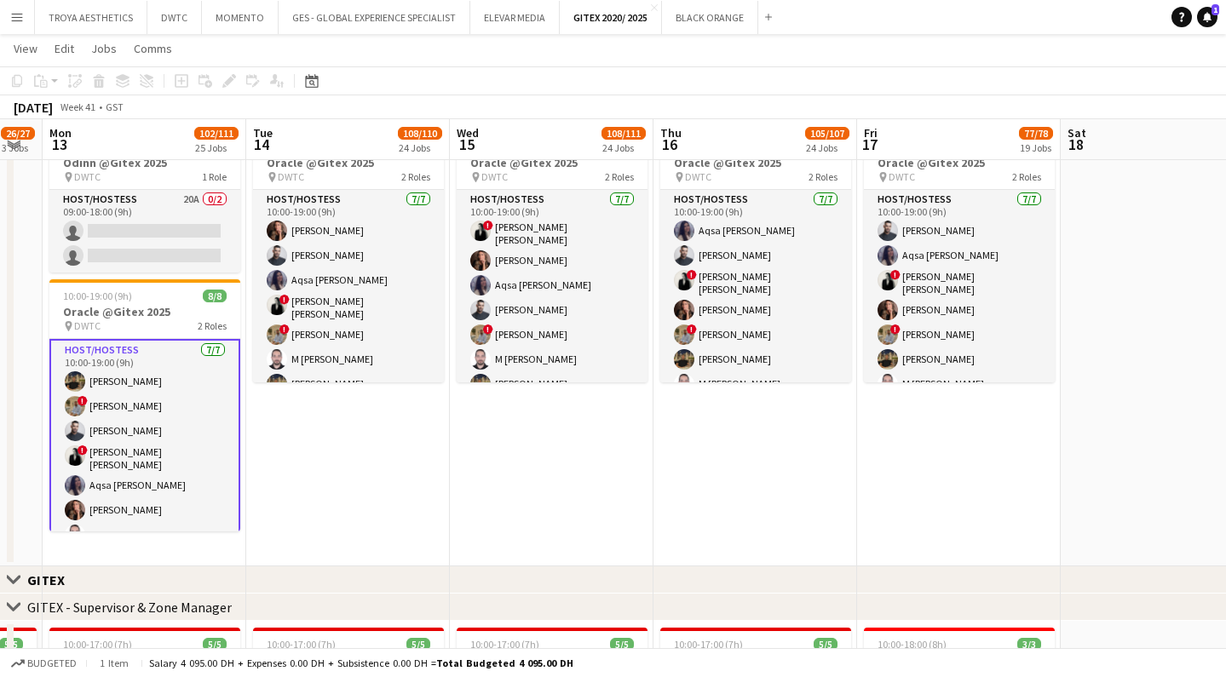
click at [333, 435] on app-date-cell "10:00-19:00 (9h) 8/8 Oracle @Gitex 2025 pin DWTC 2 Roles Host/Hostess [DATE] 10…" at bounding box center [348, 346] width 204 height 444
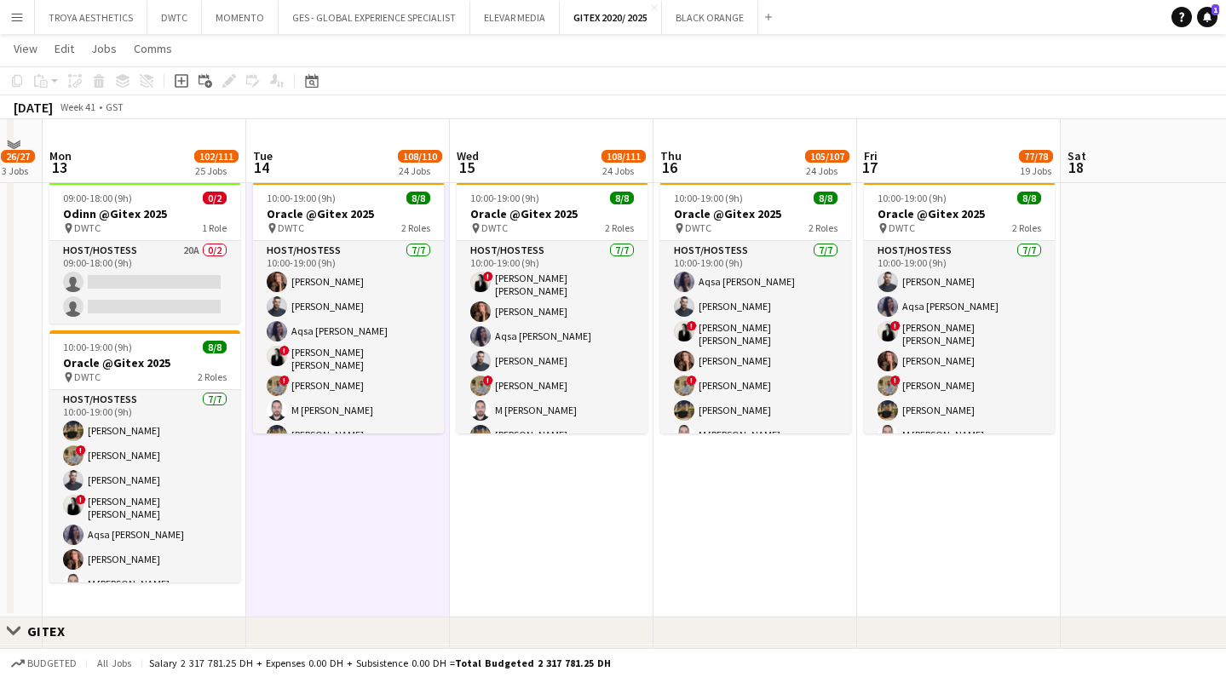
scroll to position [481, 0]
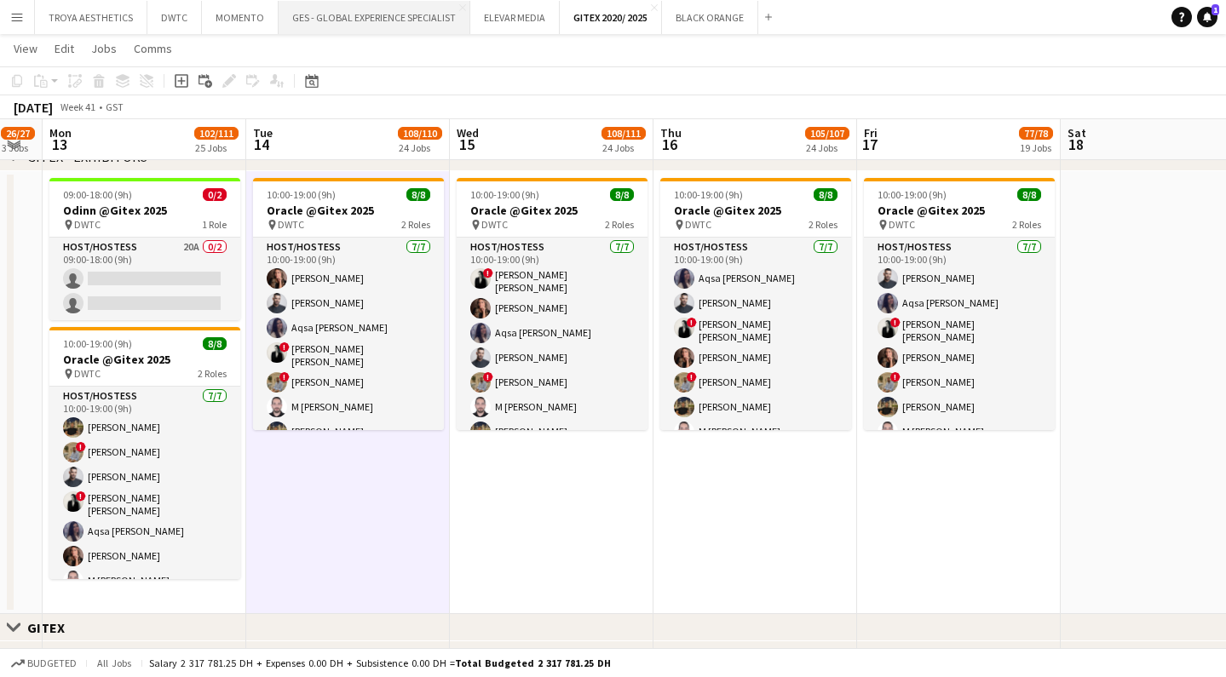
click at [408, 12] on button "GES - GLOBAL EXPERIENCE SPECIALIST Close" at bounding box center [375, 17] width 192 height 33
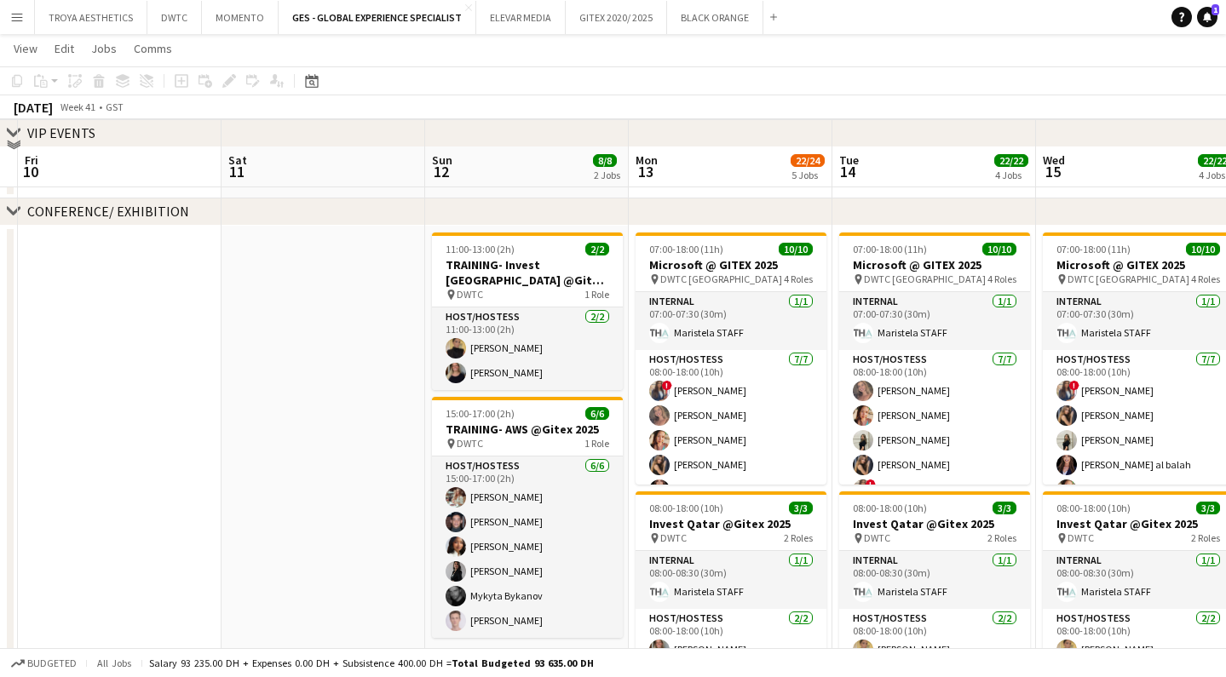
scroll to position [384, 0]
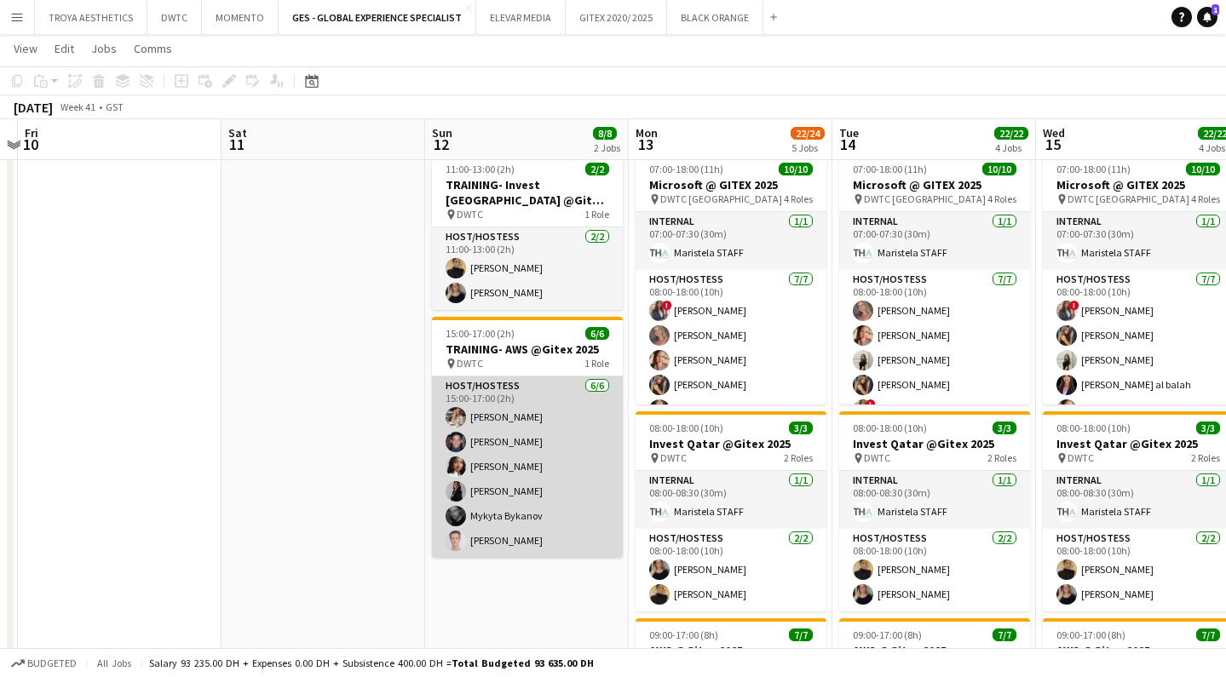
click at [549, 425] on app-card-role "Host/Hostess [DATE] 15:00-17:00 (2h) Maryna Tsypar [PERSON_NAME] [PERSON_NAME] …" at bounding box center [527, 467] width 191 height 181
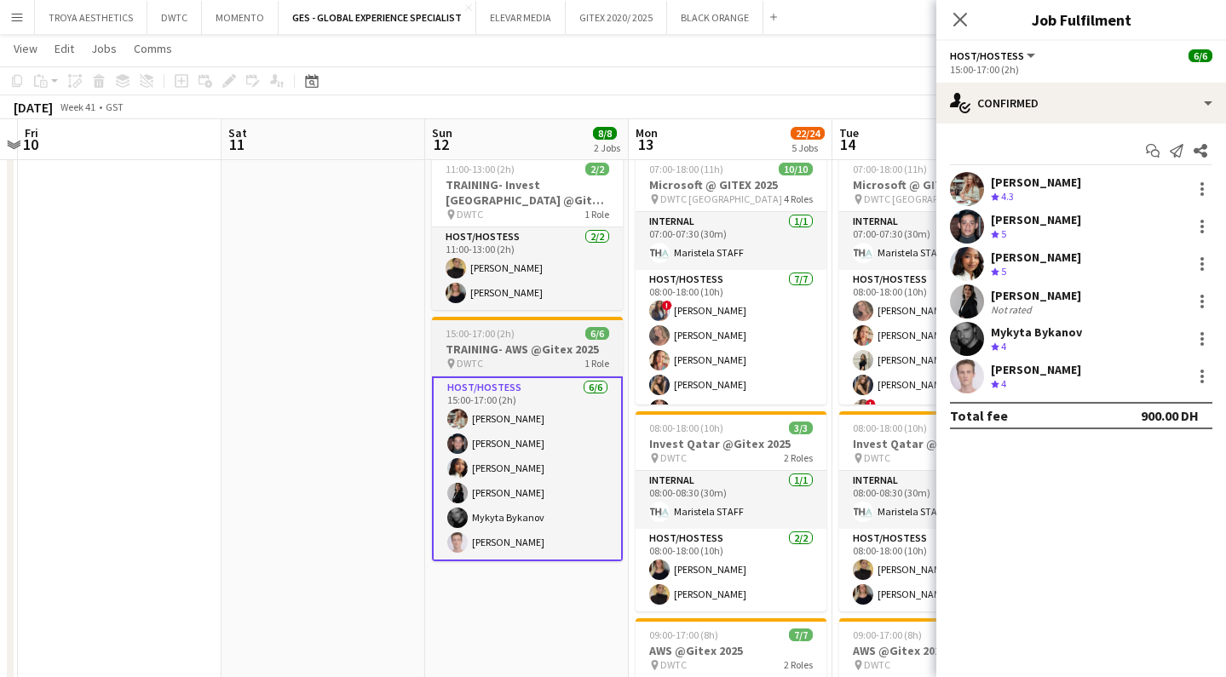
click at [522, 350] on h3 "TRAINING- AWS @Gitex 2025" at bounding box center [527, 349] width 191 height 15
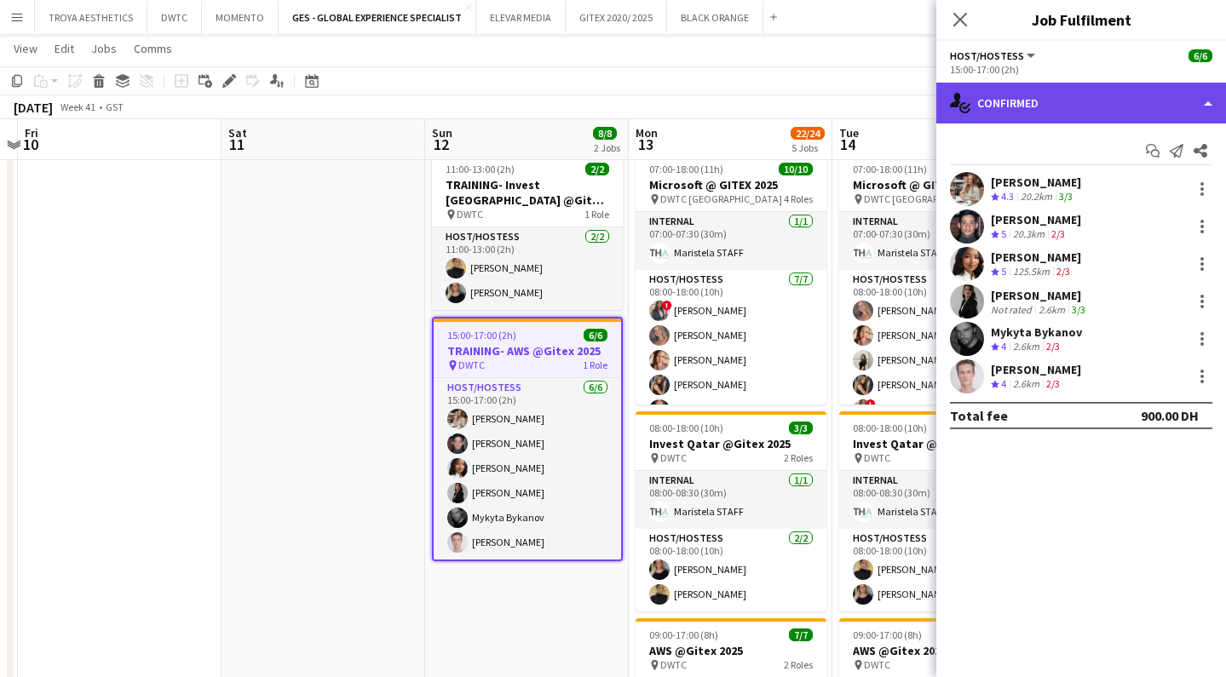
click at [1108, 119] on div "single-neutral-actions-check-2 Confirmed" at bounding box center [1081, 103] width 290 height 41
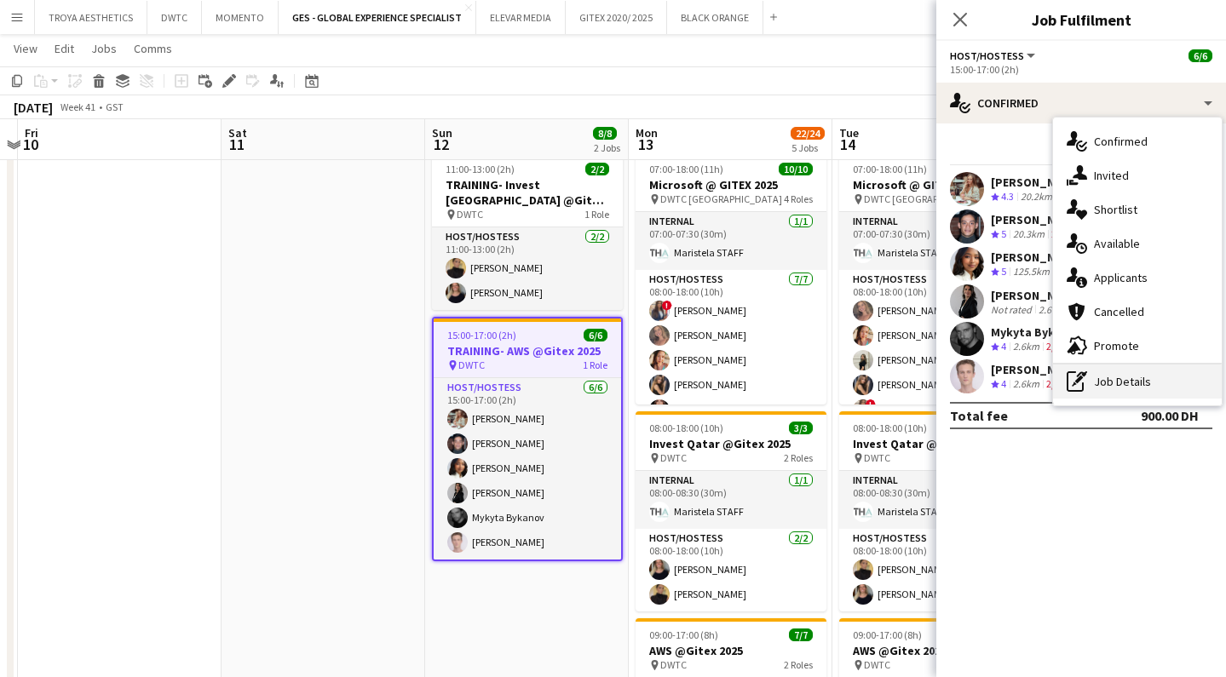
click at [1128, 374] on div "pen-write Job Details" at bounding box center [1137, 382] width 169 height 34
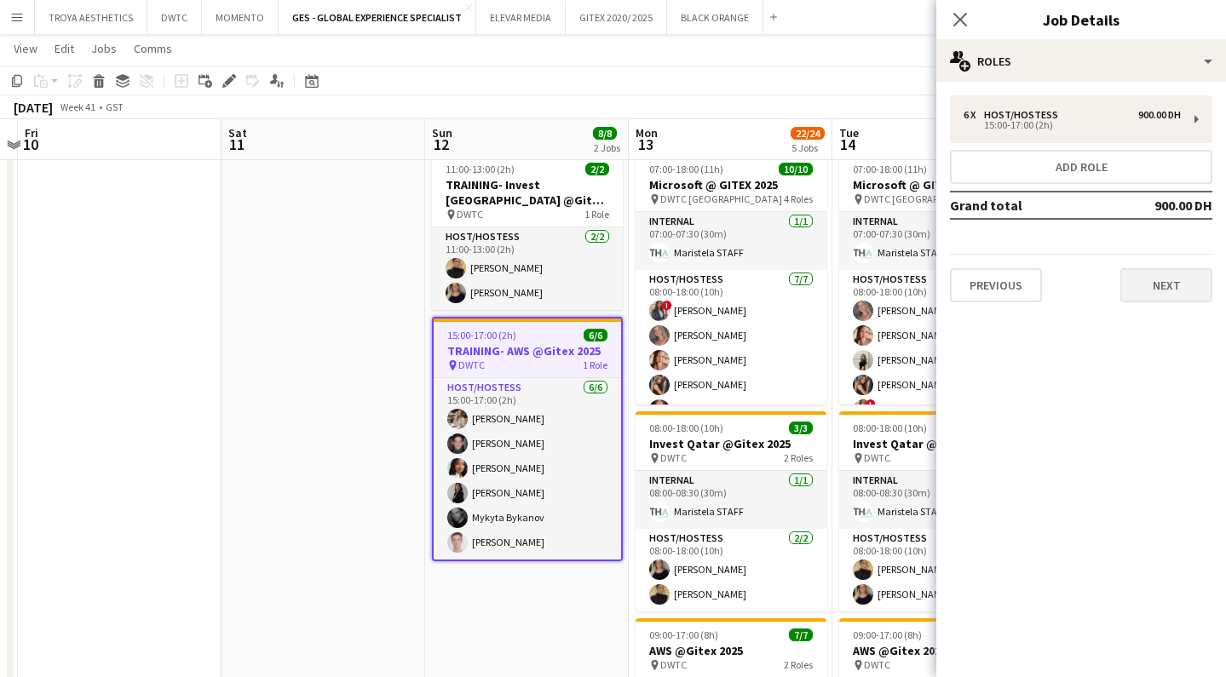
click at [1166, 296] on button "Next" at bounding box center [1166, 285] width 92 height 34
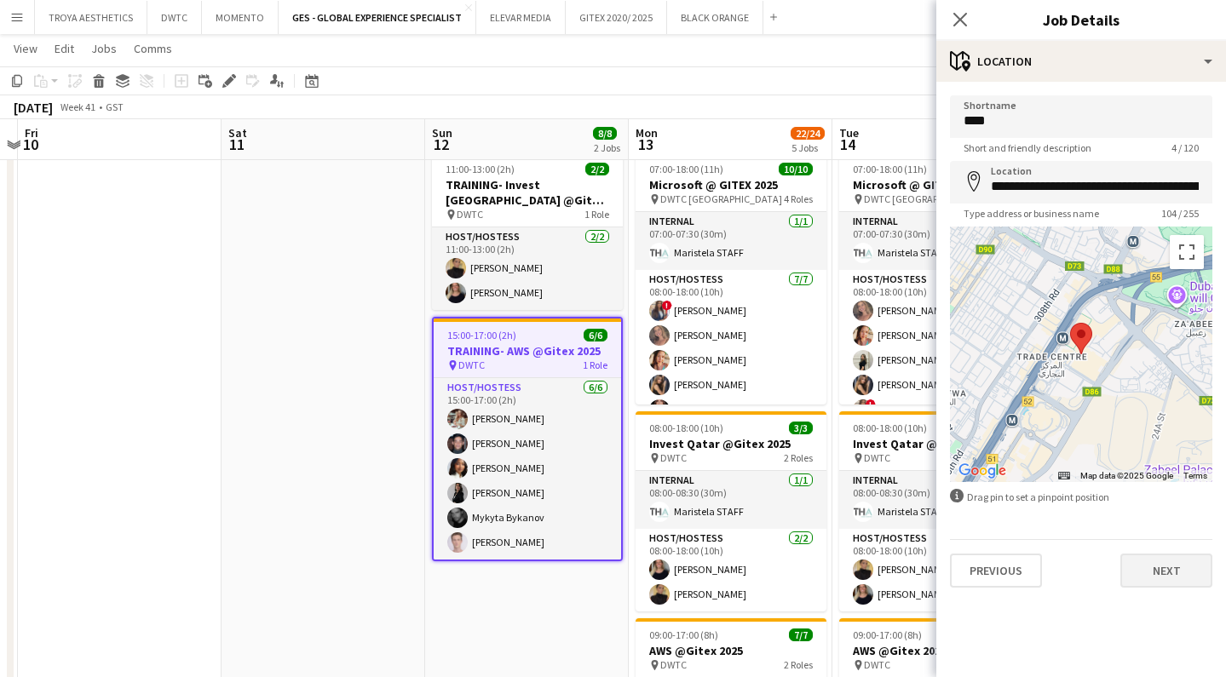
click at [1167, 575] on button "Next" at bounding box center [1166, 571] width 92 height 34
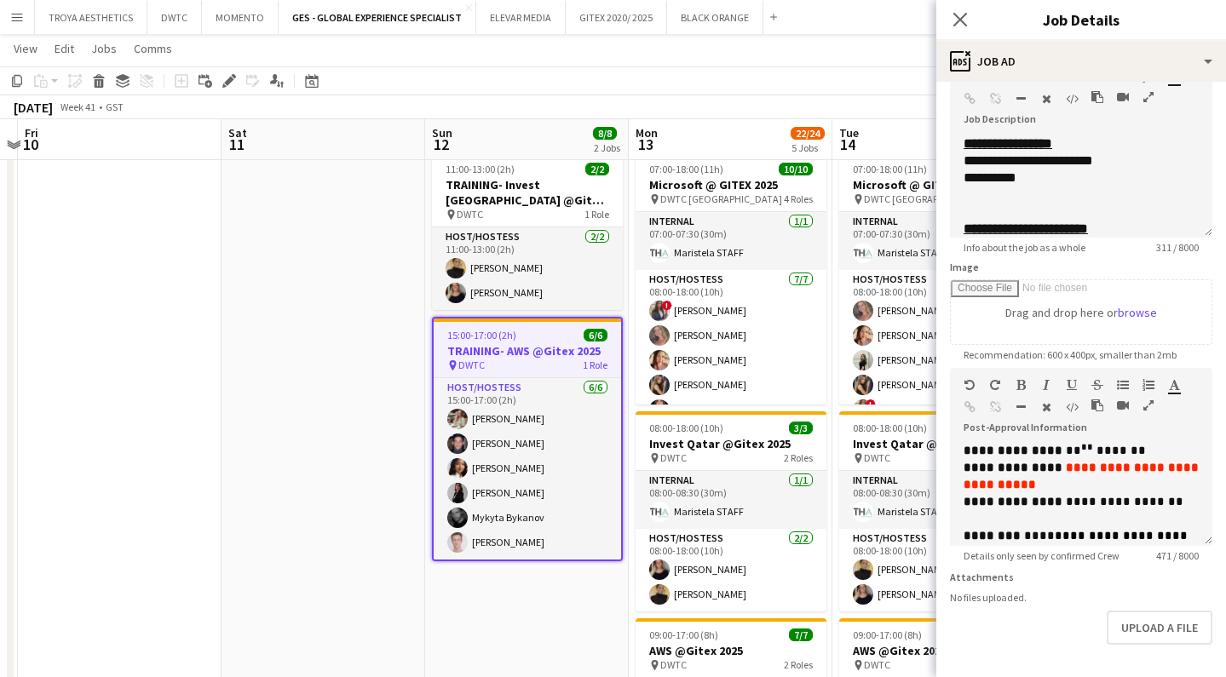
scroll to position [106, 0]
click at [965, 20] on icon "Close pop-in" at bounding box center [960, 19] width 16 height 16
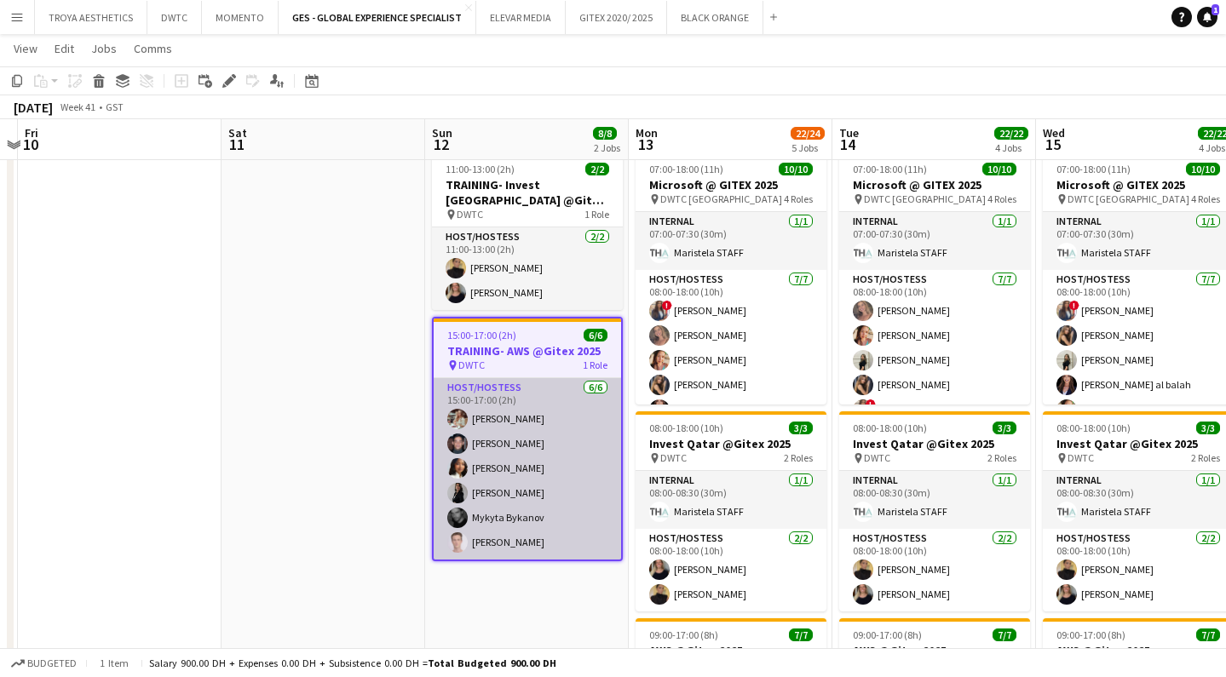
click at [535, 446] on app-card-role "Host/Hostess [DATE] 15:00-17:00 (2h) Maryna Tsypar [PERSON_NAME] [PERSON_NAME] …" at bounding box center [527, 468] width 187 height 181
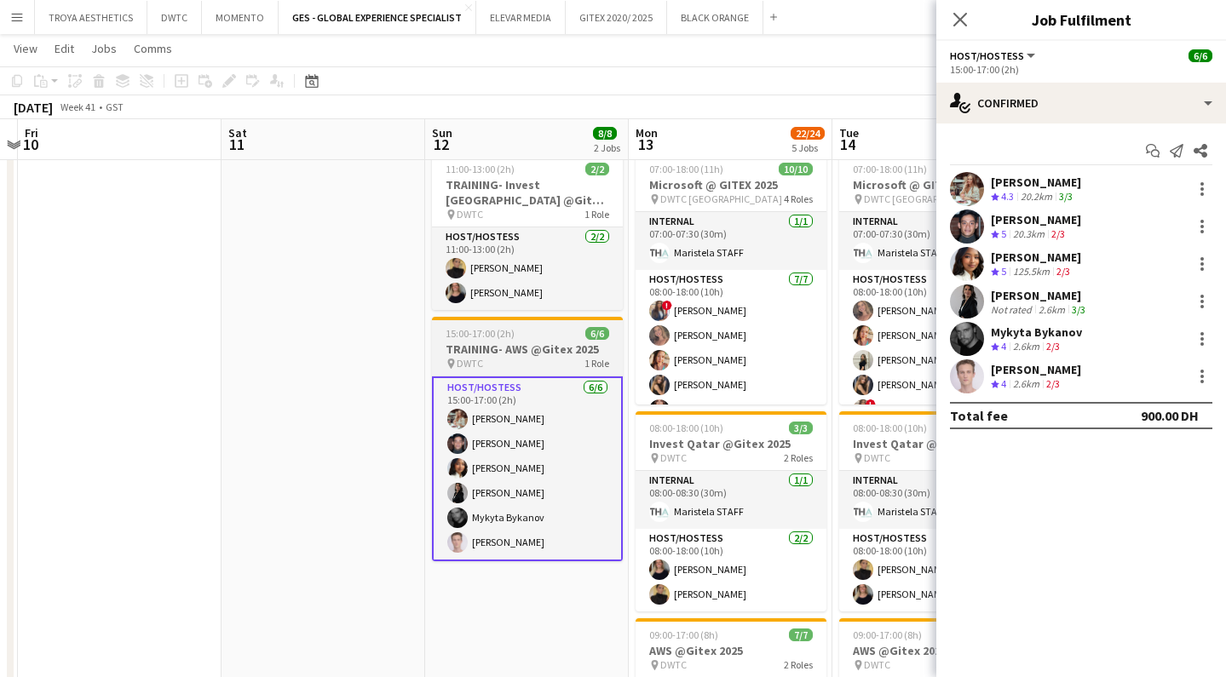
click at [523, 342] on h3 "TRAINING- AWS @Gitex 2025" at bounding box center [527, 349] width 191 height 15
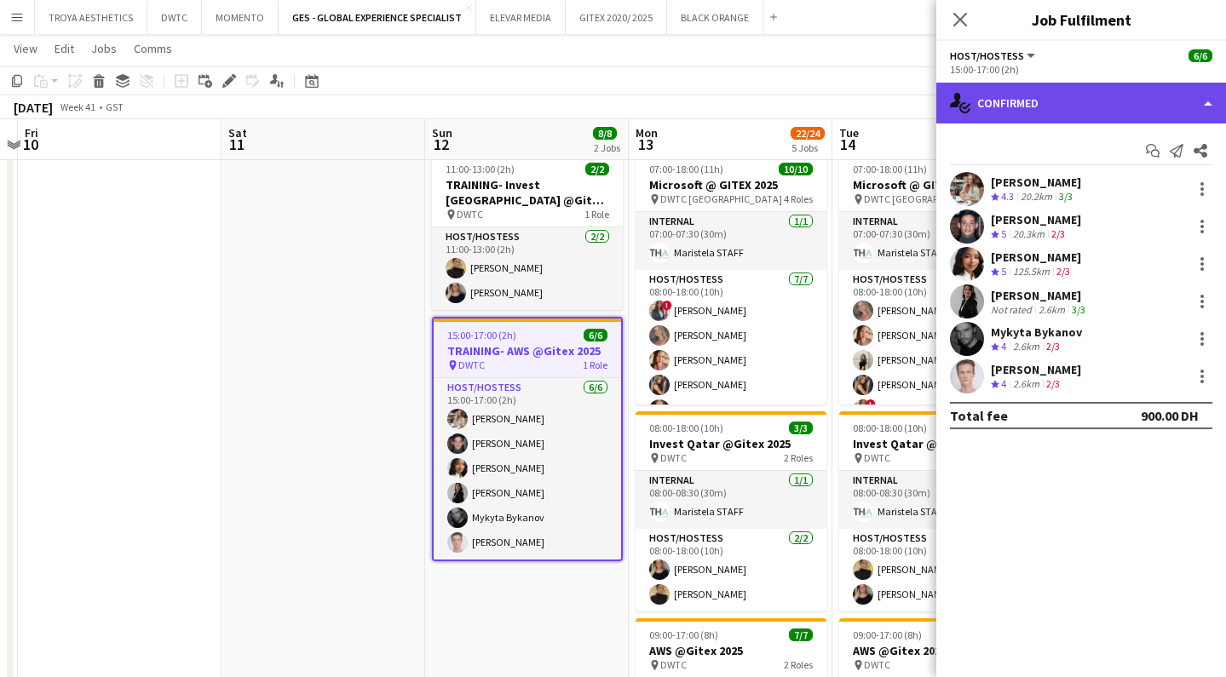
click at [1044, 99] on div "single-neutral-actions-check-2 Confirmed" at bounding box center [1081, 103] width 290 height 41
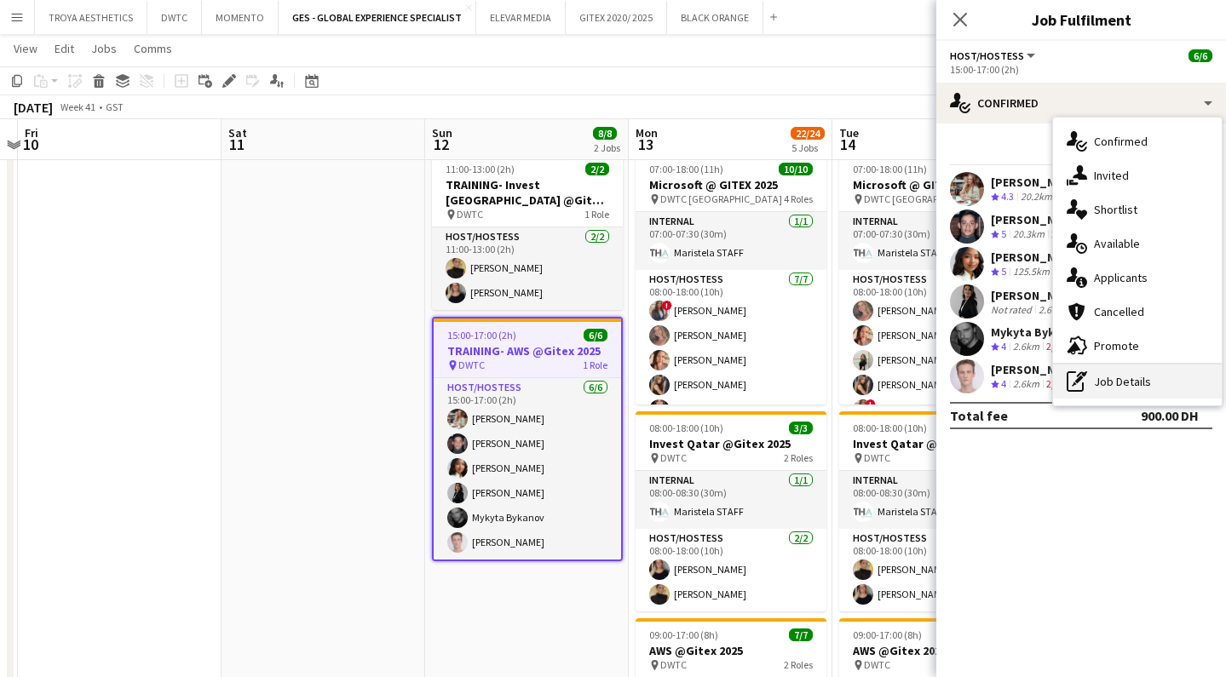
click at [1120, 376] on div "pen-write Job Details" at bounding box center [1137, 382] width 169 height 34
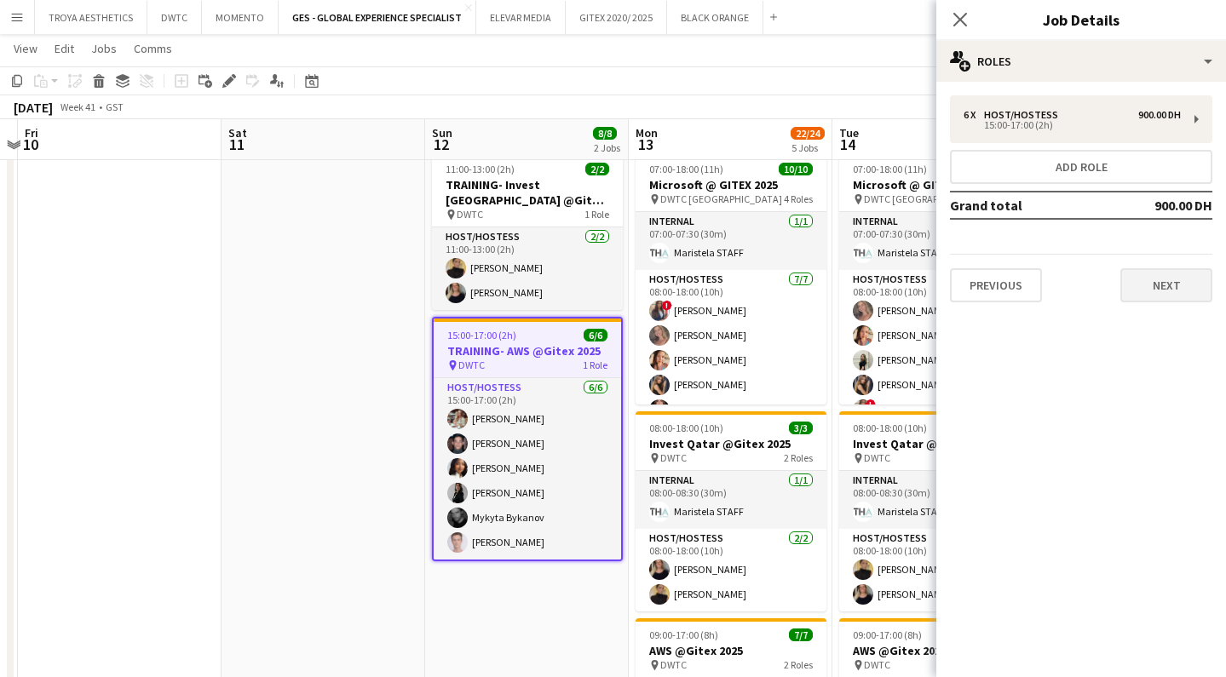
click at [1154, 279] on button "Next" at bounding box center [1166, 285] width 92 height 34
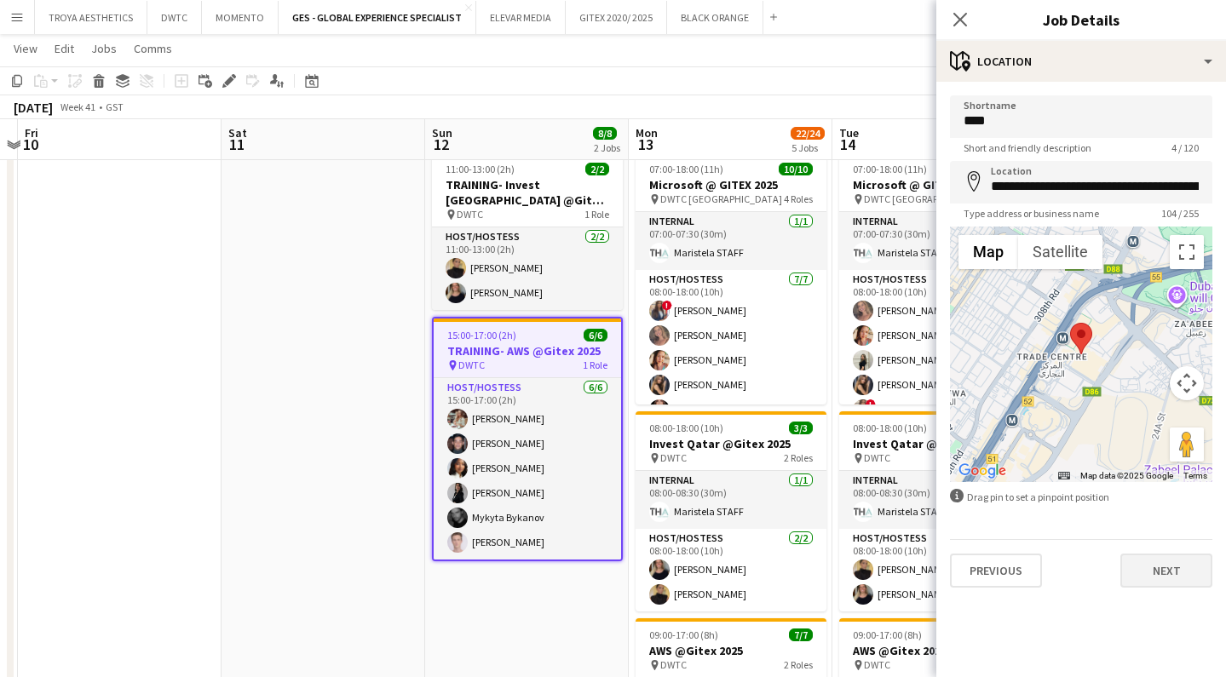
click at [1164, 572] on button "Next" at bounding box center [1166, 571] width 92 height 34
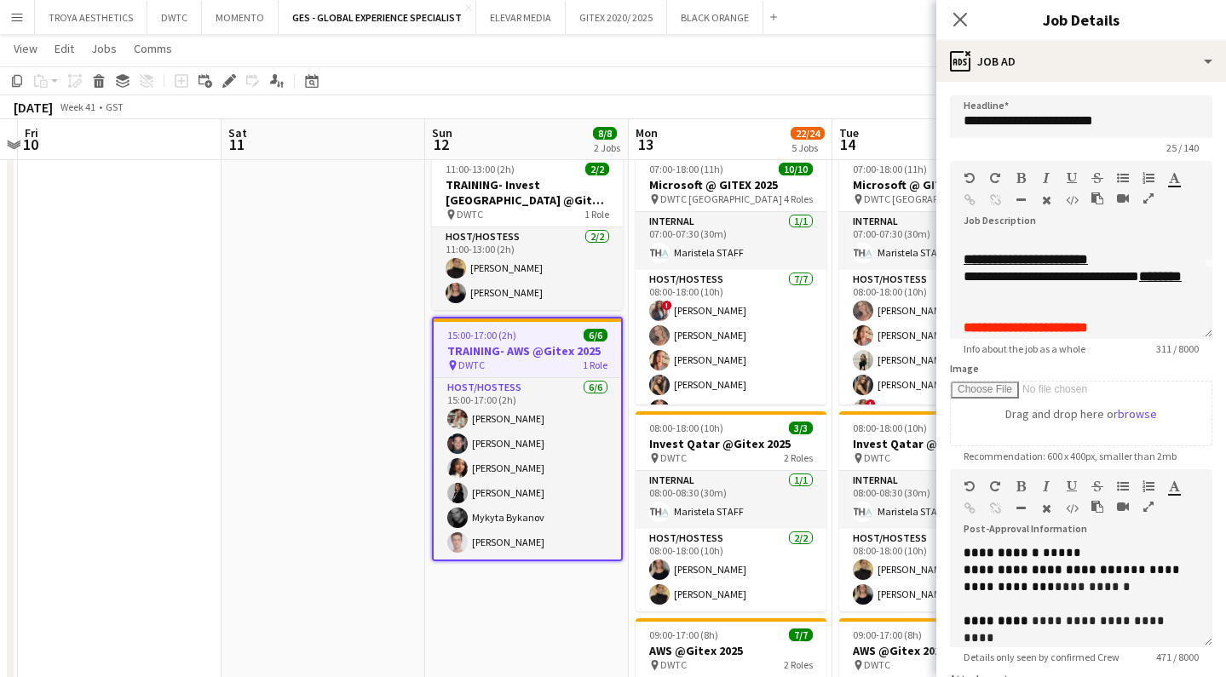
scroll to position [0, 0]
click at [964, 20] on icon "Close pop-in" at bounding box center [960, 19] width 16 height 16
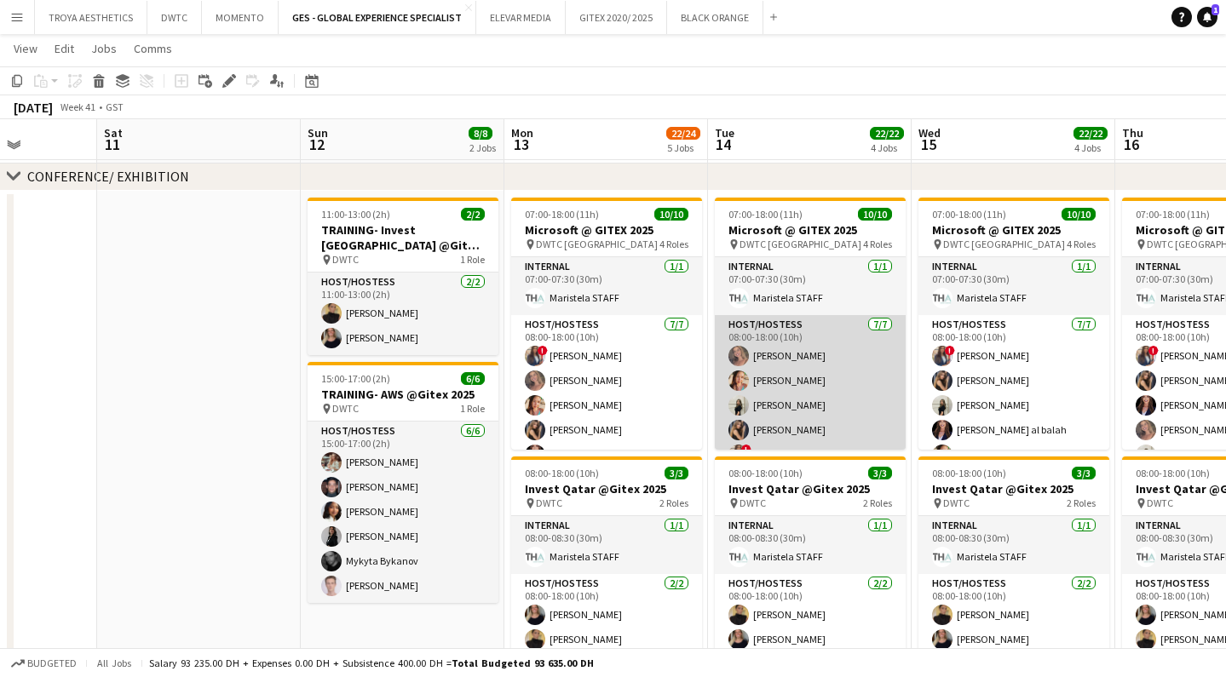
scroll to position [0, 721]
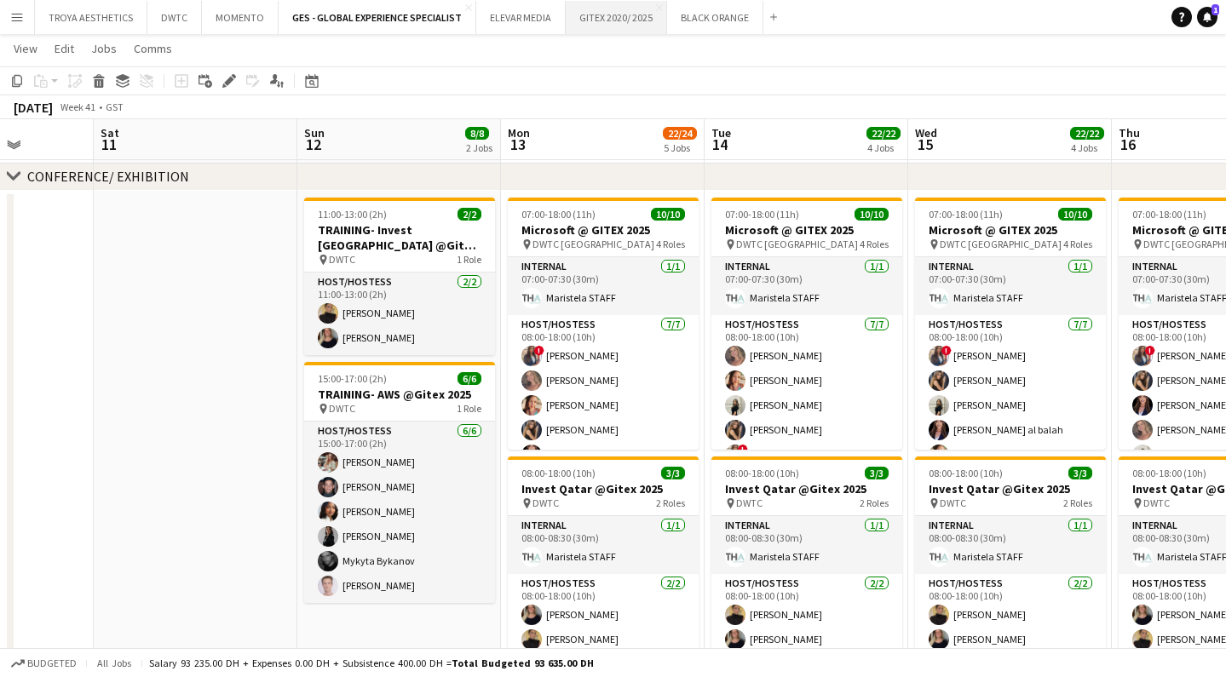
click at [605, 18] on button "GITEX 2020/ 2025 Close" at bounding box center [616, 17] width 101 height 33
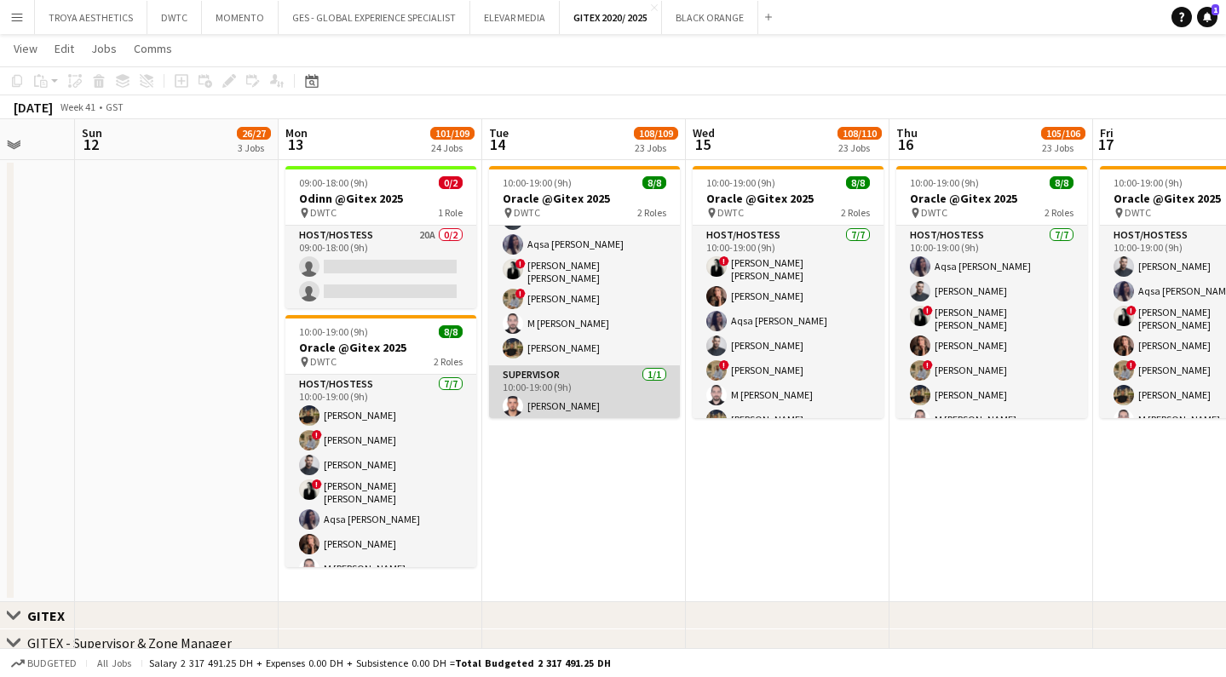
scroll to position [70, 0]
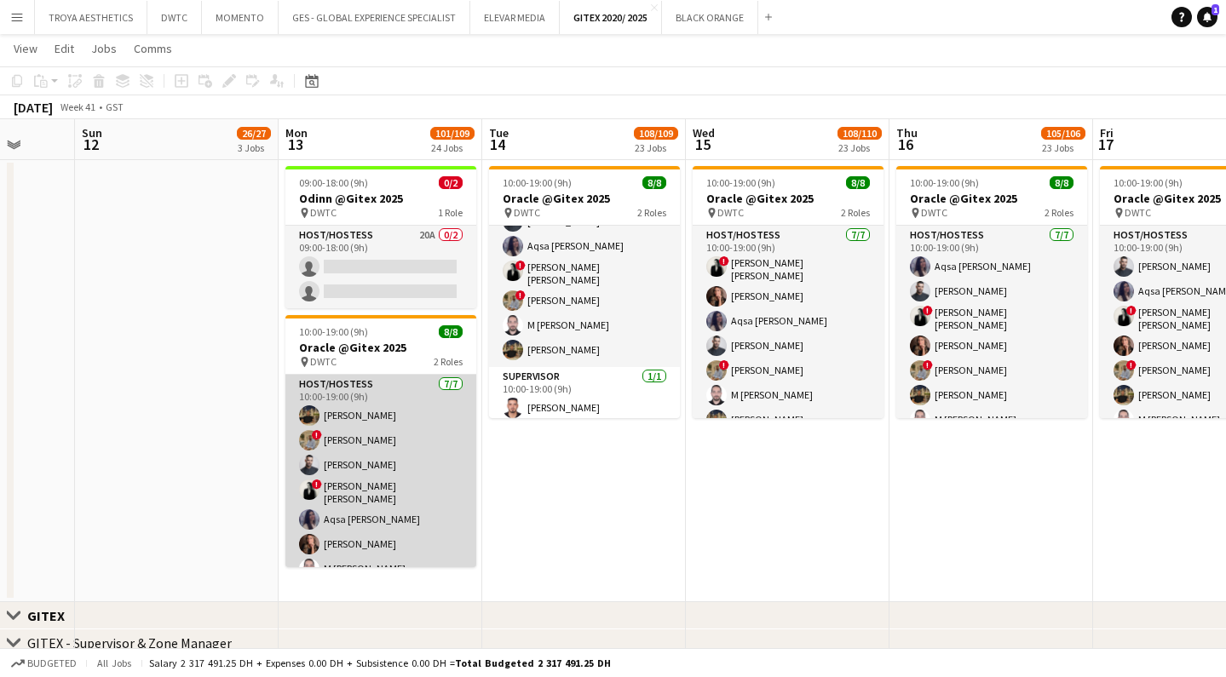
click at [388, 495] on app-card-role "Host/Hostess [DATE] 10:00-19:00 (9h) [PERSON_NAME] ! [PERSON_NAME] ! [PERSON_NA…" at bounding box center [380, 480] width 191 height 211
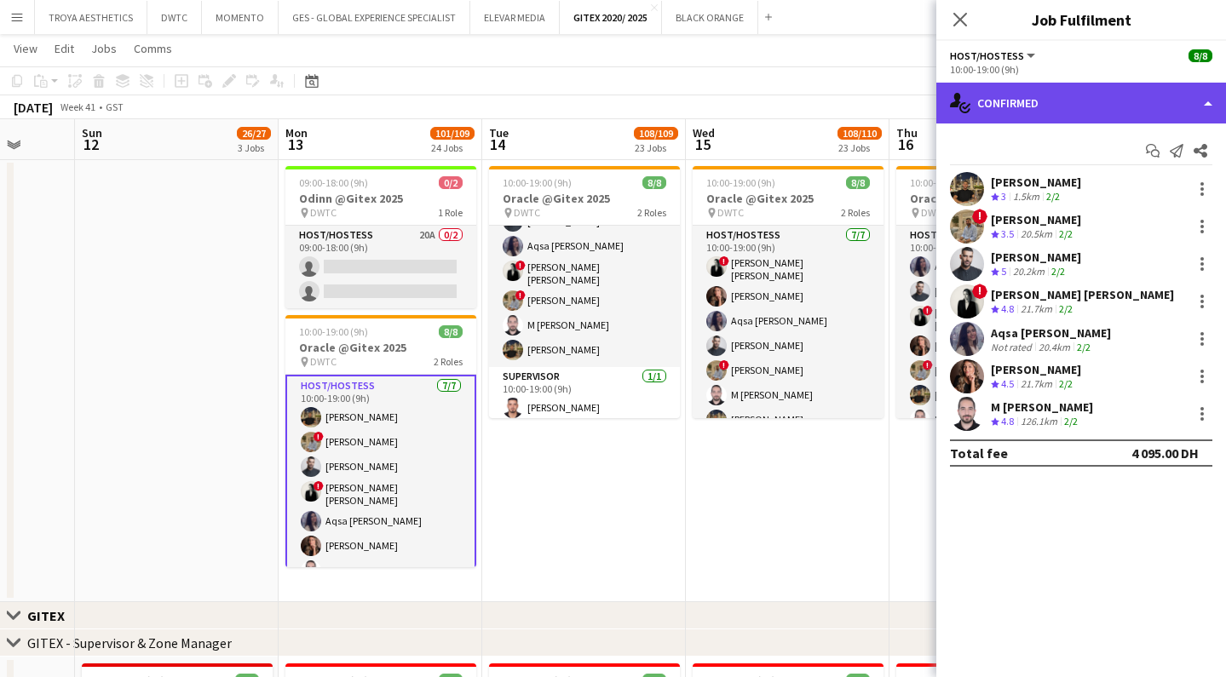
click at [1021, 96] on div "single-neutral-actions-check-2 Confirmed" at bounding box center [1081, 103] width 290 height 41
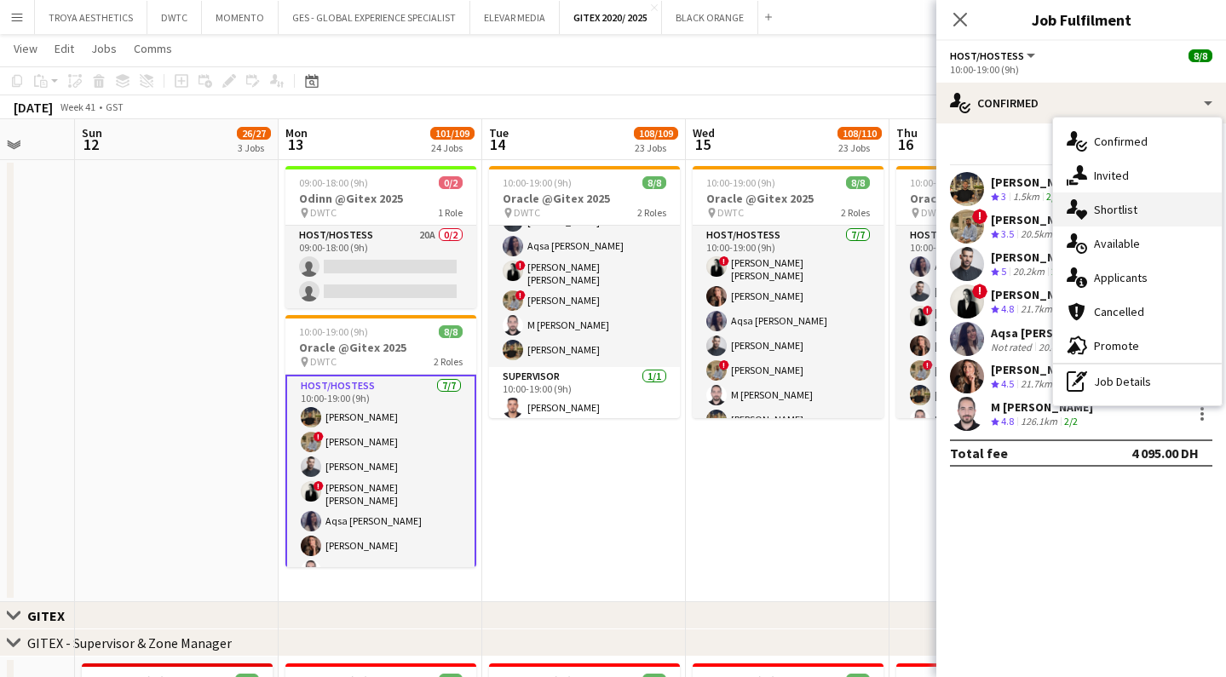
click at [1105, 210] on span "Shortlist" at bounding box center [1115, 209] width 43 height 15
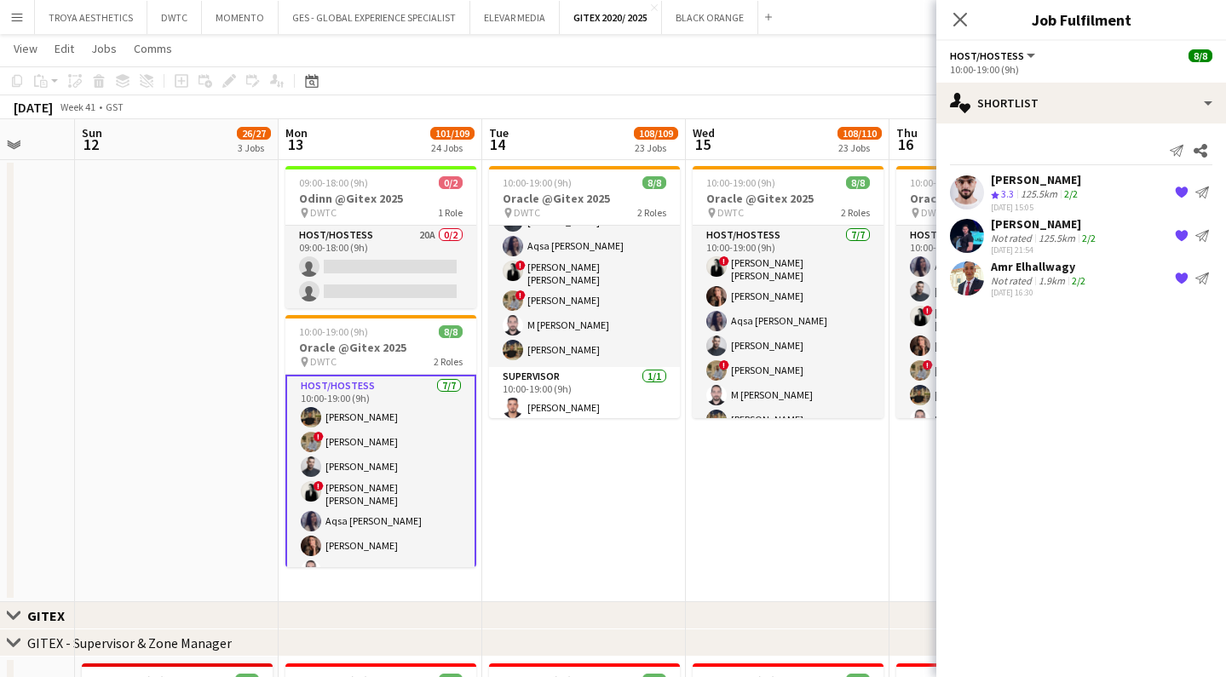
click at [1043, 176] on div "[PERSON_NAME]" at bounding box center [1036, 179] width 90 height 15
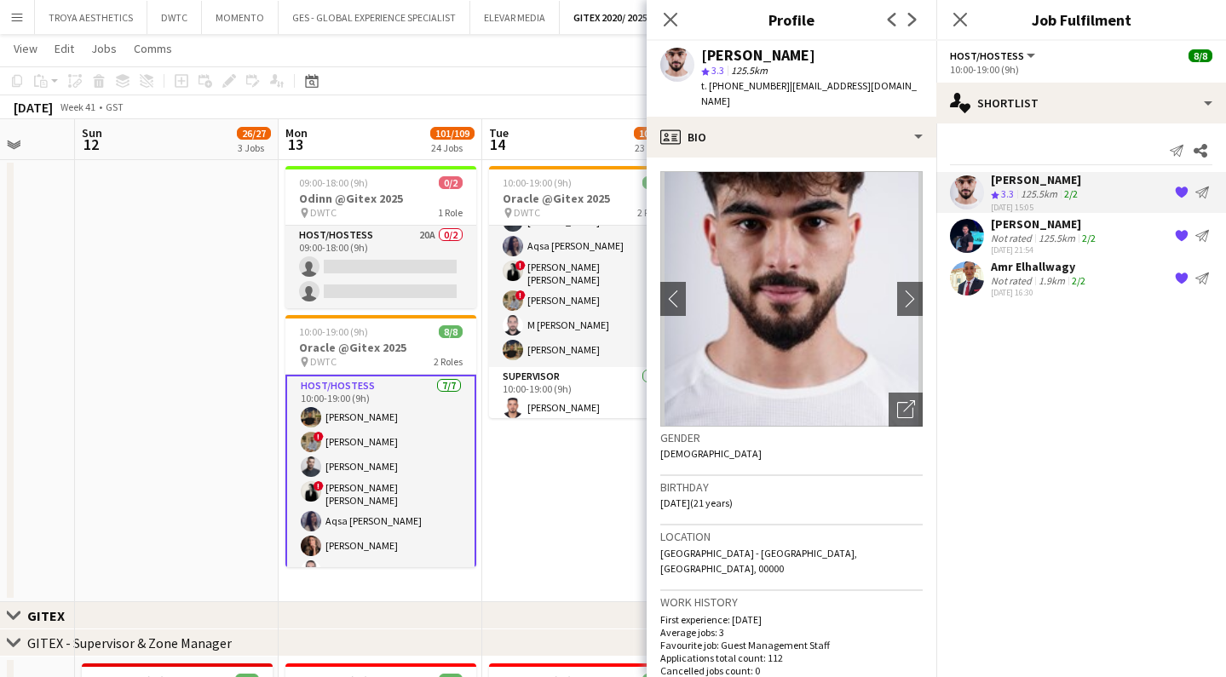
drag, startPoint x: 814, startPoint y: 58, endPoint x: 705, endPoint y: 60, distance: 109.9
click at [705, 60] on div "[PERSON_NAME]" at bounding box center [811, 55] width 221 height 15
drag, startPoint x: 909, startPoint y: 85, endPoint x: 784, endPoint y: 87, distance: 125.2
click at [784, 87] on div "[PERSON_NAME] star 3.3 125.5km t. [PHONE_NUMBER] | [EMAIL_ADDRESS][DOMAIN_NAME]" at bounding box center [792, 79] width 290 height 76
drag, startPoint x: 777, startPoint y: 87, endPoint x: 757, endPoint y: 84, distance: 19.8
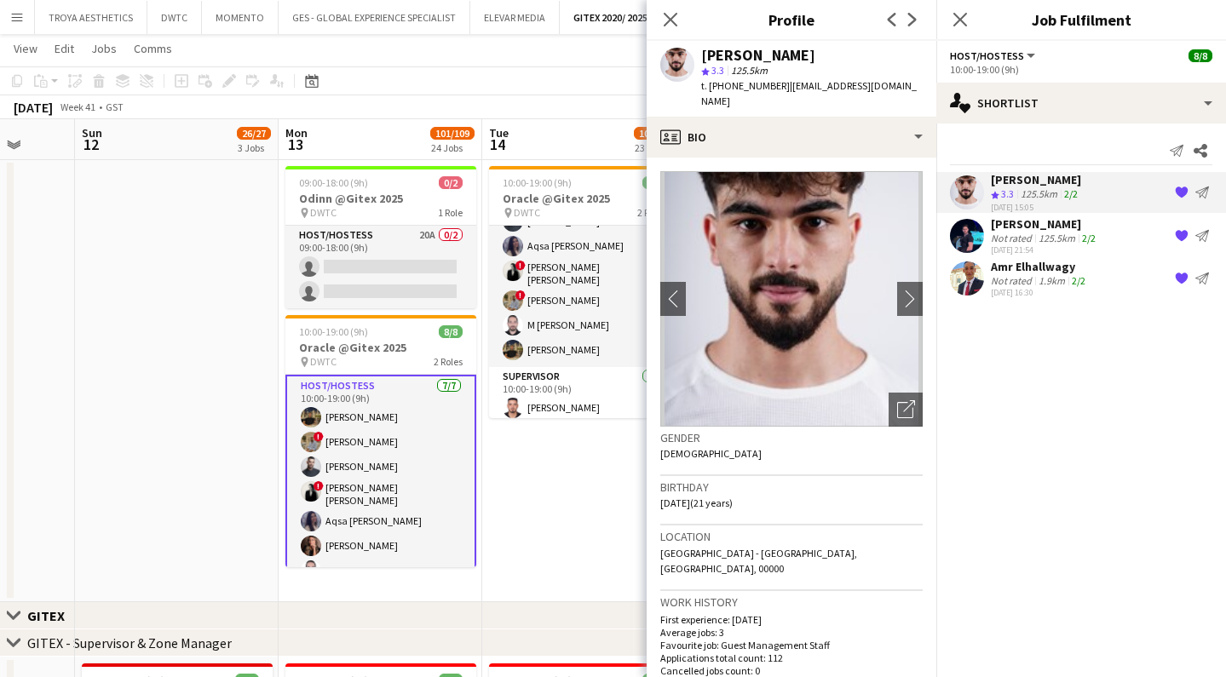
click at [728, 89] on div "t. [PHONE_NUMBER] | [EMAIL_ADDRESS][DOMAIN_NAME]" at bounding box center [811, 93] width 221 height 31
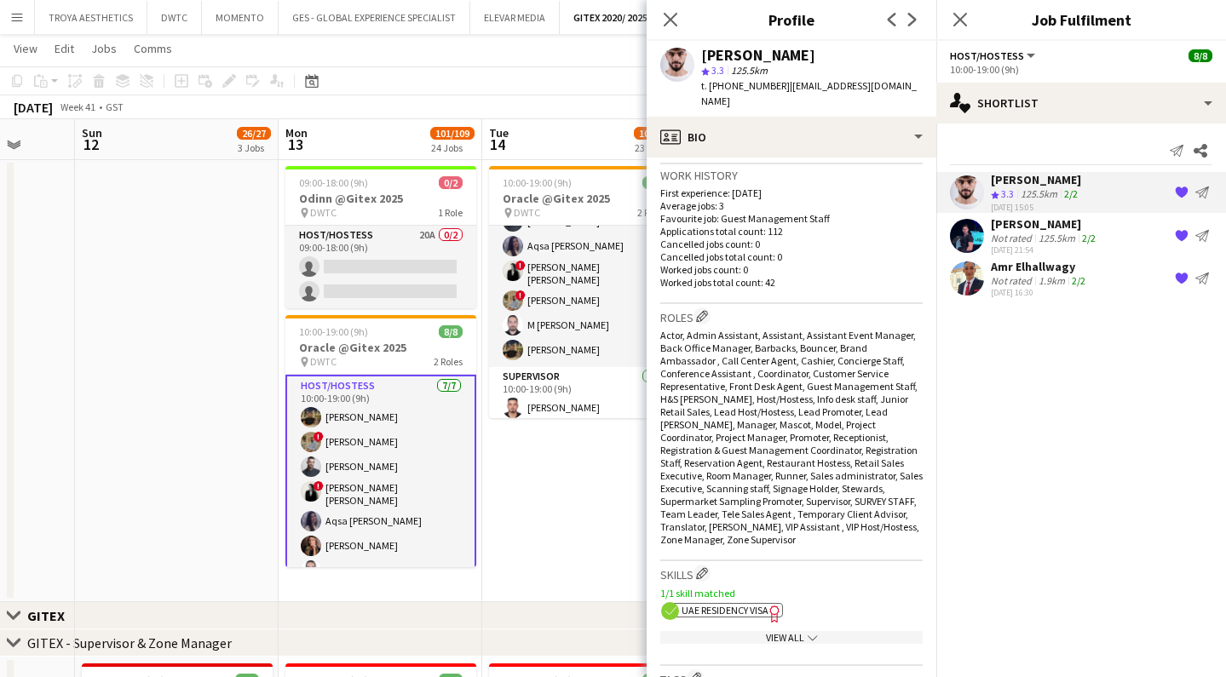
scroll to position [968, 0]
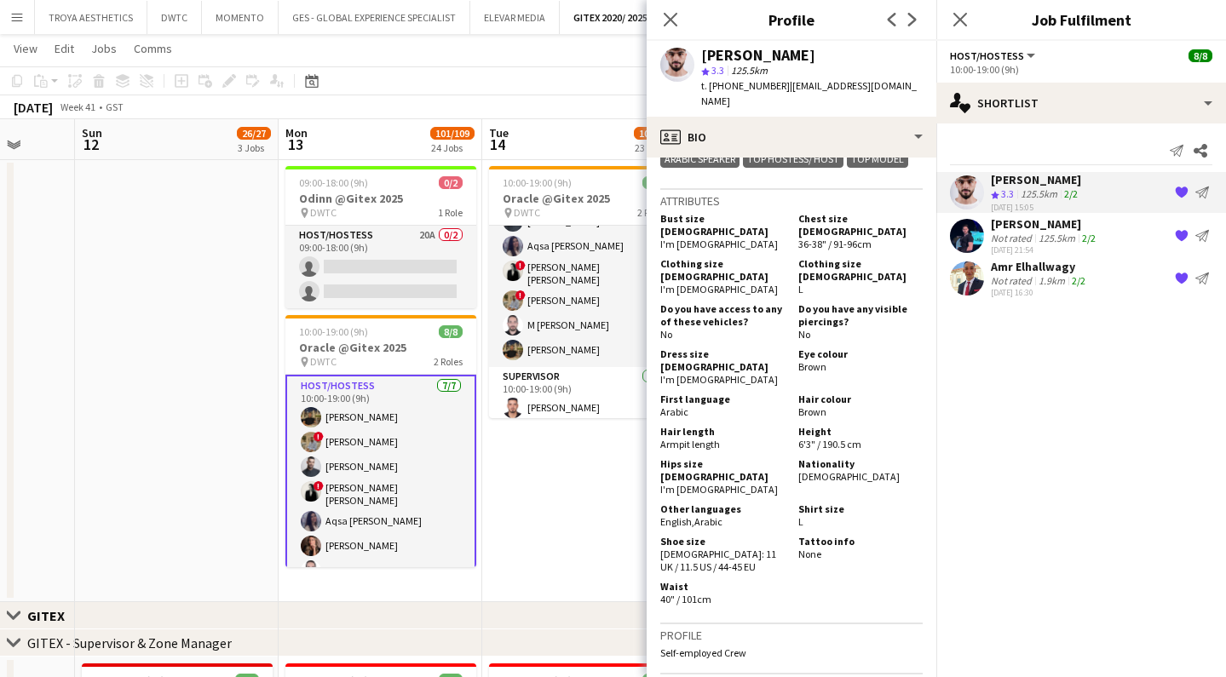
click at [1013, 220] on div "[PERSON_NAME]" at bounding box center [1045, 223] width 108 height 15
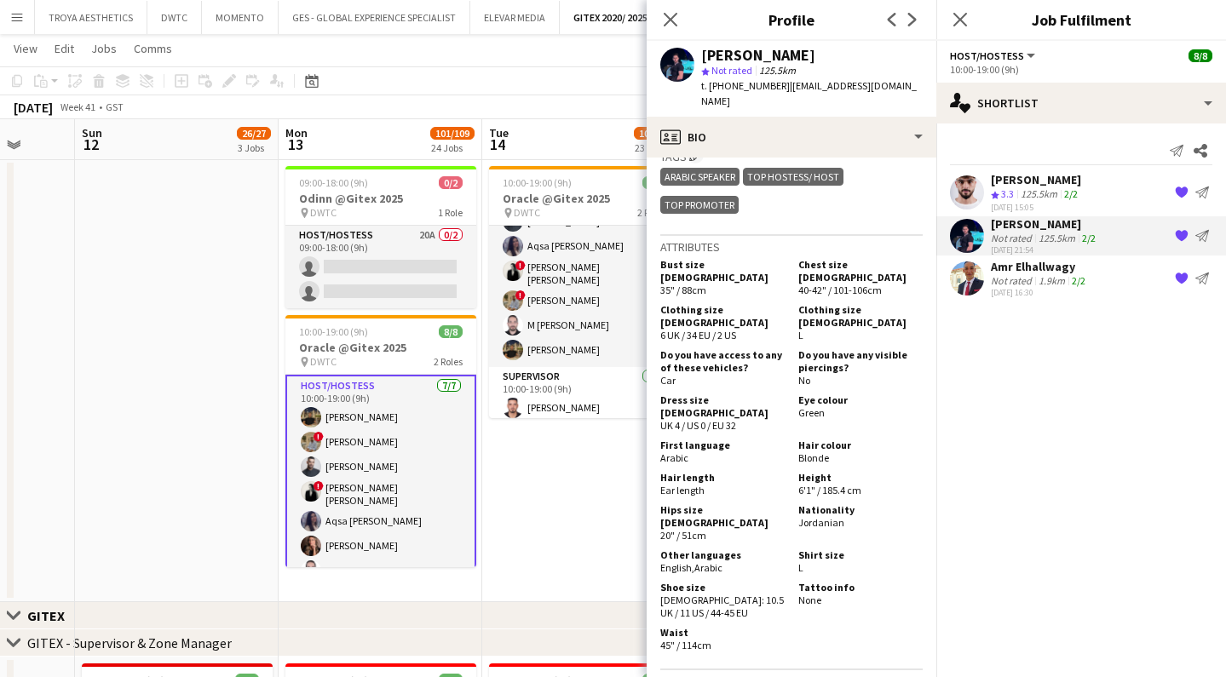
scroll to position [897, 0]
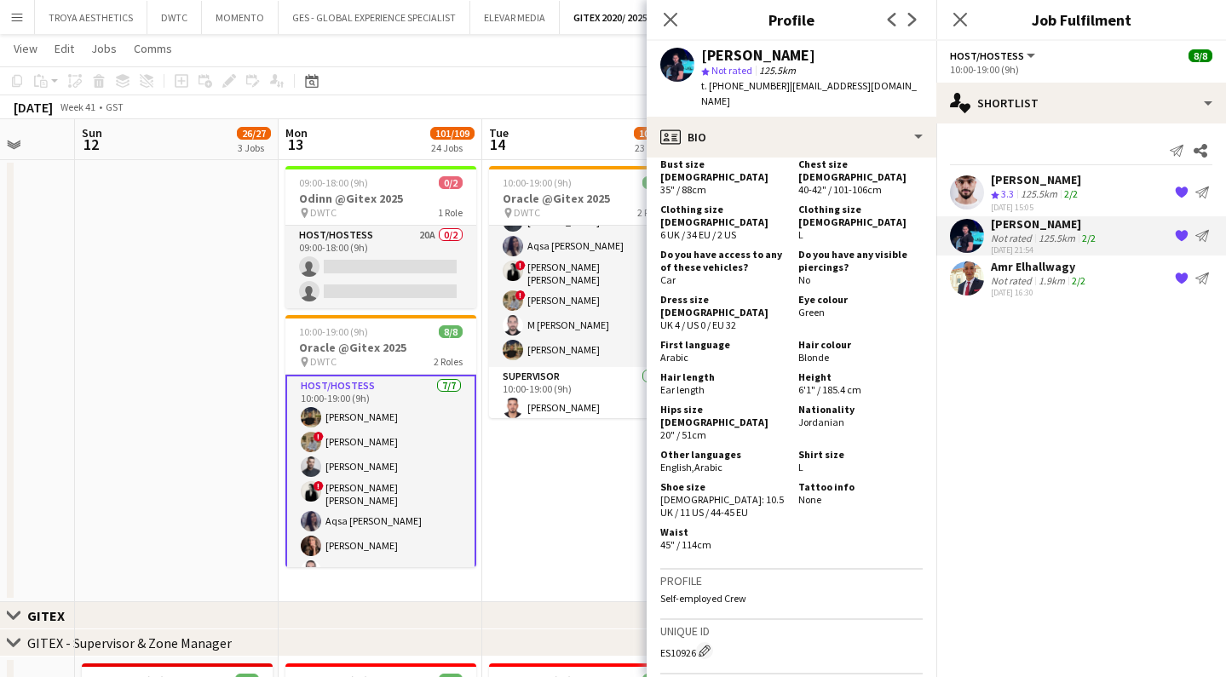
drag, startPoint x: 769, startPoint y: 56, endPoint x: 702, endPoint y: 60, distance: 67.4
click at [702, 60] on div "[PERSON_NAME]" at bounding box center [811, 55] width 221 height 15
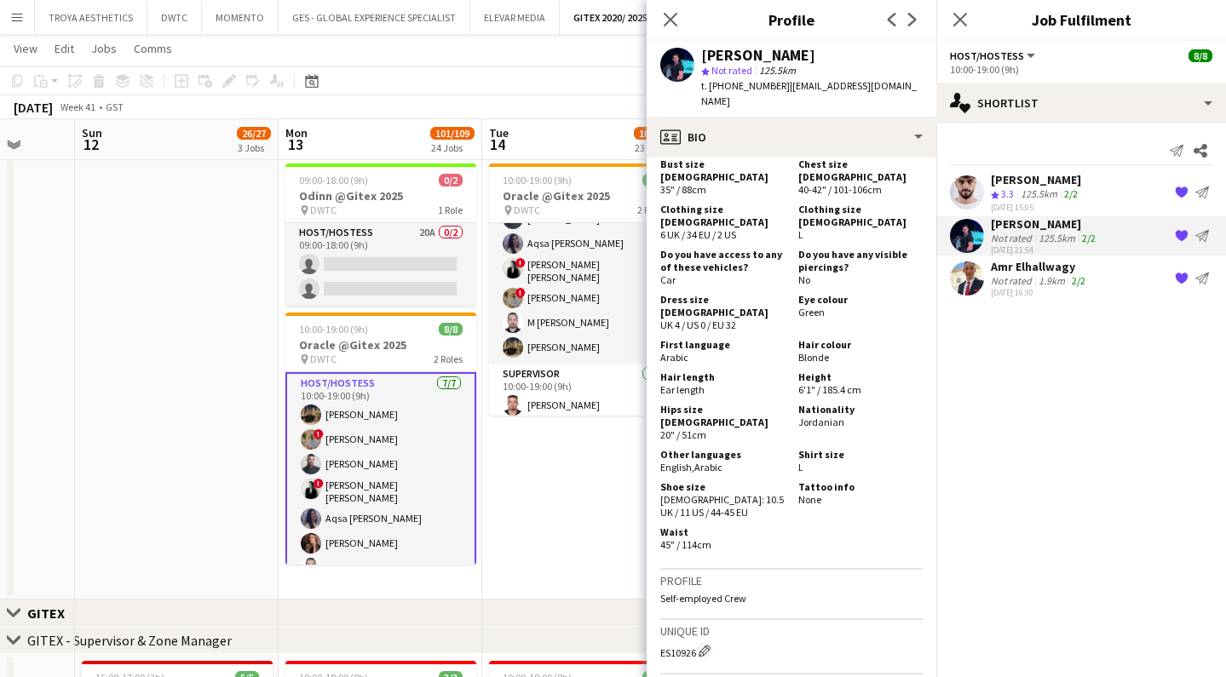
drag, startPoint x: 880, startPoint y: 83, endPoint x: 781, endPoint y: 86, distance: 98.9
click at [781, 86] on span "| [EMAIL_ADDRESS][DOMAIN_NAME]" at bounding box center [809, 93] width 216 height 28
drag, startPoint x: 775, startPoint y: 87, endPoint x: 728, endPoint y: 89, distance: 46.9
click at [728, 89] on span "t. [PHONE_NUMBER]" at bounding box center [745, 85] width 89 height 13
click at [1045, 263] on div "Amr Elhallwagy" at bounding box center [1040, 266] width 98 height 15
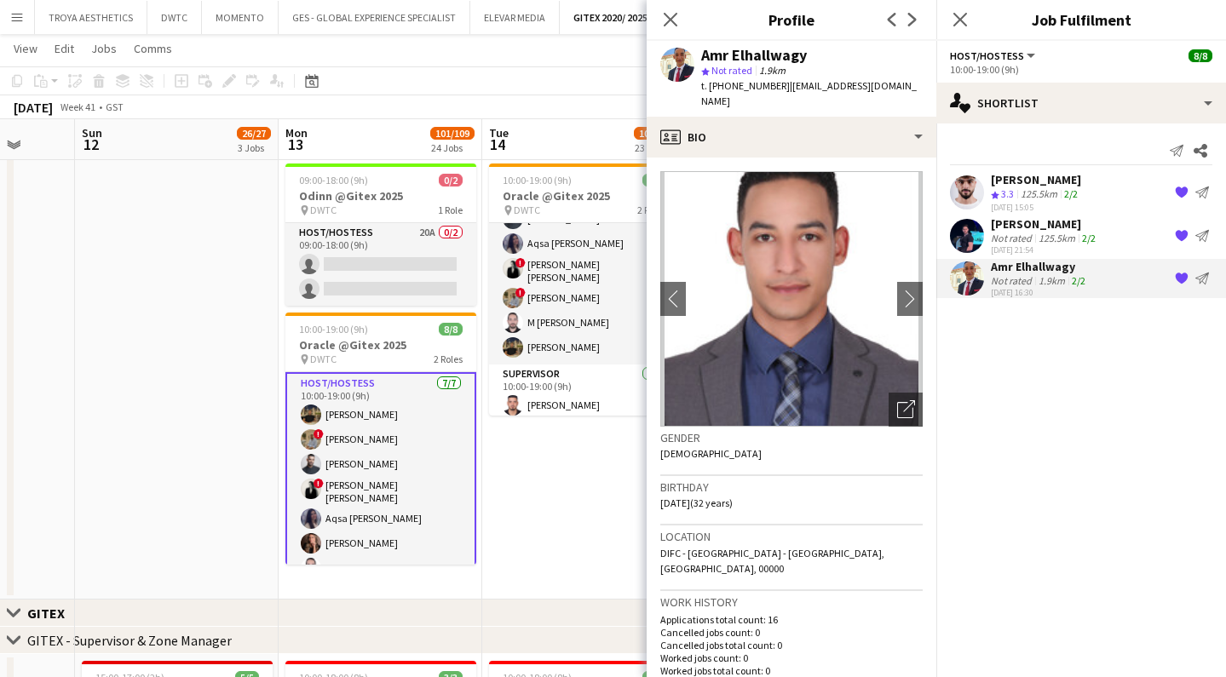
click at [774, 55] on div "Amr Elhallwagy" at bounding box center [754, 55] width 106 height 15
drag, startPoint x: 899, startPoint y: 86, endPoint x: 782, endPoint y: 89, distance: 116.7
click at [782, 89] on span "| [EMAIL_ADDRESS][DOMAIN_NAME]" at bounding box center [809, 93] width 216 height 28
drag, startPoint x: 774, startPoint y: 88, endPoint x: 731, endPoint y: 90, distance: 43.5
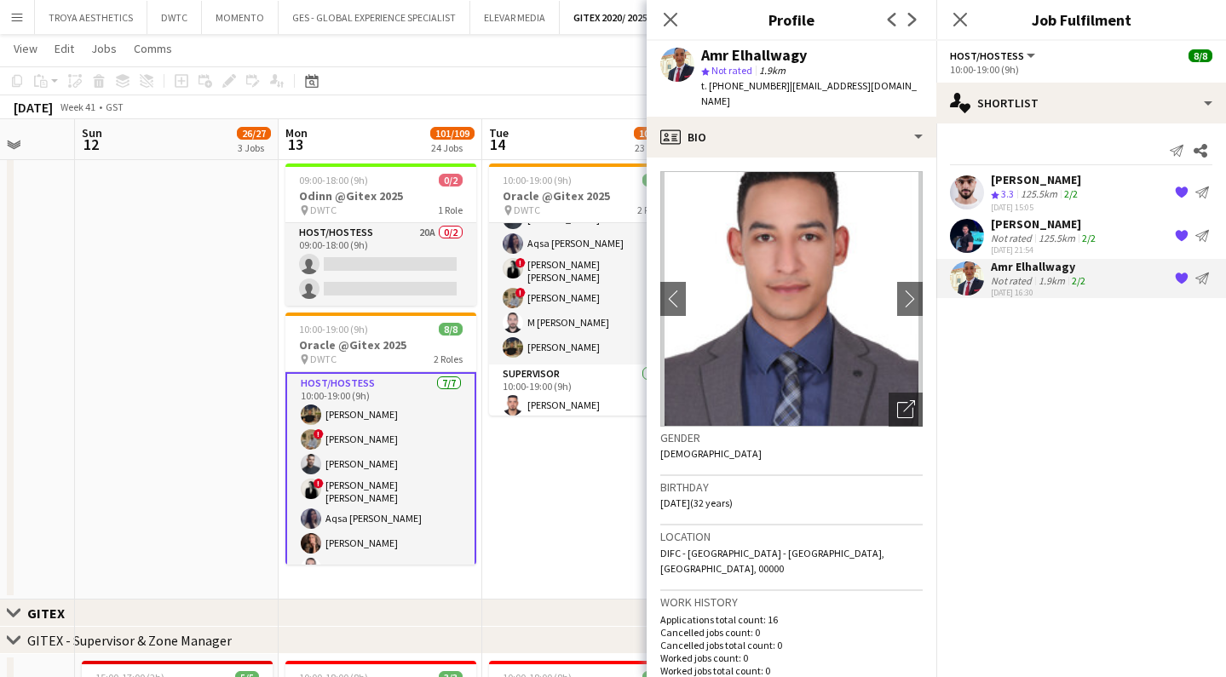
click at [731, 90] on span "t. [PHONE_NUMBER]" at bounding box center [745, 85] width 89 height 13
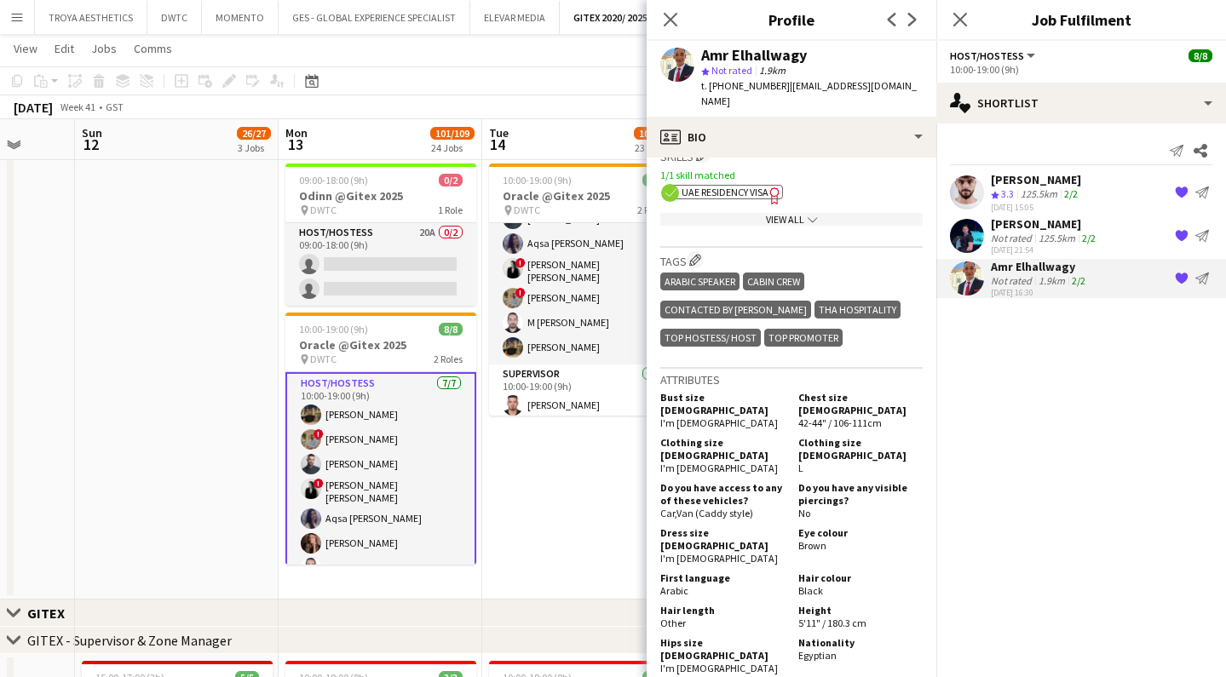
scroll to position [960, 0]
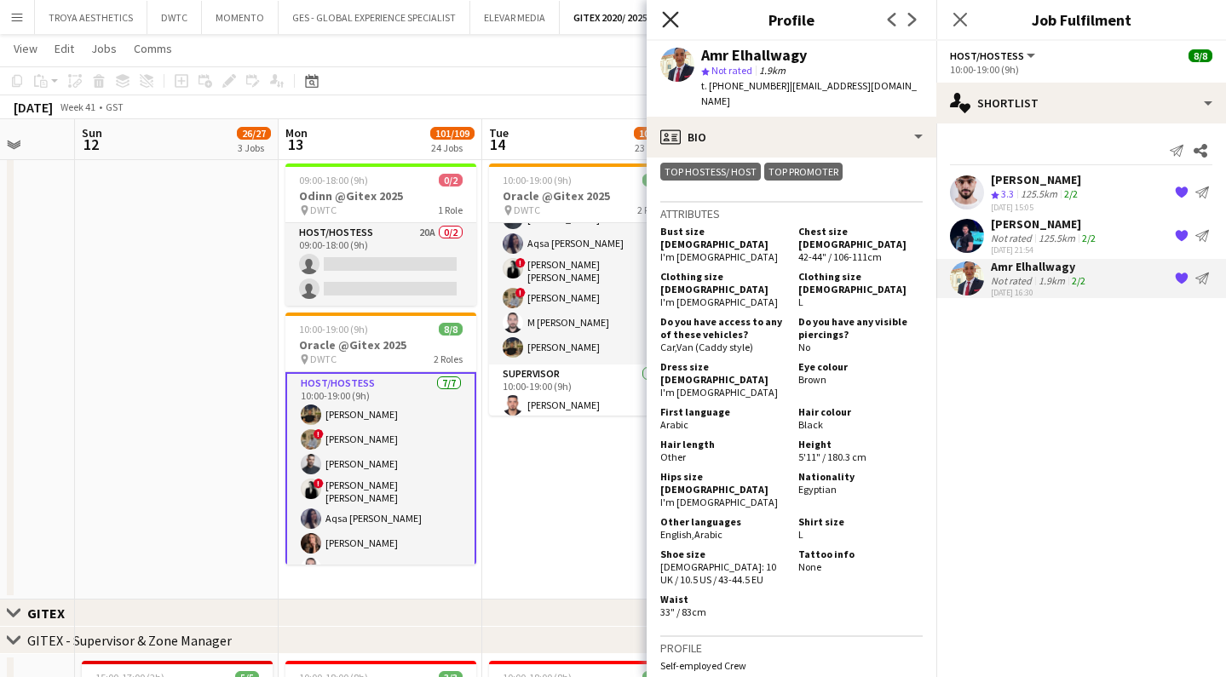
click at [677, 17] on icon "Close pop-in" at bounding box center [670, 19] width 16 height 16
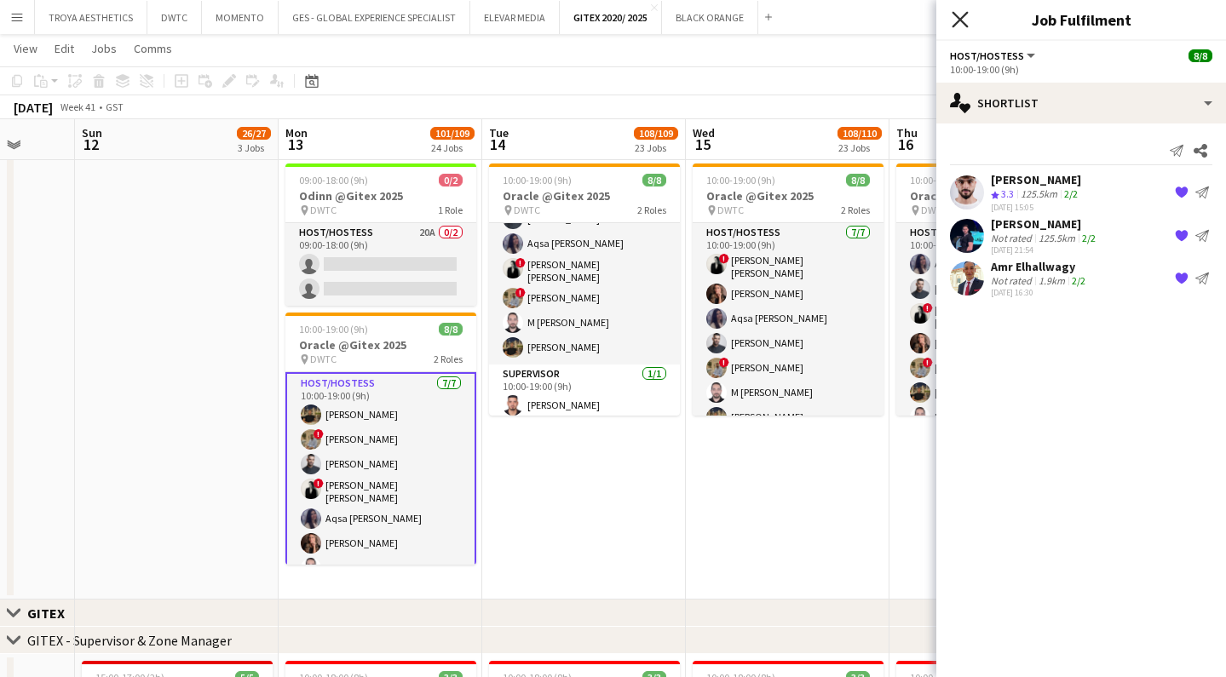
click at [958, 24] on icon "Close pop-in" at bounding box center [960, 19] width 16 height 16
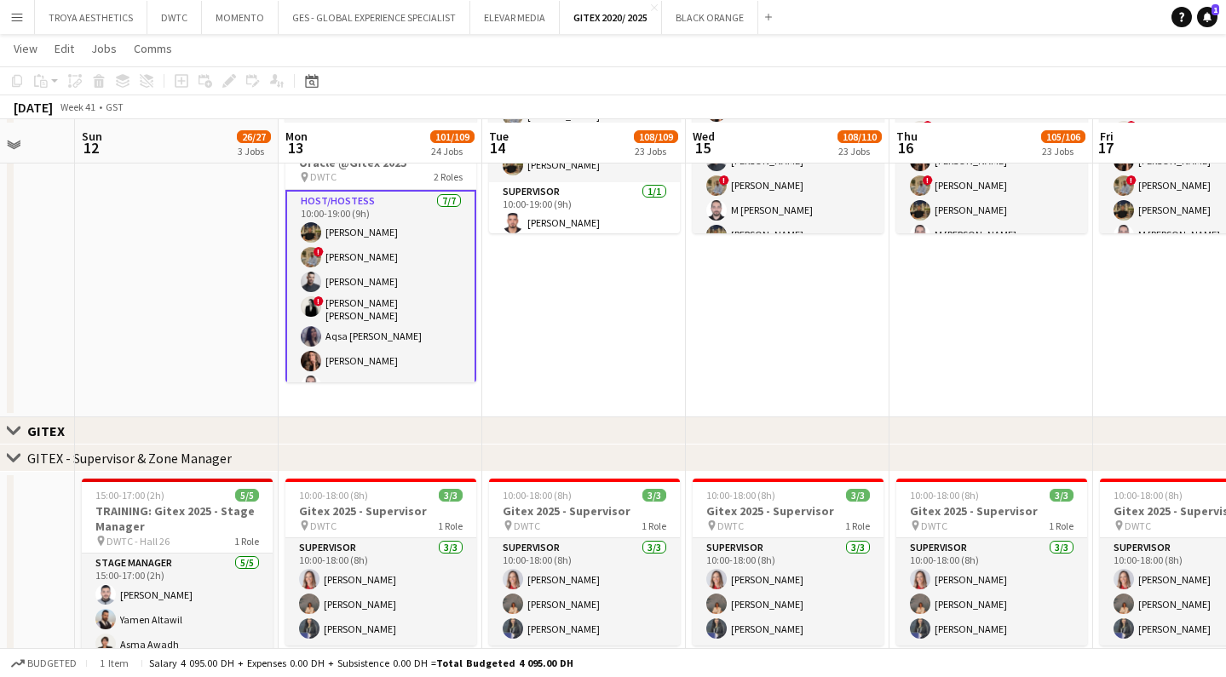
scroll to position [685, 0]
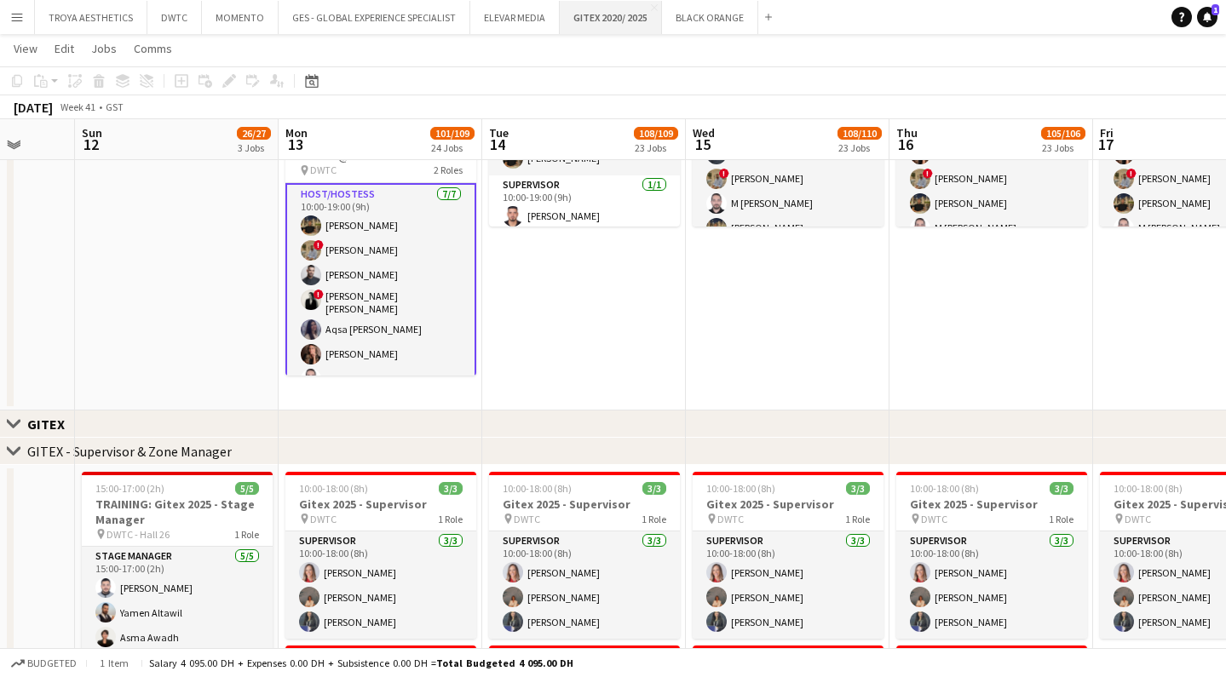
click at [586, 14] on button "GITEX 2020/ 2025 Close" at bounding box center [611, 17] width 102 height 33
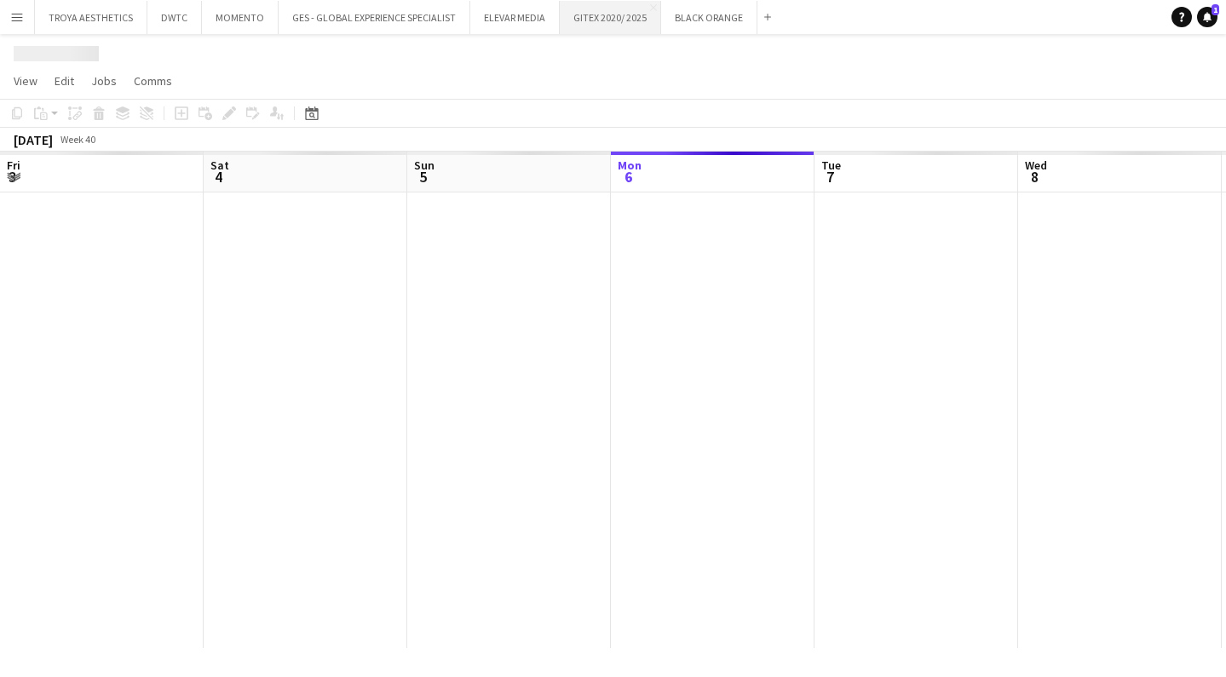
scroll to position [0, 407]
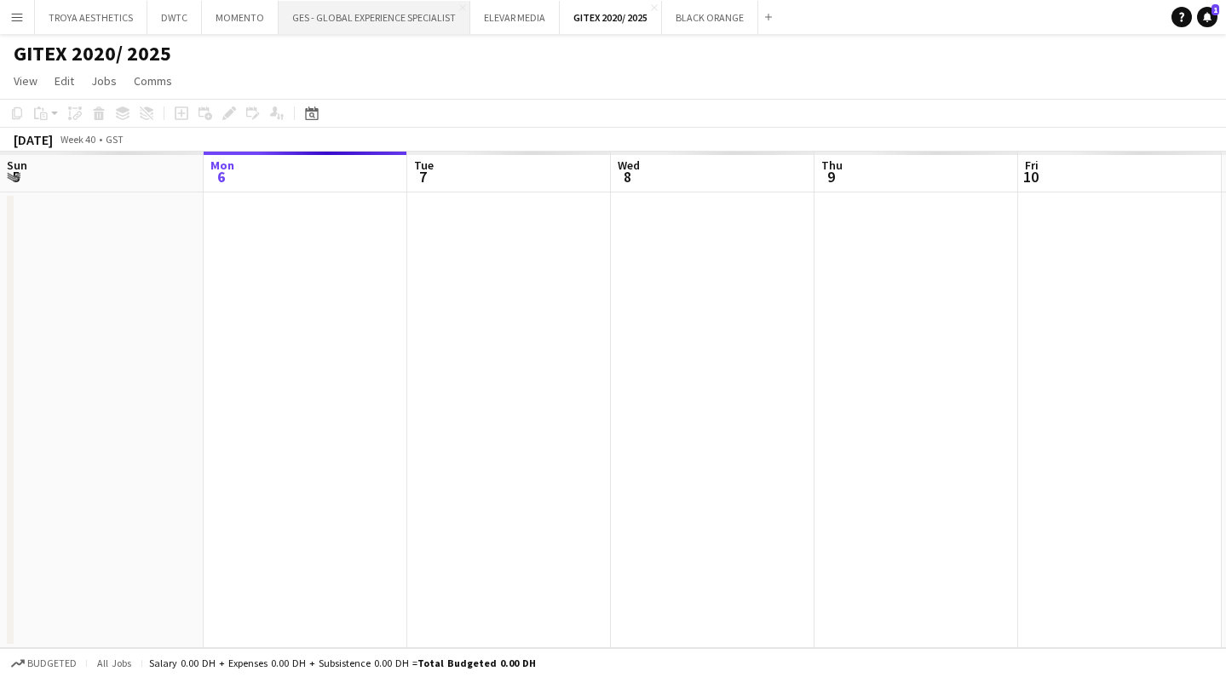
click at [368, 9] on button "GES - GLOBAL EXPERIENCE SPECIALIST Close" at bounding box center [375, 17] width 192 height 33
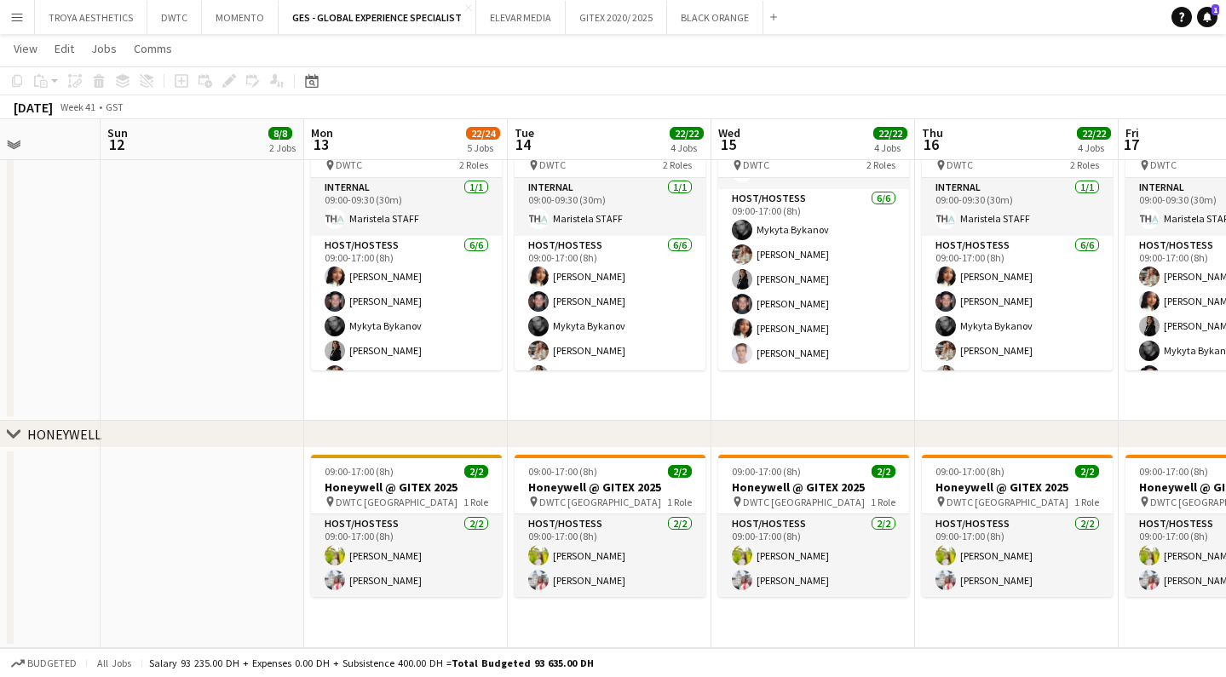
scroll to position [884, 0]
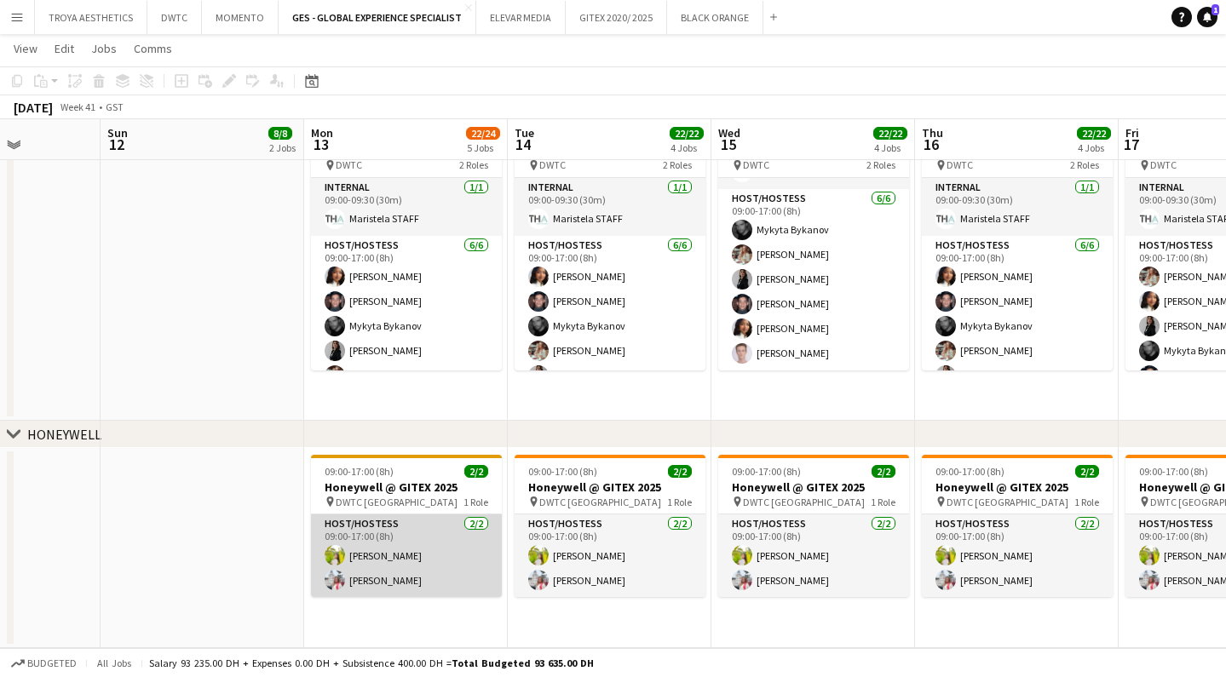
click at [365, 578] on app-card-role "Host/Hostess [DATE] 09:00-17:00 (8h) Naya Talas [PERSON_NAME]" at bounding box center [406, 556] width 191 height 83
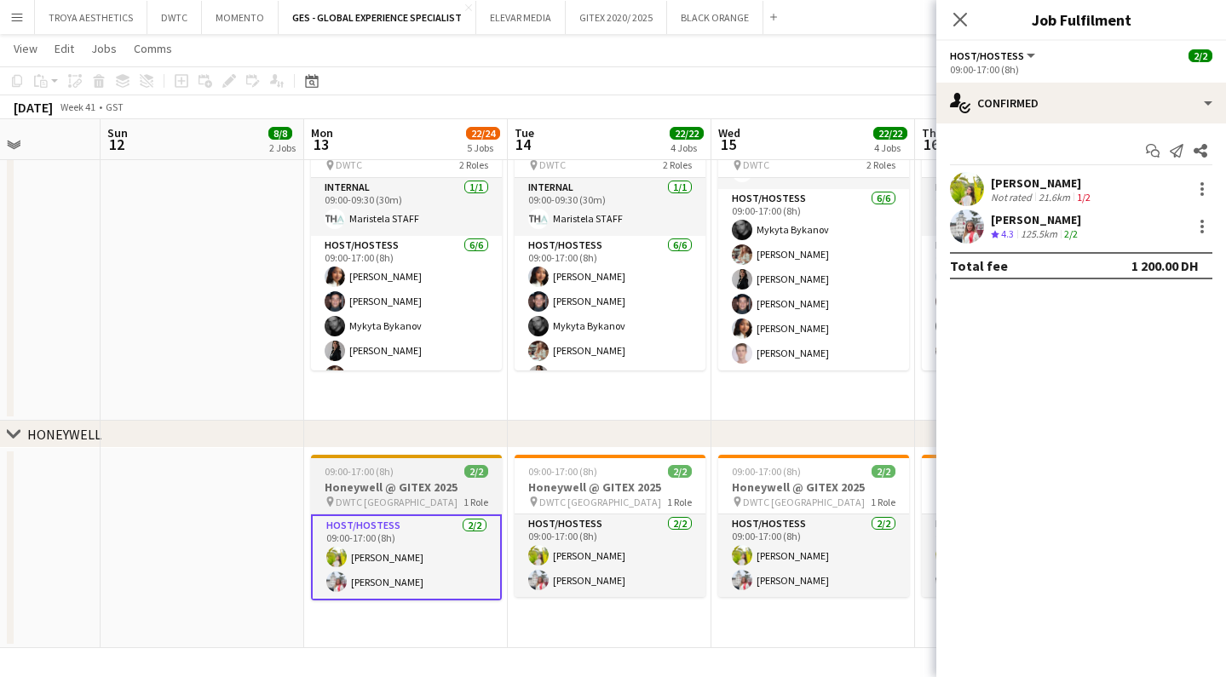
click at [376, 491] on h3 "Honeywell @ GITEX 2025" at bounding box center [406, 487] width 191 height 15
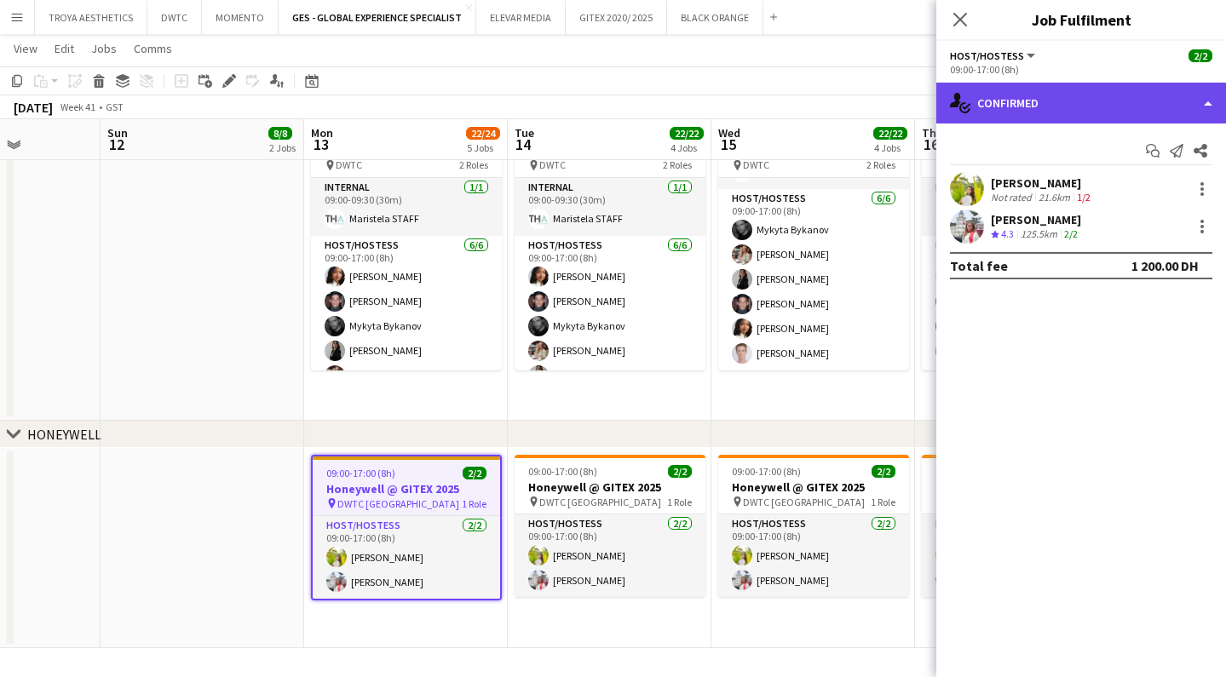
click at [1037, 115] on div "single-neutral-actions-check-2 Confirmed" at bounding box center [1081, 103] width 290 height 41
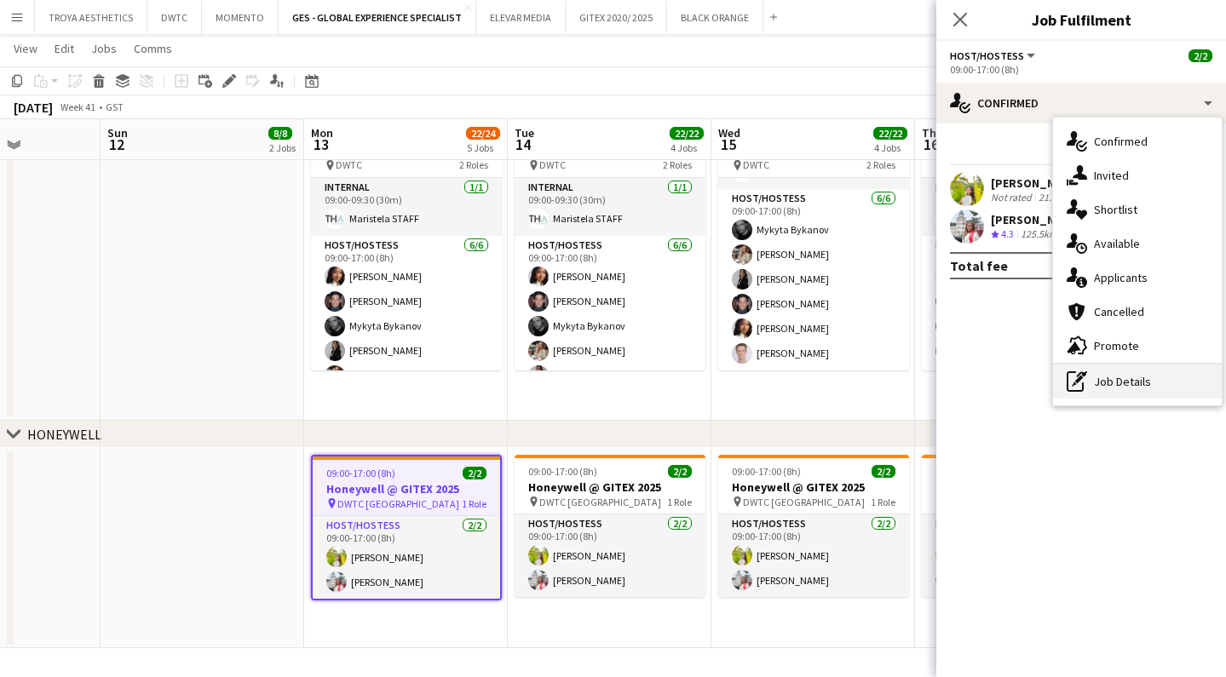
click at [1134, 375] on div "pen-write Job Details" at bounding box center [1137, 382] width 169 height 34
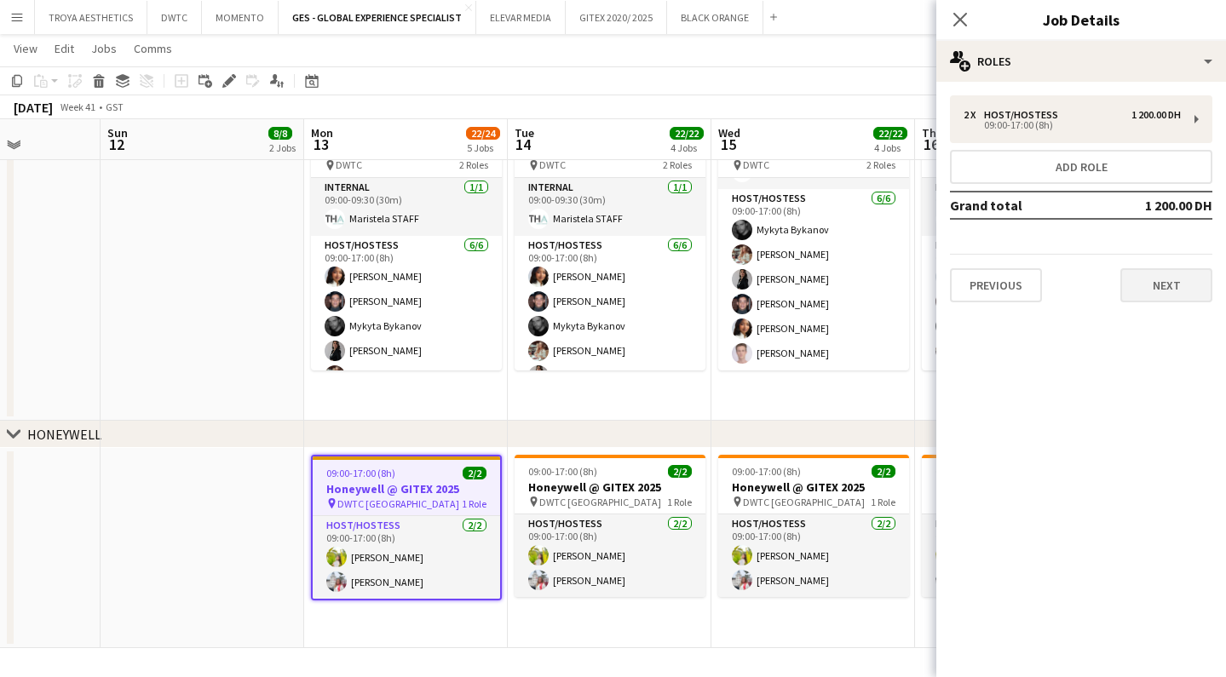
click at [1151, 296] on button "Next" at bounding box center [1166, 285] width 92 height 34
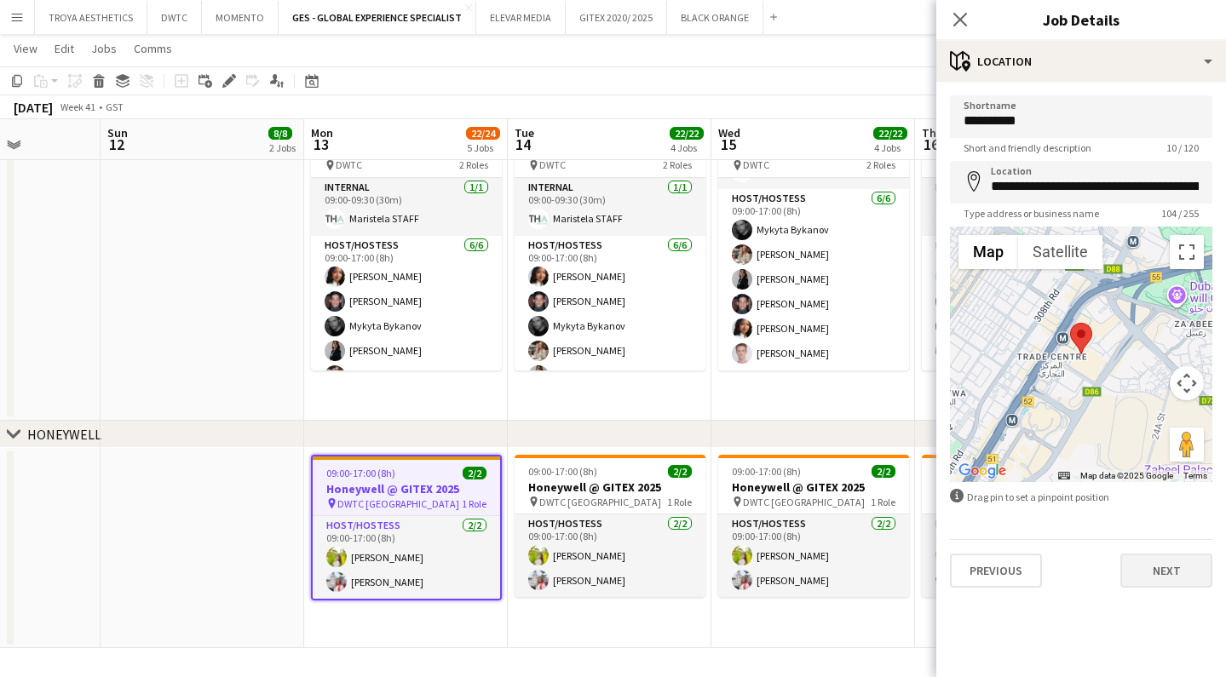
click at [1159, 562] on button "Next" at bounding box center [1166, 571] width 92 height 34
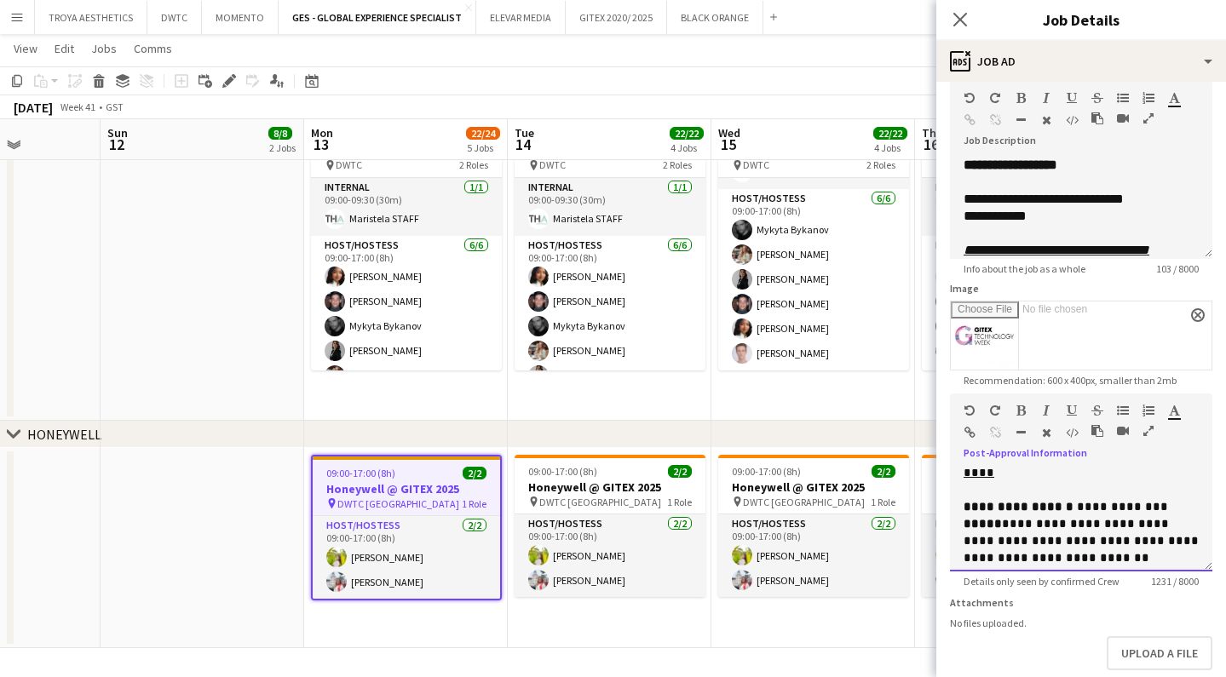
scroll to position [112, 0]
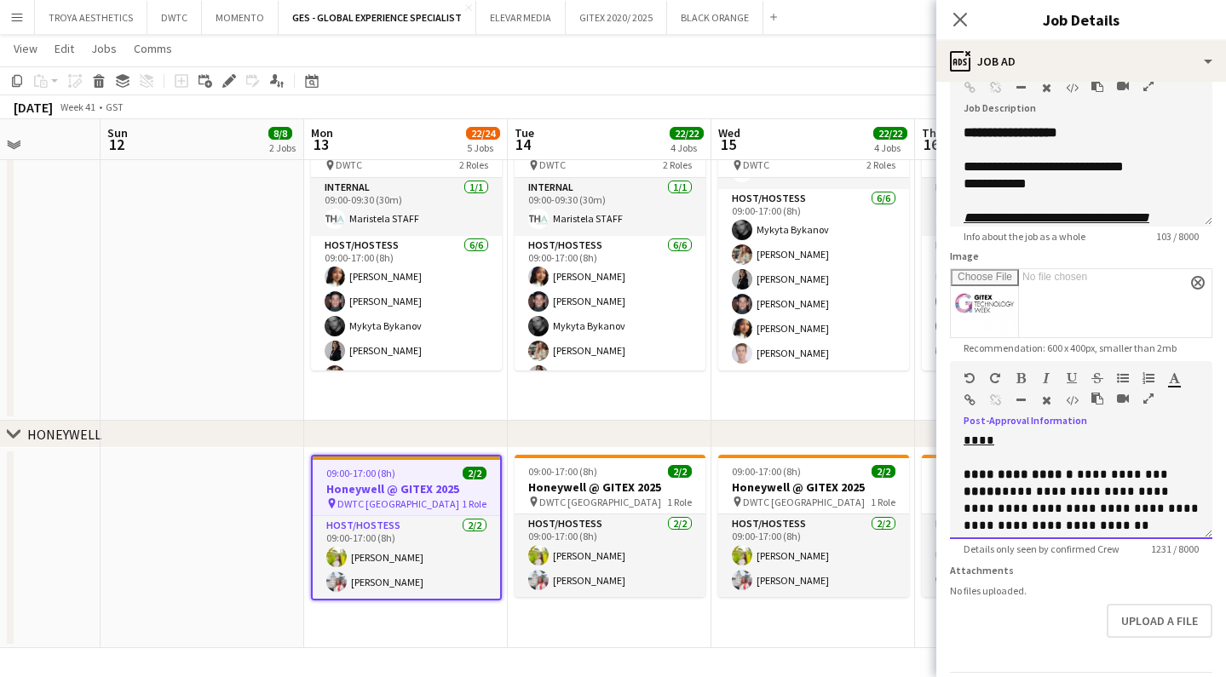
drag, startPoint x: 966, startPoint y: 560, endPoint x: 1136, endPoint y: 526, distance: 172.8
click at [1136, 526] on div "**********" at bounding box center [1081, 488] width 262 height 102
click at [959, 25] on icon "Close pop-in" at bounding box center [960, 19] width 16 height 16
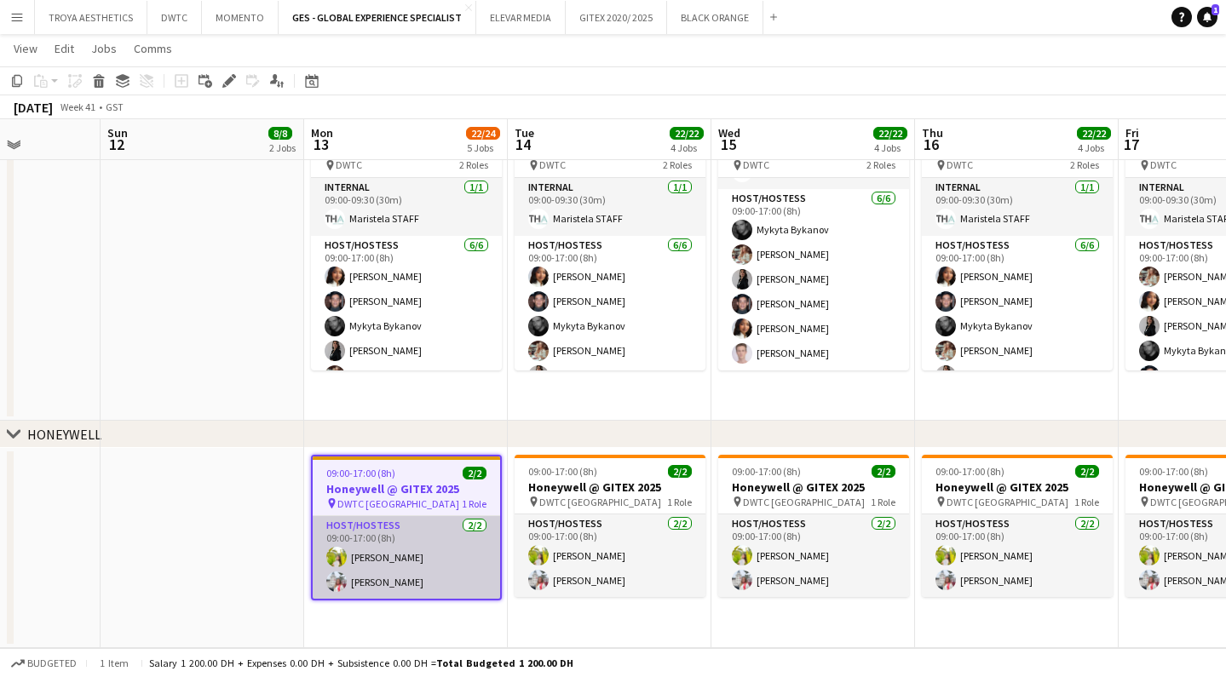
click at [400, 580] on app-card-role "Host/Hostess [DATE] 09:00-17:00 (8h) Naya Talas [PERSON_NAME]" at bounding box center [406, 557] width 187 height 83
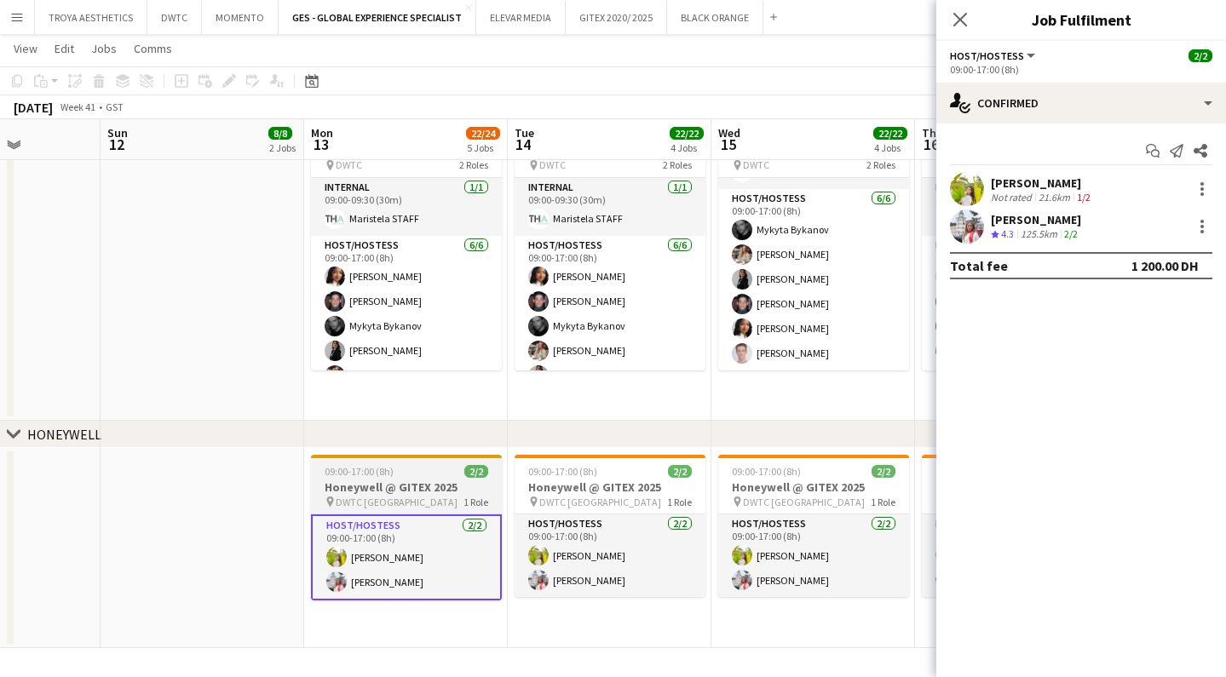
click at [374, 492] on h3 "Honeywell @ GITEX 2025" at bounding box center [406, 487] width 191 height 15
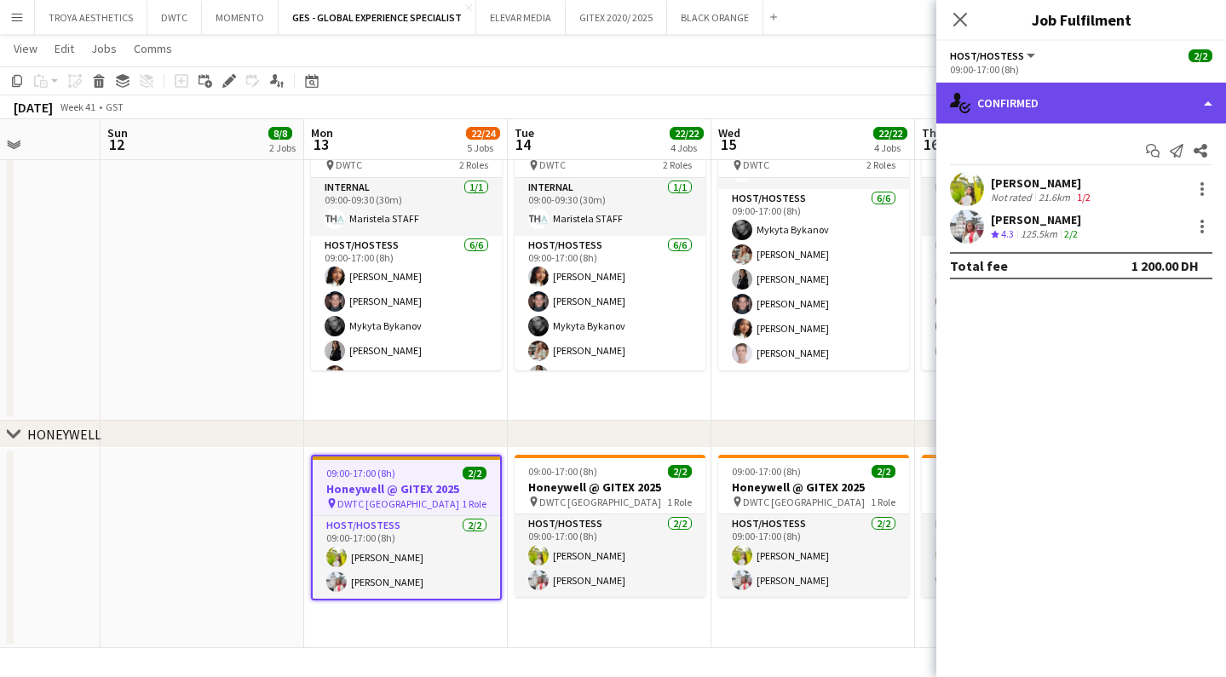
click at [1028, 107] on div "single-neutral-actions-check-2 Confirmed" at bounding box center [1081, 103] width 290 height 41
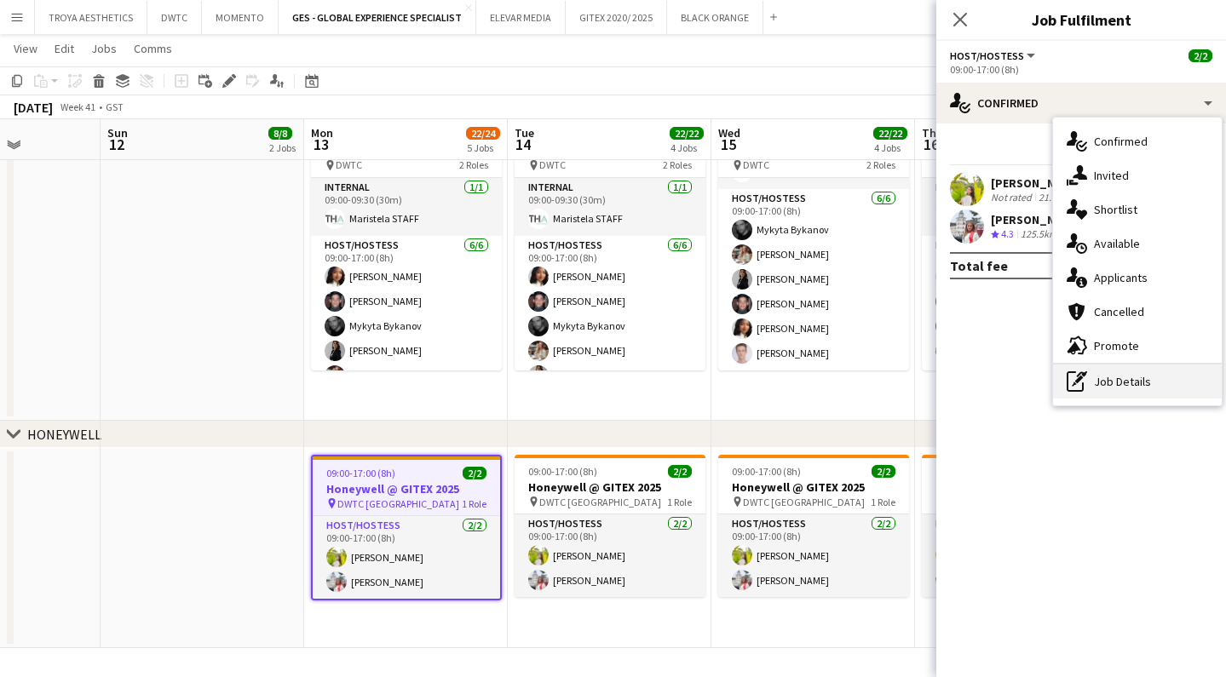
click at [1109, 381] on div "pen-write Job Details" at bounding box center [1137, 382] width 169 height 34
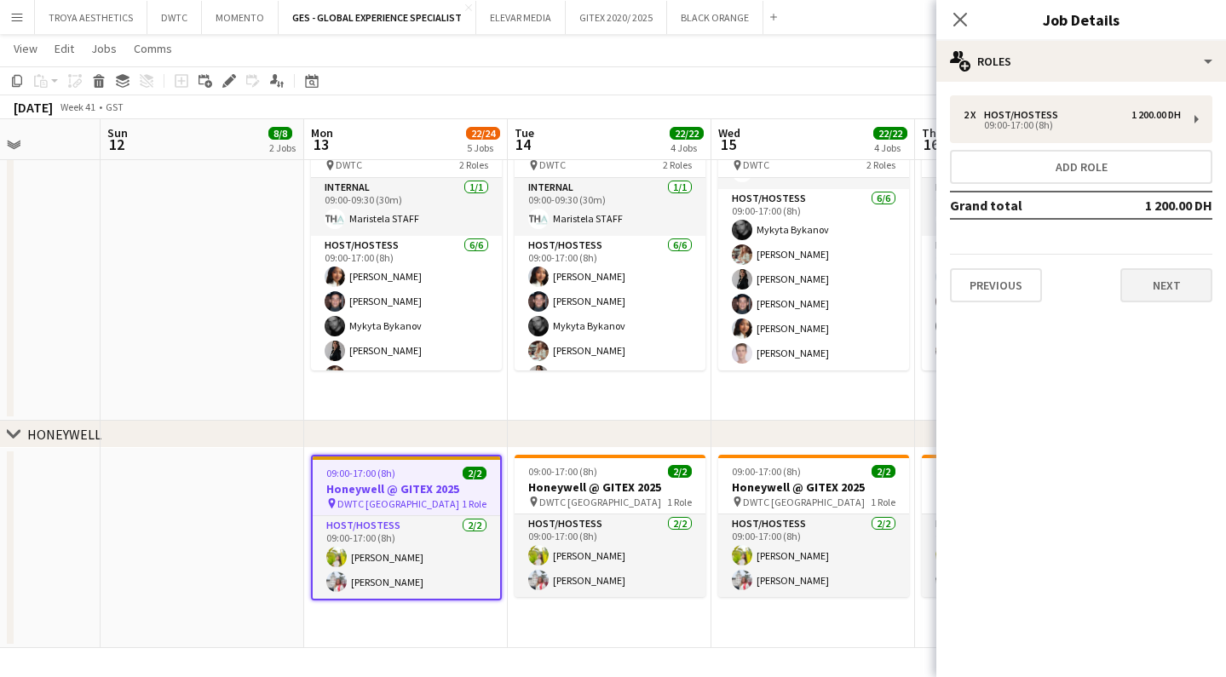
click at [1155, 289] on button "Next" at bounding box center [1166, 285] width 92 height 34
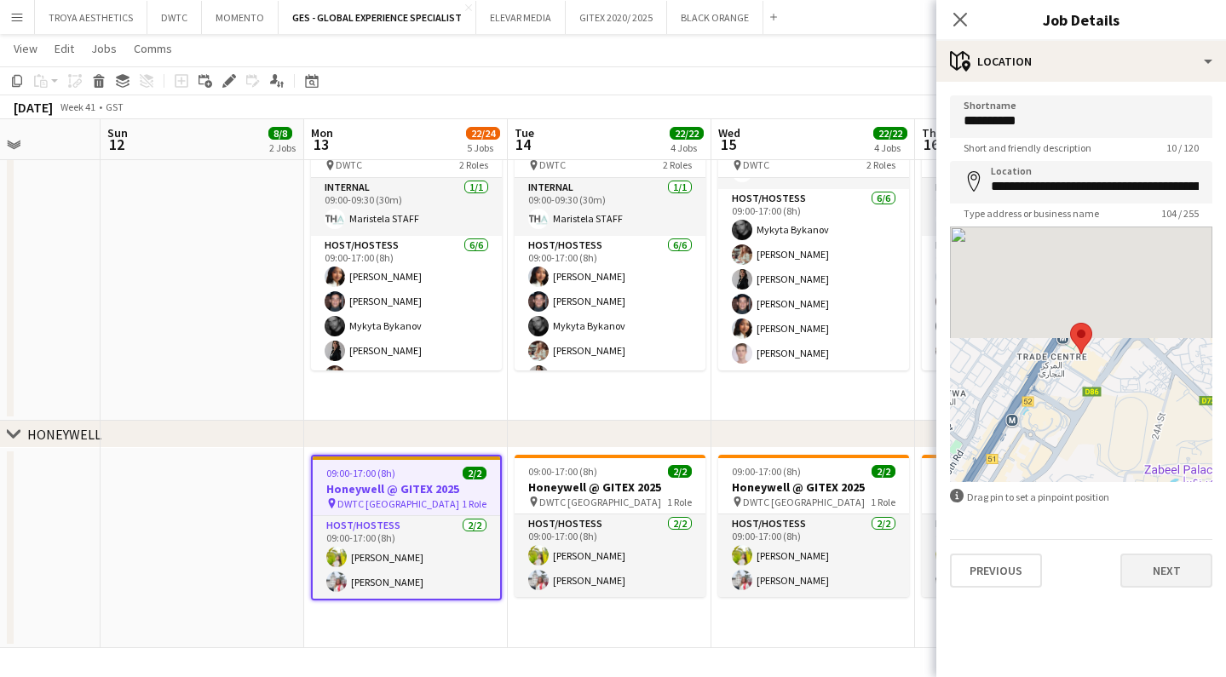
click at [1192, 567] on button "Next" at bounding box center [1166, 571] width 92 height 34
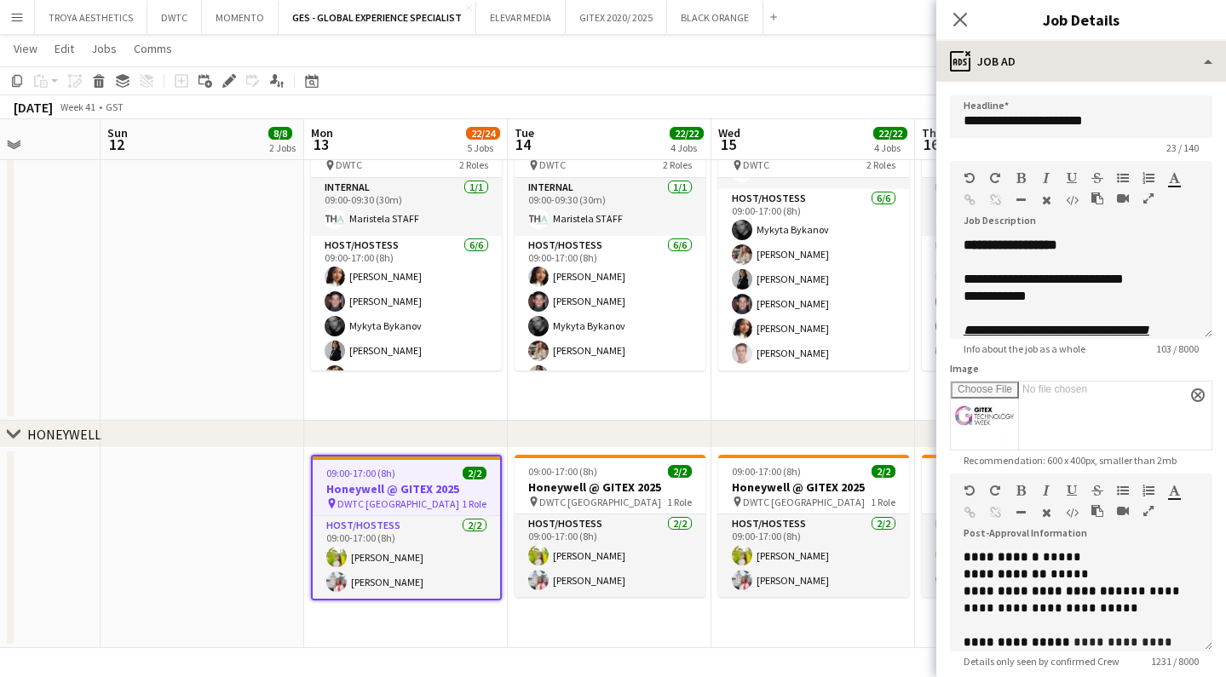
scroll to position [0, 0]
click at [964, 23] on icon at bounding box center [960, 19] width 16 height 16
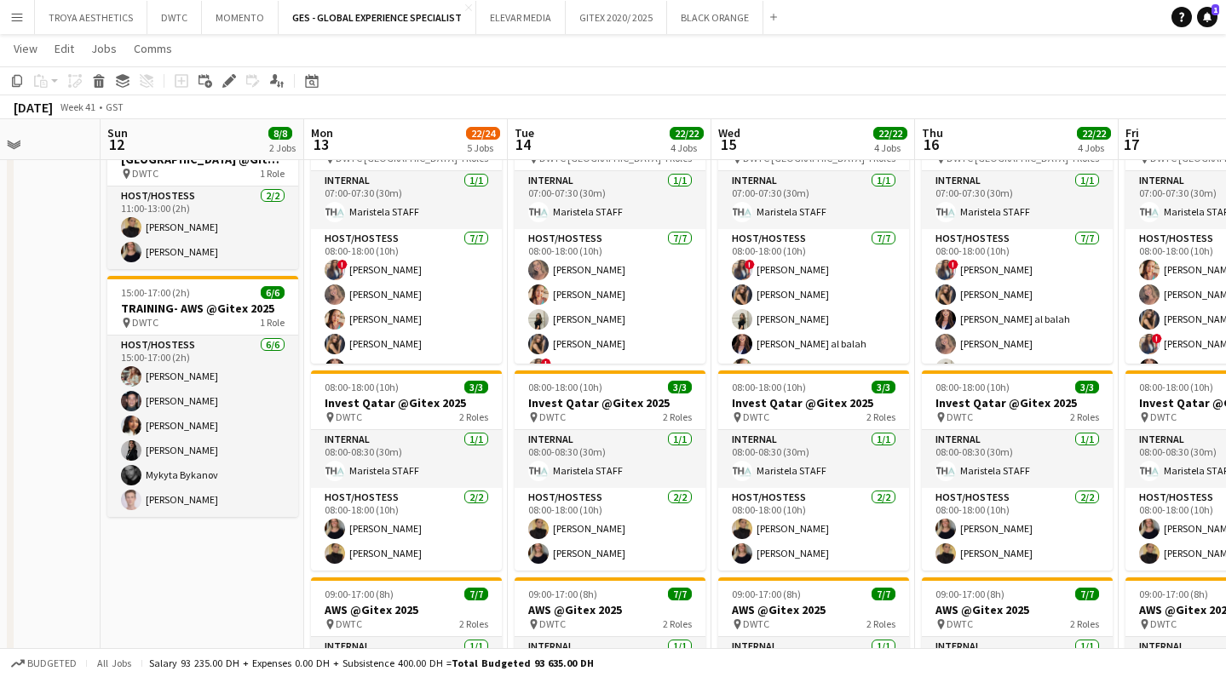
scroll to position [346, 0]
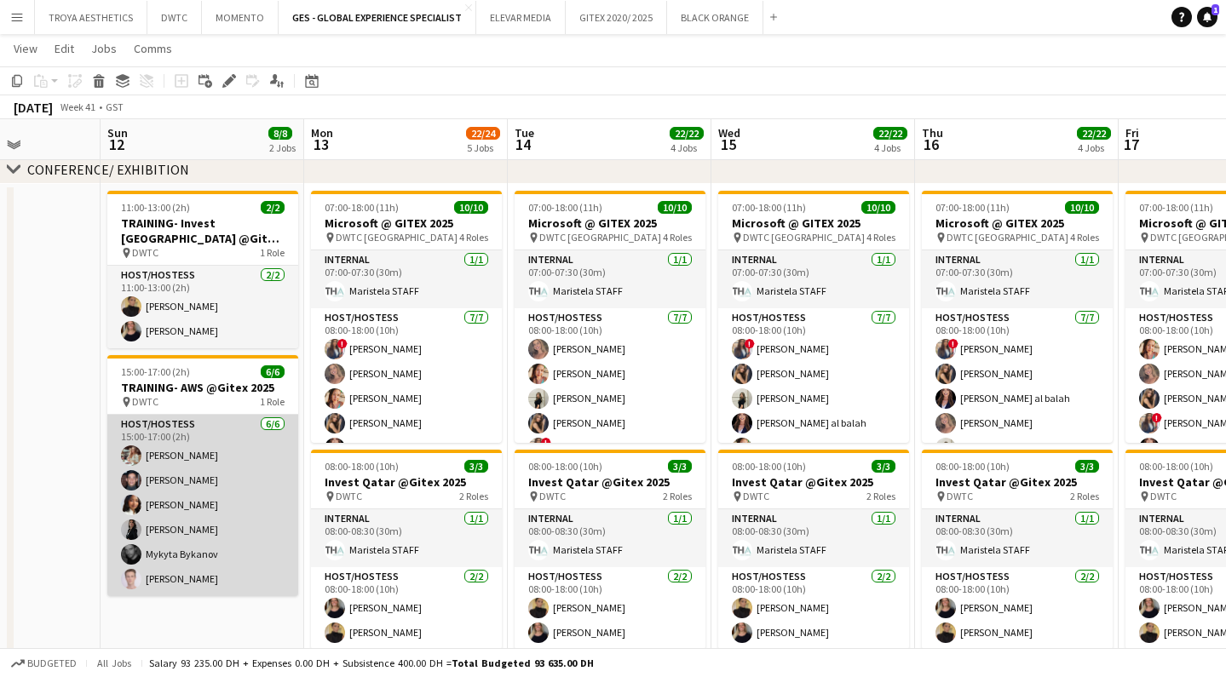
click at [220, 469] on app-card-role "Host/Hostess [DATE] 15:00-17:00 (2h) Maryna Tsypar [PERSON_NAME] [PERSON_NAME] …" at bounding box center [202, 505] width 191 height 181
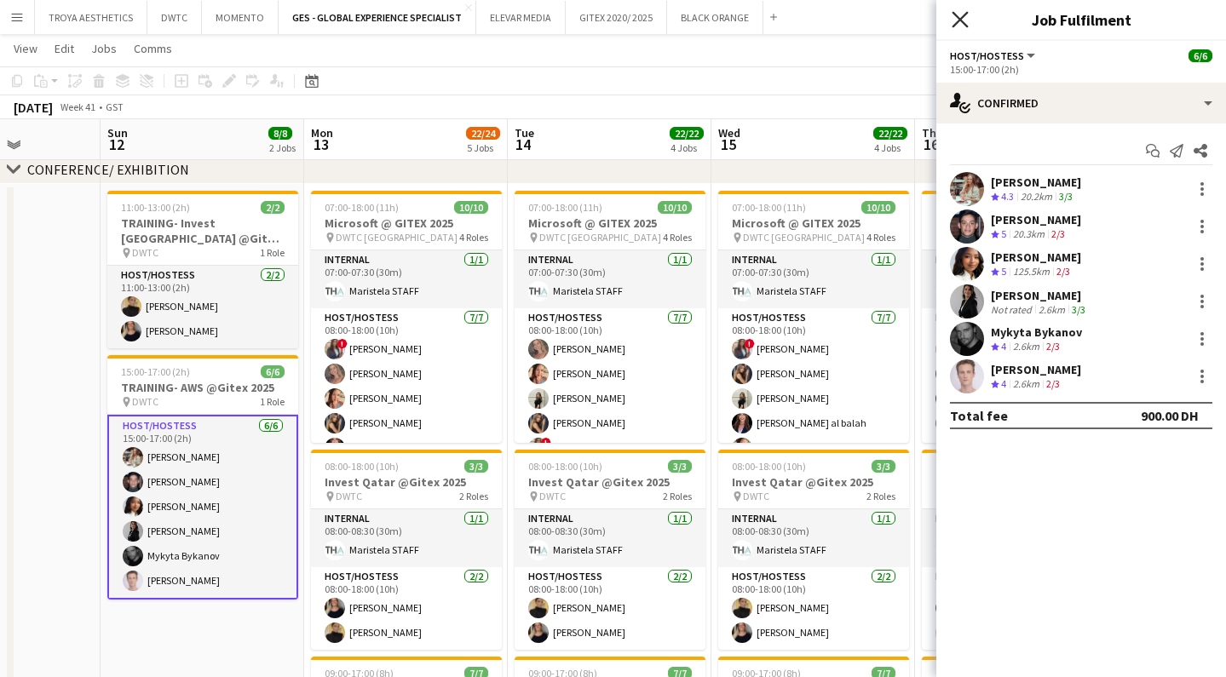
click at [957, 20] on icon "Close pop-in" at bounding box center [960, 19] width 16 height 16
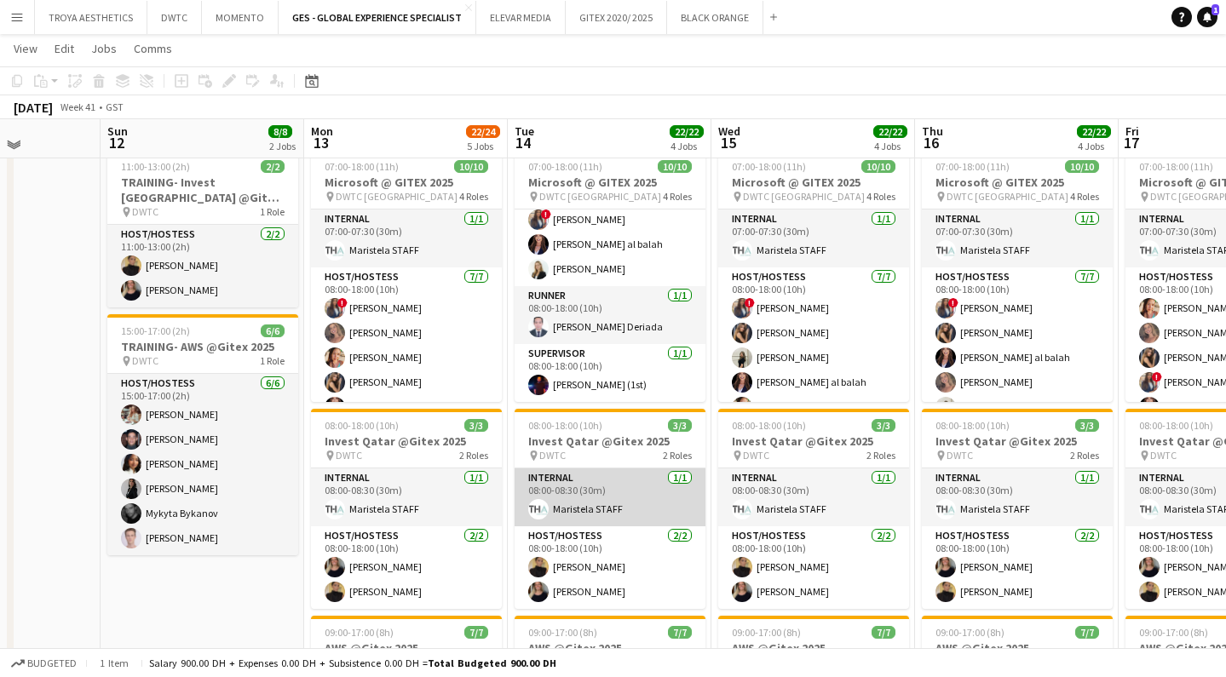
scroll to position [389, 0]
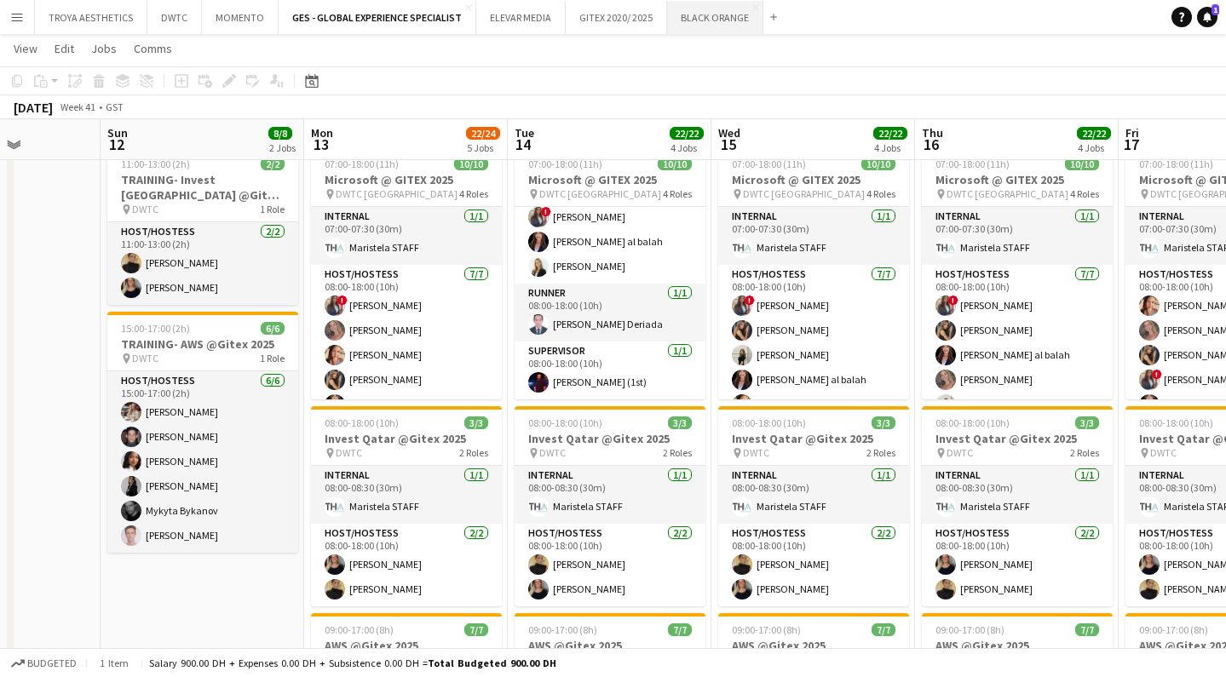
click at [713, 15] on button "BLACK ORANGE Close" at bounding box center [715, 17] width 96 height 33
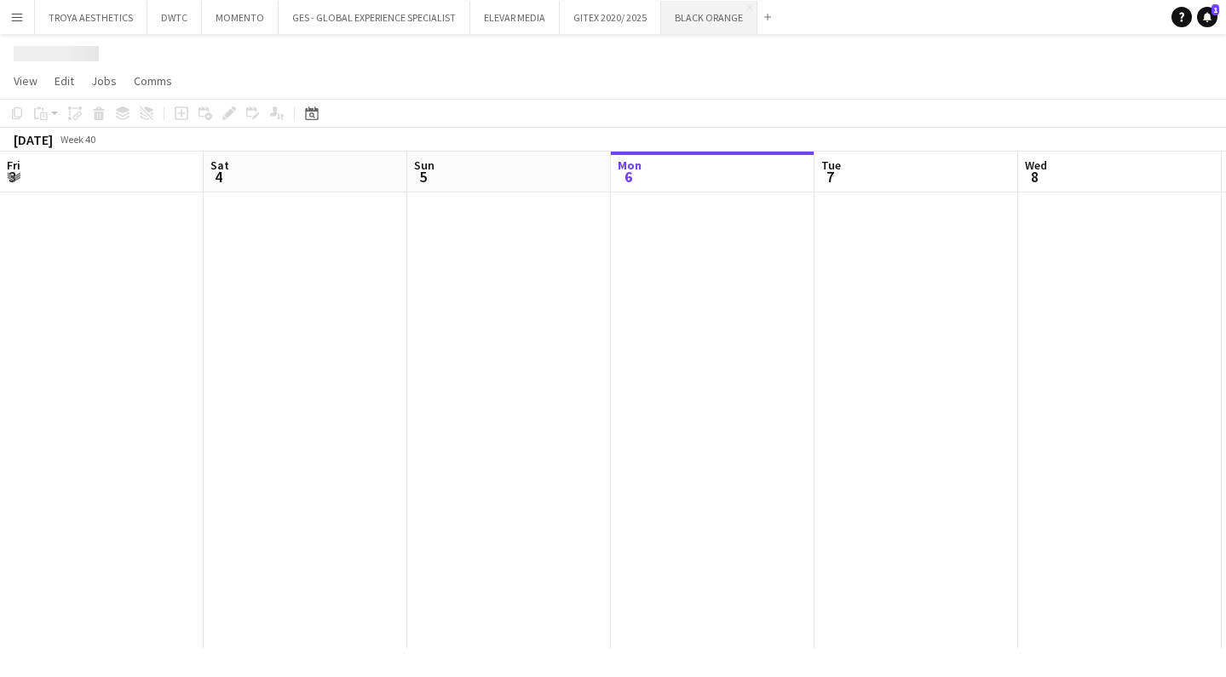
scroll to position [0, 407]
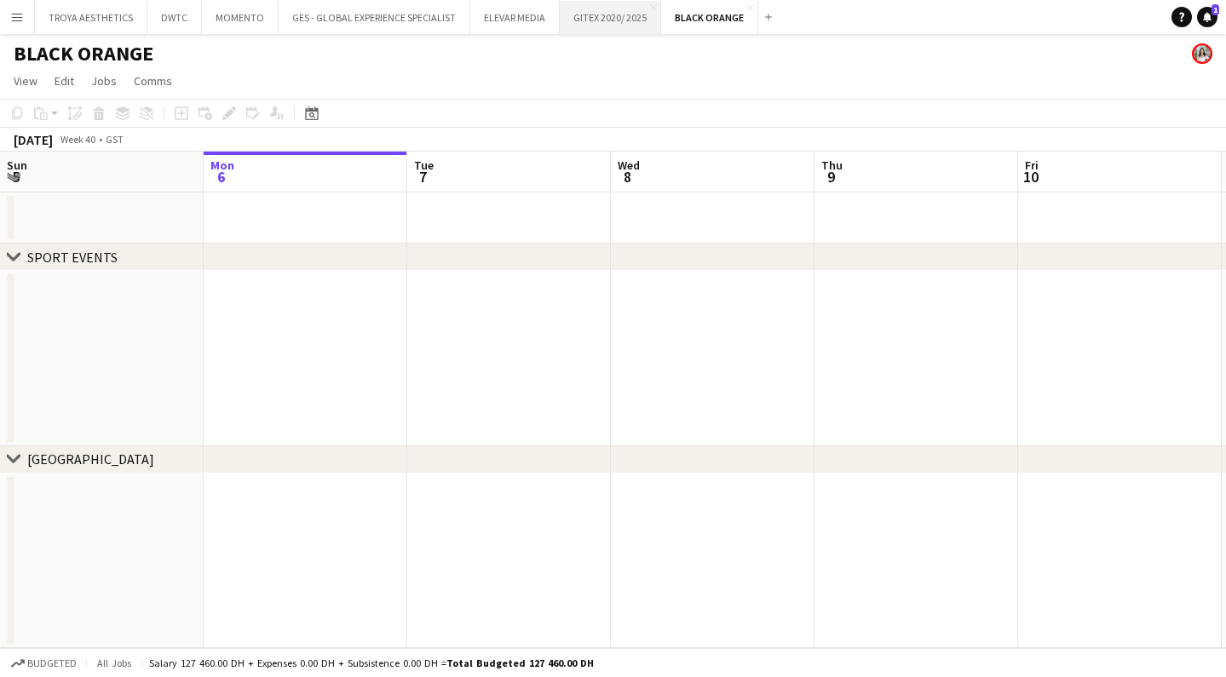
click at [595, 24] on button "GITEX 2020/ 2025 Close" at bounding box center [610, 17] width 101 height 33
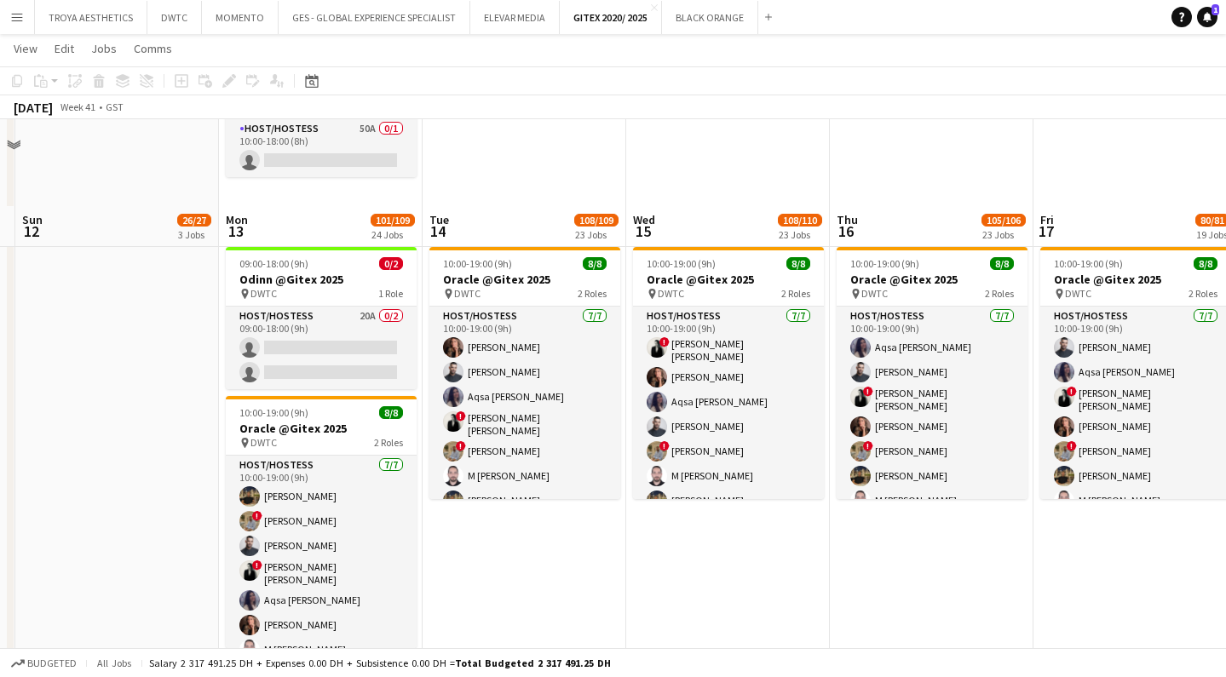
scroll to position [499, 0]
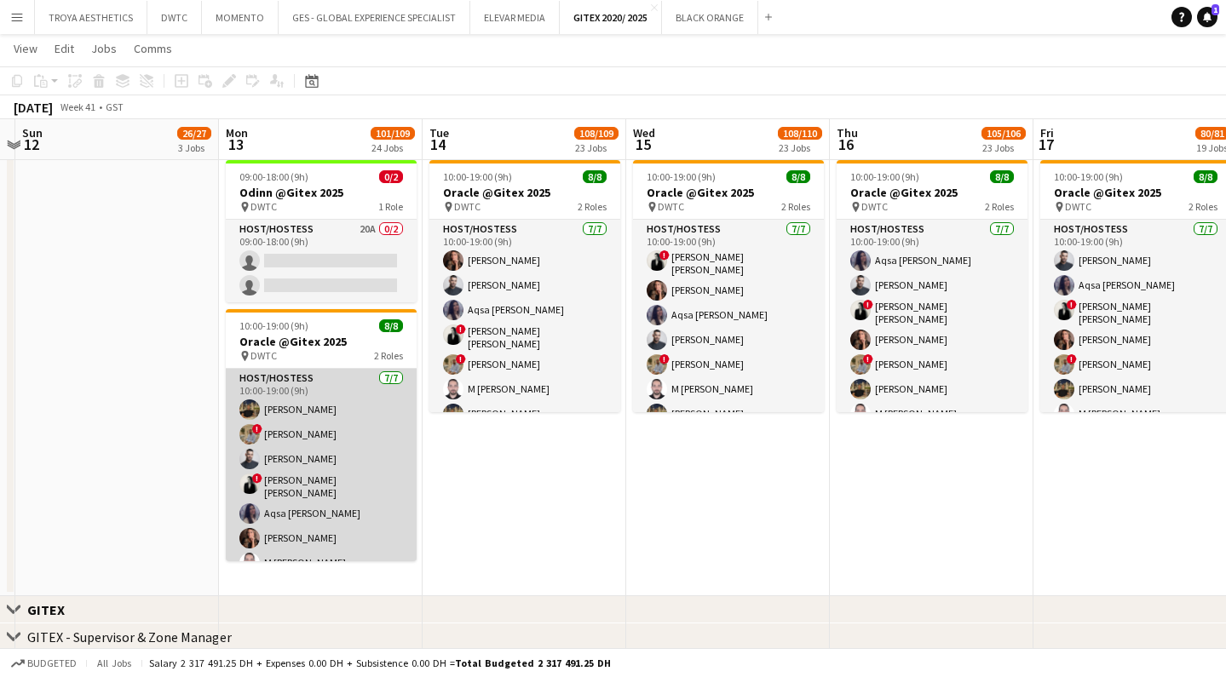
click at [296, 477] on app-card-role "Host/Hostess [DATE] 10:00-19:00 (9h) [PERSON_NAME] ! [PERSON_NAME] ! [PERSON_NA…" at bounding box center [321, 474] width 191 height 211
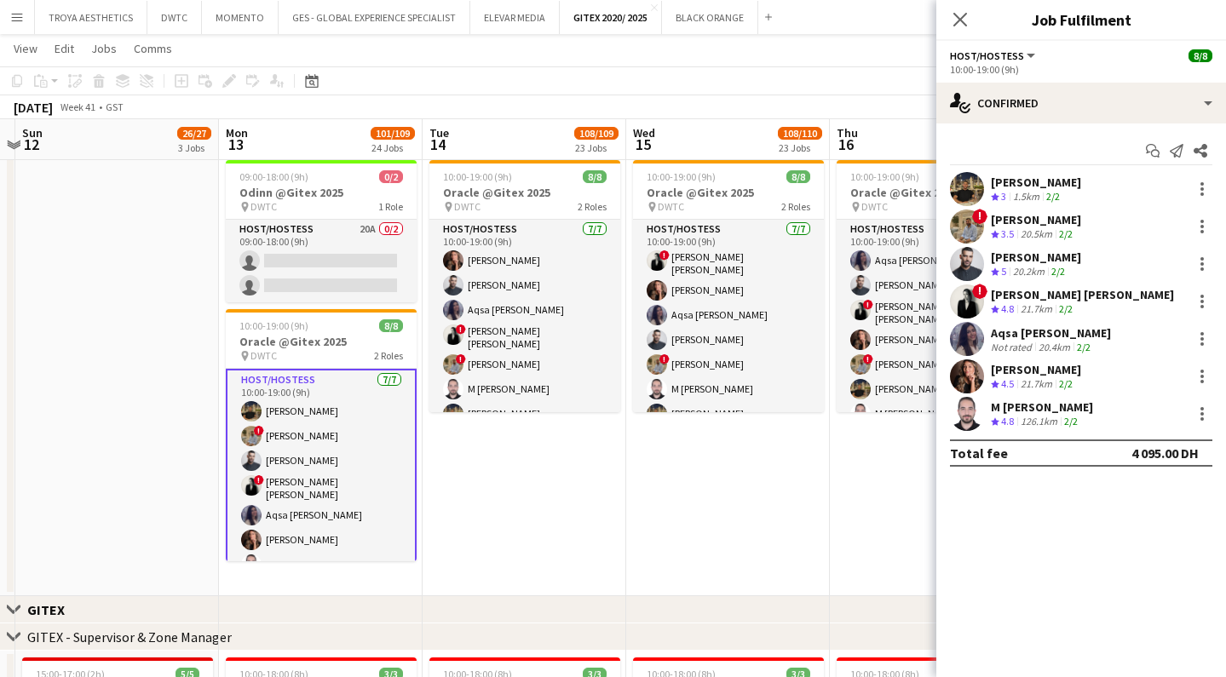
click at [1050, 219] on div "[PERSON_NAME]" at bounding box center [1036, 219] width 90 height 15
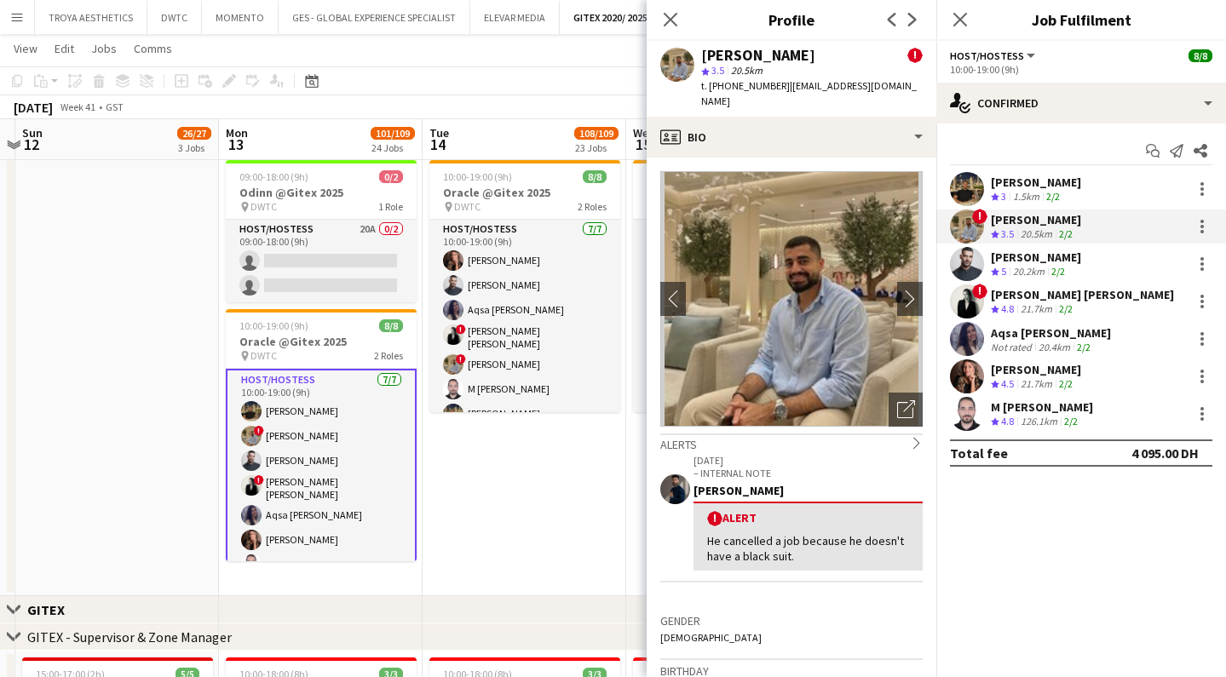
click at [1044, 257] on div "[PERSON_NAME]" at bounding box center [1036, 257] width 90 height 15
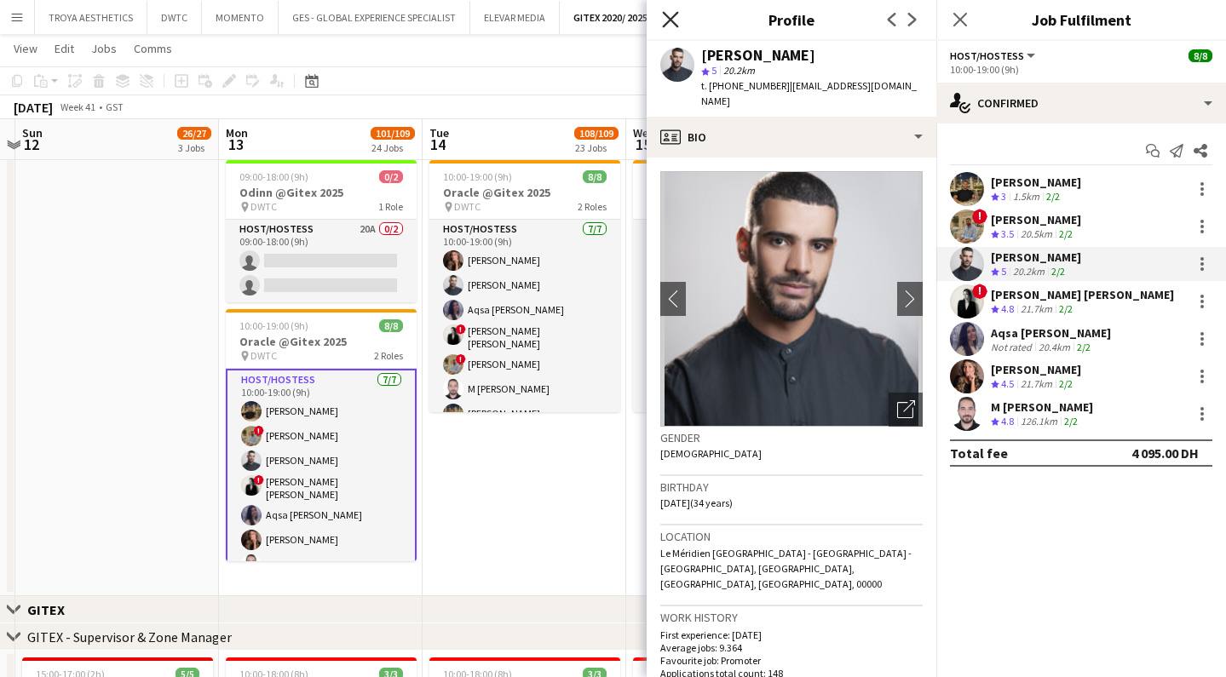
click at [670, 20] on icon at bounding box center [670, 19] width 16 height 16
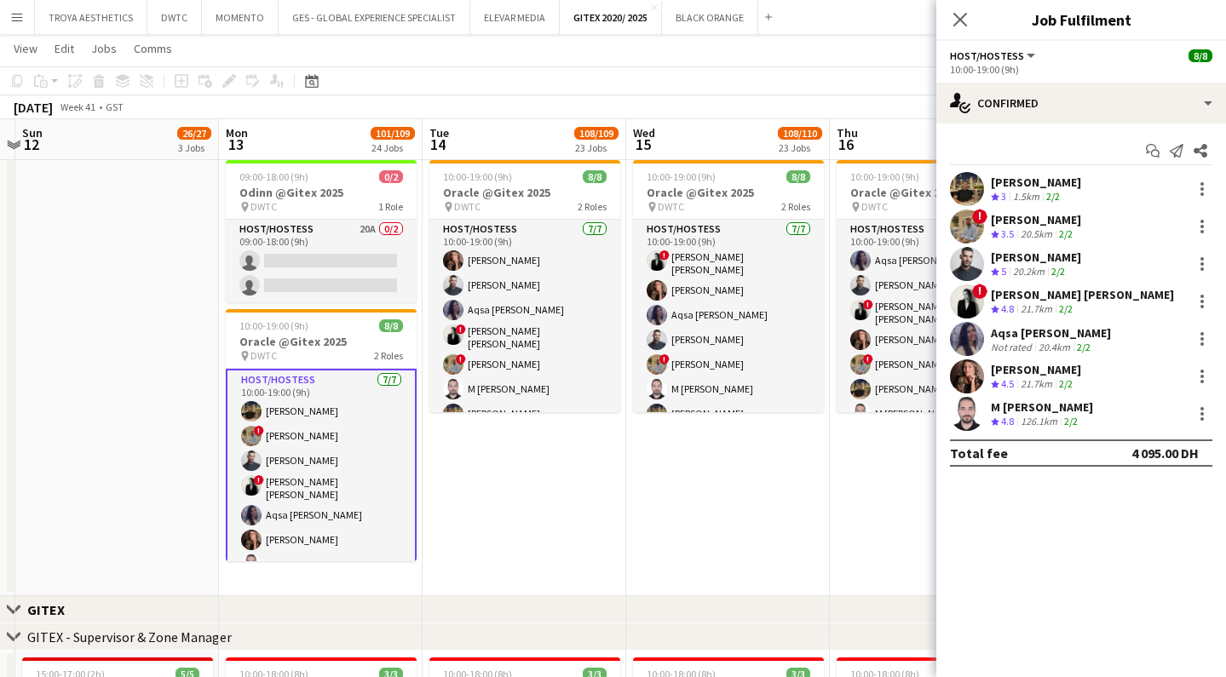
click at [1047, 182] on div "[PERSON_NAME]" at bounding box center [1036, 182] width 90 height 15
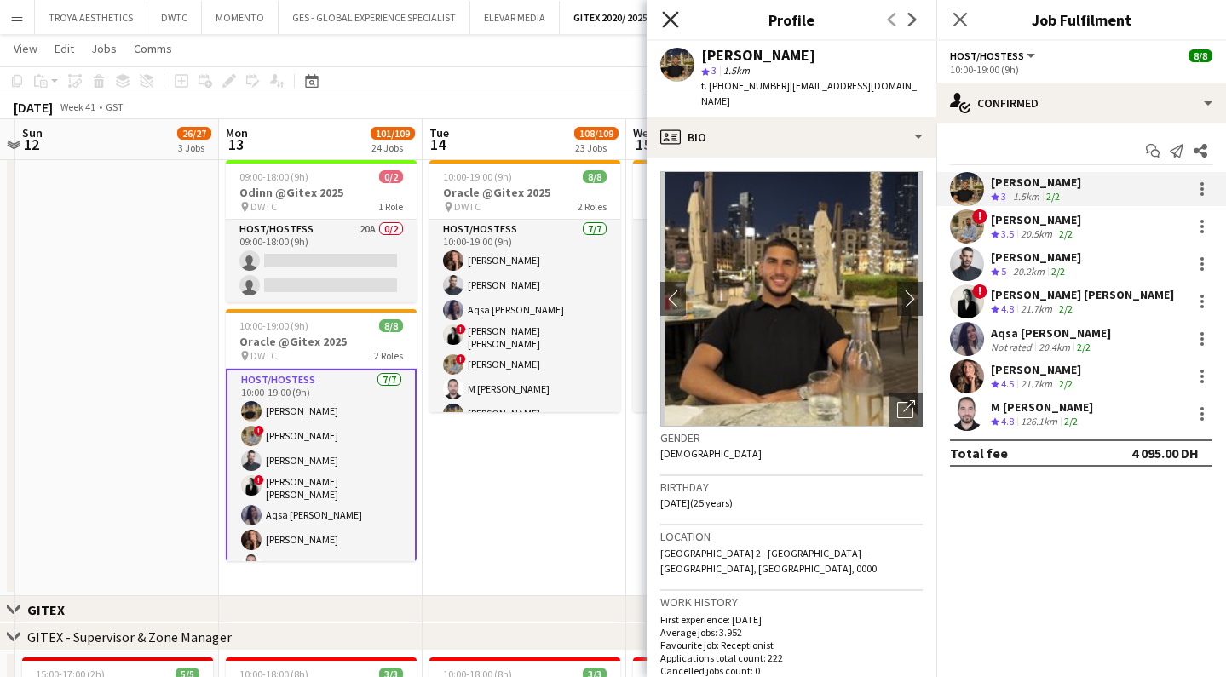
click at [665, 22] on icon "Close pop-in" at bounding box center [670, 19] width 16 height 16
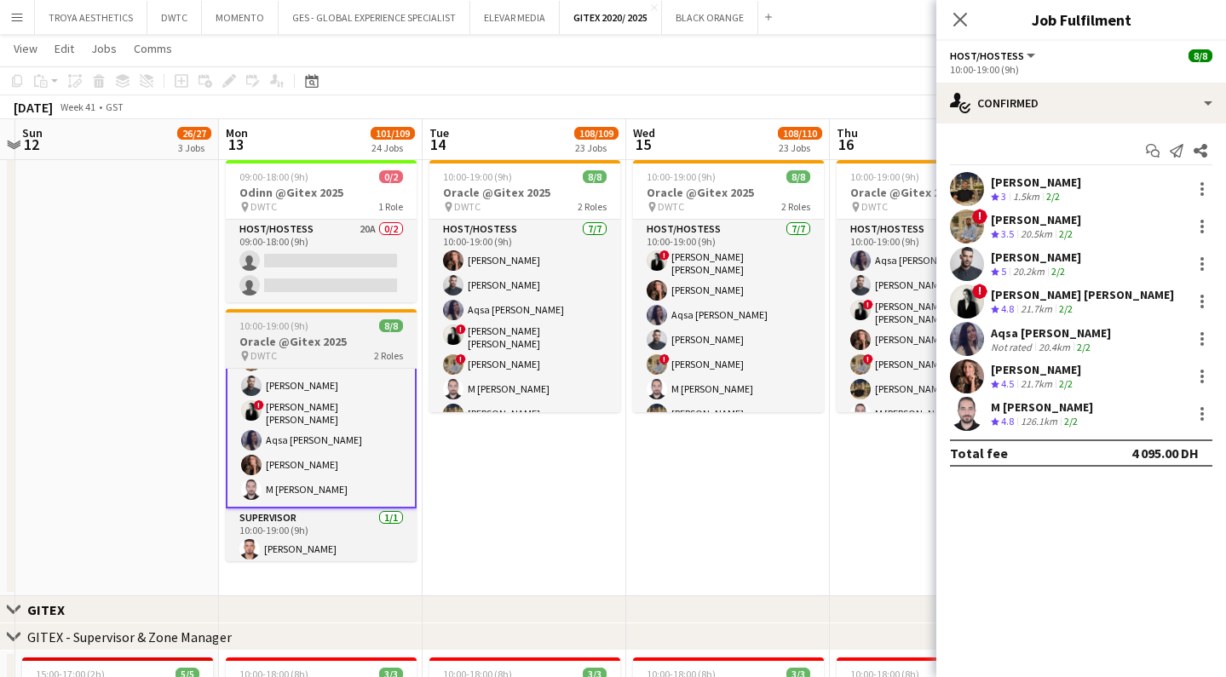
scroll to position [0, 393]
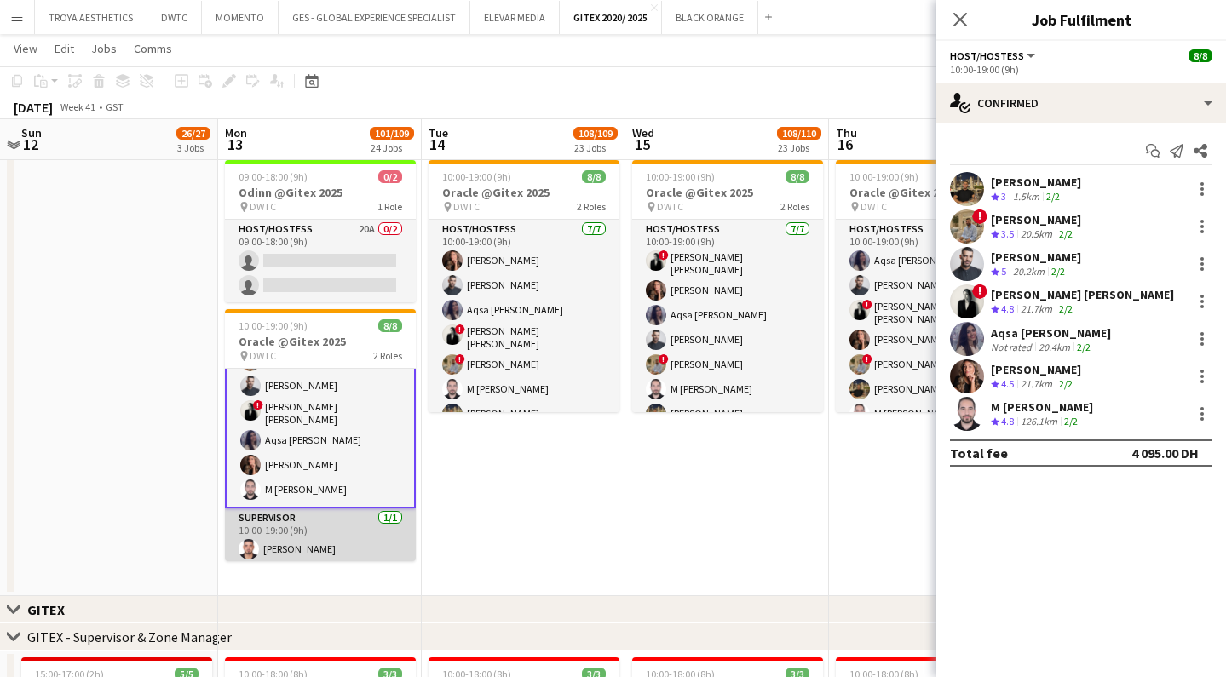
click at [256, 525] on app-card-role "Supervisor [DATE] 10:00-19:00 (9h) [PERSON_NAME]" at bounding box center [320, 538] width 191 height 58
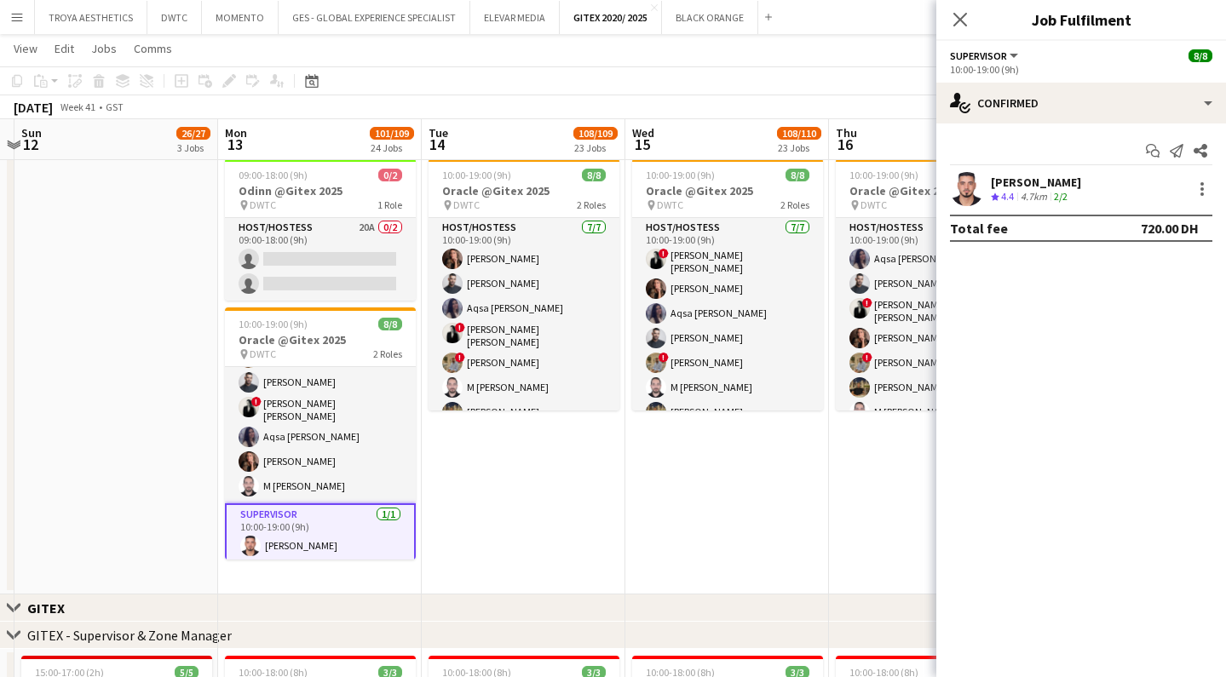
scroll to position [501, 1]
click at [1054, 187] on div "[PERSON_NAME]" at bounding box center [1036, 182] width 90 height 15
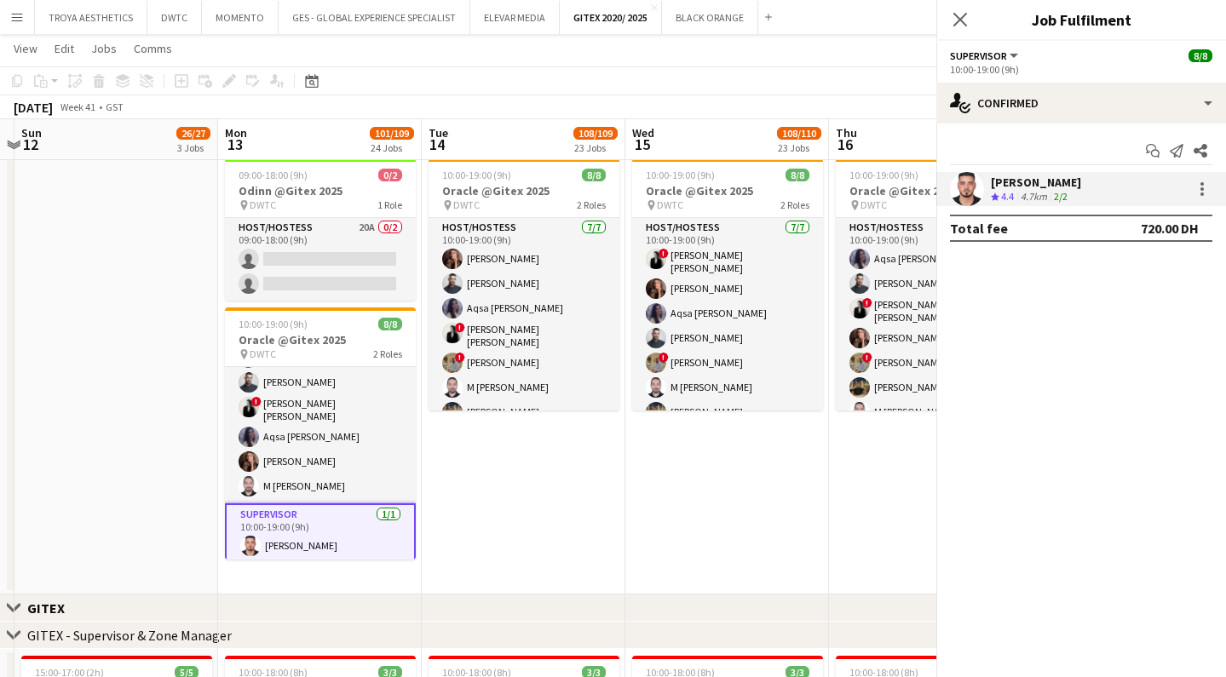
scroll to position [500, 0]
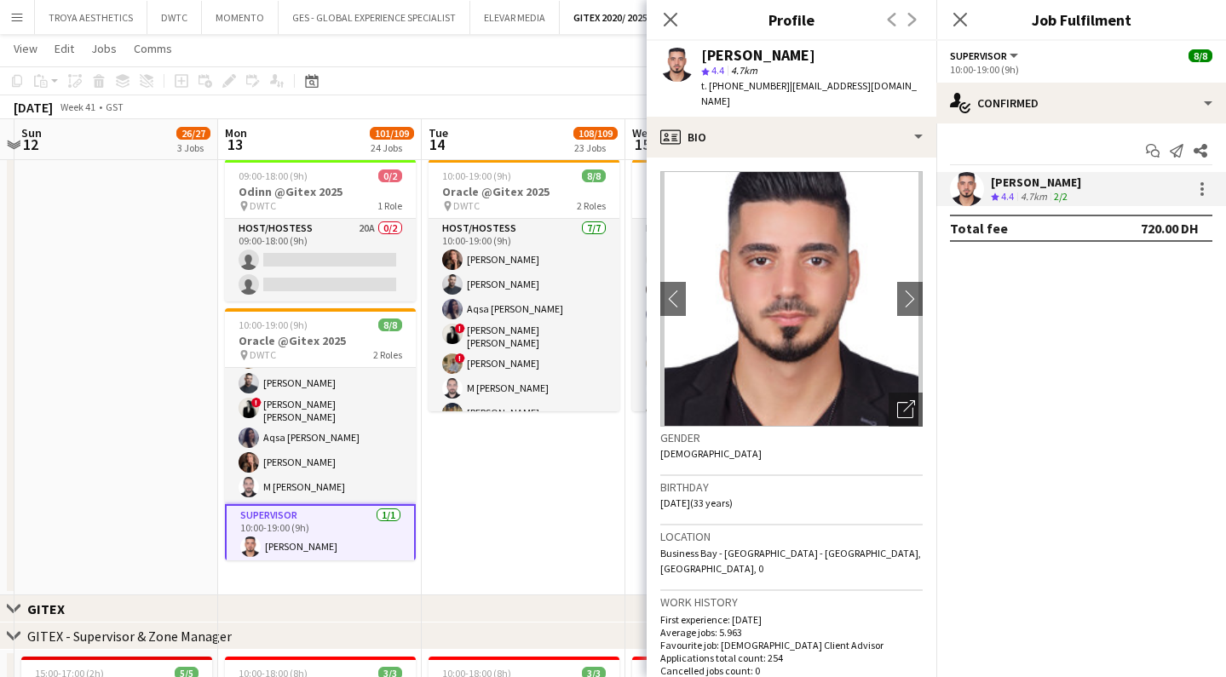
drag, startPoint x: 825, startPoint y: 56, endPoint x: 703, endPoint y: 60, distance: 121.9
click at [703, 60] on div "[PERSON_NAME]" at bounding box center [811, 55] width 221 height 15
click at [670, 23] on icon "Close pop-in" at bounding box center [670, 19] width 16 height 16
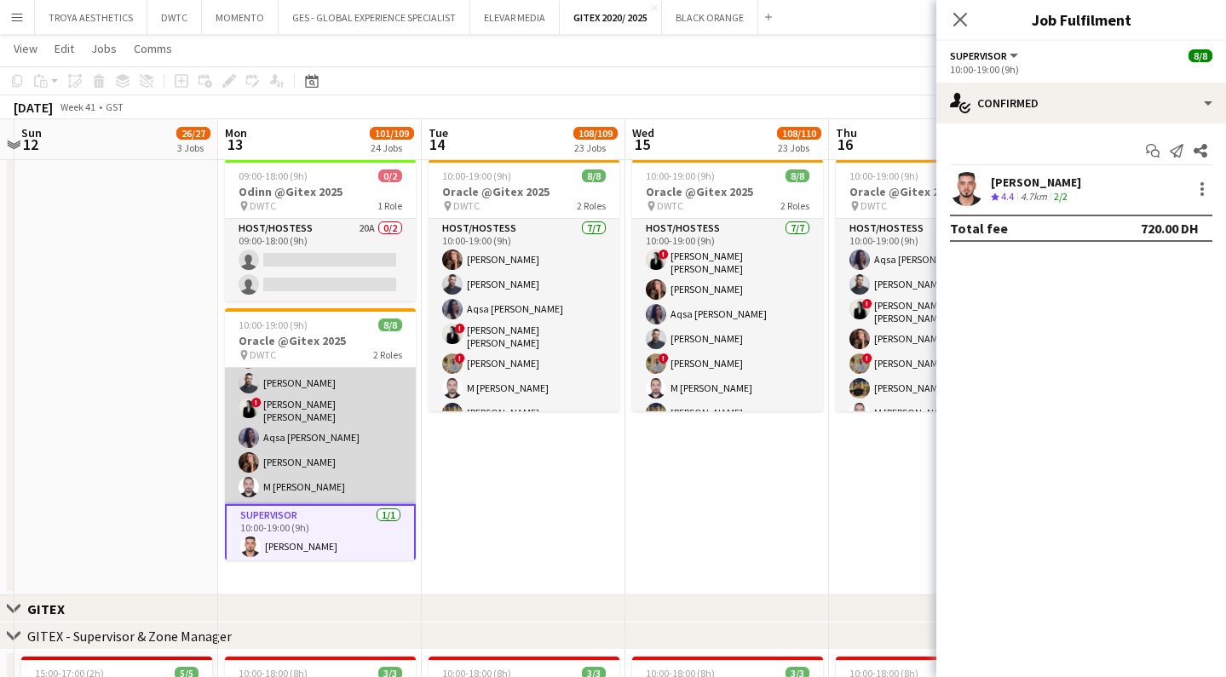
click at [282, 383] on app-card-role "Host/Hostess [DATE] 10:00-19:00 (9h) [PERSON_NAME] ! [PERSON_NAME] ! [PERSON_NA…" at bounding box center [320, 398] width 191 height 211
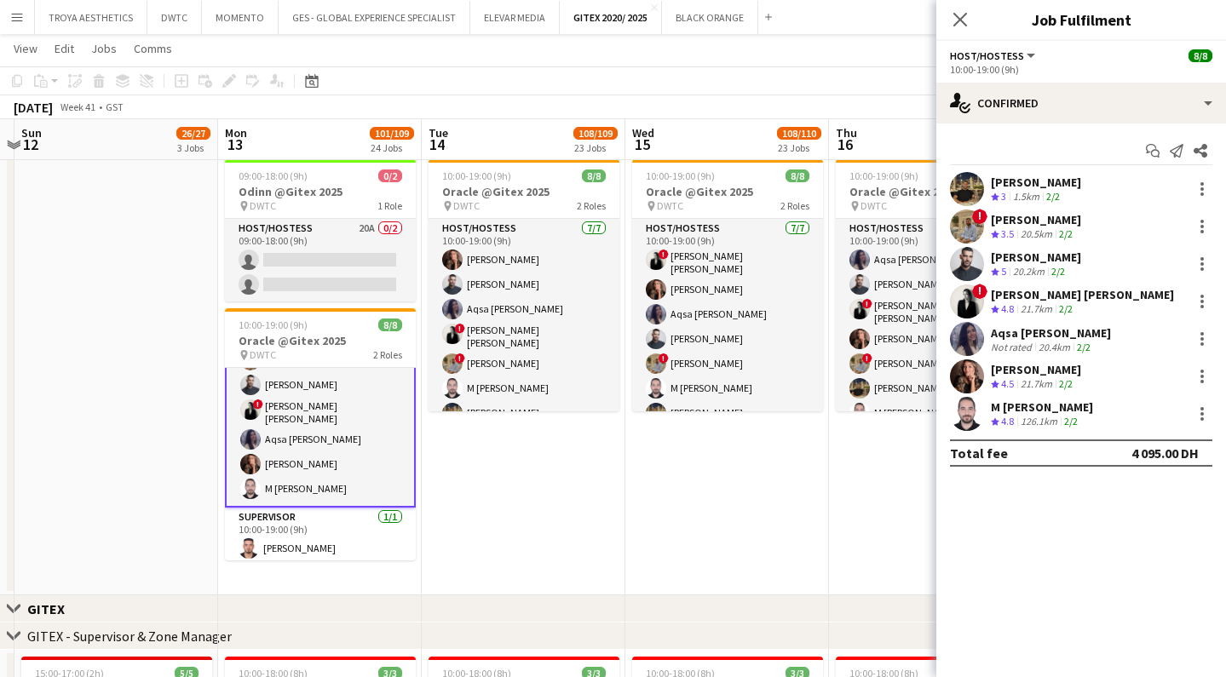
click at [1038, 183] on div "[PERSON_NAME]" at bounding box center [1036, 182] width 90 height 15
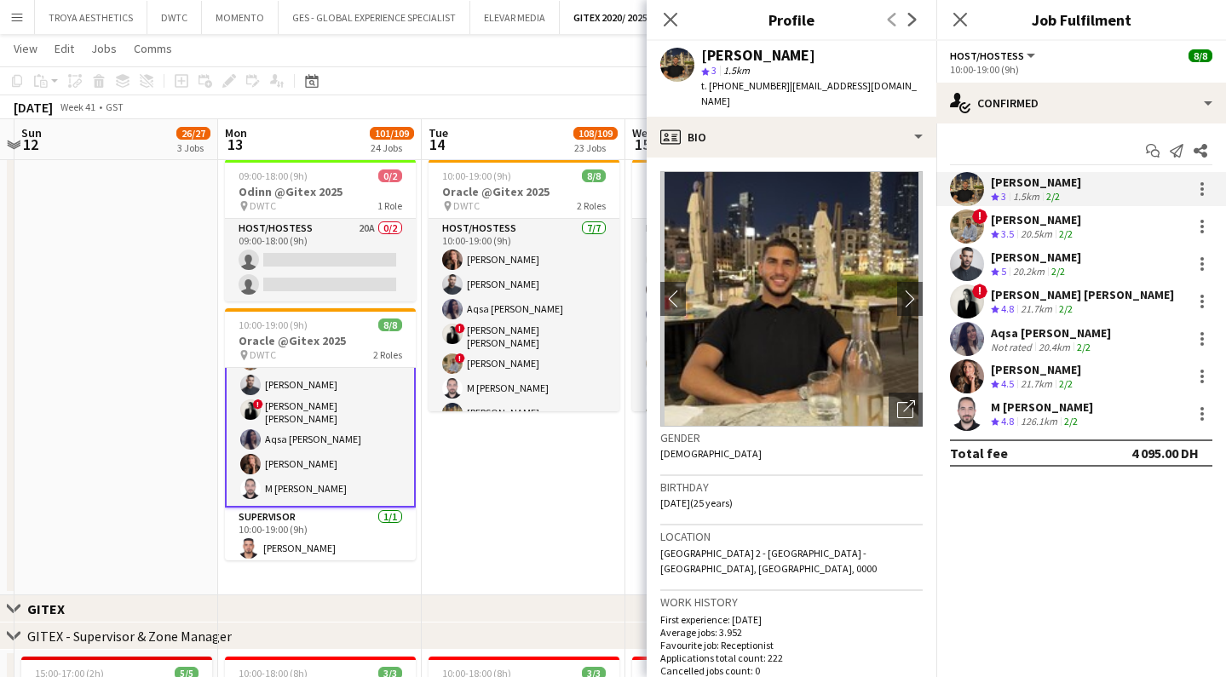
drag, startPoint x: 818, startPoint y: 58, endPoint x: 705, endPoint y: 59, distance: 113.3
click at [705, 59] on div "[PERSON_NAME]" at bounding box center [811, 55] width 221 height 15
click at [1048, 214] on div "[PERSON_NAME]" at bounding box center [1036, 219] width 90 height 15
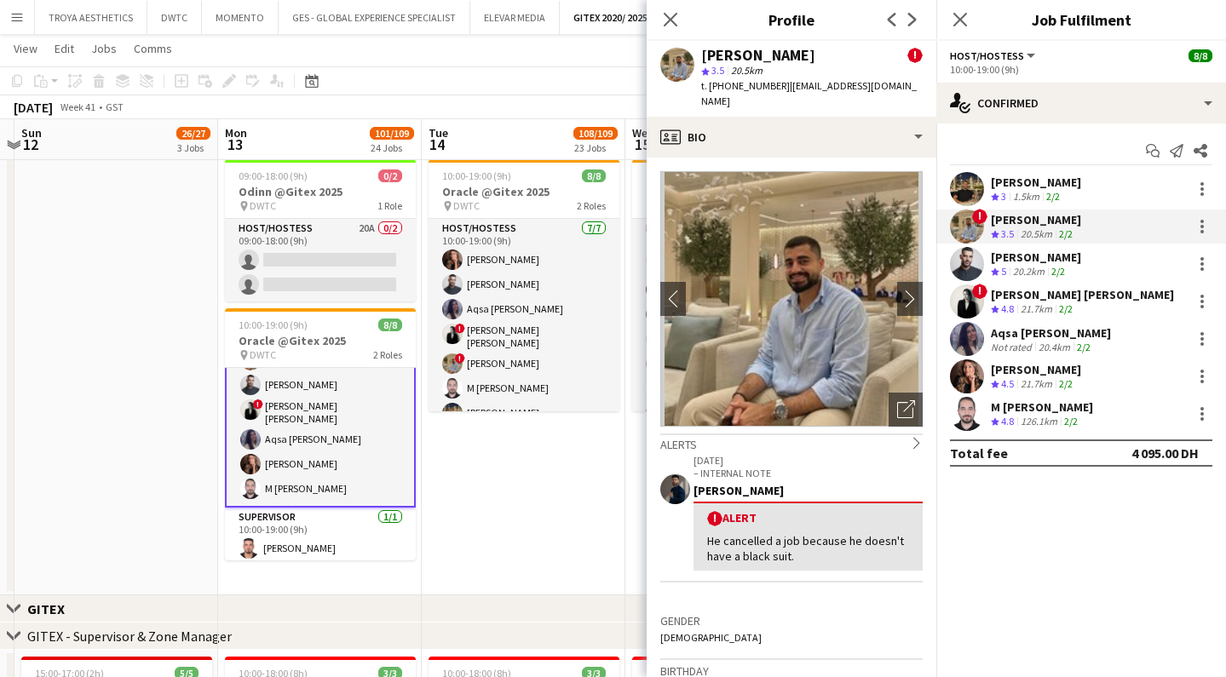
drag, startPoint x: 820, startPoint y: 57, endPoint x: 704, endPoint y: 59, distance: 116.7
click at [704, 59] on div "[PERSON_NAME] !" at bounding box center [811, 55] width 221 height 15
click at [1006, 257] on div "[PERSON_NAME]" at bounding box center [1036, 257] width 90 height 15
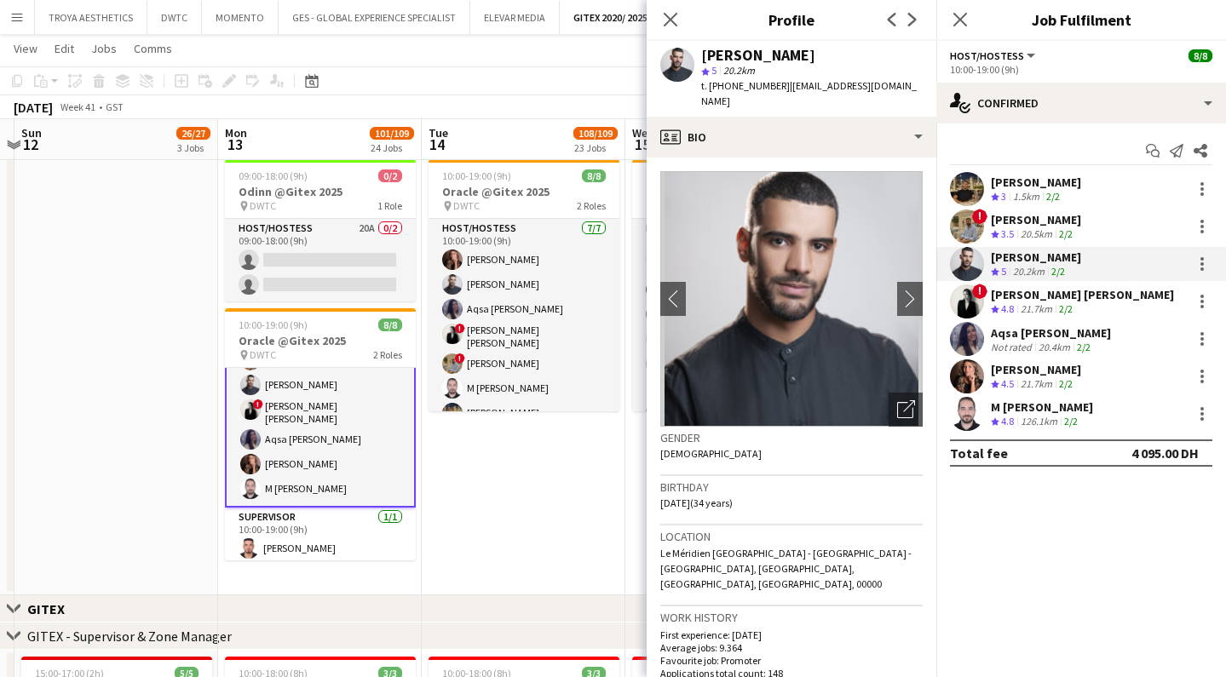
drag, startPoint x: 808, startPoint y: 56, endPoint x: 705, endPoint y: 56, distance: 103.9
click at [705, 56] on div "[PERSON_NAME]" at bounding box center [811, 55] width 221 height 15
click at [1044, 291] on div "[PERSON_NAME] [PERSON_NAME]" at bounding box center [1082, 294] width 183 height 15
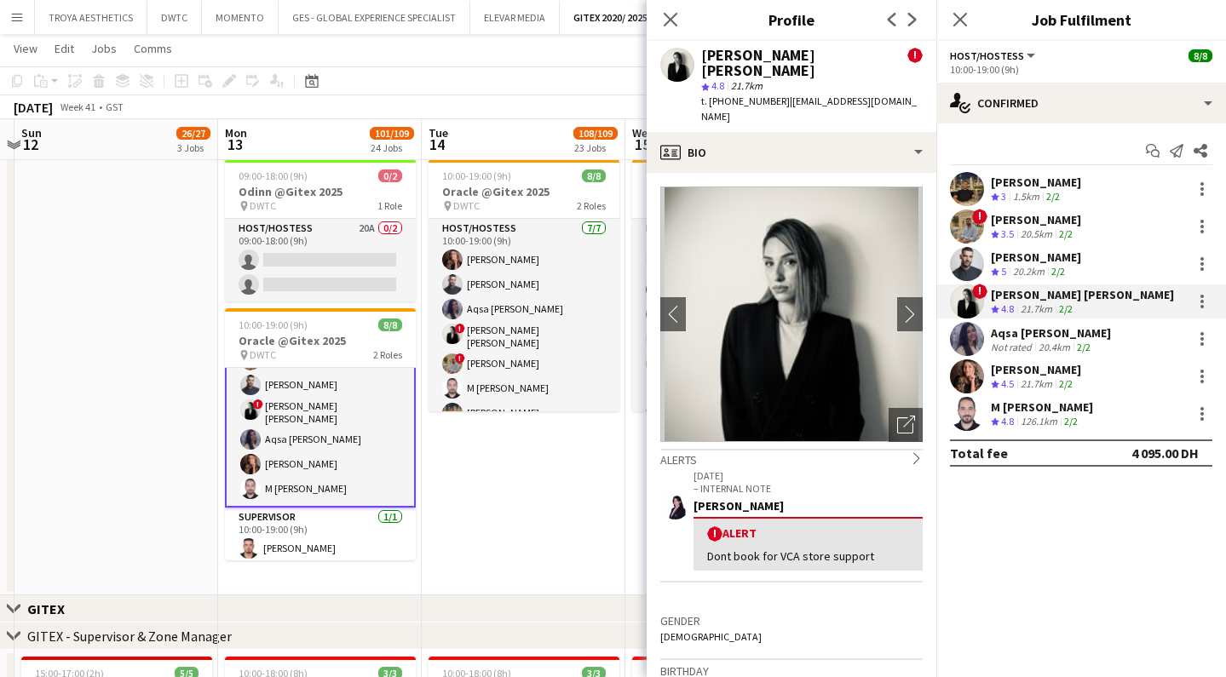
drag, startPoint x: 828, startPoint y: 57, endPoint x: 702, endPoint y: 60, distance: 126.1
click at [702, 60] on div "[PERSON_NAME] [PERSON_NAME]" at bounding box center [804, 63] width 206 height 31
click at [1024, 327] on div "Aqsa [PERSON_NAME]" at bounding box center [1051, 332] width 120 height 15
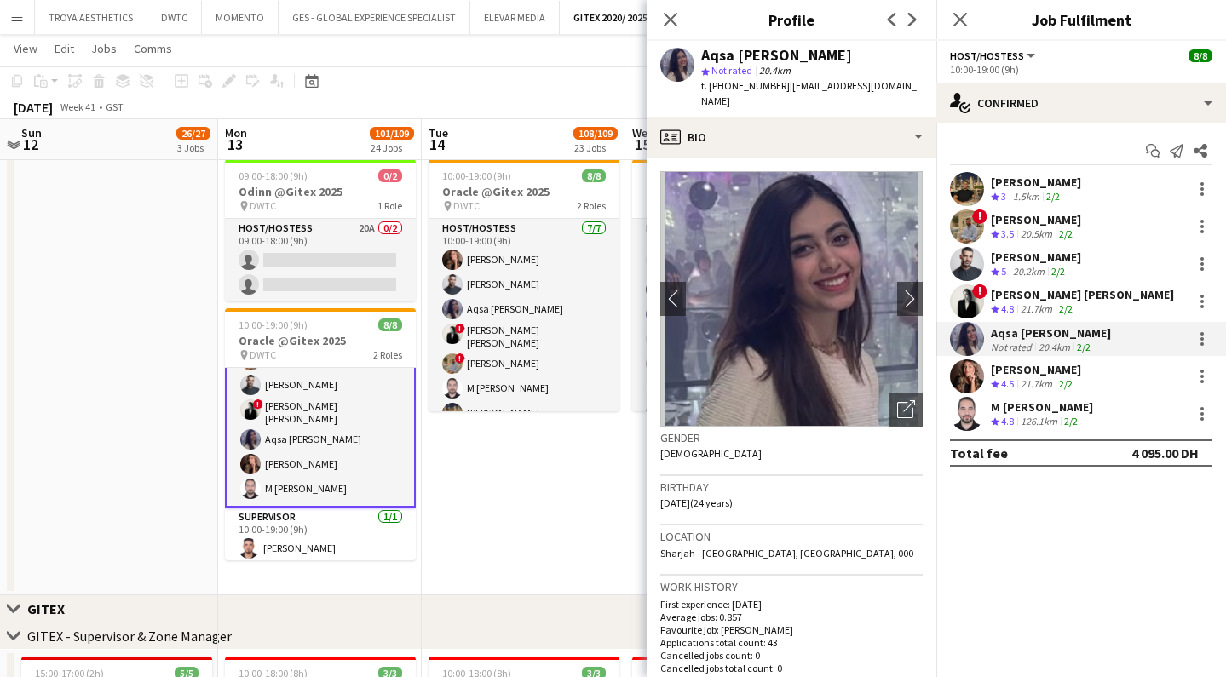
drag, startPoint x: 826, startPoint y: 58, endPoint x: 703, endPoint y: 55, distance: 122.7
click at [703, 55] on div "Aqsa [PERSON_NAME]" at bounding box center [811, 55] width 221 height 15
click at [1027, 371] on div "[PERSON_NAME]" at bounding box center [1036, 369] width 90 height 15
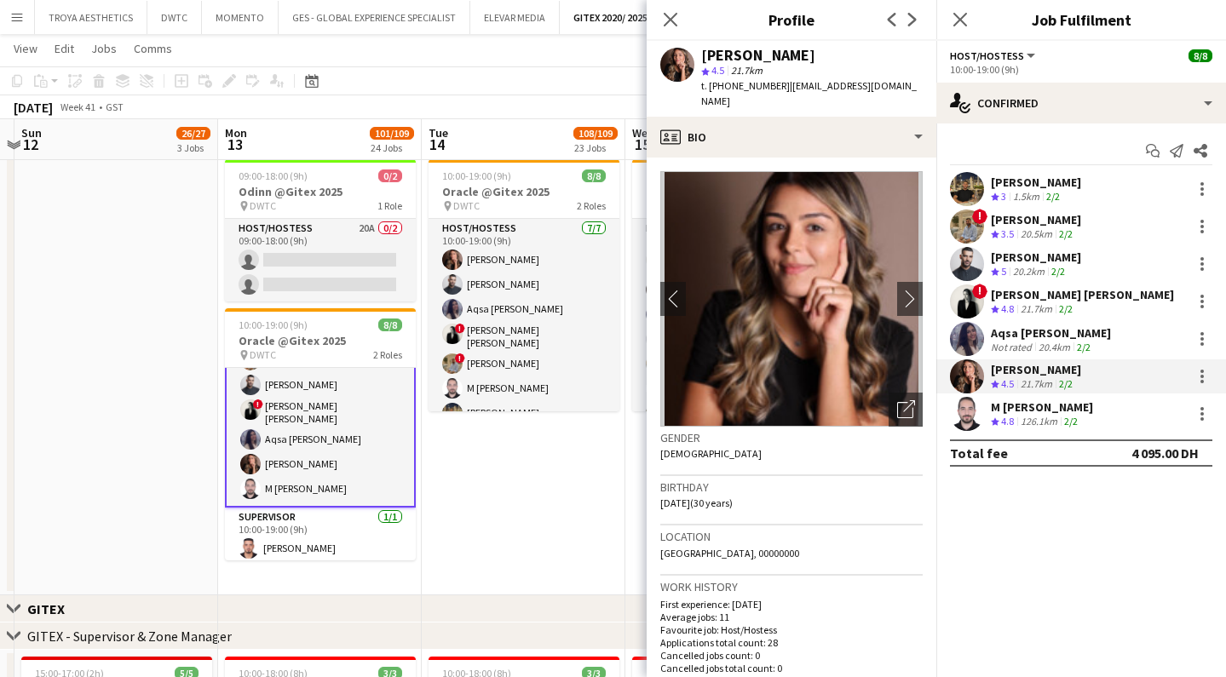
drag, startPoint x: 807, startPoint y: 56, endPoint x: 702, endPoint y: 57, distance: 104.8
click at [702, 57] on div "[PERSON_NAME]" at bounding box center [811, 55] width 221 height 15
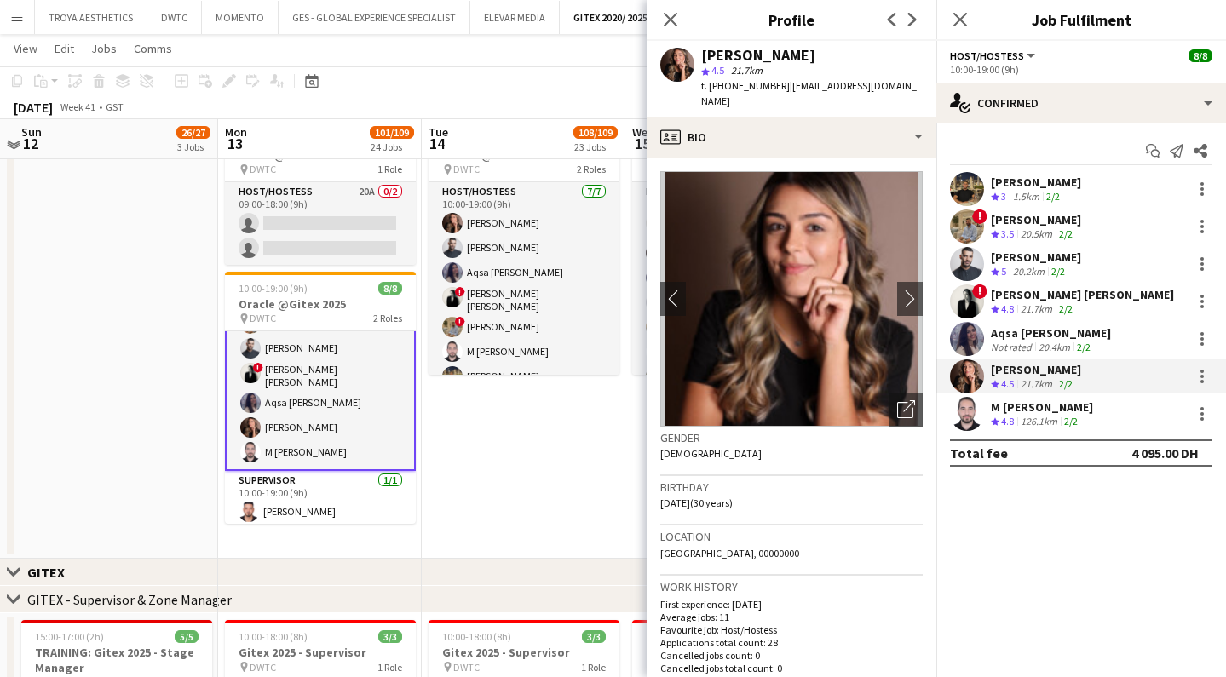
scroll to position [532, 0]
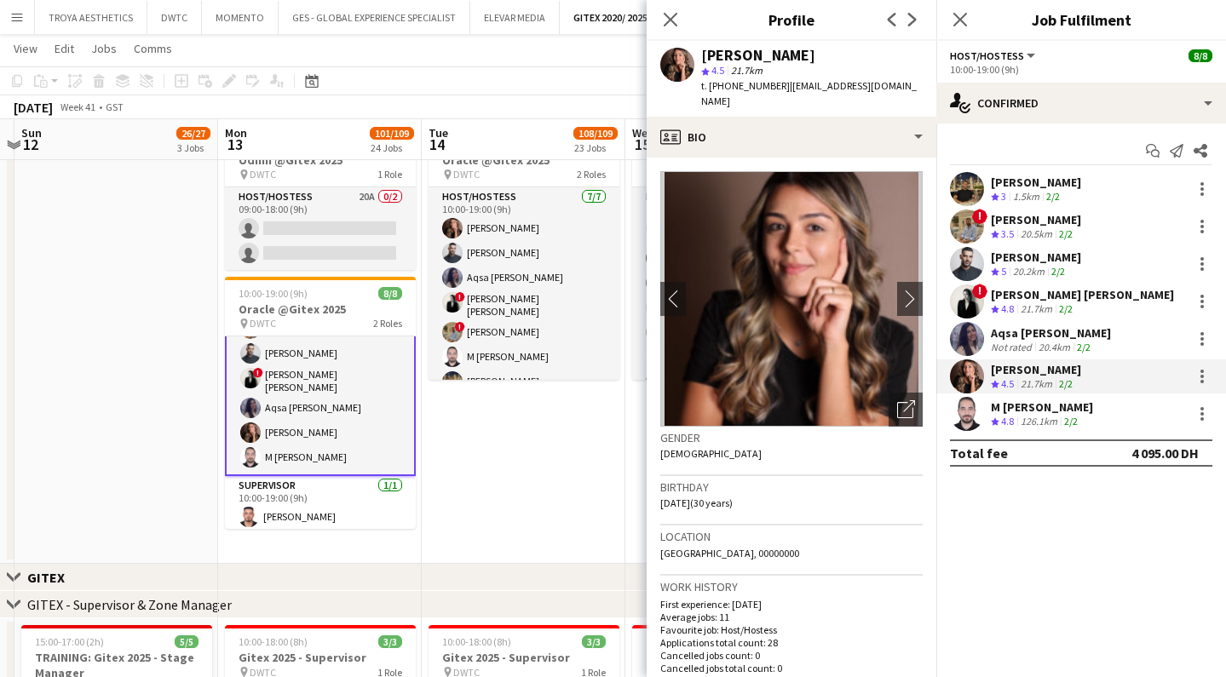
click at [1037, 403] on div "M [PERSON_NAME]" at bounding box center [1042, 407] width 102 height 15
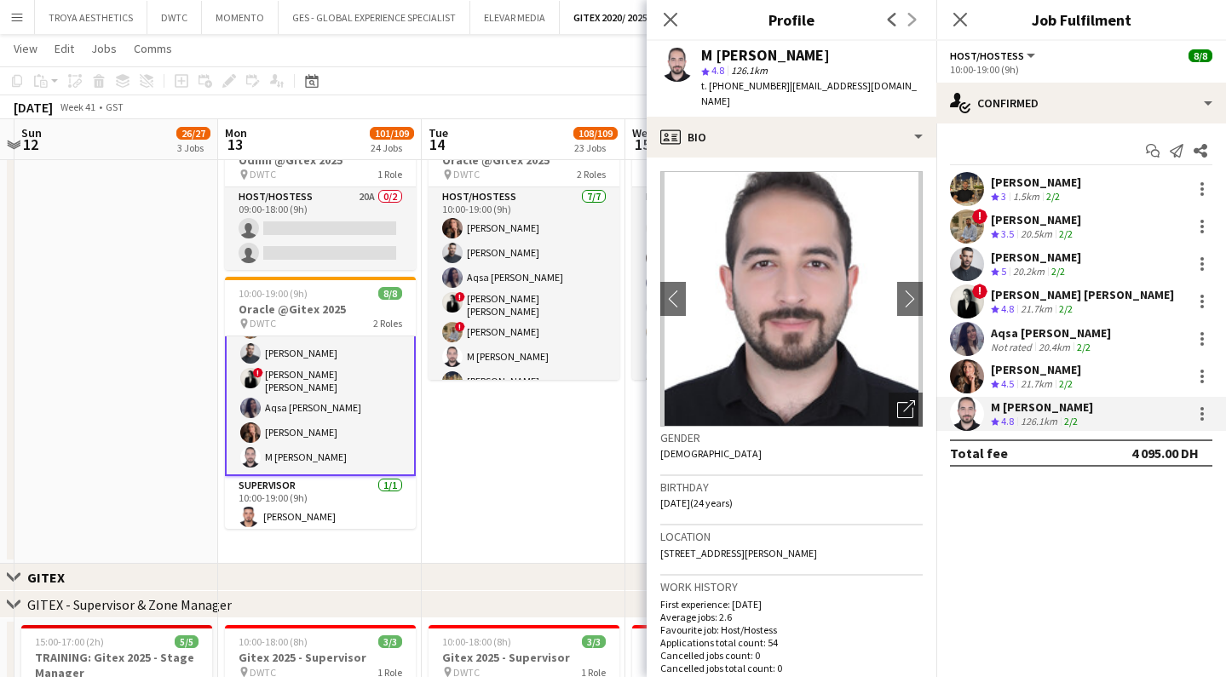
drag, startPoint x: 826, startPoint y: 51, endPoint x: 688, endPoint y: 51, distance: 138.0
click at [688, 51] on div "M [PERSON_NAME] star 4.8 126.1km t. [PHONE_NUMBER] | [EMAIL_ADDRESS][DOMAIN_NAM…" at bounding box center [792, 79] width 290 height 76
click at [670, 22] on icon "Close pop-in" at bounding box center [670, 19] width 16 height 16
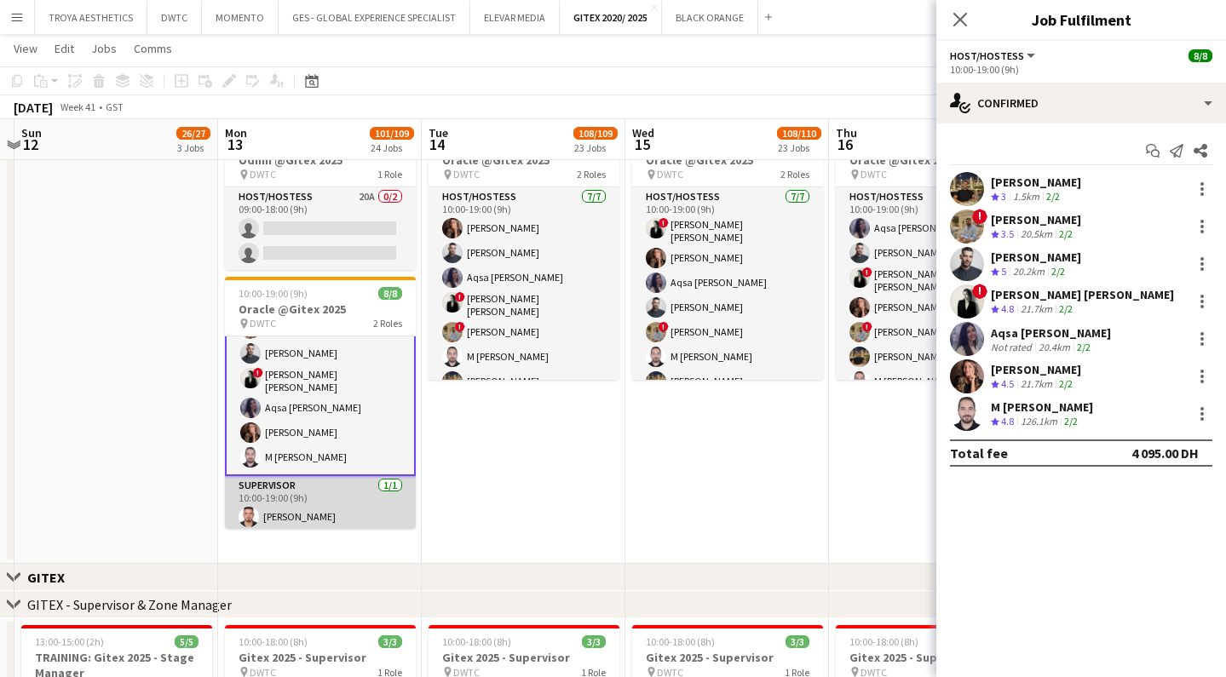
click at [321, 509] on app-card-role "Supervisor [DATE] 10:00-19:00 (9h) [PERSON_NAME]" at bounding box center [320, 505] width 191 height 58
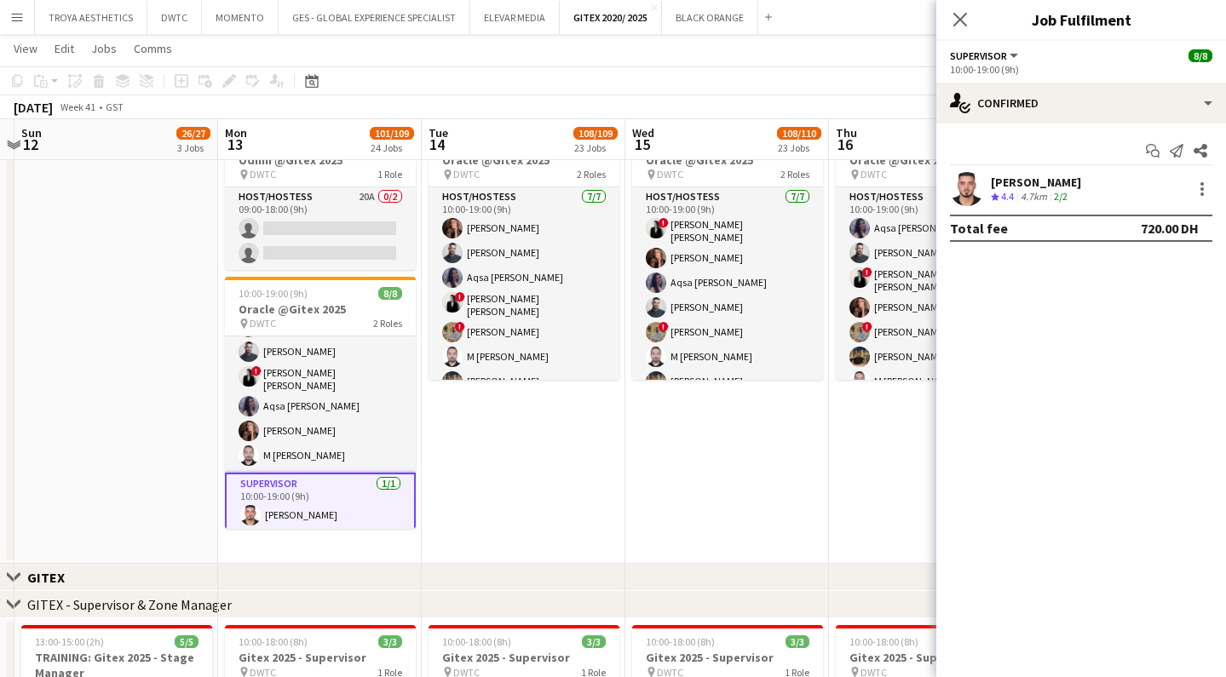
click at [1004, 187] on div "[PERSON_NAME]" at bounding box center [1036, 182] width 90 height 15
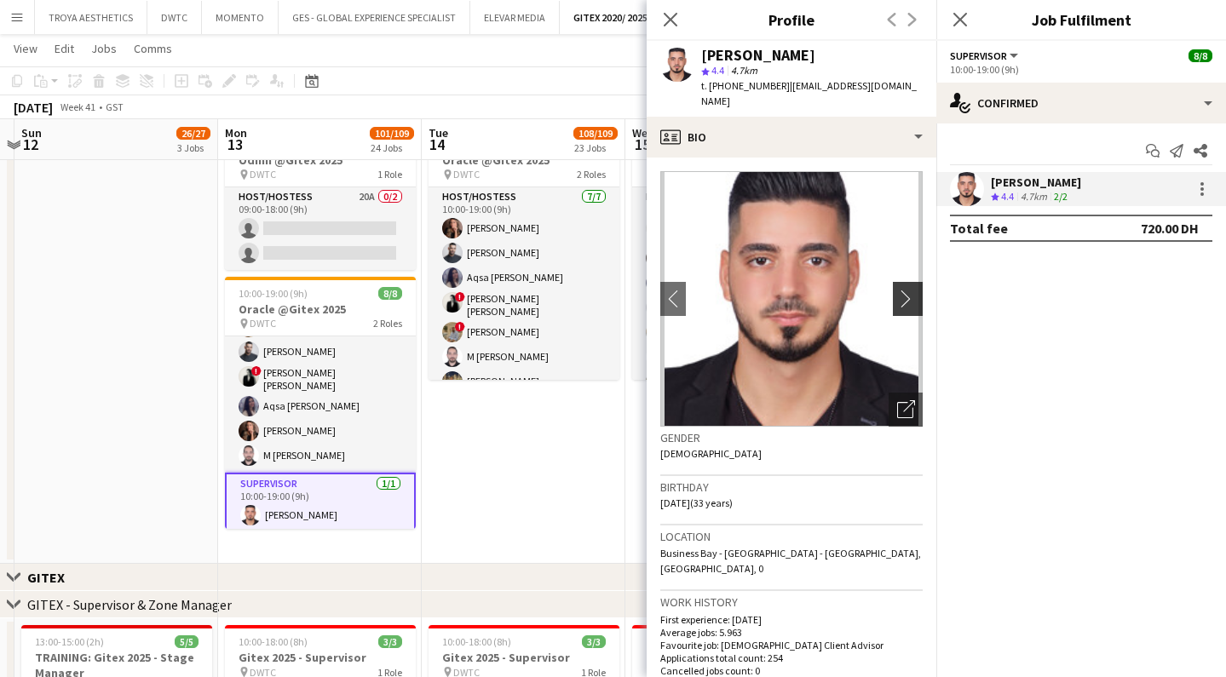
click at [897, 290] on app-icon "chevron-right" at bounding box center [910, 299] width 26 height 18
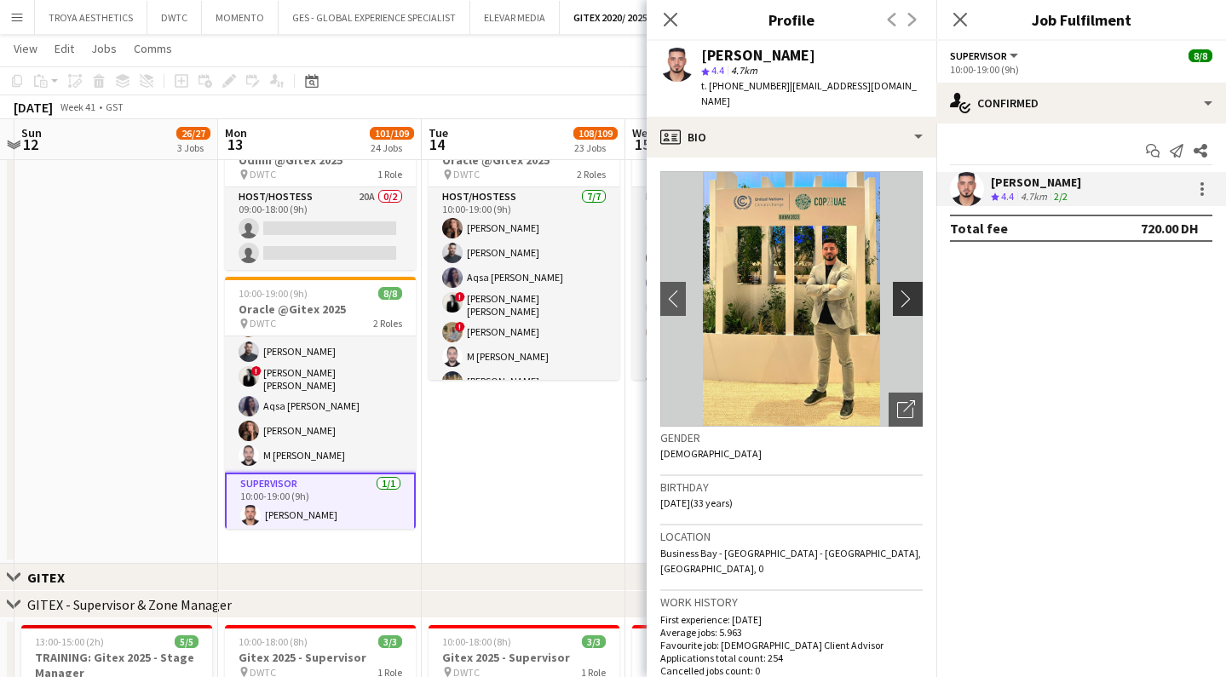
click at [898, 290] on app-icon "chevron-right" at bounding box center [910, 299] width 26 height 18
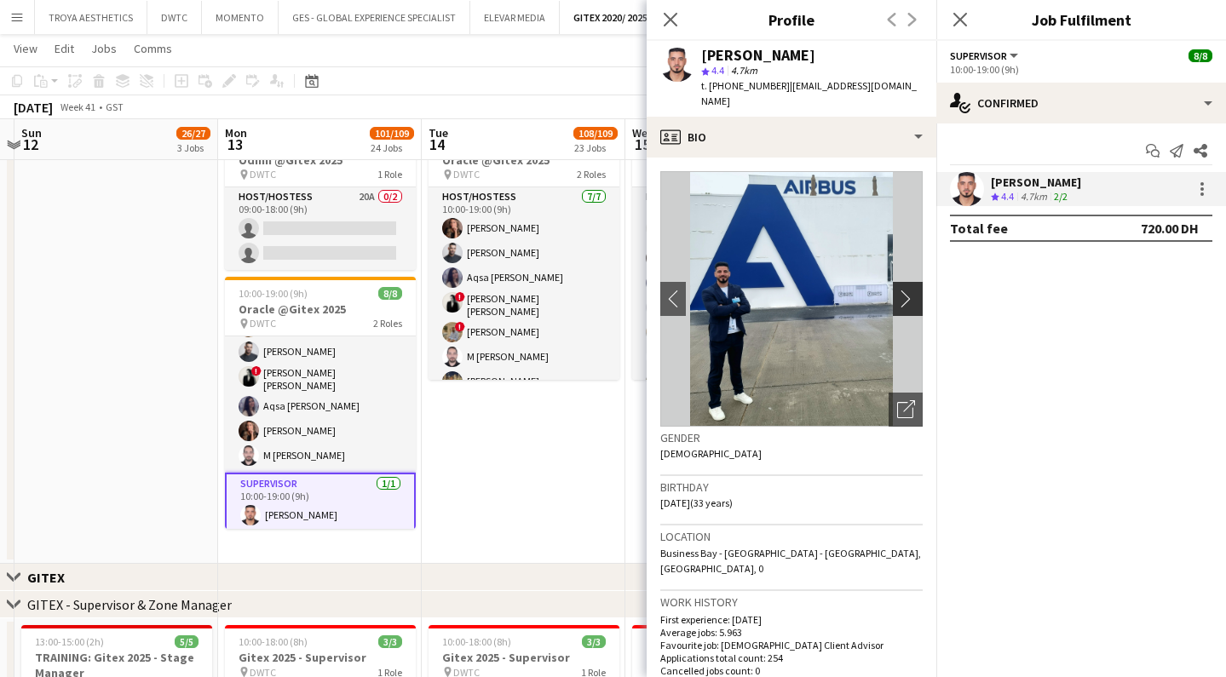
click at [898, 290] on app-icon "chevron-right" at bounding box center [910, 299] width 26 height 18
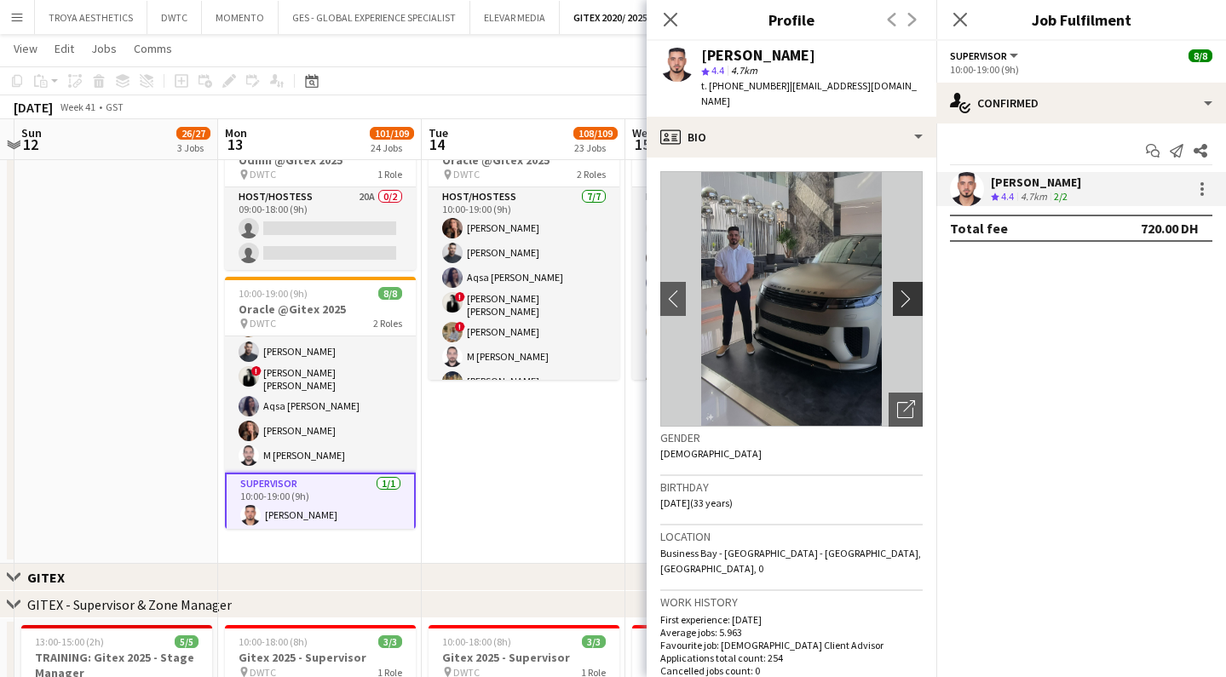
click at [898, 290] on app-icon "chevron-right" at bounding box center [910, 299] width 26 height 18
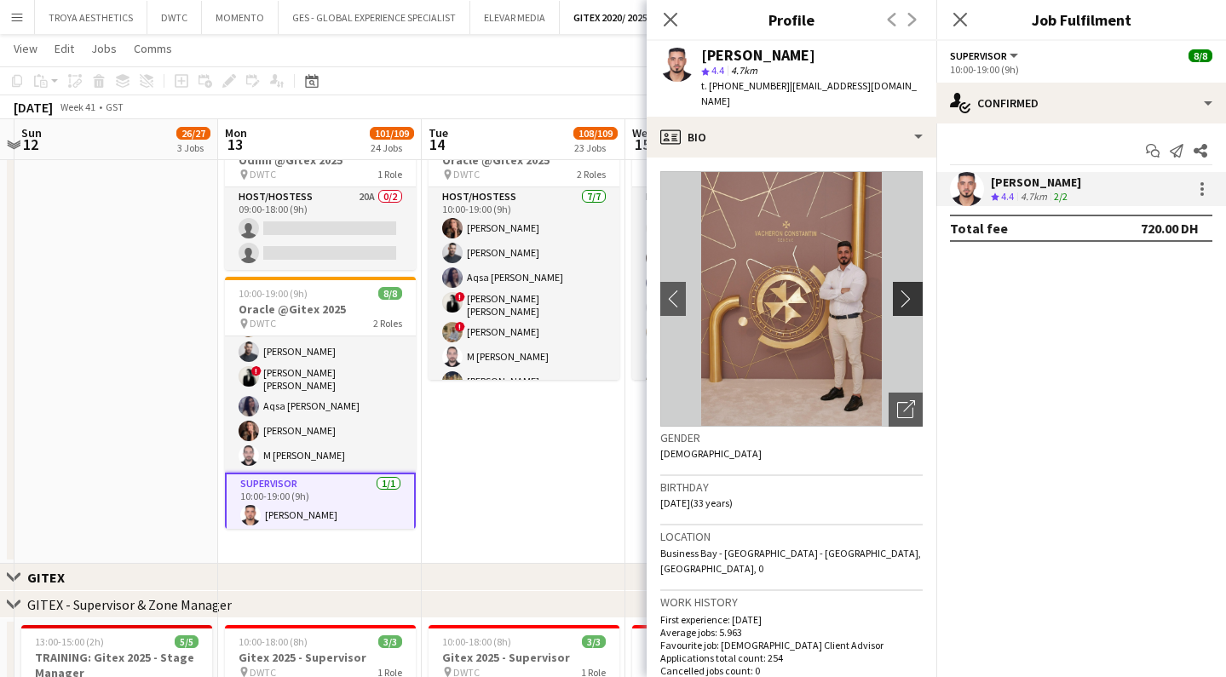
click at [898, 290] on app-icon "chevron-right" at bounding box center [910, 299] width 26 height 18
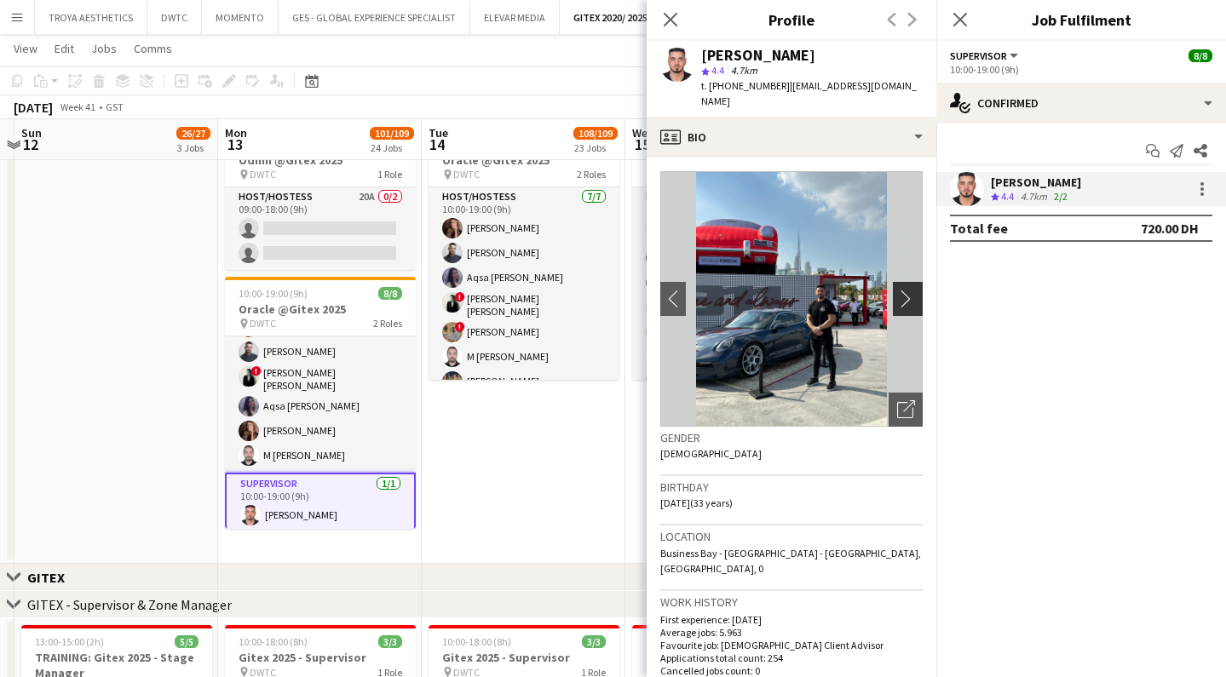
click at [911, 290] on app-icon "chevron-right" at bounding box center [910, 299] width 26 height 18
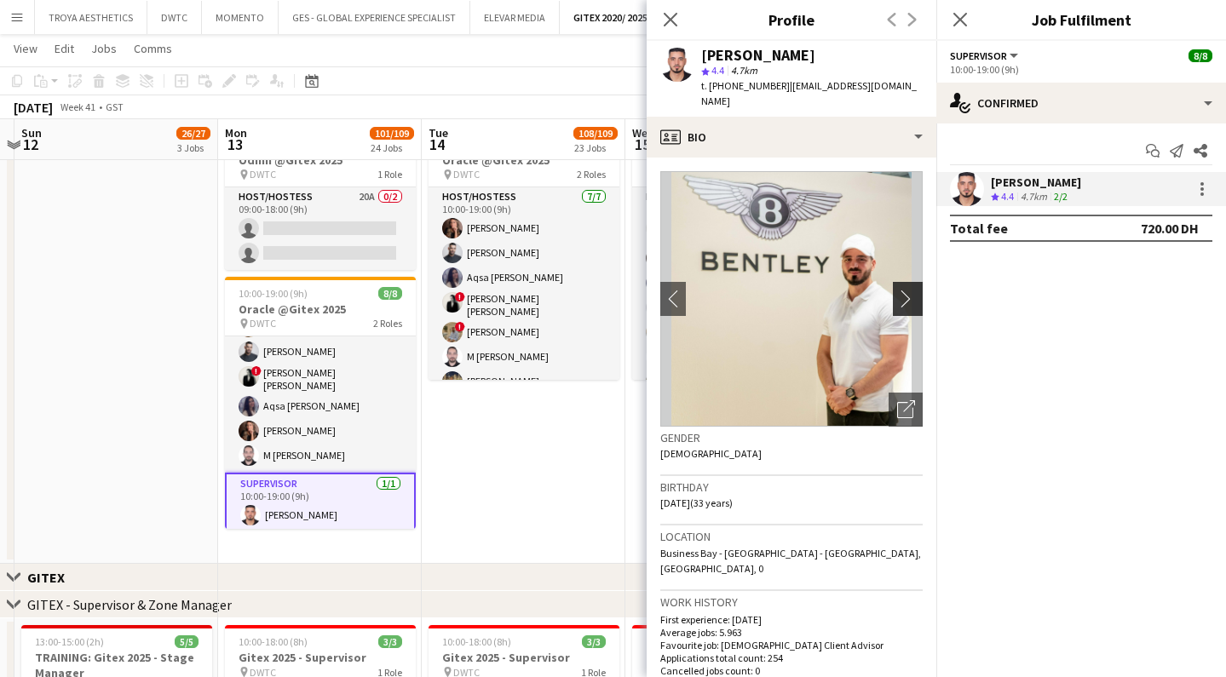
click at [910, 290] on app-icon "chevron-right" at bounding box center [910, 299] width 26 height 18
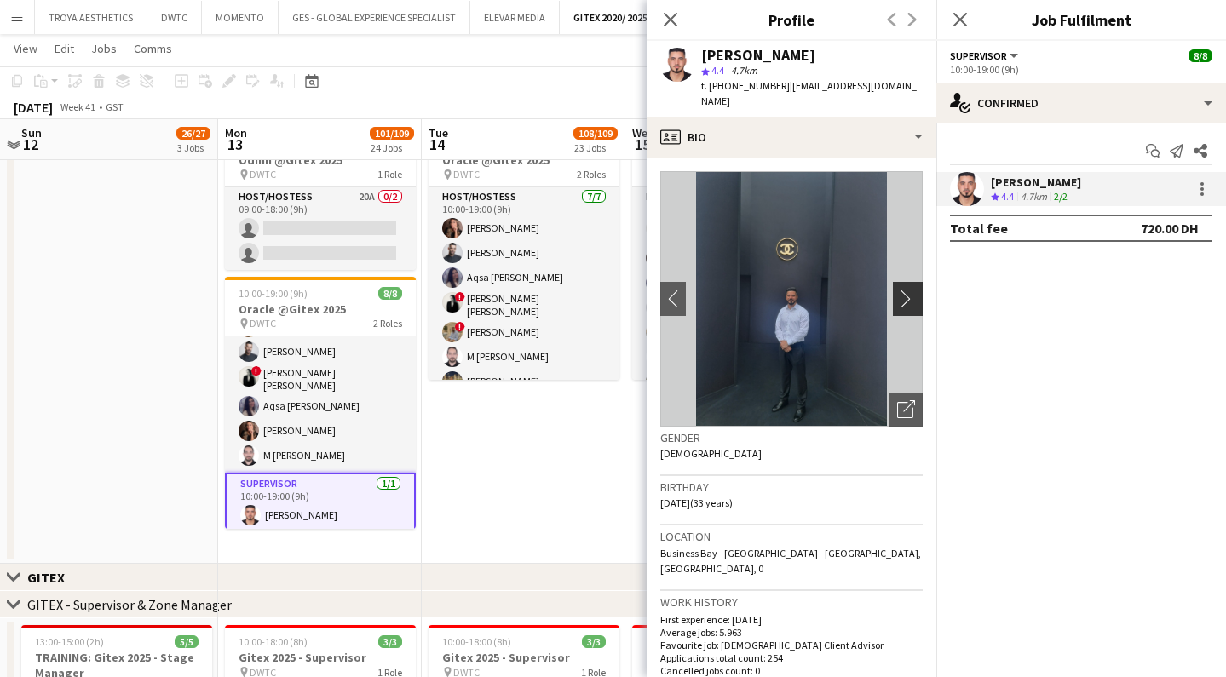
click at [910, 290] on app-icon "chevron-right" at bounding box center [910, 299] width 26 height 18
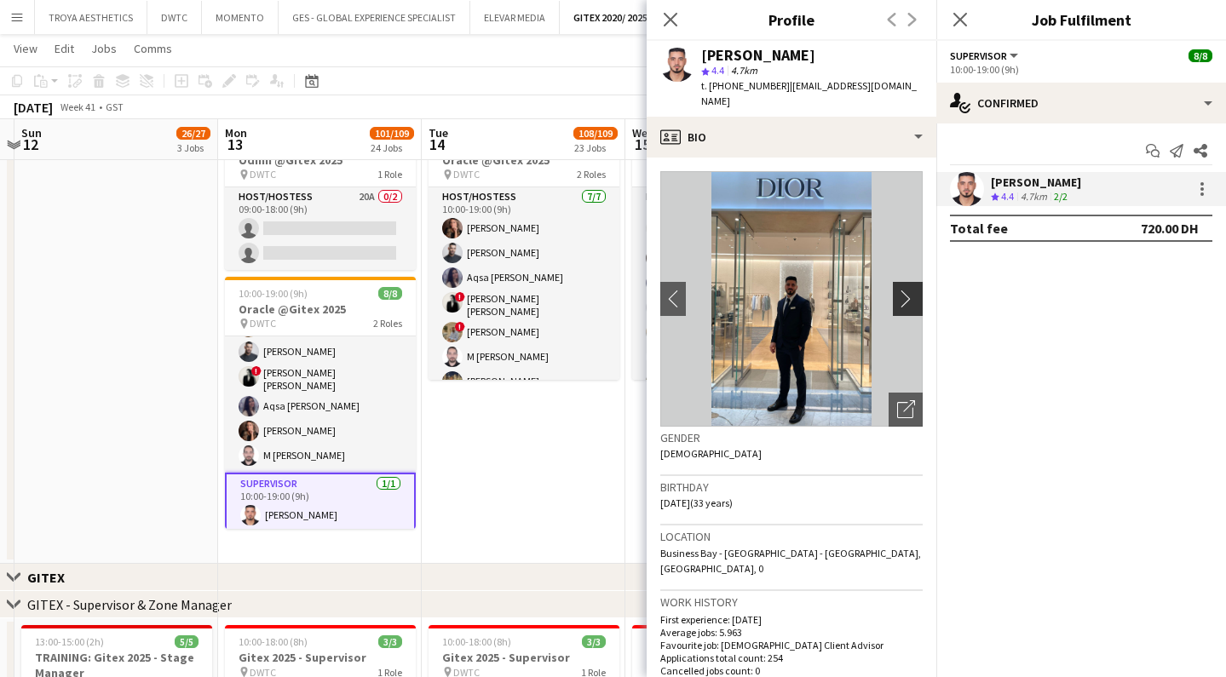
click at [910, 290] on app-icon "chevron-right" at bounding box center [910, 299] width 26 height 18
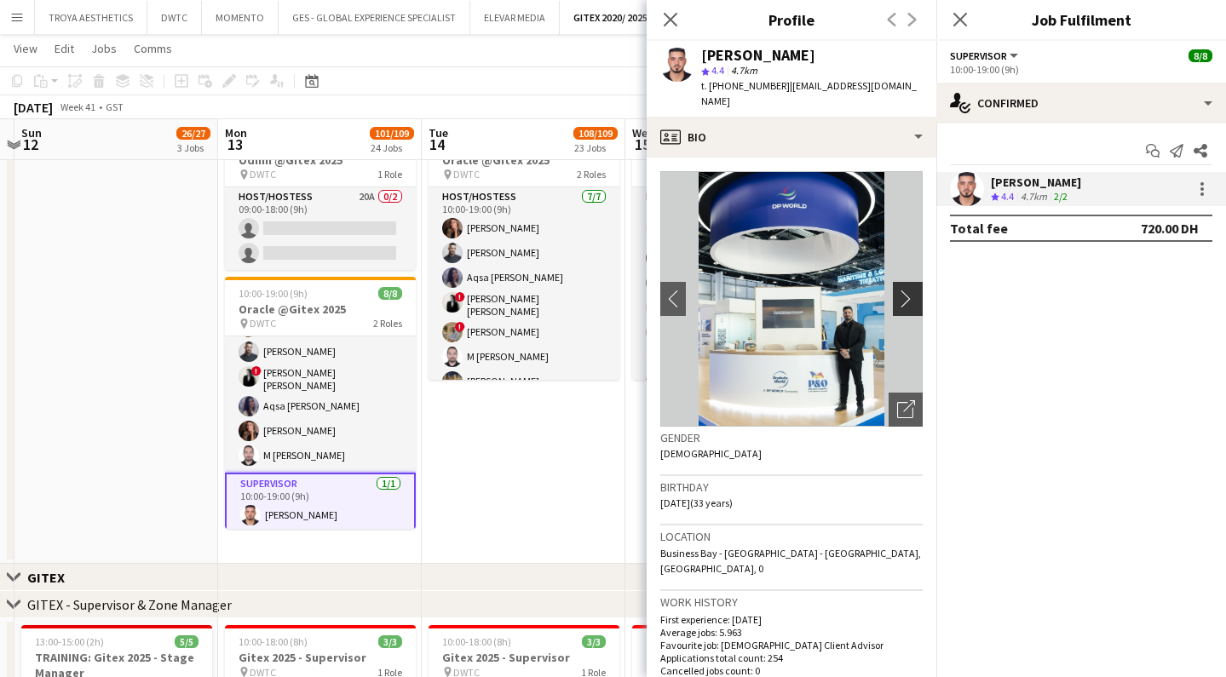
click at [910, 290] on app-icon "chevron-right" at bounding box center [910, 299] width 26 height 18
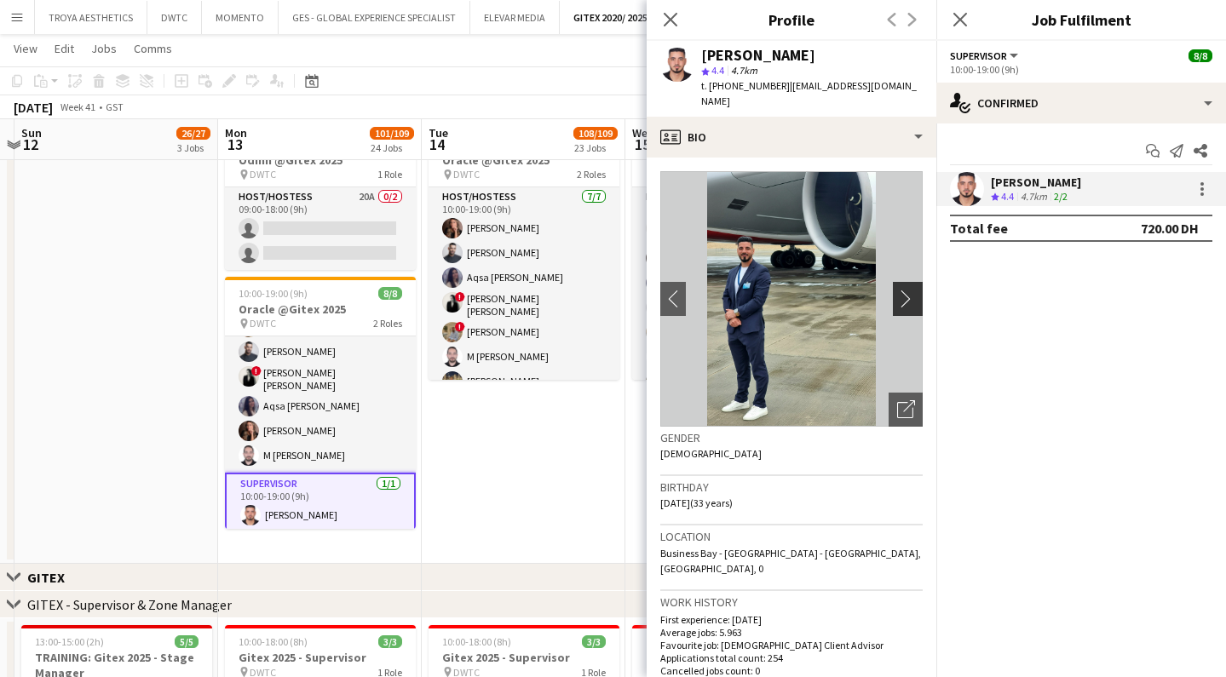
click at [910, 290] on app-icon "chevron-right" at bounding box center [910, 299] width 26 height 18
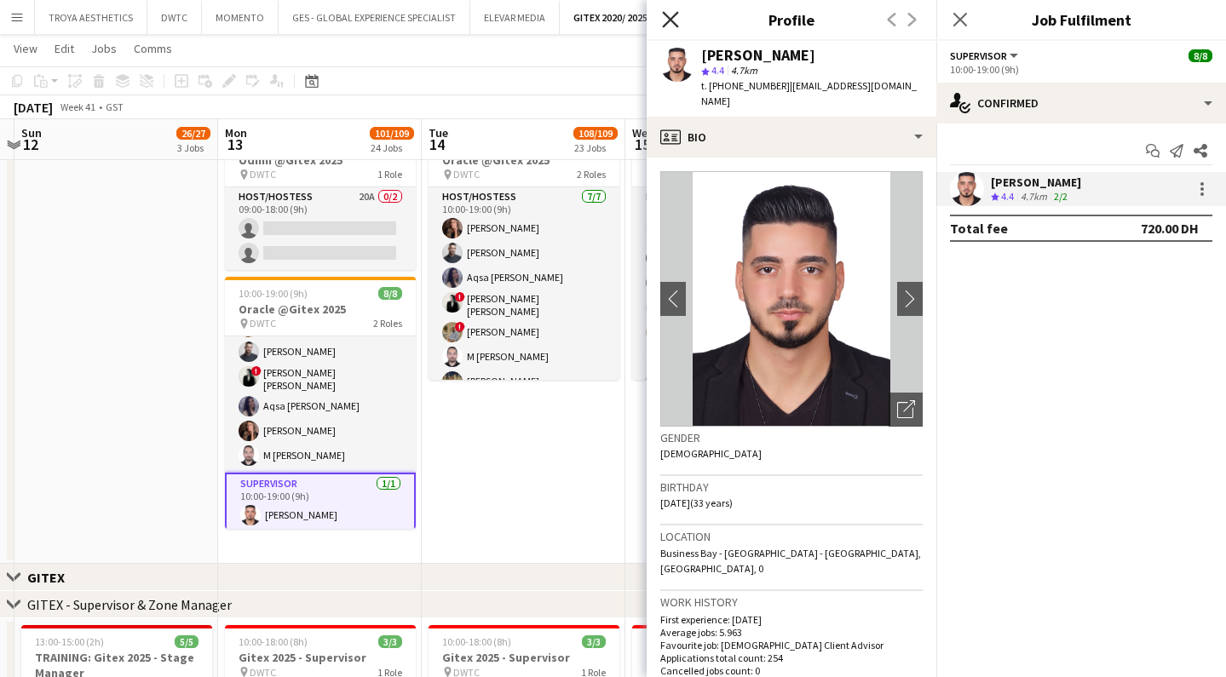
click at [671, 18] on icon at bounding box center [670, 19] width 16 height 16
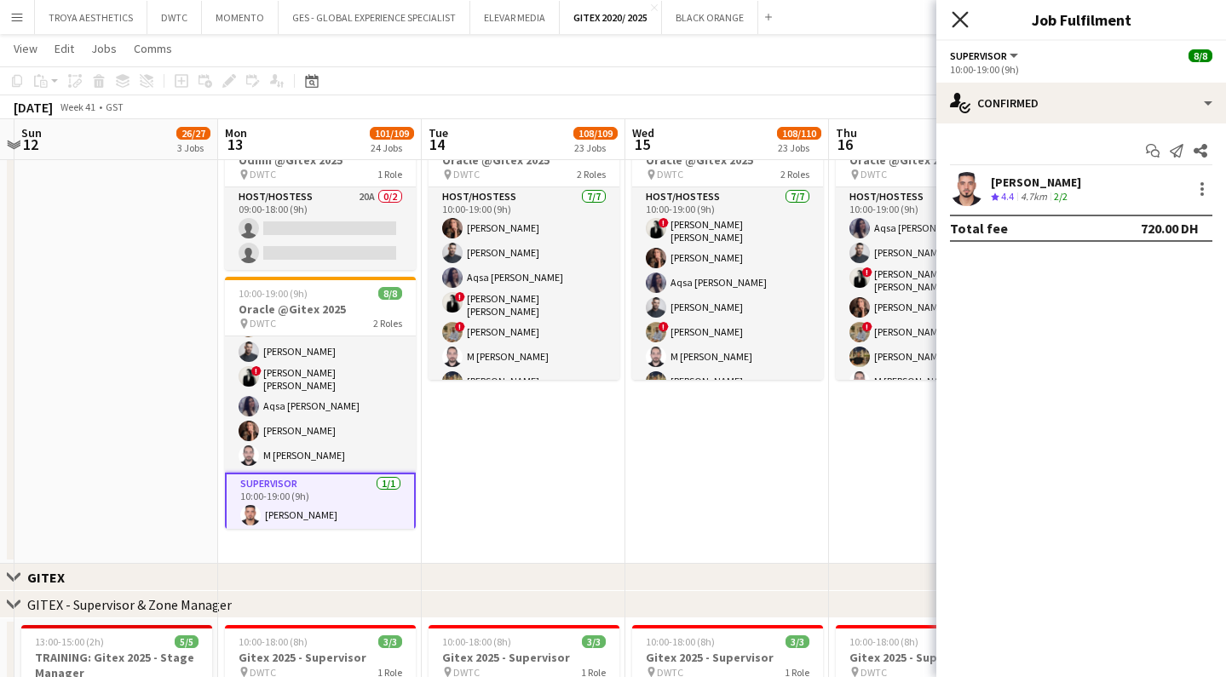
click at [965, 22] on icon "Close pop-in" at bounding box center [960, 19] width 16 height 16
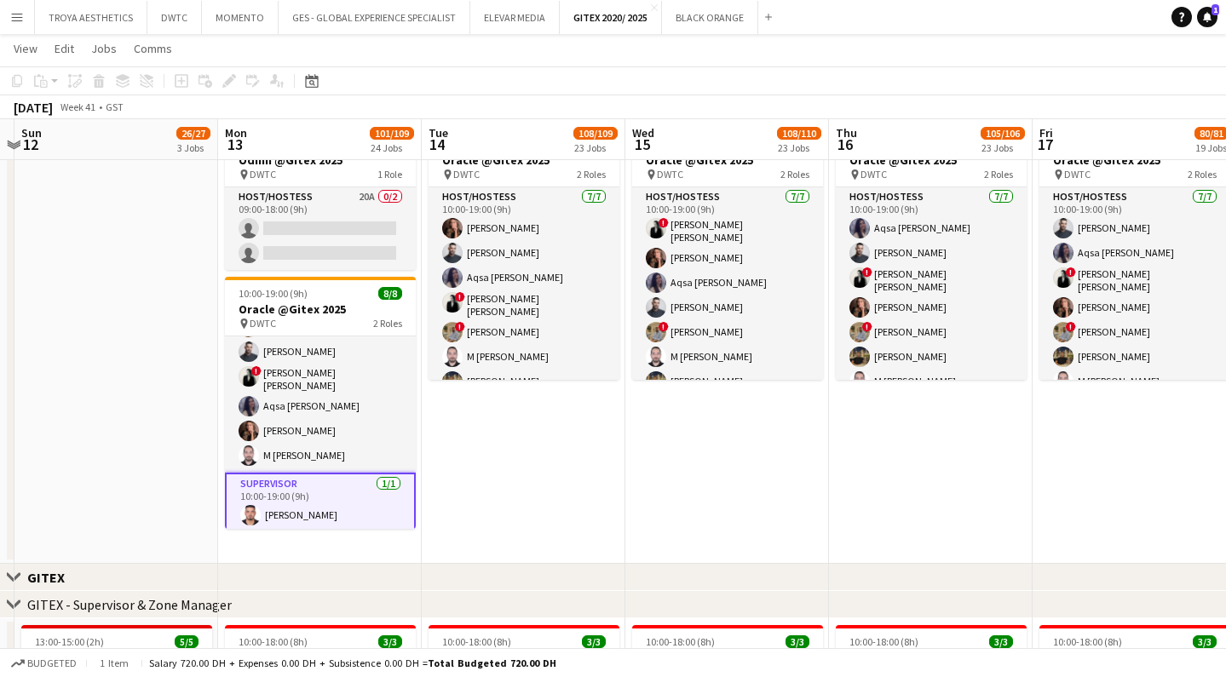
click at [495, 477] on app-date-cell "10:00-19:00 (9h) 8/8 Oracle @Gitex 2025 pin DWTC 2 Roles Host/Hostess [DATE] 10…" at bounding box center [524, 343] width 204 height 444
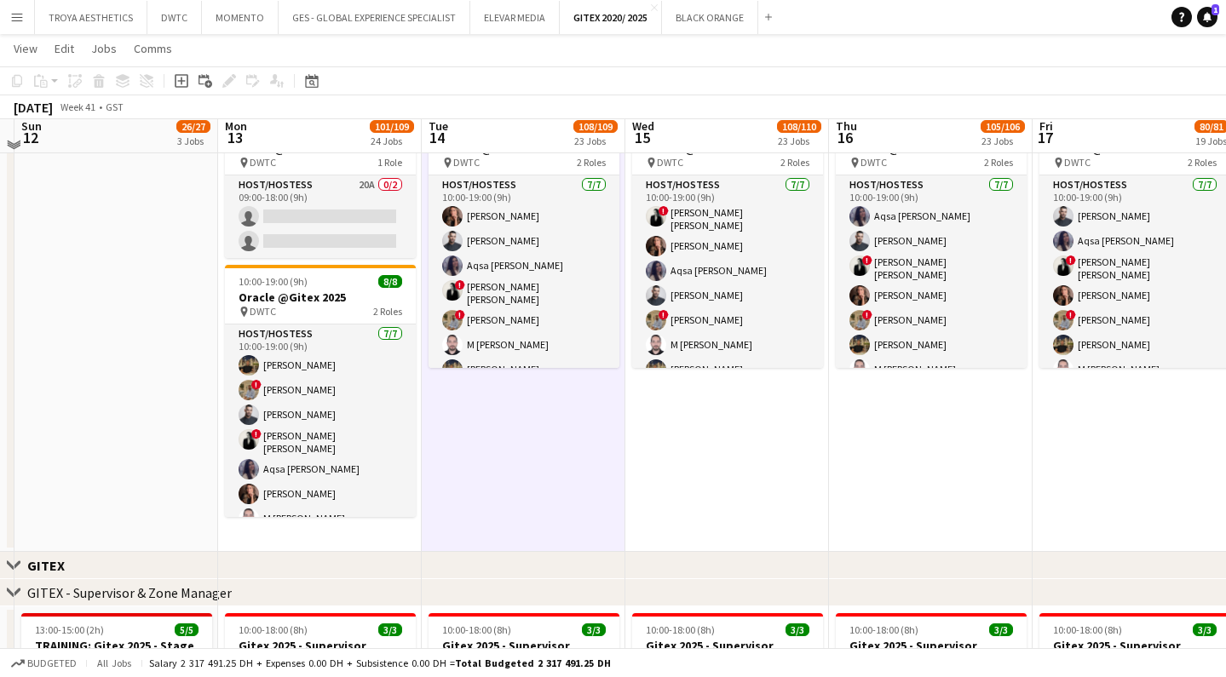
scroll to position [537, 0]
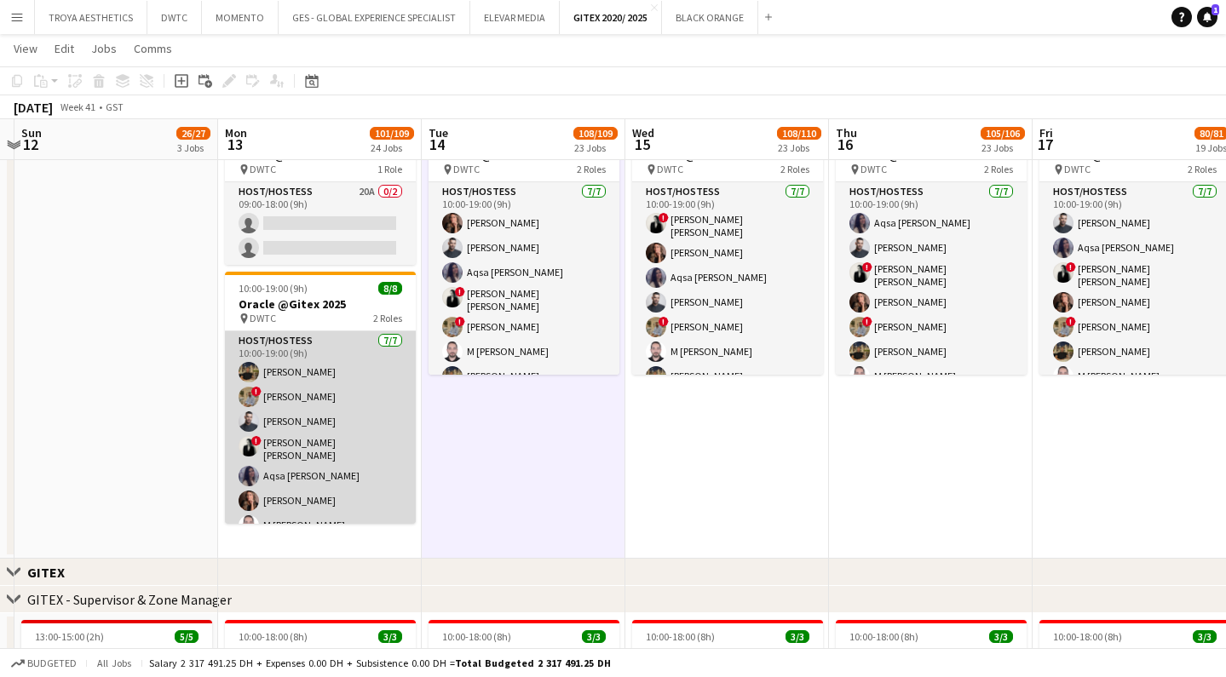
click at [349, 440] on app-card-role "Host/Hostess [DATE] 10:00-19:00 (9h) [PERSON_NAME] ! [PERSON_NAME] ! [PERSON_NA…" at bounding box center [320, 436] width 191 height 211
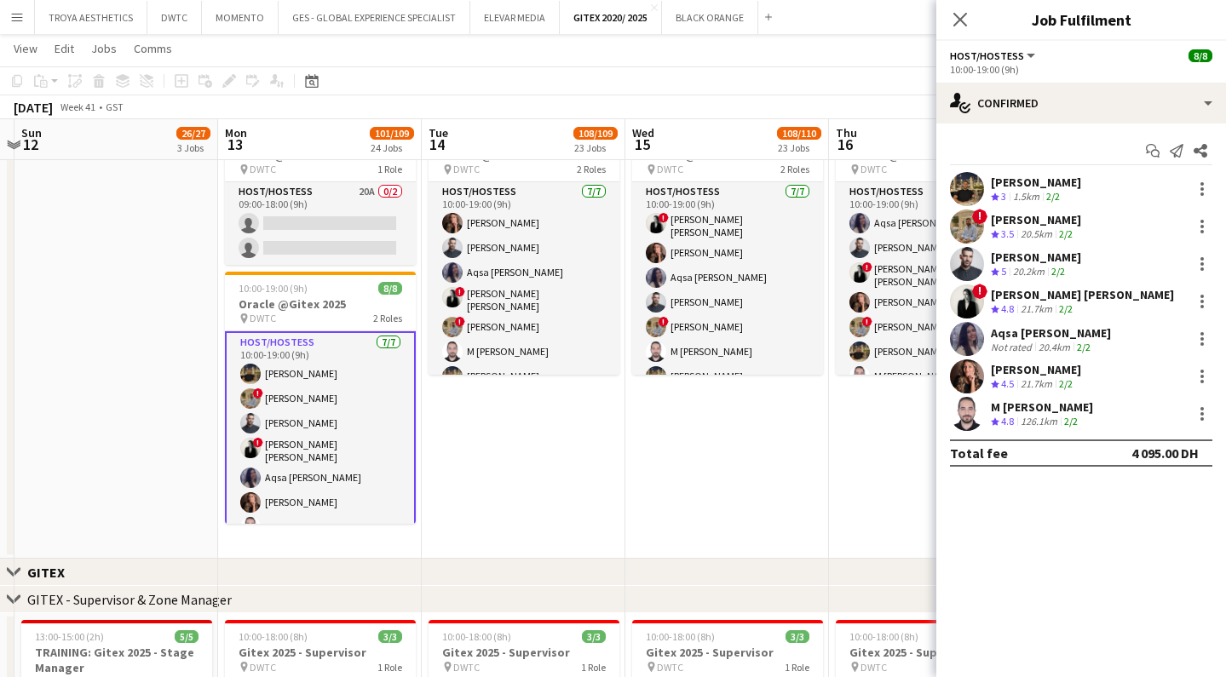
click at [1046, 184] on div "[PERSON_NAME]" at bounding box center [1036, 182] width 90 height 15
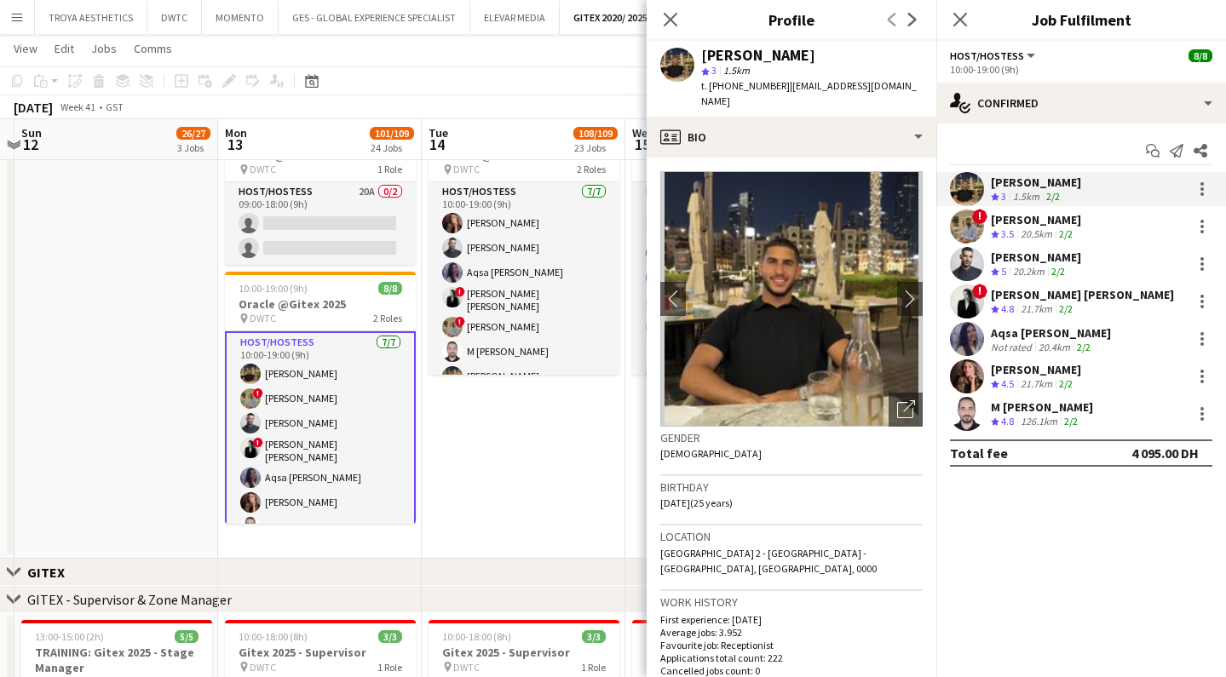
click at [836, 51] on div "[PERSON_NAME]" at bounding box center [811, 55] width 221 height 15
click at [835, 51] on div "[PERSON_NAME]" at bounding box center [811, 55] width 221 height 15
drag, startPoint x: 835, startPoint y: 60, endPoint x: 702, endPoint y: 53, distance: 133.1
click at [702, 53] on div "[PERSON_NAME]" at bounding box center [811, 55] width 221 height 15
click at [1018, 221] on div "[PERSON_NAME]" at bounding box center [1036, 219] width 90 height 15
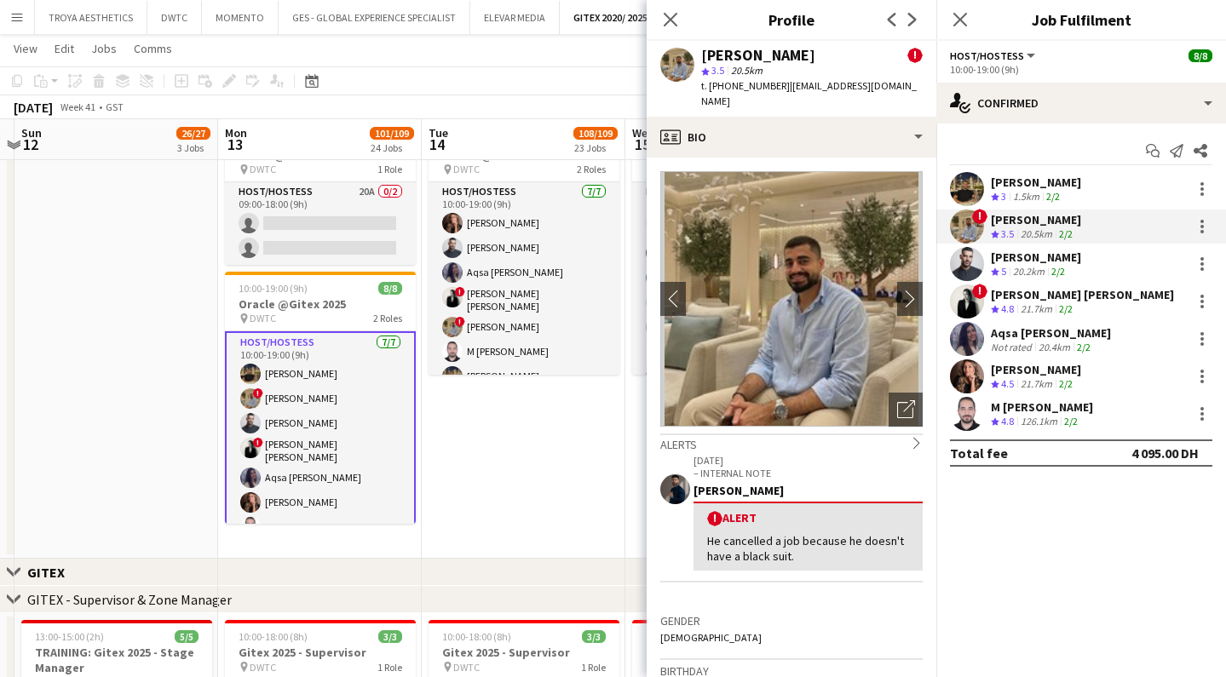
drag, startPoint x: 835, startPoint y: 56, endPoint x: 700, endPoint y: 57, distance: 134.6
click at [700, 57] on div "[PERSON_NAME] ! star 3.5 20.5km t. [PHONE_NUMBER] | [EMAIL_ADDRESS][DOMAIN_NAME]" at bounding box center [792, 79] width 290 height 76
click at [1028, 255] on div "[PERSON_NAME]" at bounding box center [1036, 257] width 90 height 15
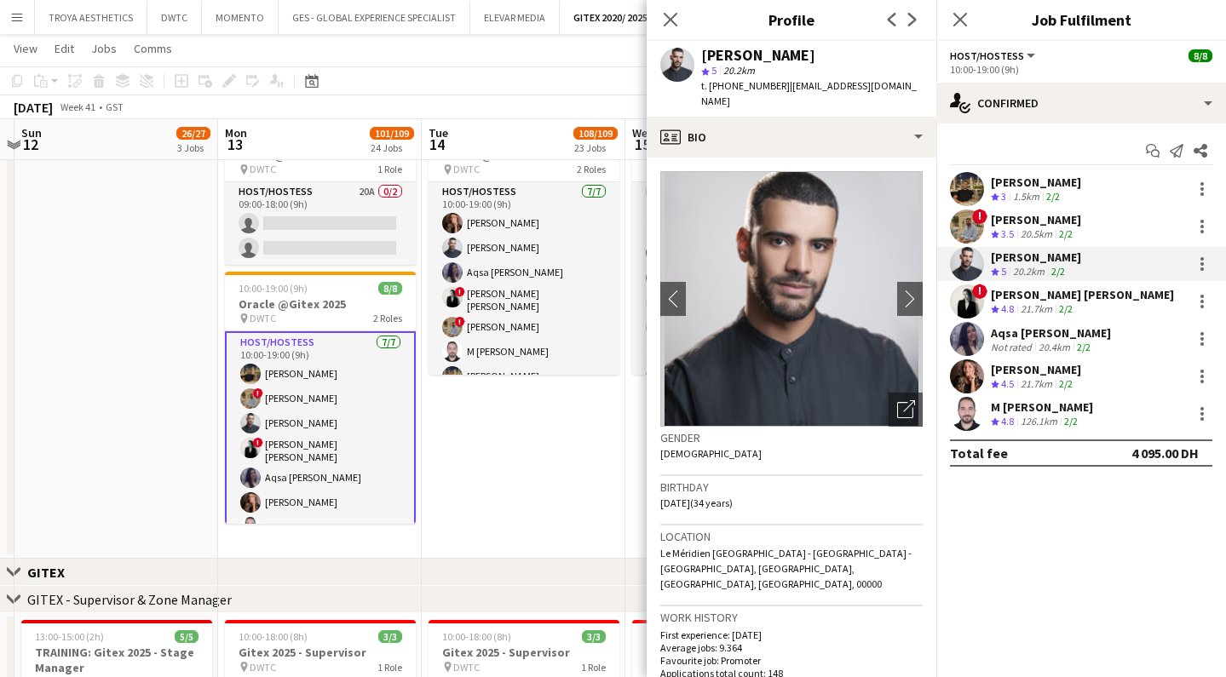
drag, startPoint x: 807, startPoint y: 59, endPoint x: 705, endPoint y: 51, distance: 102.5
click at [705, 51] on div "[PERSON_NAME]" at bounding box center [811, 55] width 221 height 15
click at [1023, 291] on div "[PERSON_NAME] [PERSON_NAME]" at bounding box center [1082, 294] width 183 height 15
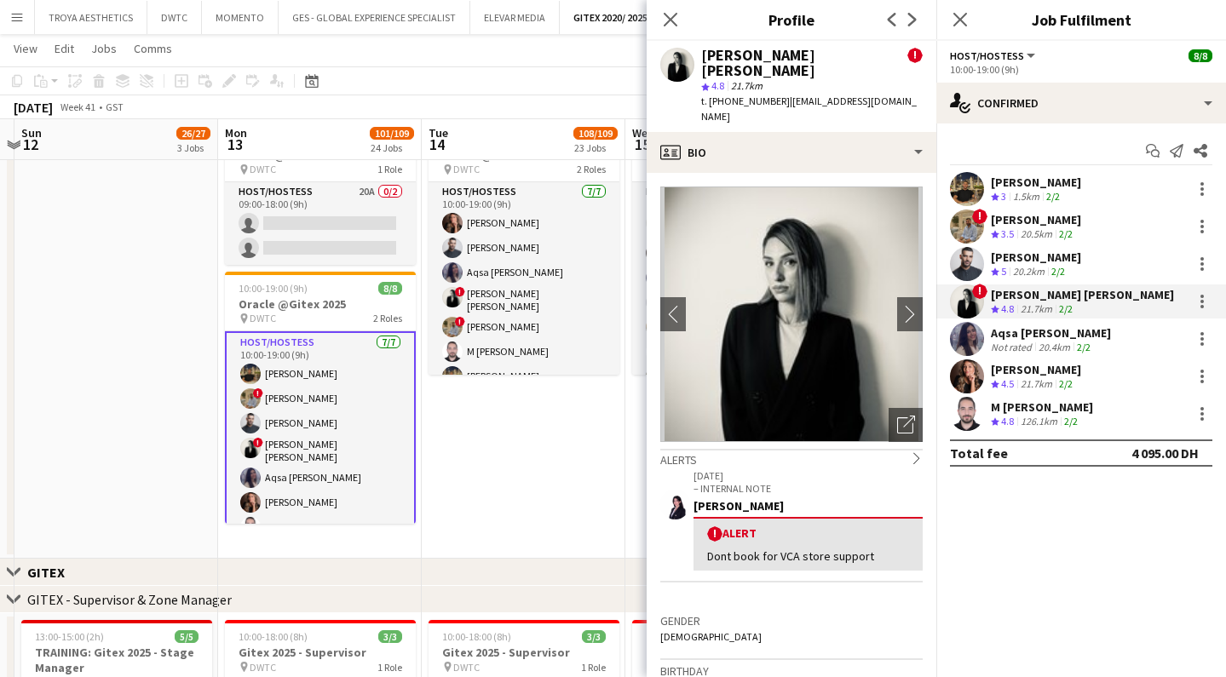
drag, startPoint x: 828, startPoint y: 56, endPoint x: 693, endPoint y: 58, distance: 135.5
click at [693, 58] on div "[PERSON_NAME] [PERSON_NAME] ! star 4.8 21.7km t. [PHONE_NUMBER] | [EMAIL_ADDRES…" at bounding box center [792, 86] width 290 height 91
click at [1032, 334] on div "Aqsa [PERSON_NAME]" at bounding box center [1051, 332] width 120 height 15
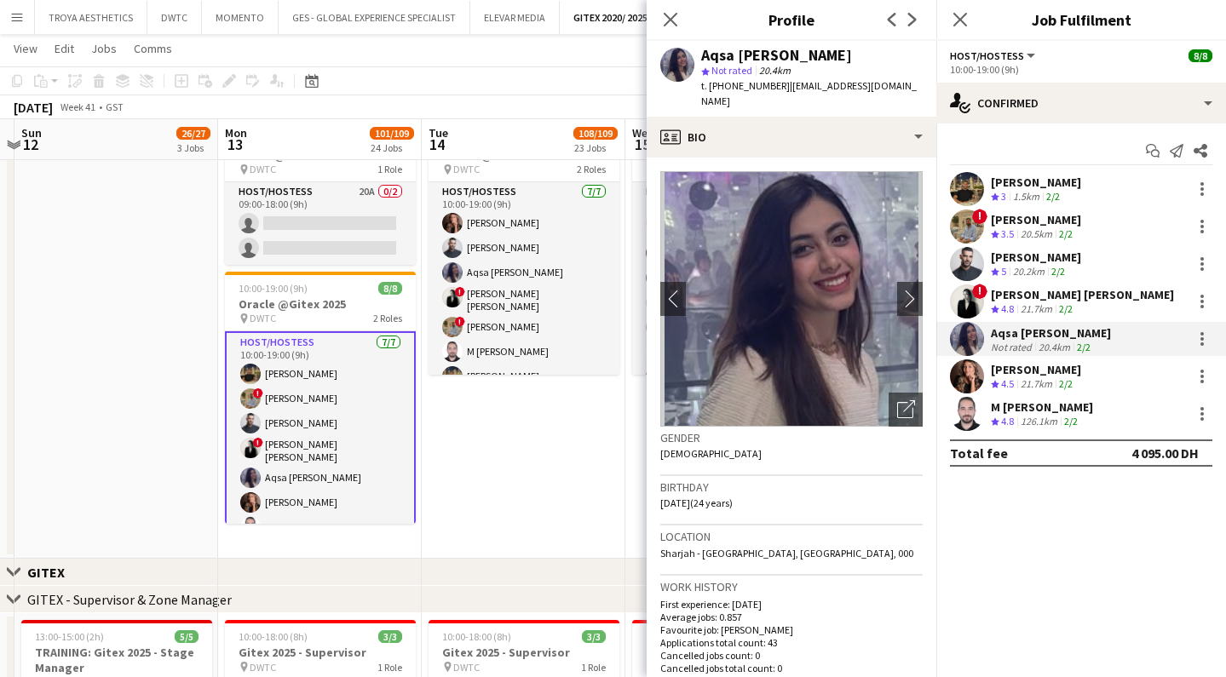
drag, startPoint x: 816, startPoint y: 52, endPoint x: 705, endPoint y: 56, distance: 110.8
click at [705, 56] on div "Aqsa [PERSON_NAME]" at bounding box center [811, 55] width 221 height 15
click at [1057, 367] on div "[PERSON_NAME]" at bounding box center [1036, 369] width 90 height 15
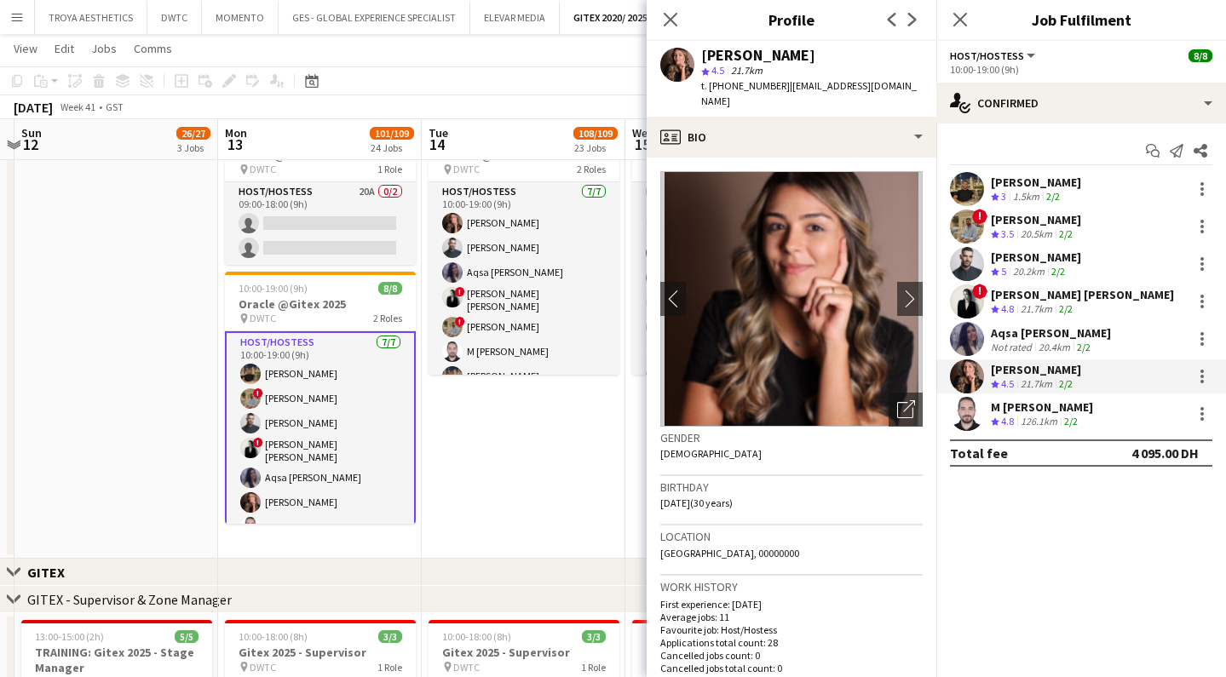
drag, startPoint x: 808, startPoint y: 61, endPoint x: 704, endPoint y: 60, distance: 104.8
click at [704, 60] on div "[PERSON_NAME]" at bounding box center [811, 55] width 221 height 15
click at [1027, 409] on div "M [PERSON_NAME]" at bounding box center [1042, 407] width 102 height 15
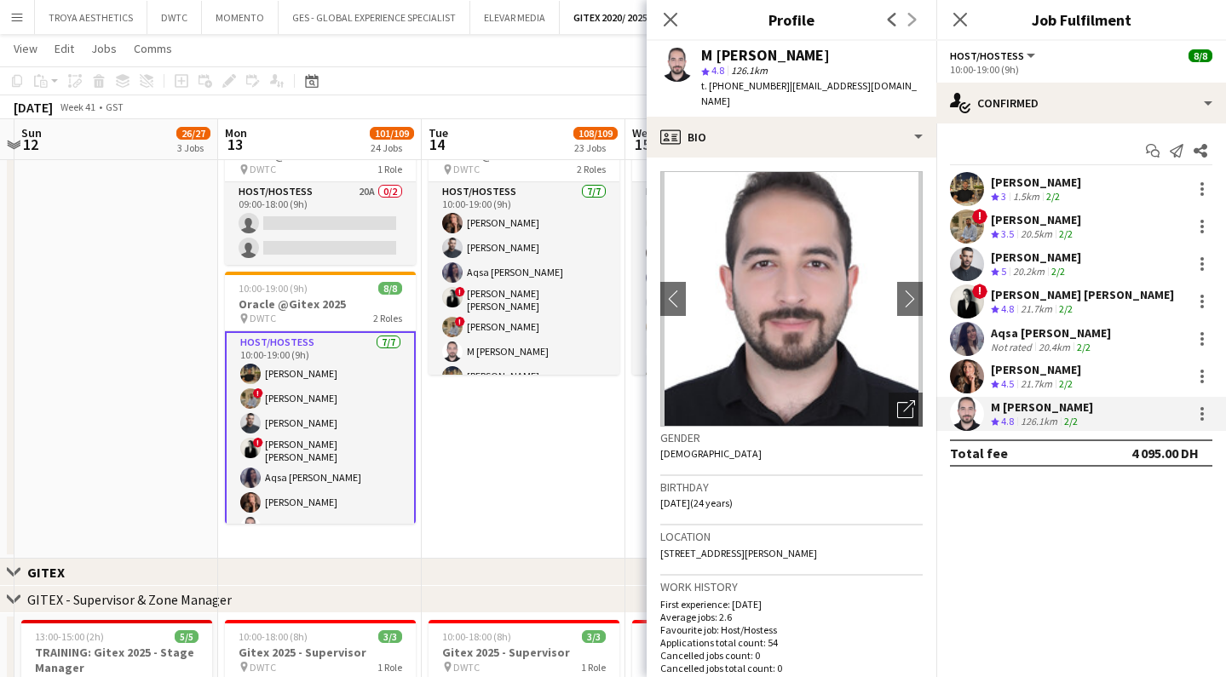
drag, startPoint x: 814, startPoint y: 57, endPoint x: 693, endPoint y: 51, distance: 121.1
click at [693, 51] on div "M [PERSON_NAME] star 4.8 126.1km t. [PHONE_NUMBER] | [EMAIL_ADDRESS][DOMAIN_NAM…" at bounding box center [792, 79] width 290 height 76
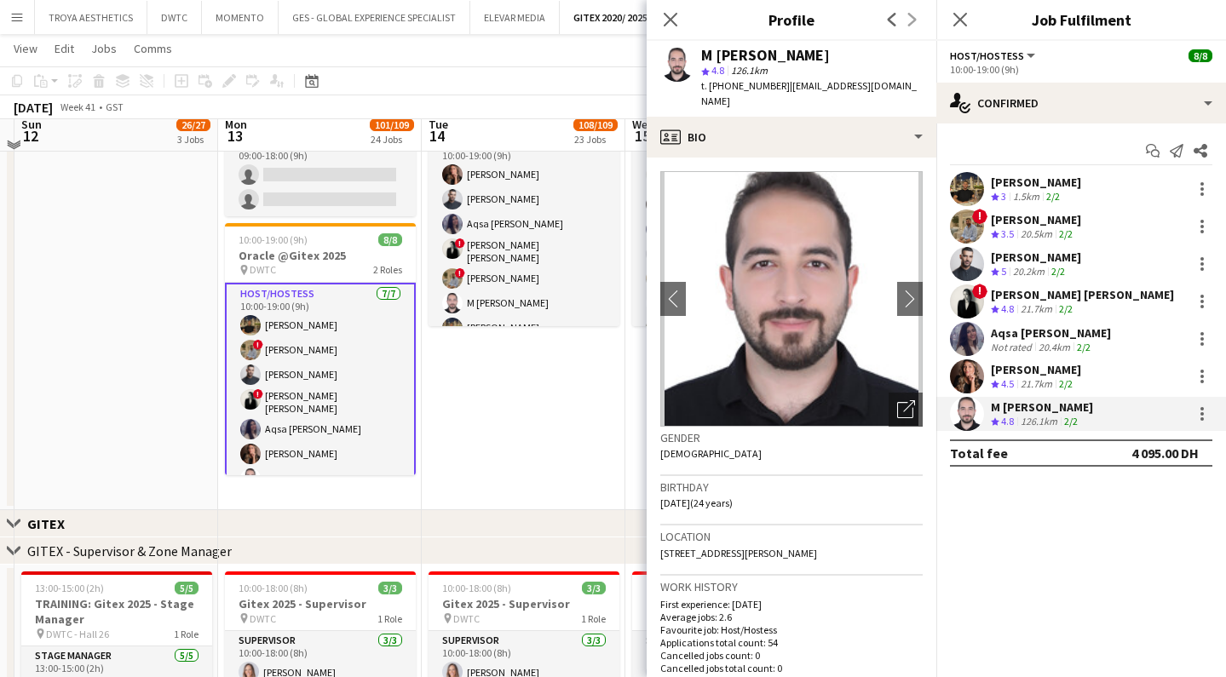
scroll to position [570, 0]
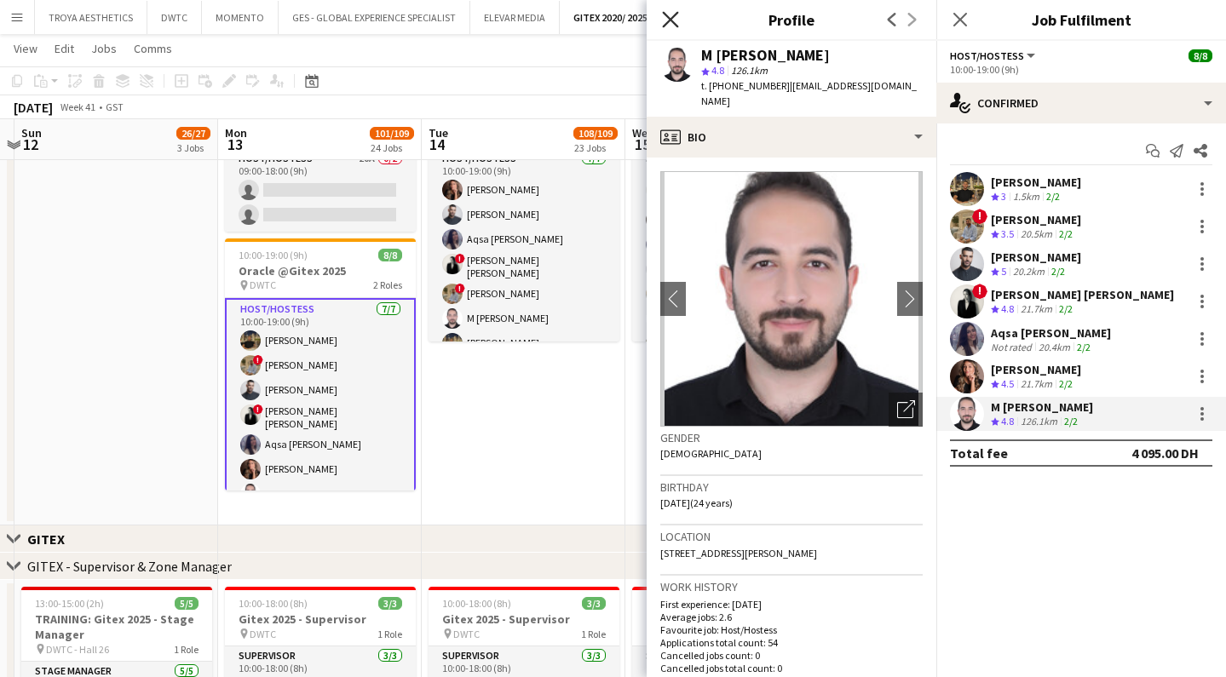
click at [674, 22] on icon at bounding box center [670, 19] width 16 height 16
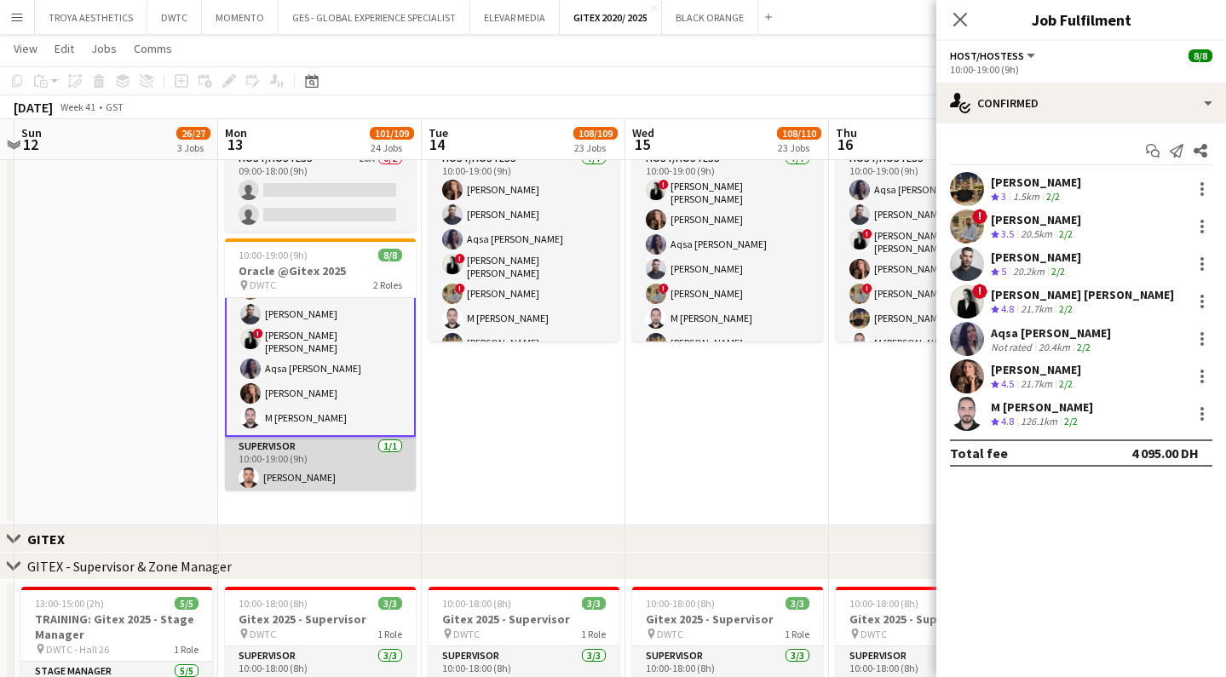
scroll to position [75, 0]
click at [284, 468] on app-card-role "Supervisor [DATE] 10:00-19:00 (9h) [PERSON_NAME]" at bounding box center [320, 467] width 191 height 58
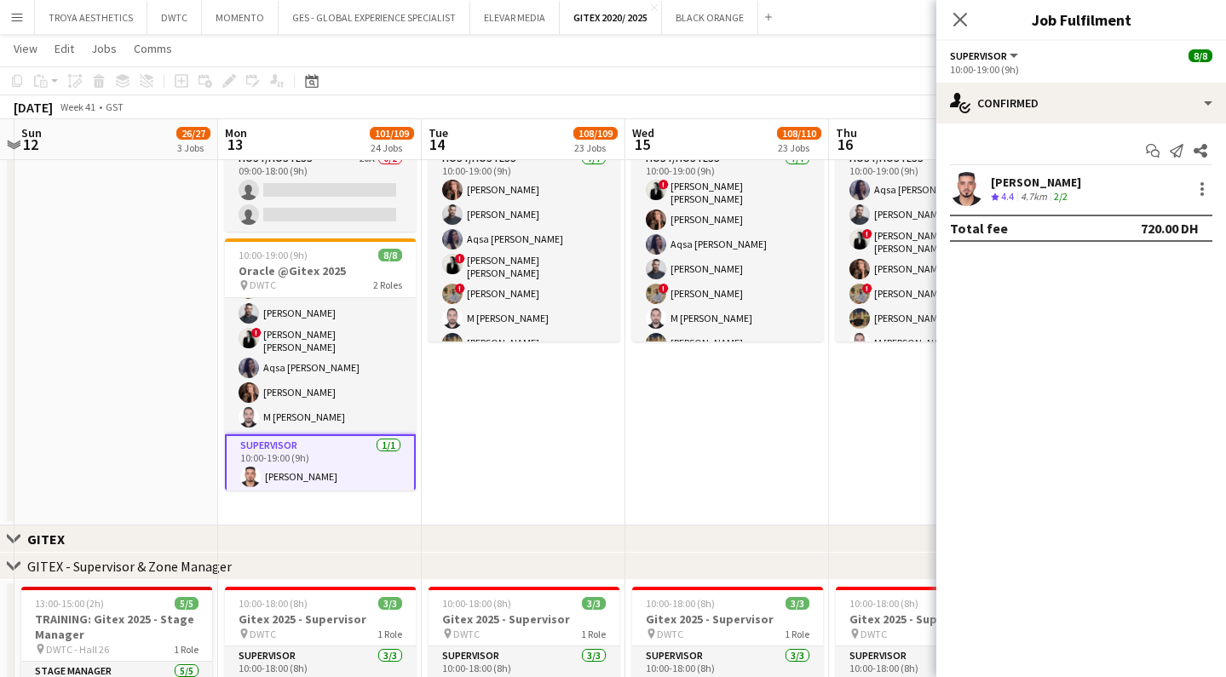
click at [1054, 186] on div "[PERSON_NAME]" at bounding box center [1036, 182] width 90 height 15
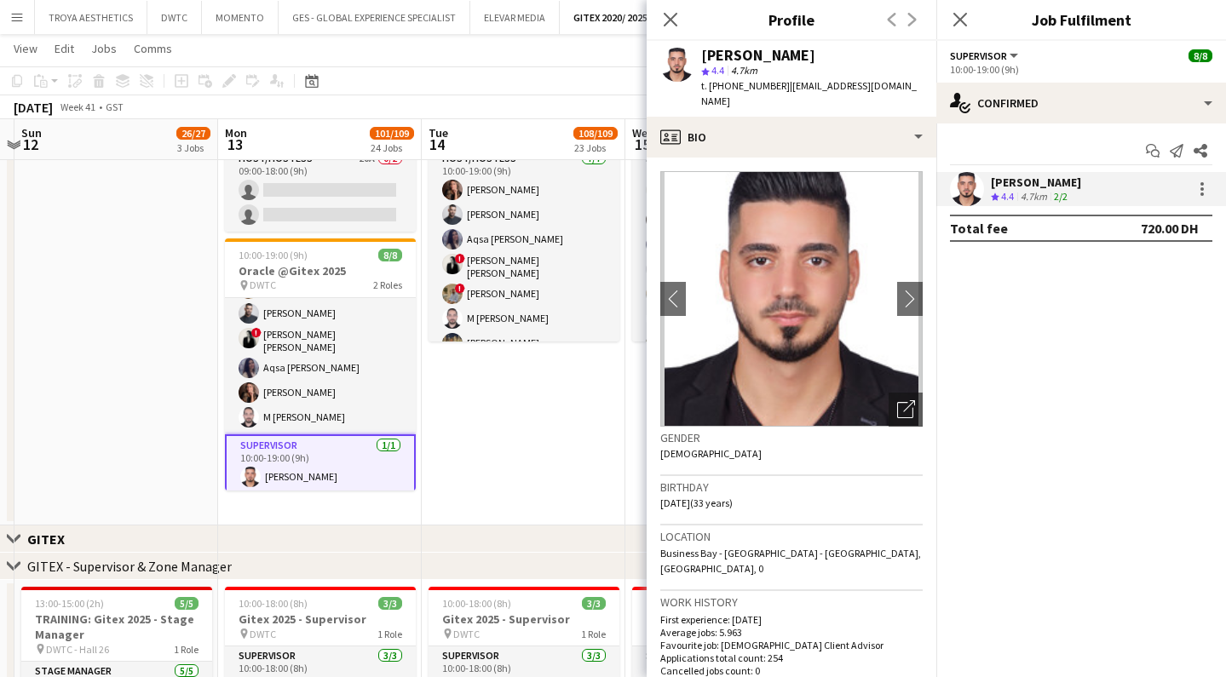
drag, startPoint x: 819, startPoint y: 59, endPoint x: 705, endPoint y: 56, distance: 113.3
click at [705, 56] on div "[PERSON_NAME]" at bounding box center [811, 55] width 221 height 15
click at [958, 22] on icon at bounding box center [960, 19] width 16 height 16
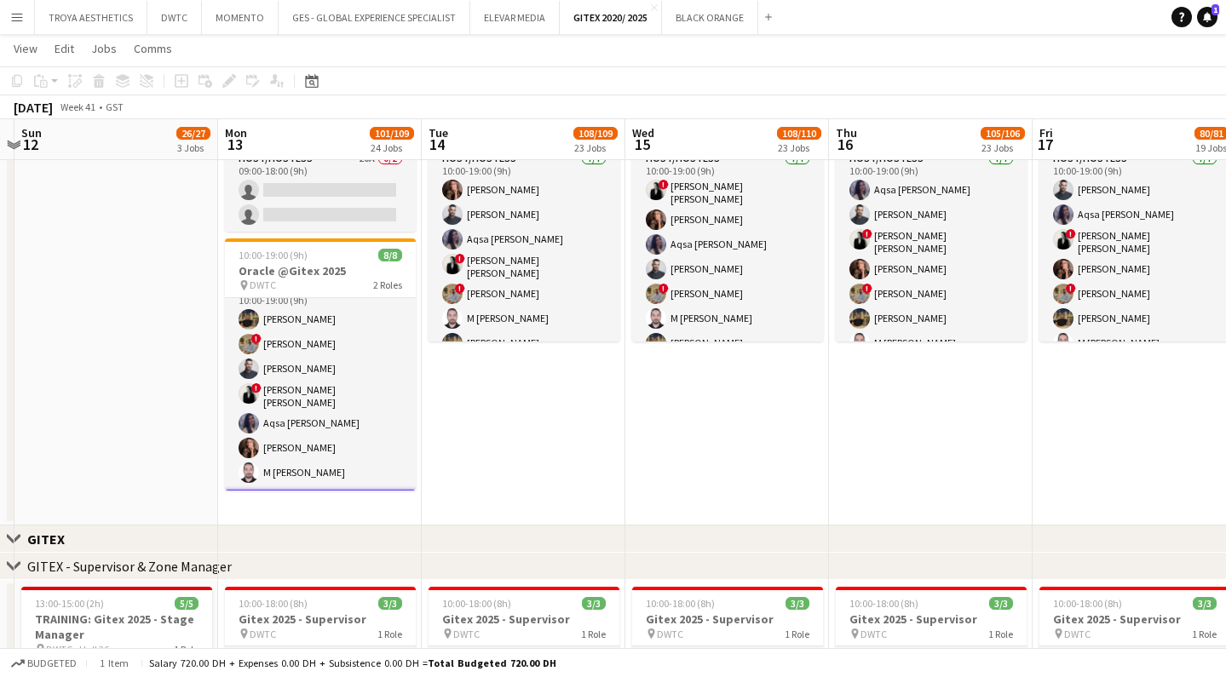
scroll to position [0, 379]
